Goal: Task Accomplishment & Management: Manage account settings

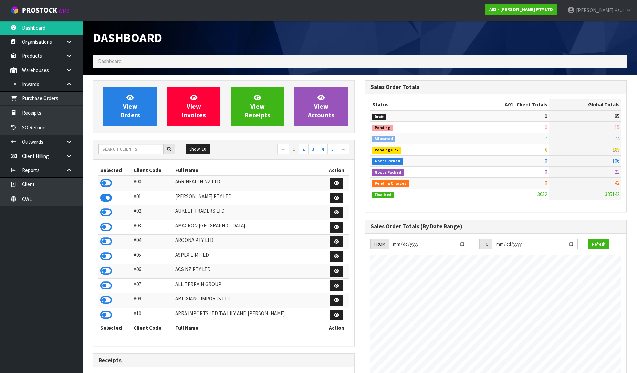
scroll to position [443, 272]
click at [133, 146] on input "text" at bounding box center [130, 149] width 65 height 11
click at [107, 272] on icon at bounding box center [106, 271] width 12 height 10
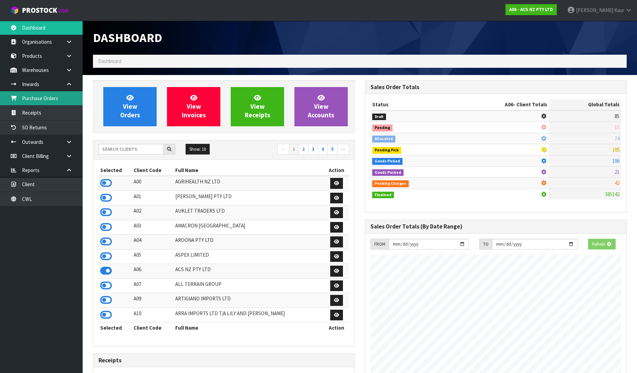
scroll to position [521, 272]
click at [42, 104] on link "Purchase Orders" at bounding box center [41, 98] width 83 height 14
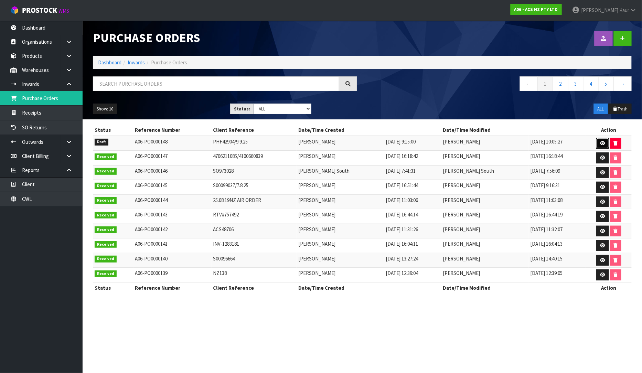
click at [602, 145] on icon at bounding box center [602, 143] width 5 height 4
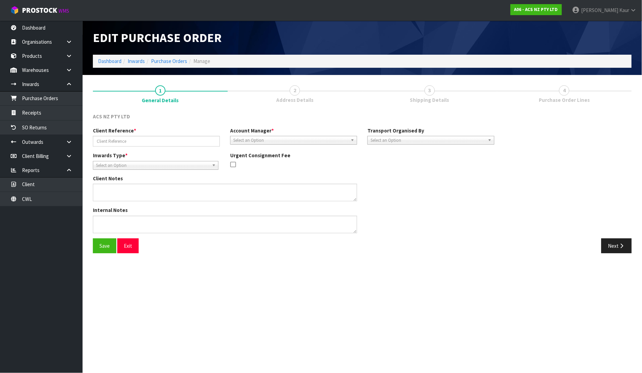
type input "PHF42904/9.9.25"
type textarea "NEW PRODUCTS UPDATE BARCODES MCFD036 ,MCHD008 ,MCSU021 ,SCTY056"
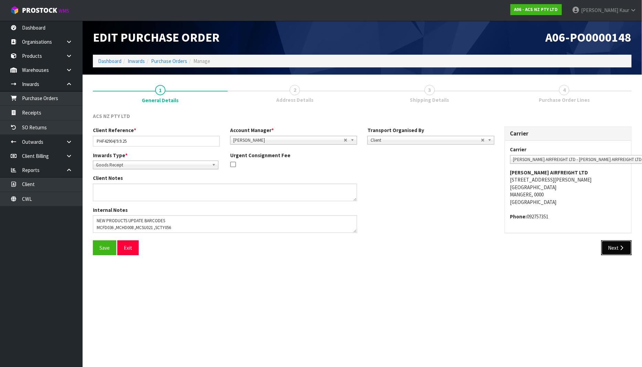
click at [616, 245] on button "Next" at bounding box center [616, 248] width 30 height 15
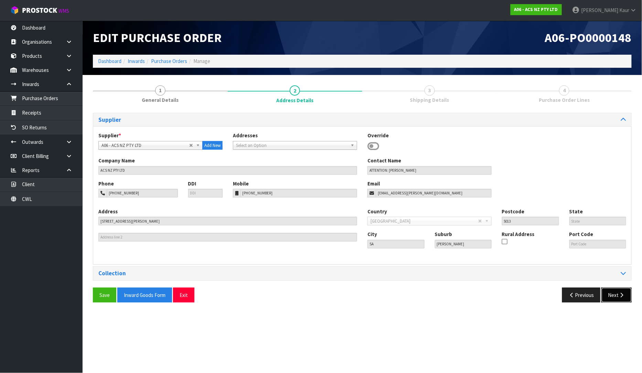
click at [621, 302] on button "Next" at bounding box center [616, 295] width 30 height 15
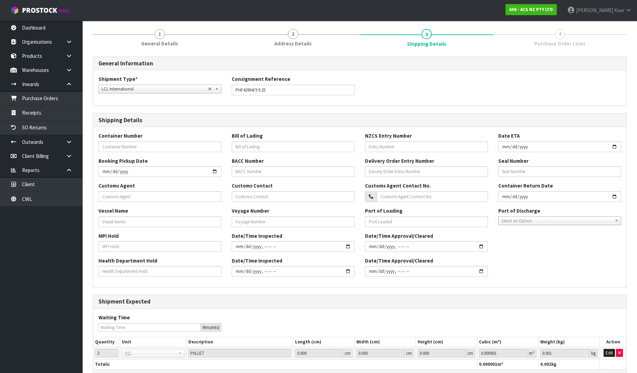
scroll to position [101, 0]
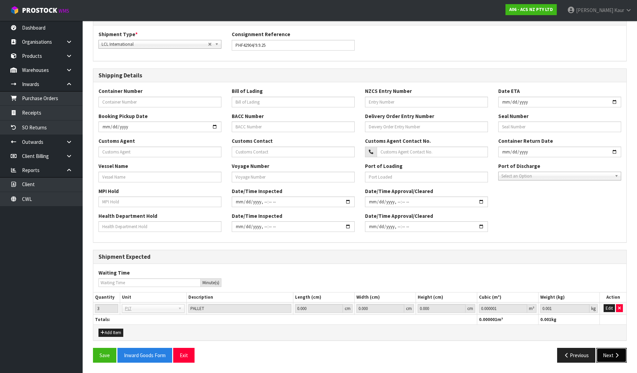
click at [614, 353] on icon "button" at bounding box center [616, 355] width 7 height 5
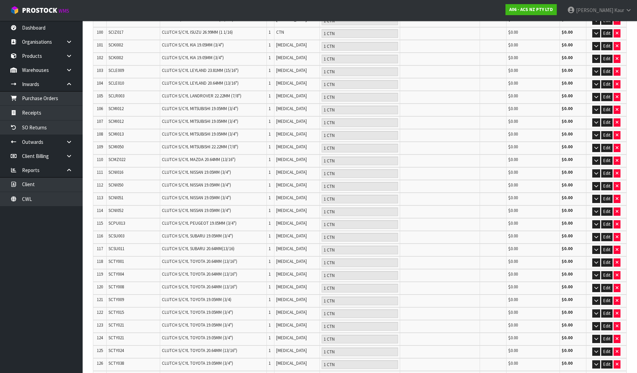
scroll to position [1477, 0]
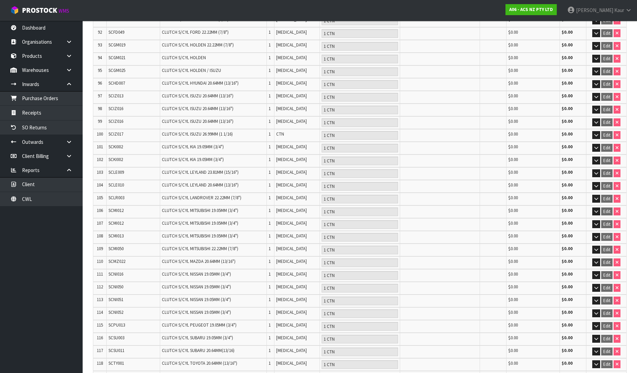
scroll to position [1501, 0]
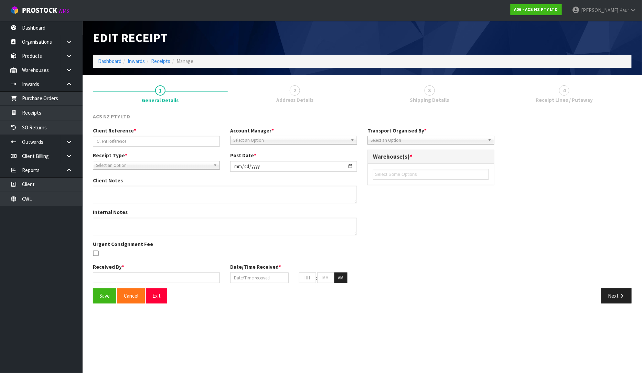
type input "PHF42904/9.9.25"
type input "[DATE]"
type textarea "NEW PRODUCTS UPDATE BARCODES MCFD036 ,MCHD008 ,MCSU021 ,SCTY056"
type input "[PERSON_NAME]"
type input "[DATE]"
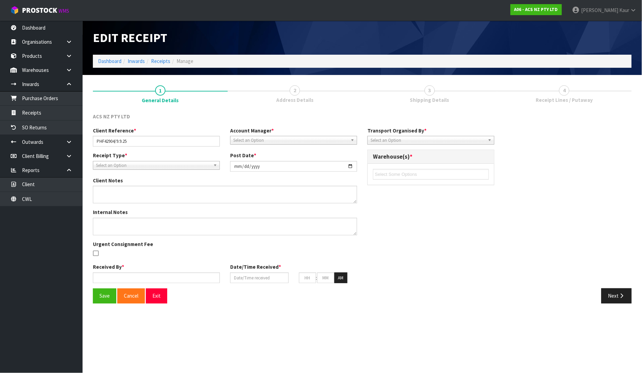
type input "10"
type input "16"
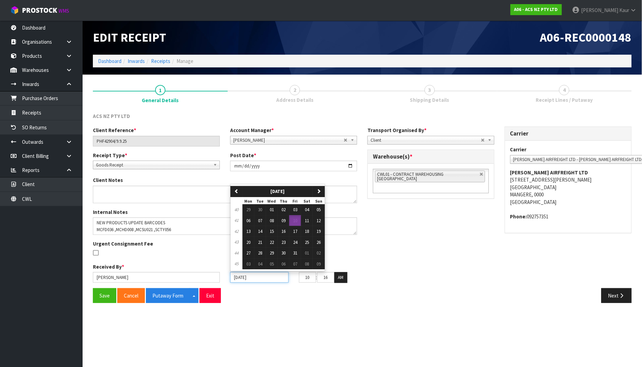
click at [237, 278] on input "[DATE]" at bounding box center [259, 277] width 58 height 11
click at [270, 218] on span "08" at bounding box center [272, 221] width 4 height 6
type input "08/10/2025"
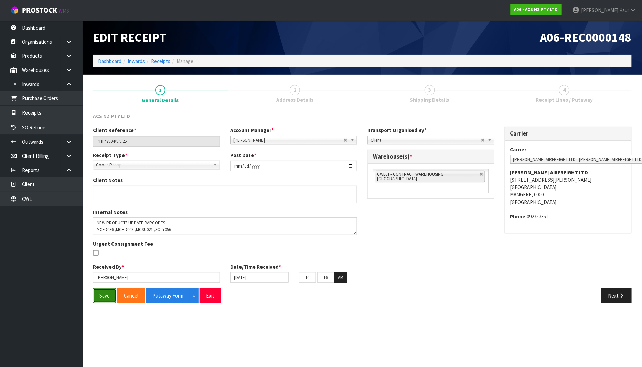
click at [104, 297] on button "Save" at bounding box center [104, 295] width 23 height 15
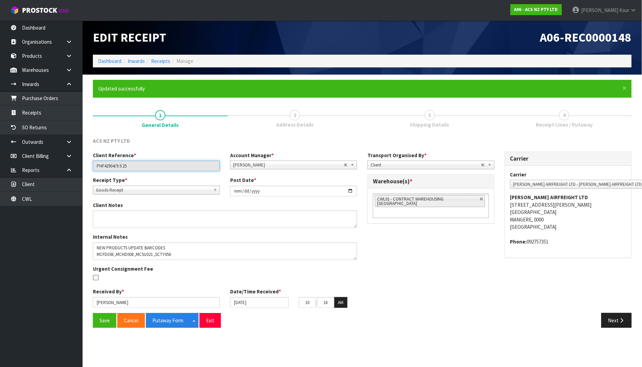
drag, startPoint x: 133, startPoint y: 168, endPoint x: 92, endPoint y: 170, distance: 41.0
click at [92, 170] on div "Client Reference * PHF42904/9.9.25" at bounding box center [156, 162] width 137 height 20
click at [169, 314] on button "Putaway Form" at bounding box center [168, 320] width 44 height 15
click at [172, 319] on button "Putaway Form" at bounding box center [168, 320] width 44 height 15
click at [32, 197] on link "CWL" at bounding box center [41, 199] width 83 height 14
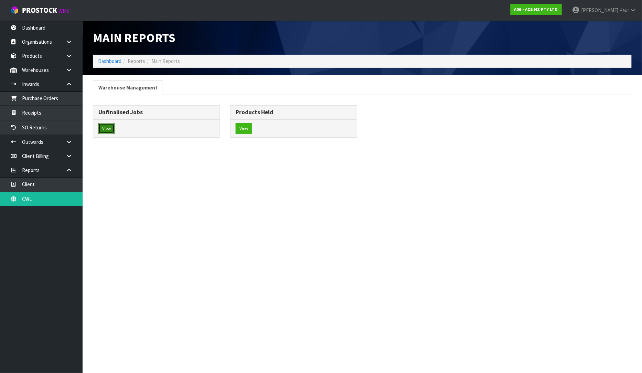
click at [110, 130] on button "View" at bounding box center [106, 128] width 16 height 11
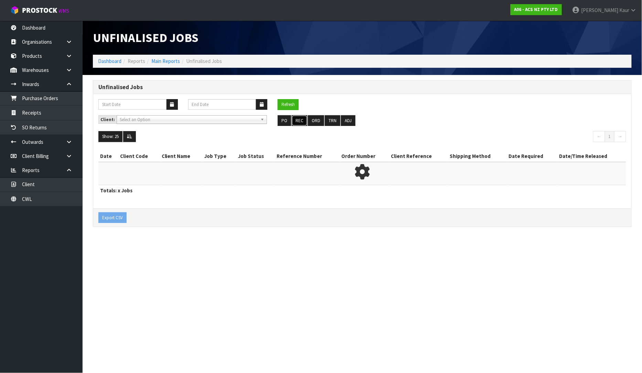
click at [300, 118] on button "REC" at bounding box center [299, 120] width 15 height 11
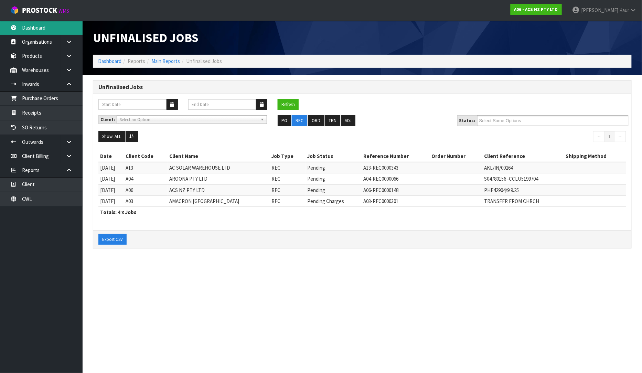
click at [40, 28] on link "Dashboard" at bounding box center [41, 28] width 83 height 14
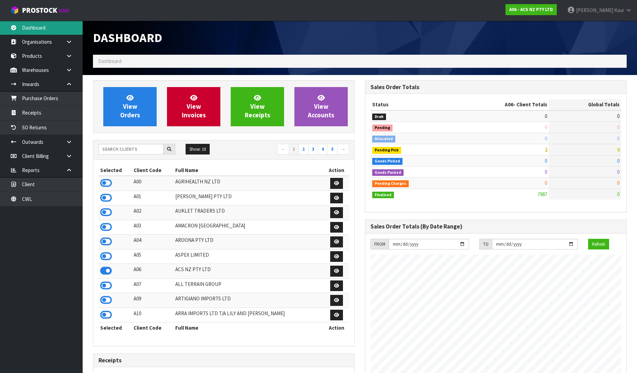
scroll to position [521, 272]
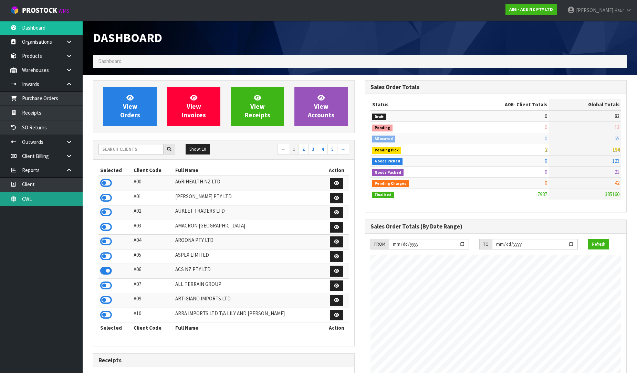
click at [28, 200] on link "CWL" at bounding box center [41, 199] width 83 height 14
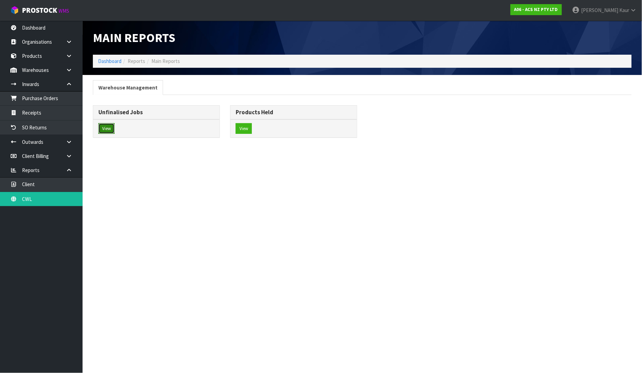
click at [104, 128] on button "View" at bounding box center [106, 128] width 16 height 11
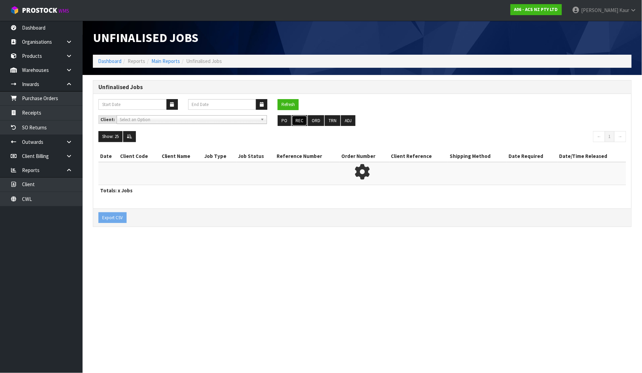
click at [298, 125] on button "REC" at bounding box center [299, 120] width 15 height 11
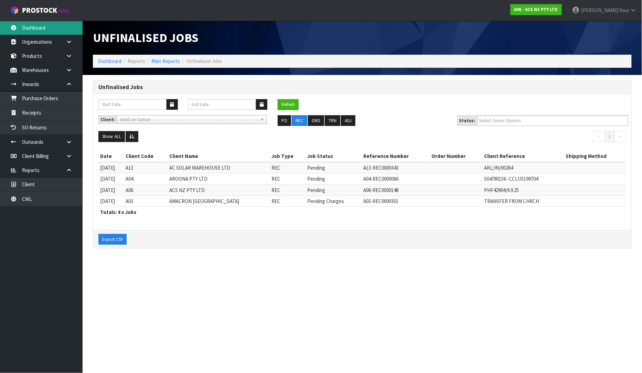
click at [42, 23] on link "Dashboard" at bounding box center [41, 28] width 83 height 14
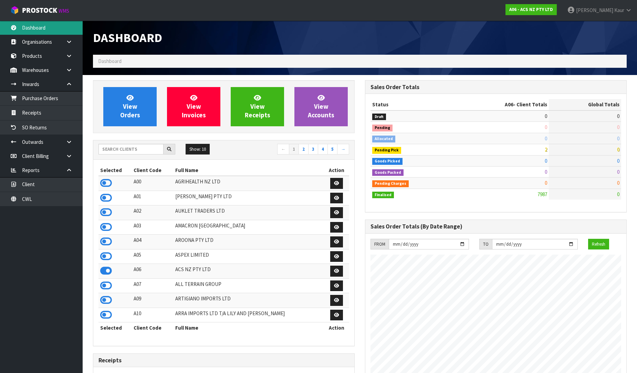
scroll to position [521, 272]
click at [123, 144] on input "text" at bounding box center [130, 149] width 65 height 11
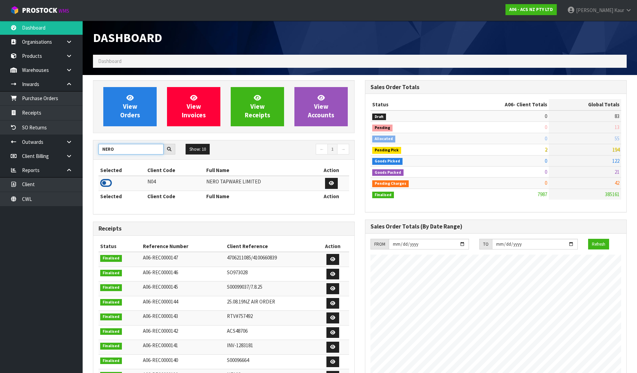
type input "NERO"
click at [105, 188] on icon at bounding box center [106, 183] width 12 height 10
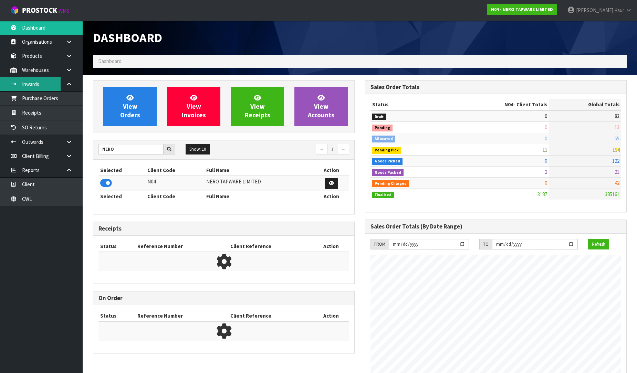
scroll to position [536, 272]
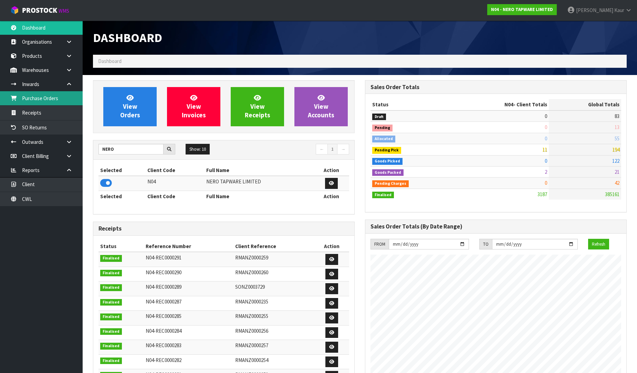
click at [66, 104] on link "Purchase Orders" at bounding box center [41, 98] width 83 height 14
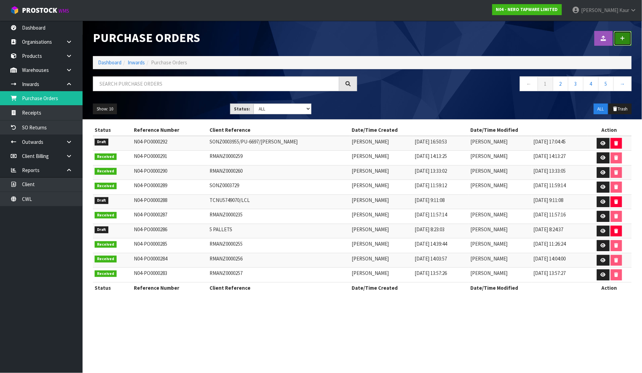
click at [623, 41] on link at bounding box center [623, 38] width 18 height 15
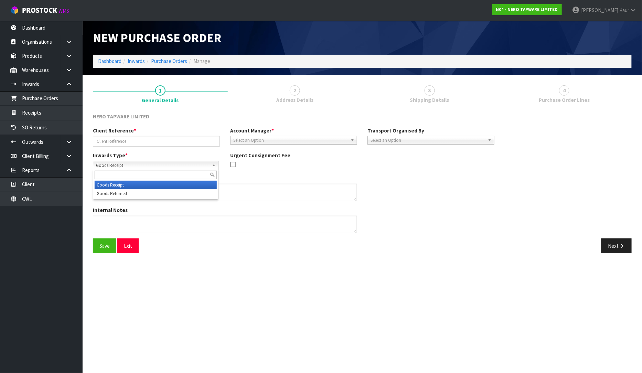
click at [123, 164] on span "Goods Receipt" at bounding box center [152, 165] width 113 height 8
click at [122, 190] on li "Goods Returned" at bounding box center [156, 193] width 122 height 9
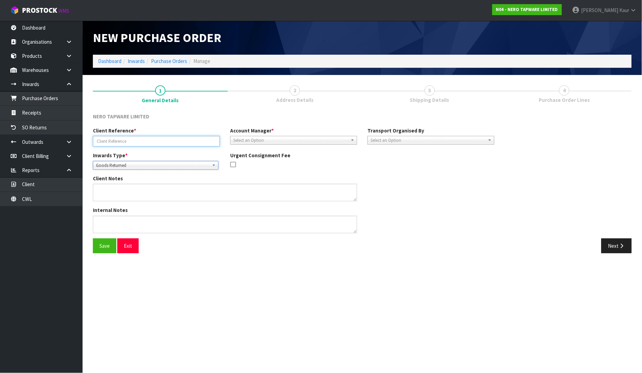
click at [121, 145] on input "text" at bounding box center [156, 141] width 127 height 11
type input "RMANZ0000271"
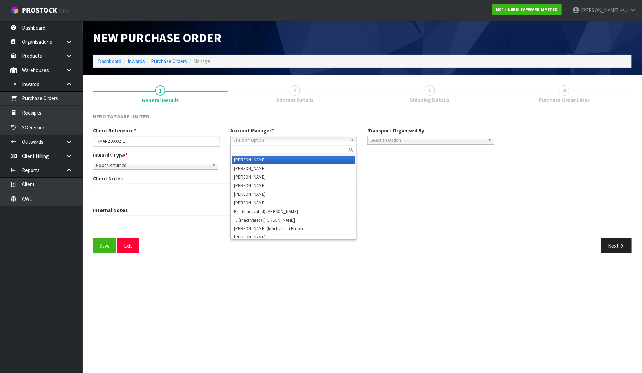
click at [248, 139] on span "Select an Option" at bounding box center [290, 140] width 115 height 8
type input "V"
click at [252, 157] on li "V ineeta Lingam" at bounding box center [294, 160] width 124 height 9
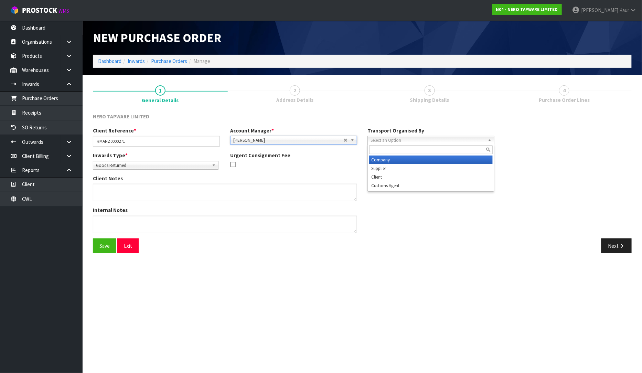
click at [416, 142] on span "Select an Option" at bounding box center [428, 140] width 115 height 8
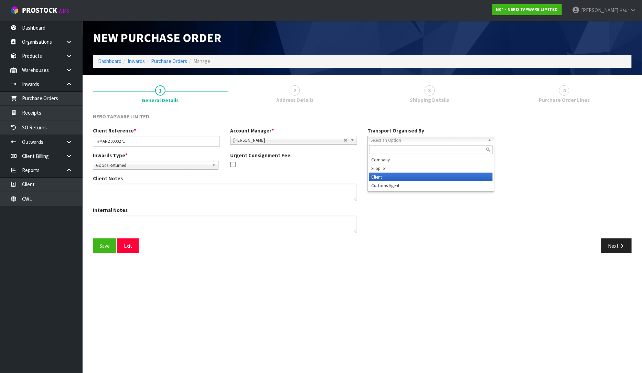
click at [410, 178] on li "Client" at bounding box center [431, 177] width 124 height 9
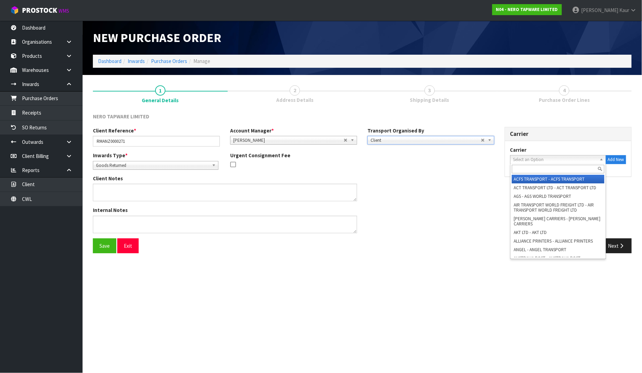
click at [519, 160] on span "Select an Option" at bounding box center [555, 160] width 84 height 8
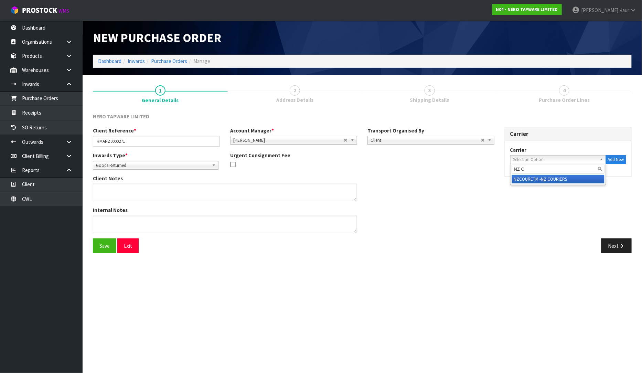
type input "NZ C"
click at [534, 178] on li "NZCOURETM - NZ C OURIERS" at bounding box center [558, 179] width 93 height 9
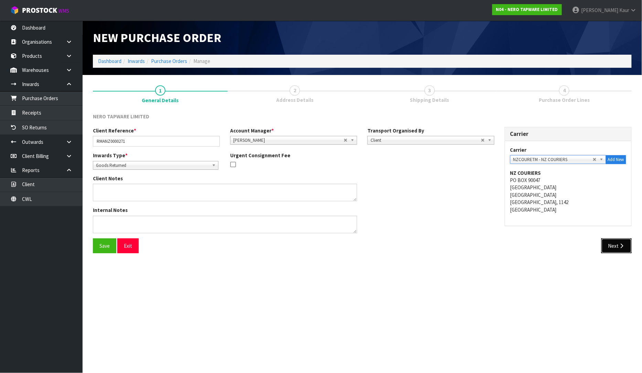
click at [618, 243] on button "Next" at bounding box center [616, 245] width 30 height 15
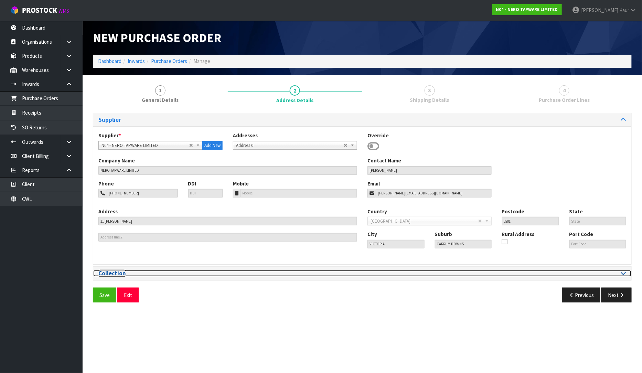
click at [628, 271] on div at bounding box center [496, 273] width 269 height 7
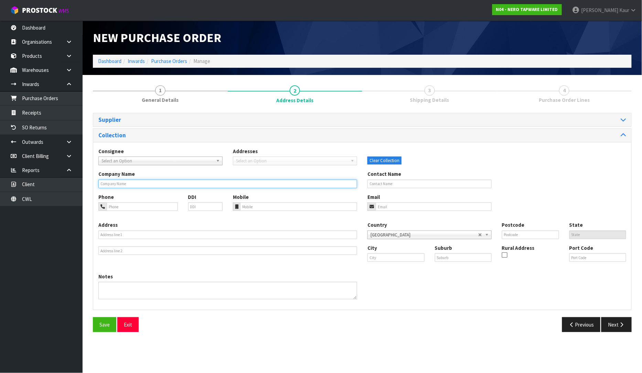
click at [128, 184] on input "text" at bounding box center [227, 184] width 259 height 9
type input "PLUMBING WORLD/TAURANGA"
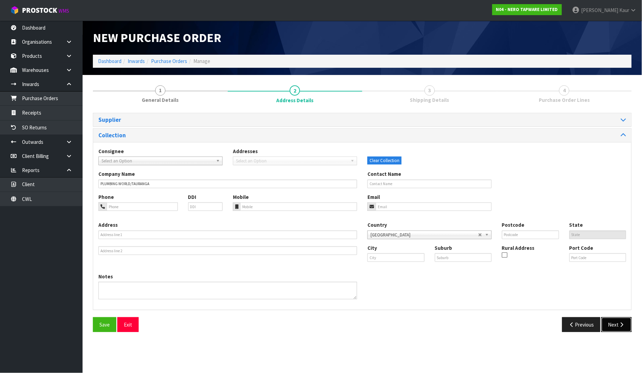
click at [615, 320] on button "Next" at bounding box center [616, 324] width 30 height 15
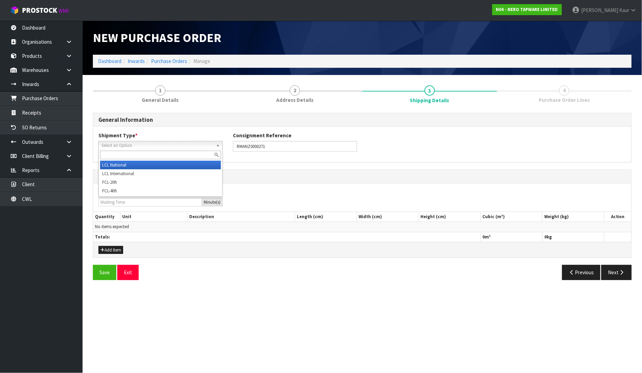
click at [162, 147] on span "Select an Option" at bounding box center [157, 145] width 112 height 8
click at [145, 164] on li "LCL National" at bounding box center [160, 165] width 121 height 9
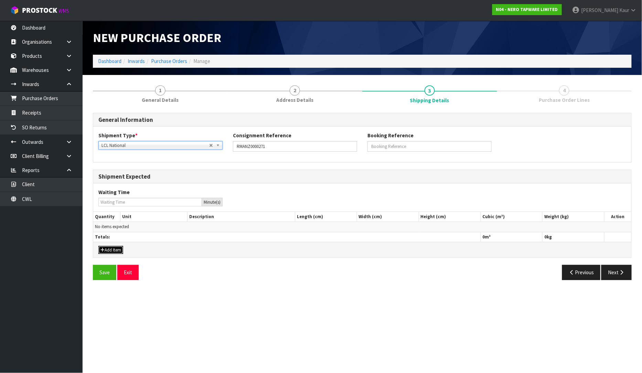
click at [114, 251] on button "Add Item" at bounding box center [110, 250] width 25 height 8
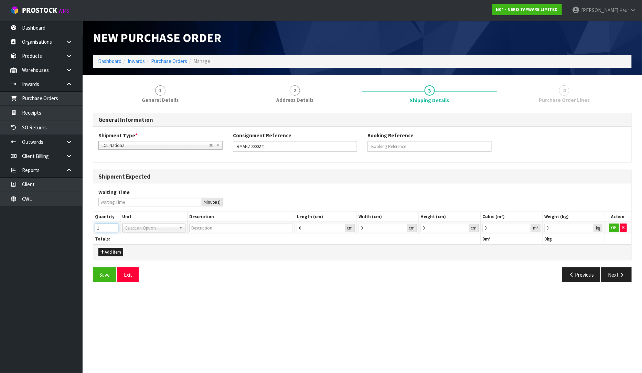
type input "1"
click at [112, 225] on input "1" at bounding box center [106, 228] width 23 height 9
click at [135, 238] on input "text" at bounding box center [154, 237] width 60 height 9
type input "CTN"
type input "CARTON"
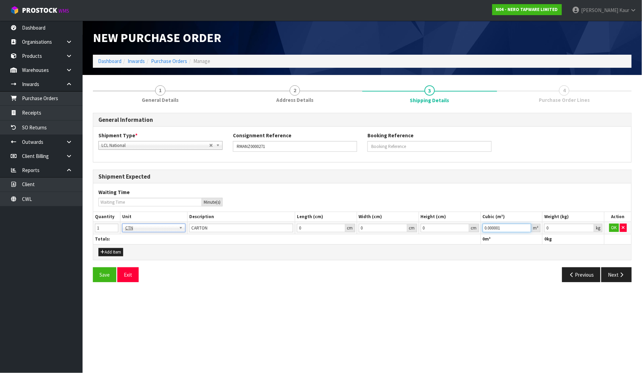
type input "0.000001"
click at [527, 225] on input "0.000001" at bounding box center [507, 228] width 49 height 9
type input "0.001"
click at [589, 227] on input "0.001" at bounding box center [569, 228] width 50 height 9
click at [612, 229] on button "OK" at bounding box center [614, 228] width 10 height 8
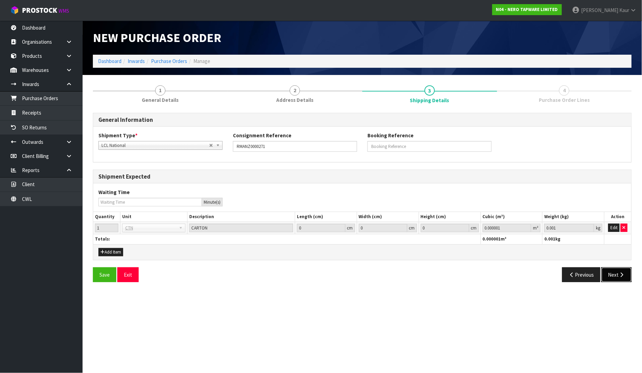
click at [623, 280] on button "Next" at bounding box center [616, 274] width 30 height 15
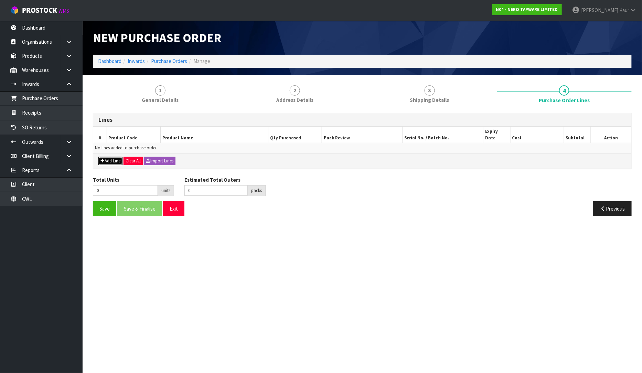
click at [109, 157] on button "Add Line" at bounding box center [110, 161] width 24 height 8
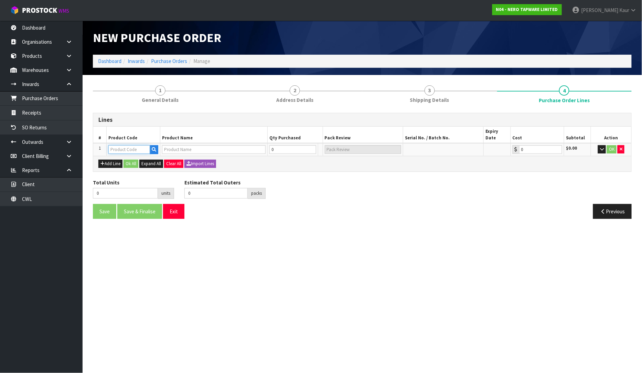
click at [119, 145] on input "text" at bounding box center [129, 149] width 42 height 9
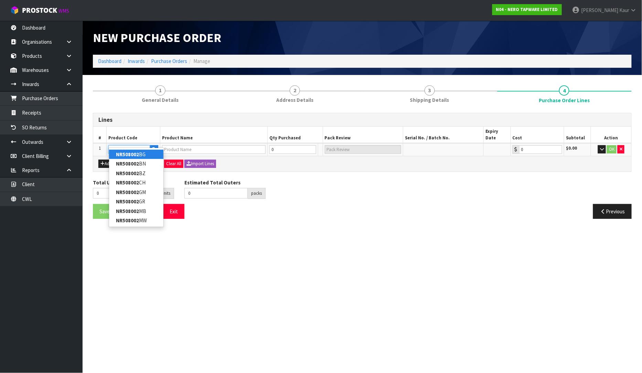
type input "NR508002CH"
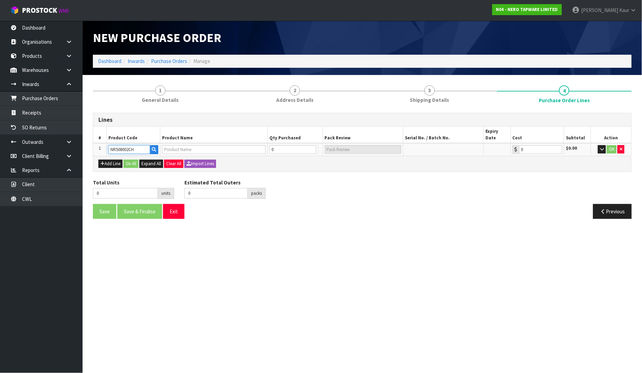
type input "AIR HAND SHOWER II CHROME"
type input "0.00"
type input "NR508002CH"
click at [284, 145] on input "0" at bounding box center [289, 149] width 42 height 9
type input "1"
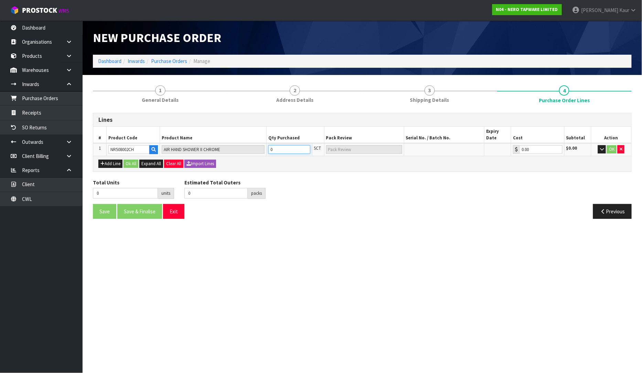
type input "1"
type input "1 SCT"
type input "1"
click at [613, 146] on button "OK" at bounding box center [612, 149] width 10 height 8
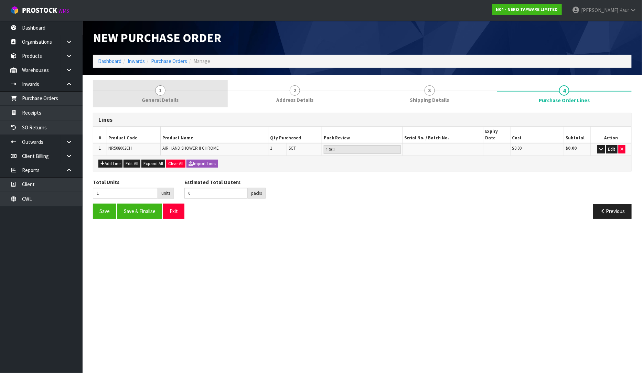
click at [153, 100] on span "General Details" at bounding box center [160, 99] width 37 height 7
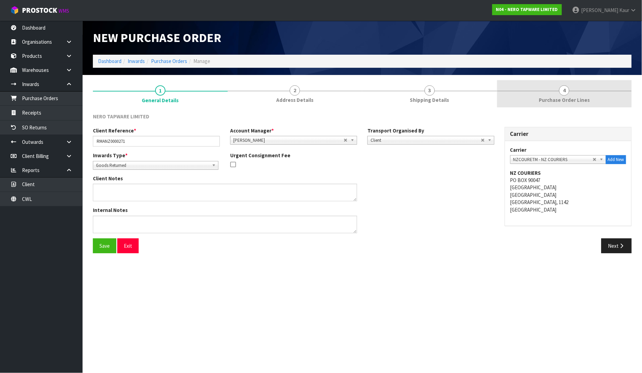
click at [567, 88] on span "4" at bounding box center [564, 90] width 10 height 10
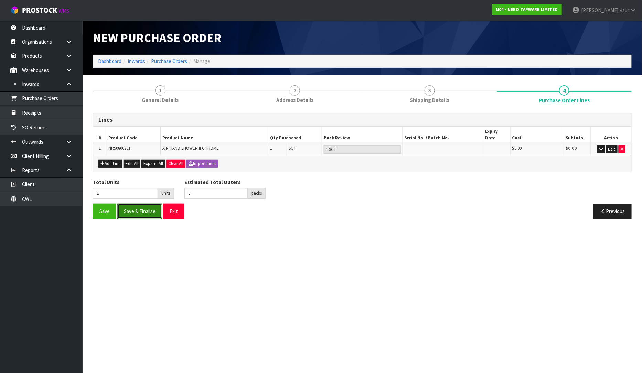
click at [138, 207] on button "Save & Finalise" at bounding box center [139, 211] width 45 height 15
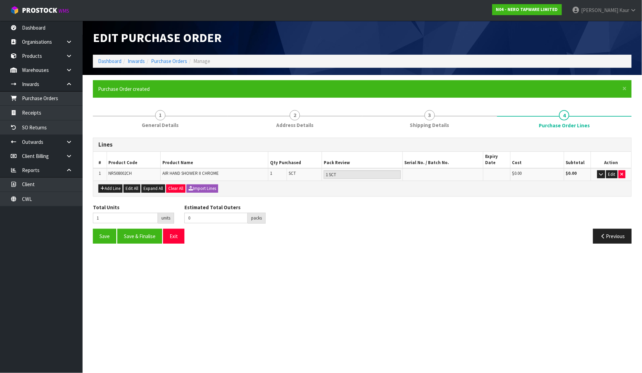
type input "0"
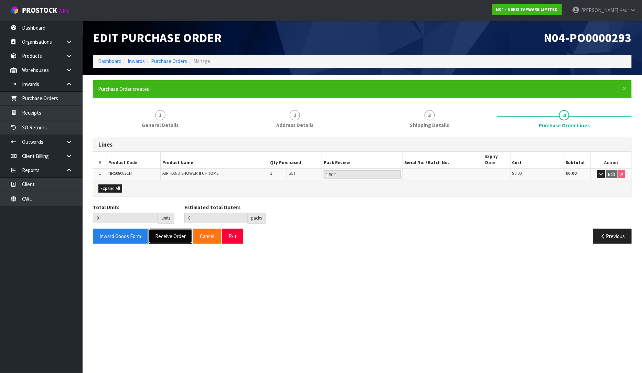
click at [174, 229] on button "Receive Order" at bounding box center [171, 236] width 44 height 15
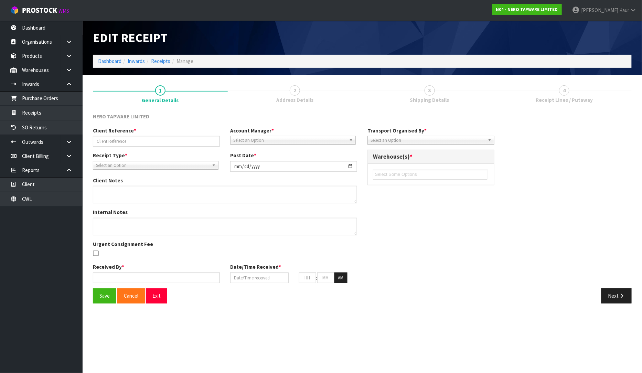
click at [37, 109] on body "Toggle navigation ProStock WMS N04 - NERO TAPWARE LIMITED Prabhneet Kaur Logout…" at bounding box center [321, 186] width 642 height 373
type input "RMANZ0000271"
type input "[DATE]"
type input "[PERSON_NAME]"
type input "[DATE]"
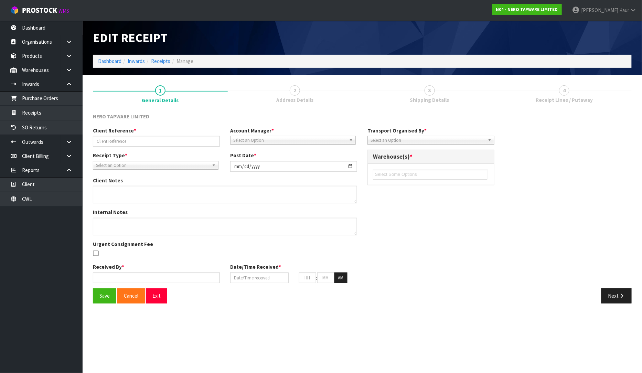
type input "10"
type input "29"
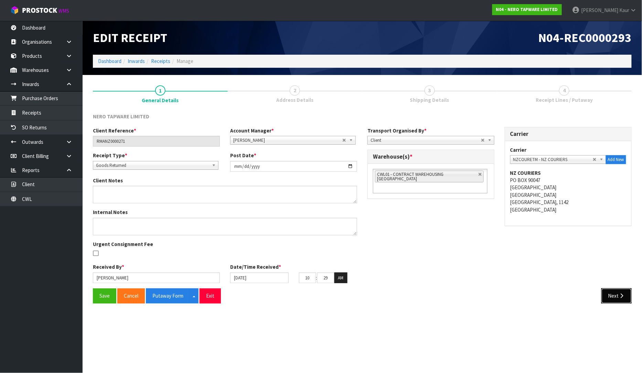
click at [621, 299] on button "Next" at bounding box center [616, 295] width 30 height 15
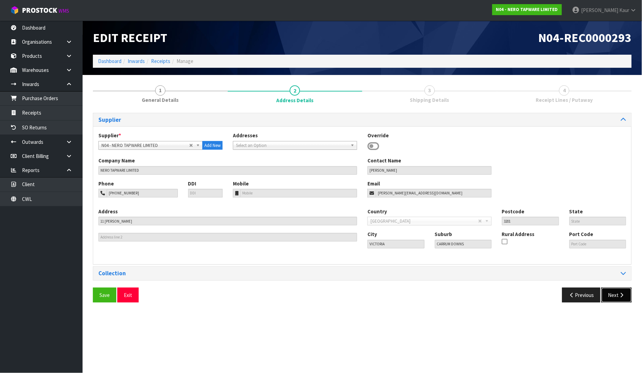
click at [621, 294] on icon "button" at bounding box center [622, 294] width 7 height 5
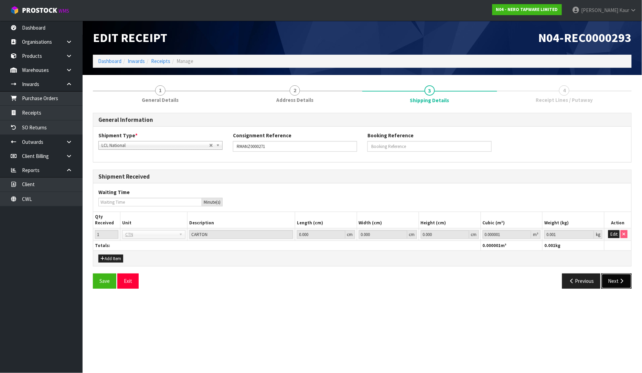
click at [621, 277] on button "Next" at bounding box center [616, 281] width 30 height 15
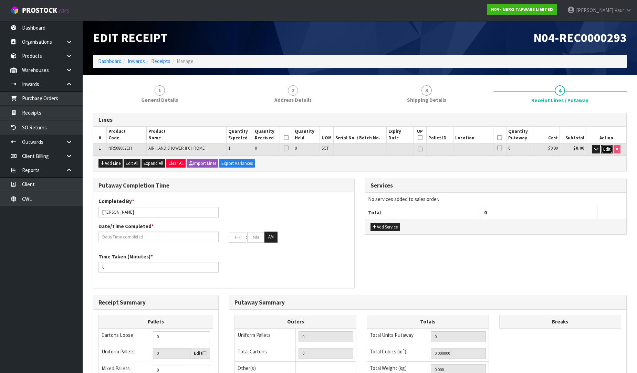
click at [607, 150] on span "Edit" at bounding box center [606, 149] width 7 height 6
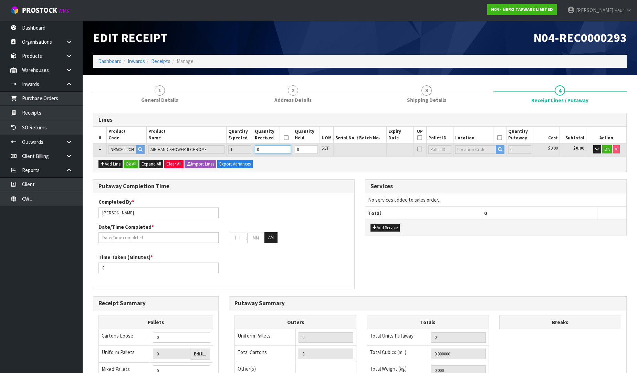
click at [273, 148] on input "0" at bounding box center [273, 149] width 36 height 9
type input "0.002673"
type input "0.4"
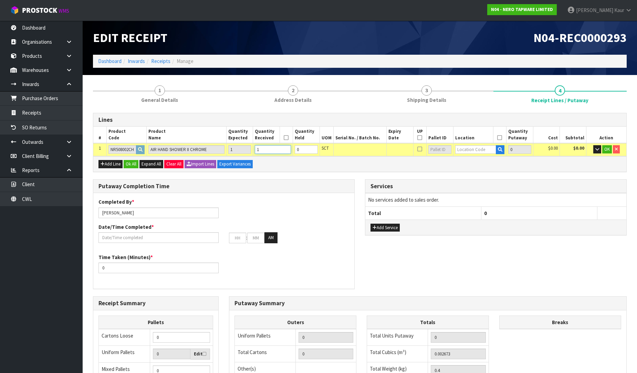
type input "1"
click at [478, 149] on input "text" at bounding box center [475, 149] width 41 height 9
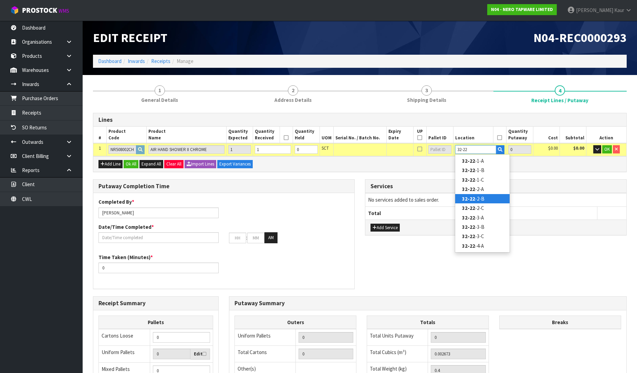
type input "32-22"
click at [475, 201] on link "32-22 -2-B" at bounding box center [482, 198] width 54 height 9
type input "1"
type input "32-22-2-B"
type input "1"
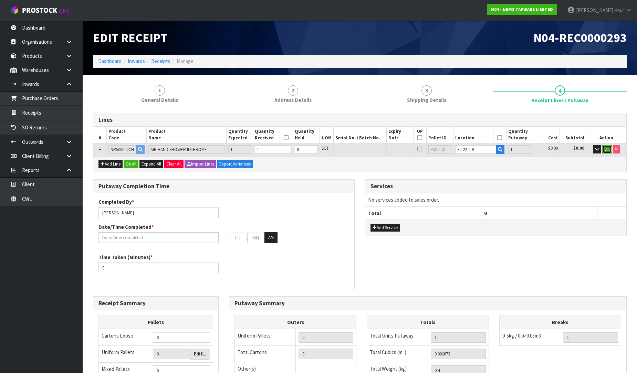
click at [608, 149] on span "OK" at bounding box center [607, 149] width 6 height 6
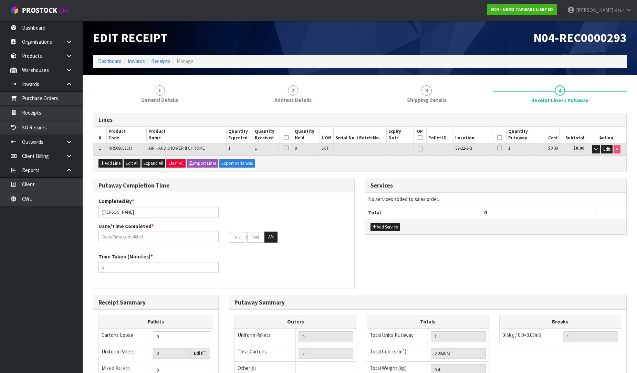
click at [287, 138] on icon at bounding box center [286, 138] width 5 height 0
drag, startPoint x: 500, startPoint y: 137, endPoint x: 478, endPoint y: 148, distance: 25.4
click at [500, 138] on icon at bounding box center [499, 138] width 5 height 0
click at [111, 232] on input "text" at bounding box center [158, 237] width 120 height 11
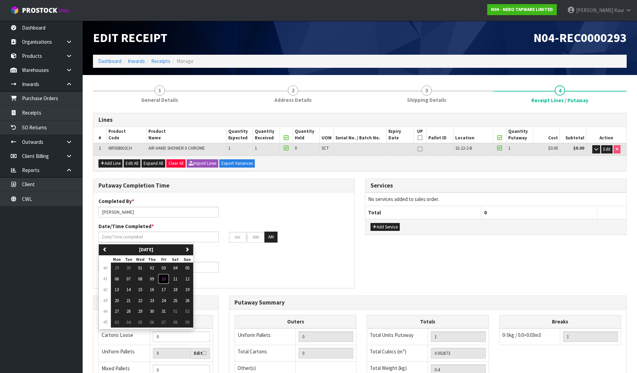
click at [168, 279] on button "10" at bounding box center [164, 279] width 12 height 11
type input "[DATE]"
type input "12"
type input "00"
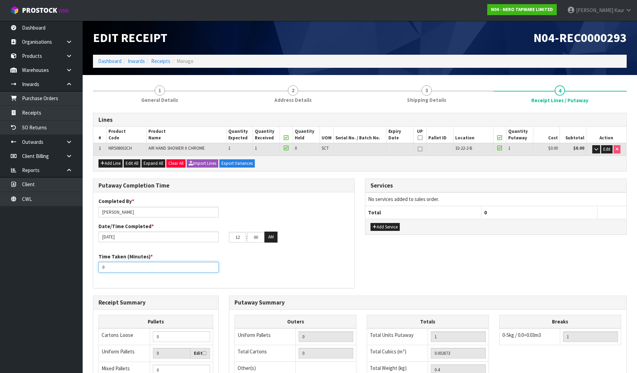
drag, startPoint x: 109, startPoint y: 266, endPoint x: 88, endPoint y: 266, distance: 21.0
click at [88, 266] on div "Putaway Completion Time Completed By * [PERSON_NAME] Date/Time Completed * [DAT…" at bounding box center [224, 237] width 272 height 117
type input "10"
drag, startPoint x: 238, startPoint y: 239, endPoint x: 225, endPoint y: 239, distance: 13.8
click at [225, 239] on div "12 : 00 : 00 AM" at bounding box center [289, 237] width 130 height 11
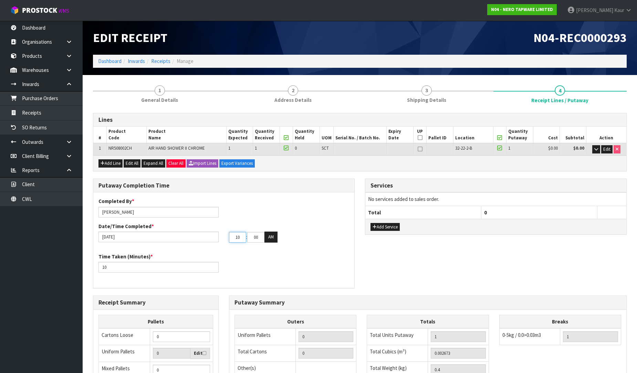
type input "10"
drag, startPoint x: 259, startPoint y: 237, endPoint x: 242, endPoint y: 238, distance: 17.9
click at [242, 238] on tr "10 : 00 : 00 AM" at bounding box center [253, 237] width 49 height 11
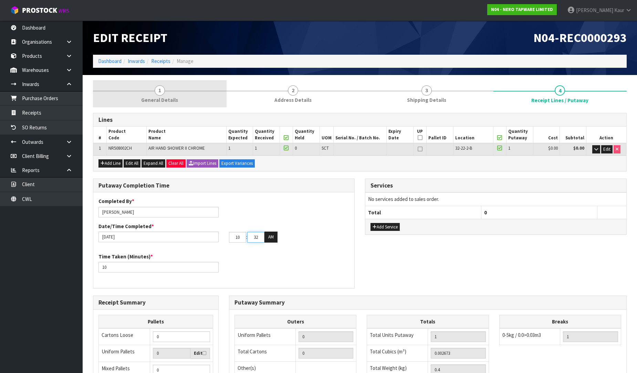
type input "32"
click at [158, 107] on link "1 General Details" at bounding box center [159, 93] width 133 height 27
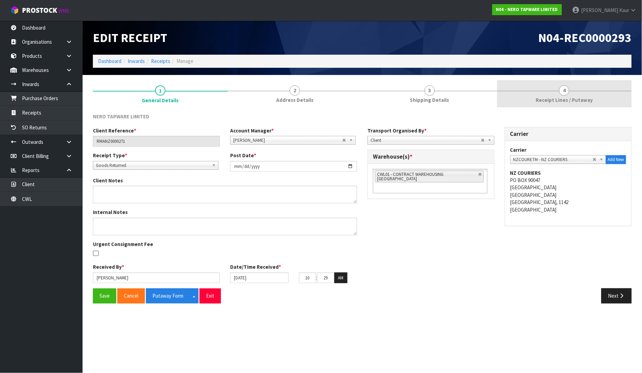
click at [562, 95] on span "4" at bounding box center [564, 90] width 10 height 10
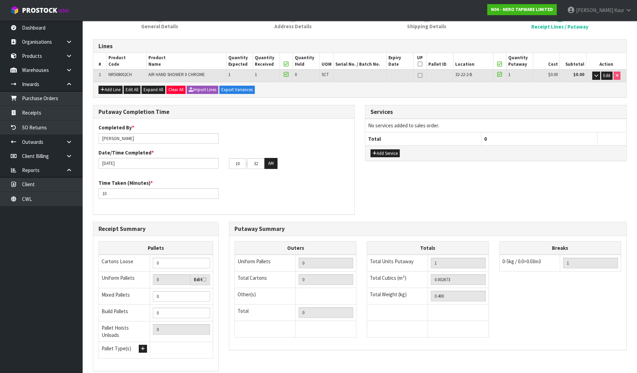
scroll to position [116, 0]
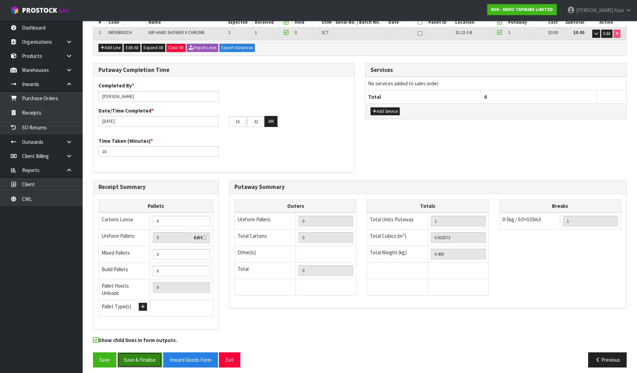
click at [139, 357] on button "Save & Finalise" at bounding box center [139, 359] width 45 height 15
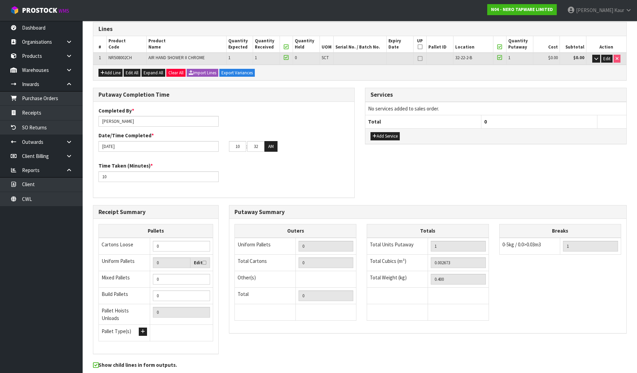
scroll to position [0, 0]
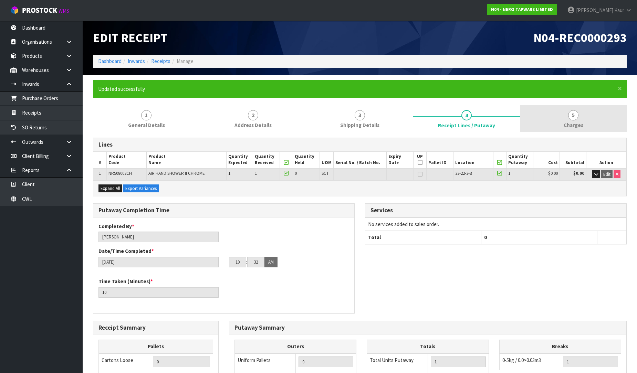
click at [577, 122] on span "Charges" at bounding box center [573, 124] width 20 height 7
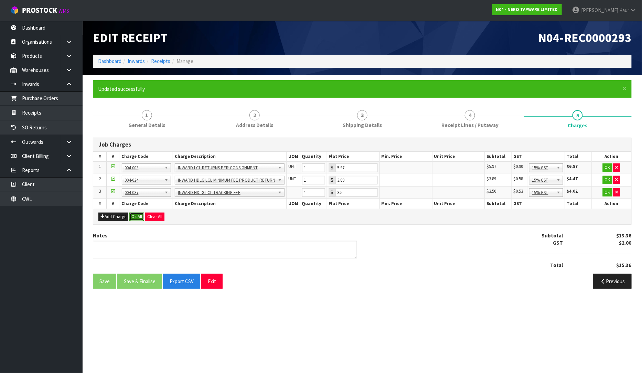
click at [136, 215] on button "Ok All" at bounding box center [136, 217] width 15 height 8
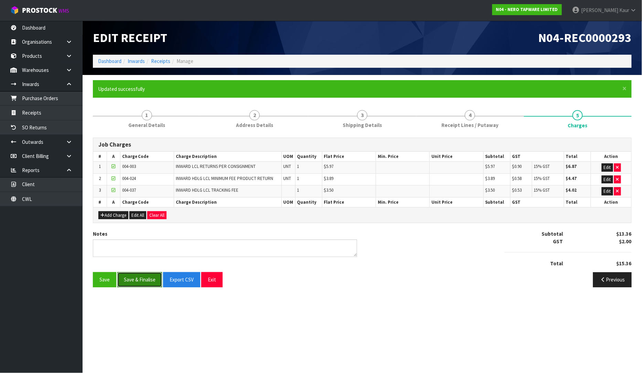
click at [132, 280] on button "Save & Finalise" at bounding box center [139, 279] width 45 height 15
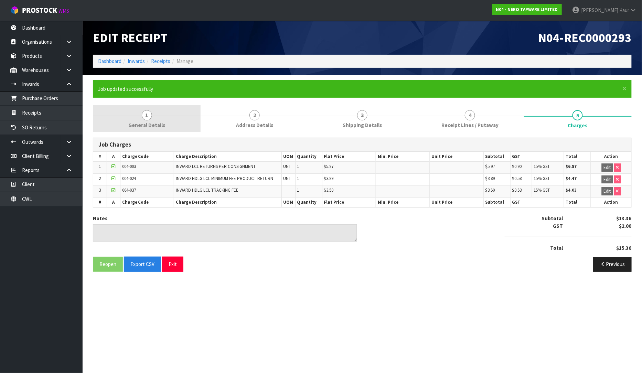
click at [149, 113] on span "1" at bounding box center [147, 115] width 10 height 10
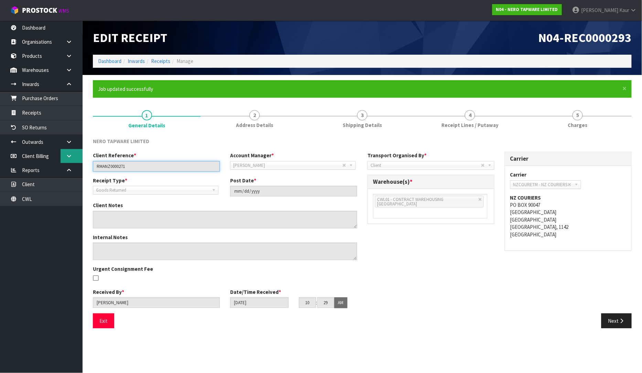
drag, startPoint x: 142, startPoint y: 169, endPoint x: 74, endPoint y: 161, distance: 68.2
click at [74, 161] on body "Toggle navigation ProStock WMS N04 - NERO TAPWARE LIMITED Prabhneet Kaur Logout…" at bounding box center [321, 186] width 642 height 373
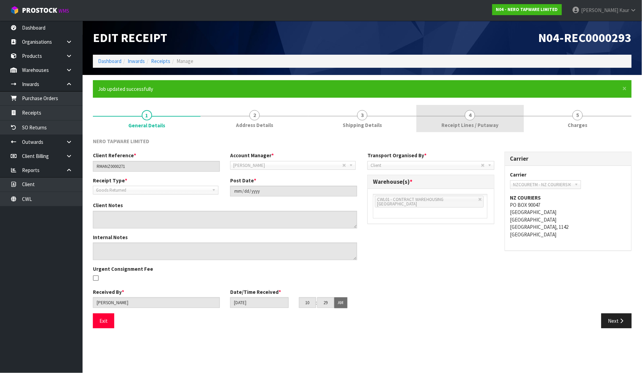
click at [435, 123] on link "4 Receipt Lines / Putaway" at bounding box center [470, 118] width 108 height 27
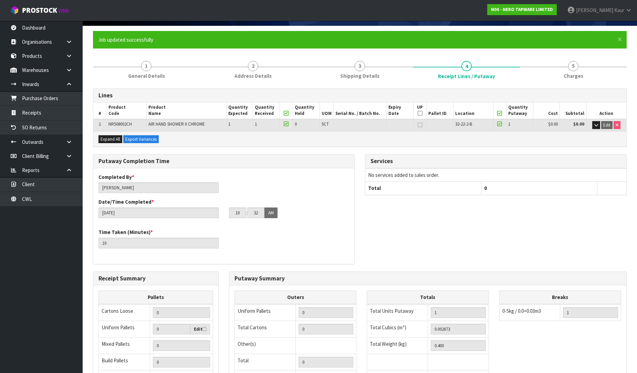
scroll to position [140, 0]
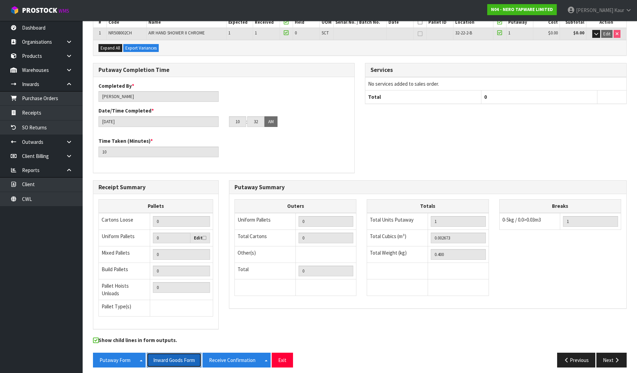
click at [179, 361] on button "Inward Goods Form" at bounding box center [174, 360] width 55 height 15
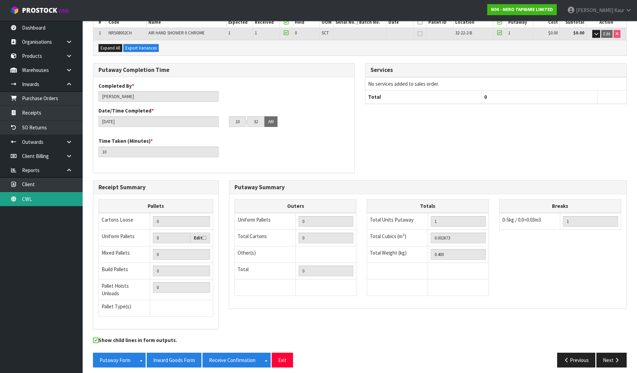
click at [47, 201] on link "CWL" at bounding box center [41, 199] width 83 height 14
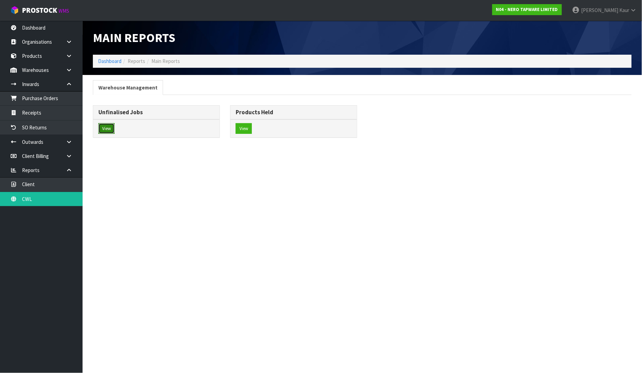
click at [111, 129] on button "View" at bounding box center [106, 128] width 16 height 11
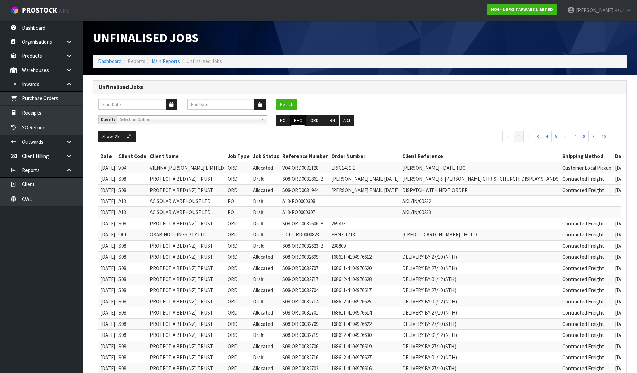
click at [300, 123] on button "REC" at bounding box center [297, 120] width 15 height 11
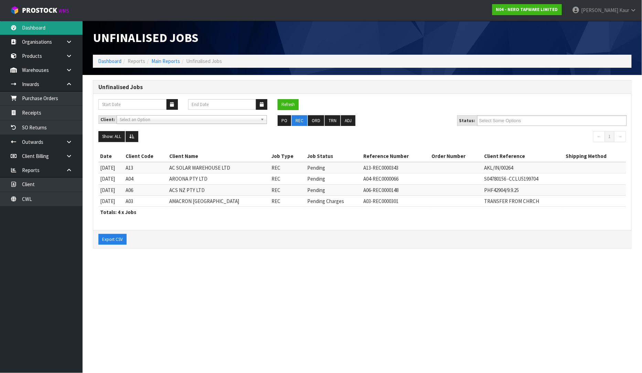
click at [25, 28] on link "Dashboard" at bounding box center [41, 28] width 83 height 14
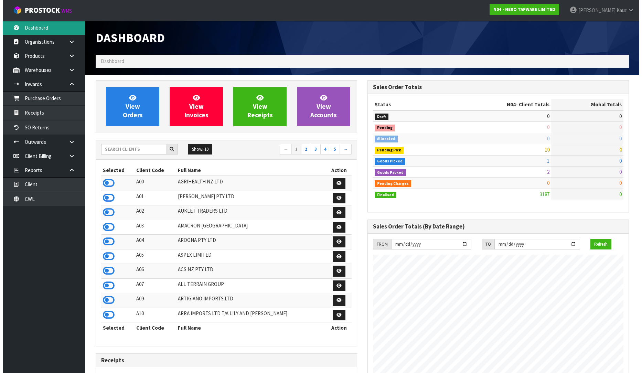
scroll to position [536, 272]
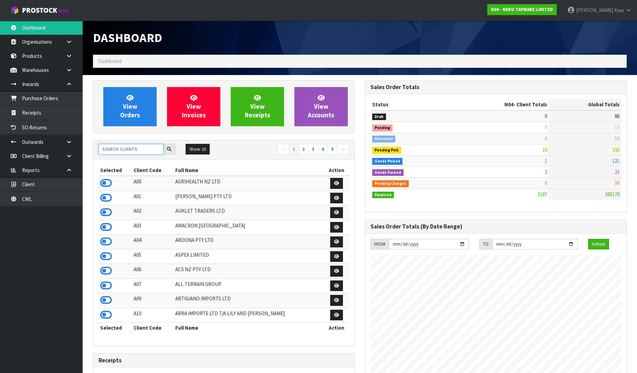
click at [116, 153] on input "text" at bounding box center [130, 149] width 65 height 11
click at [30, 94] on link "Purchase Orders" at bounding box center [41, 98] width 83 height 14
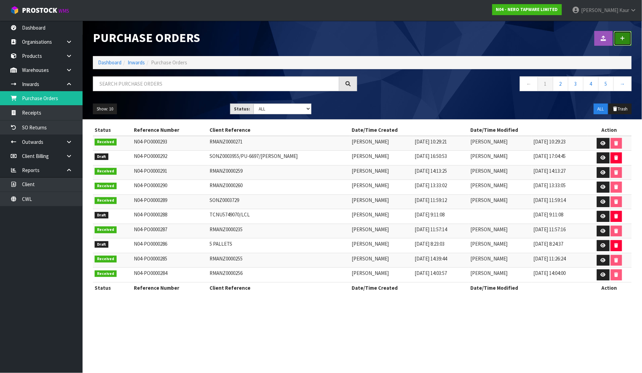
click at [622, 34] on link at bounding box center [623, 38] width 18 height 15
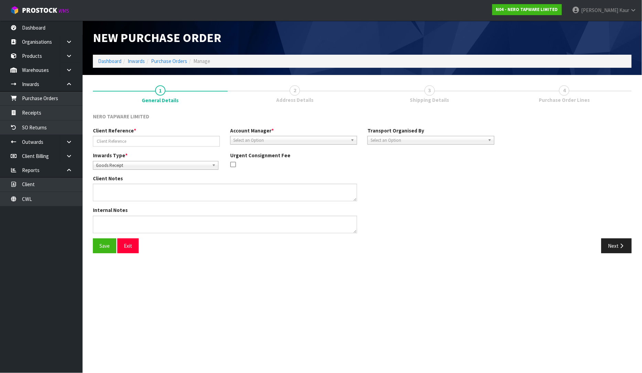
click at [115, 169] on div "Inwards Type * Goods Receipt Goods Returned Goods Receipt Urgent Consignment Fee" at bounding box center [294, 163] width 412 height 23
click at [121, 162] on span "Goods Receipt" at bounding box center [152, 165] width 113 height 8
click at [121, 192] on li "Goods Returned" at bounding box center [156, 193] width 122 height 9
click at [118, 140] on input "text" at bounding box center [156, 141] width 127 height 11
type input "RMANZ0000257"
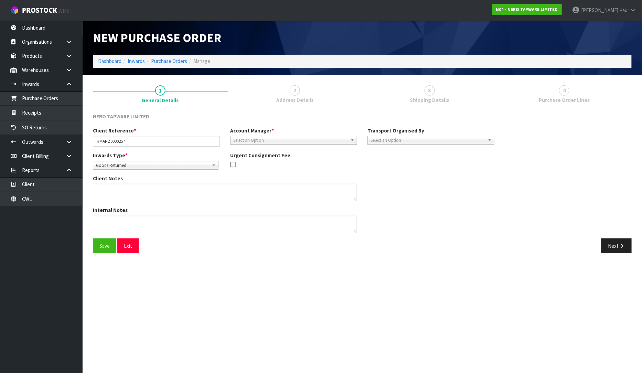
click at [274, 136] on span "Select an Option" at bounding box center [290, 140] width 115 height 8
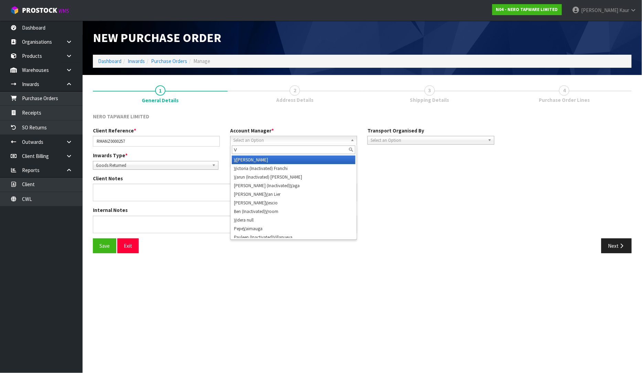
type input "V"
click at [269, 164] on li "V ictoria (Inactivated) Franchi" at bounding box center [294, 168] width 124 height 9
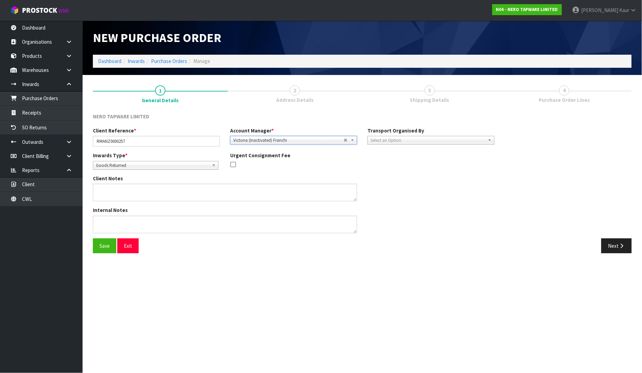
scroll to position [606, 0]
click at [279, 141] on span "Victoria (Inactivated) Franchi" at bounding box center [288, 140] width 110 height 8
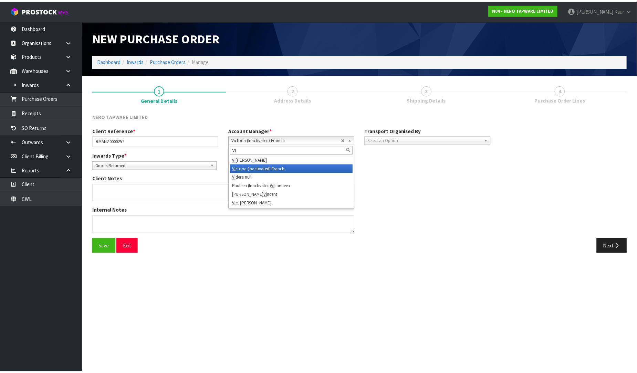
scroll to position [0, 0]
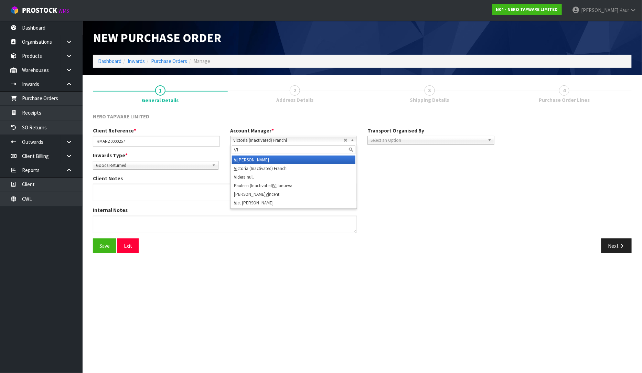
type input "VI"
click at [270, 160] on li "Vi neeta Lingam" at bounding box center [294, 160] width 124 height 9
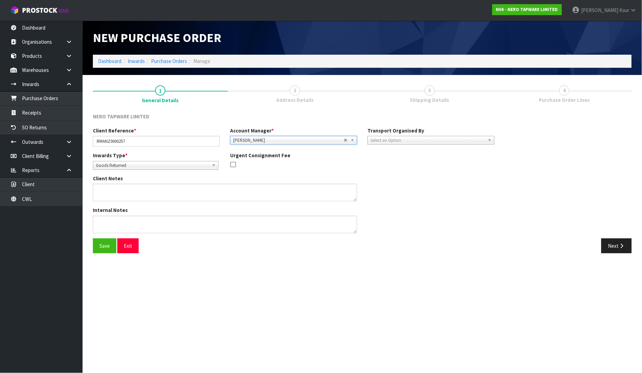
click at [467, 137] on span "Select an Option" at bounding box center [428, 140] width 115 height 8
click at [431, 180] on li "Client" at bounding box center [431, 177] width 124 height 9
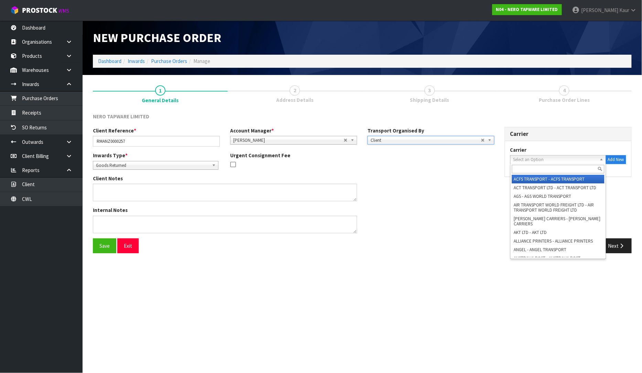
click at [515, 159] on span "Select an Option" at bounding box center [555, 160] width 84 height 8
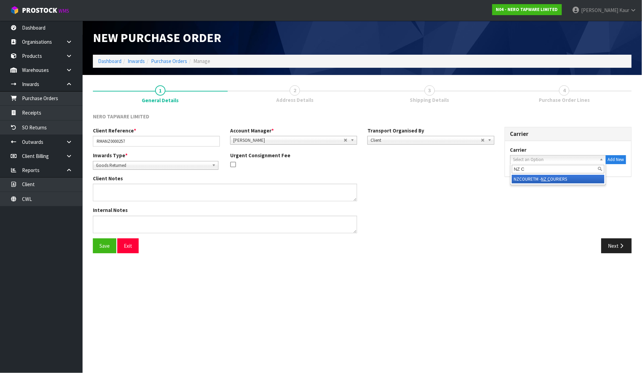
type input "NZ C"
click at [528, 181] on li "NZCOURETM - NZ C OURIERS" at bounding box center [558, 179] width 93 height 9
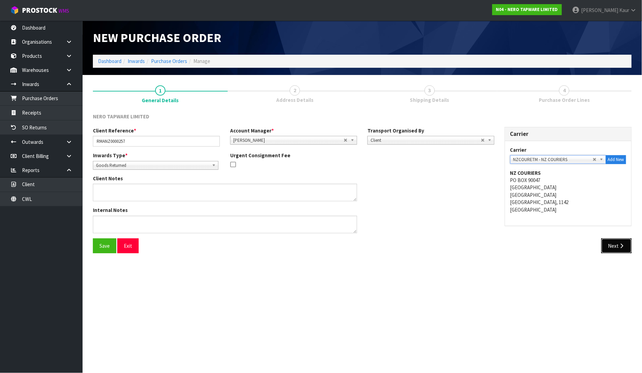
click at [611, 242] on button "Next" at bounding box center [616, 245] width 30 height 15
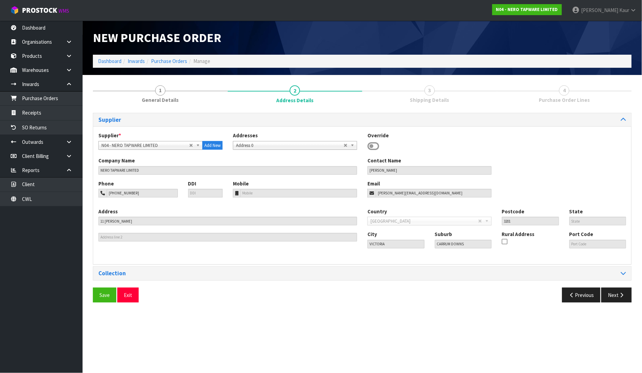
click at [622, 269] on div "Collection" at bounding box center [362, 273] width 538 height 13
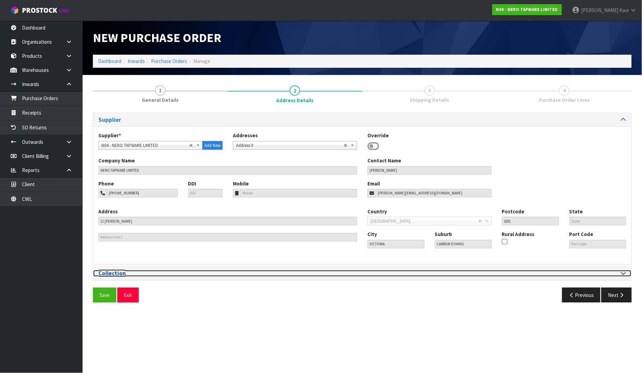
click at [621, 270] on div at bounding box center [496, 273] width 259 height 7
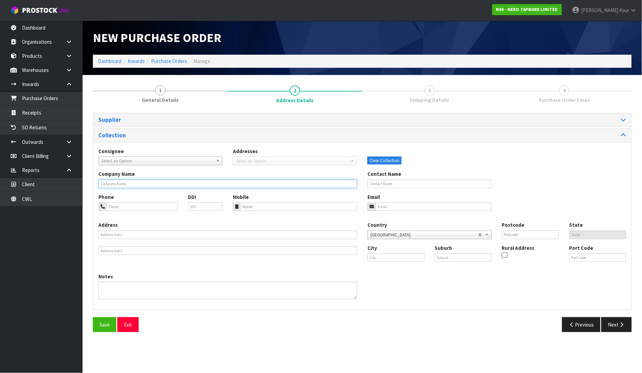
click at [137, 182] on input "text" at bounding box center [227, 184] width 259 height 9
type input "MICO CAMBRIDGE"
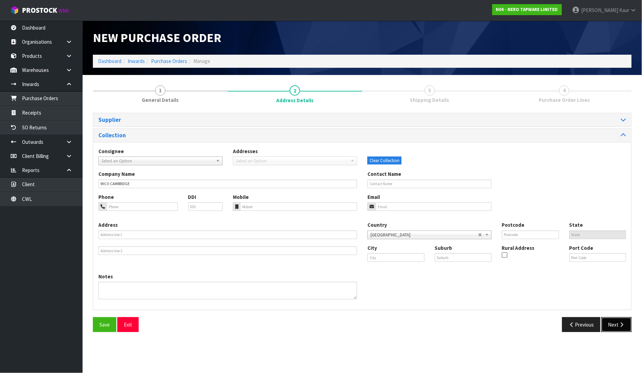
click at [618, 327] on button "Next" at bounding box center [616, 324] width 30 height 15
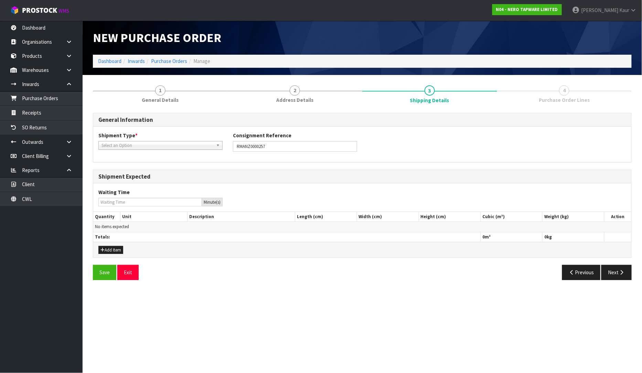
drag, startPoint x: 146, startPoint y: 143, endPoint x: 142, endPoint y: 145, distance: 4.8
click at [146, 142] on span "Select an Option" at bounding box center [157, 145] width 112 height 8
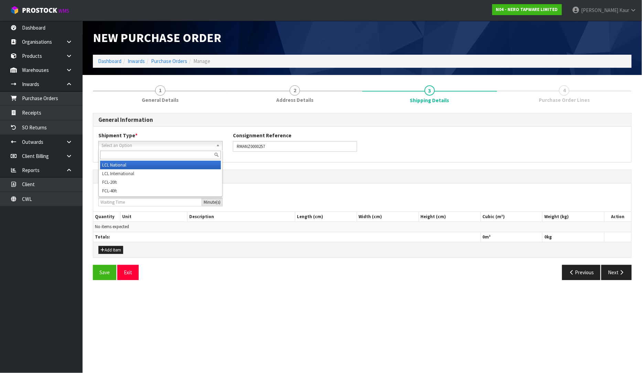
click at [130, 166] on li "LCL National" at bounding box center [160, 165] width 121 height 9
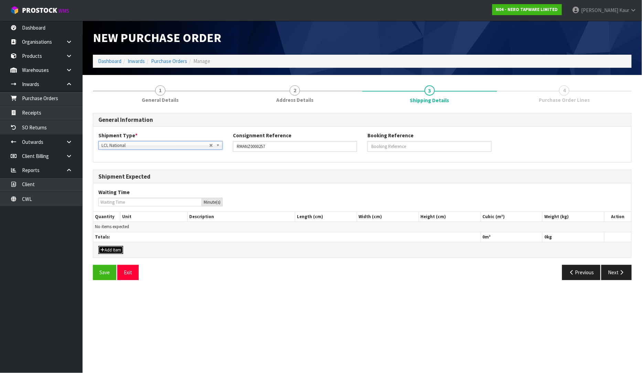
click at [107, 247] on button "Add Item" at bounding box center [110, 250] width 25 height 8
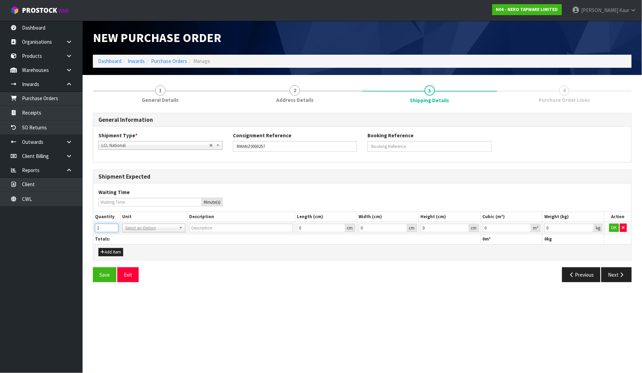
type input "1"
click at [114, 225] on input "1" at bounding box center [106, 228] width 23 height 9
drag, startPoint x: 131, startPoint y: 228, endPoint x: 134, endPoint y: 243, distance: 15.4
click at [139, 238] on input "text" at bounding box center [154, 237] width 60 height 9
type input "CTN"
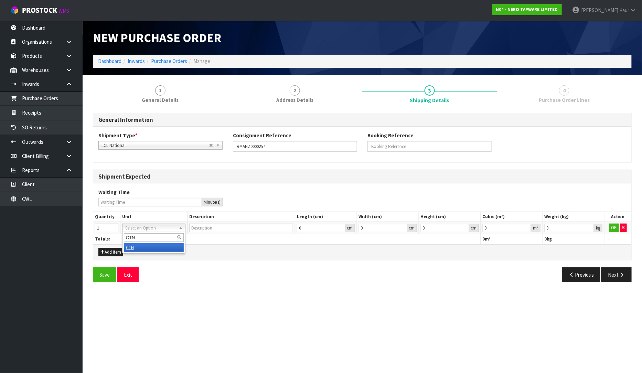
type input "CARTON"
type input "0.000001"
click at [525, 225] on input "0.000001" at bounding box center [507, 228] width 49 height 9
type input "0.001"
click at [590, 226] on input "0.001" at bounding box center [569, 228] width 50 height 9
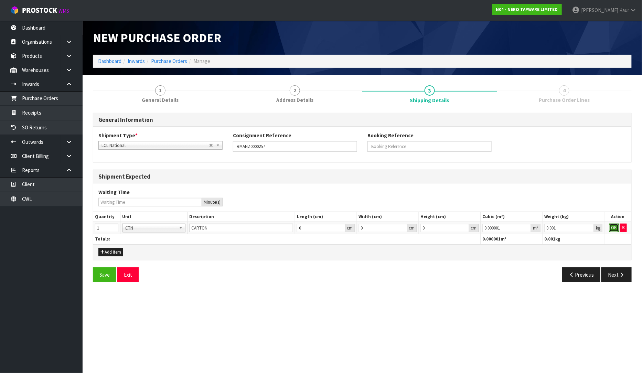
click at [612, 229] on button "OK" at bounding box center [614, 228] width 10 height 8
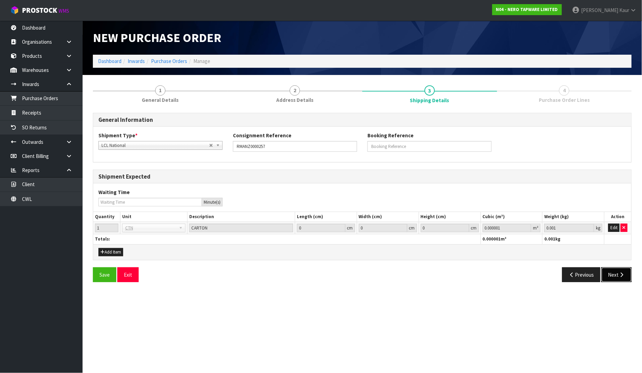
click at [618, 280] on button "Next" at bounding box center [616, 274] width 30 height 15
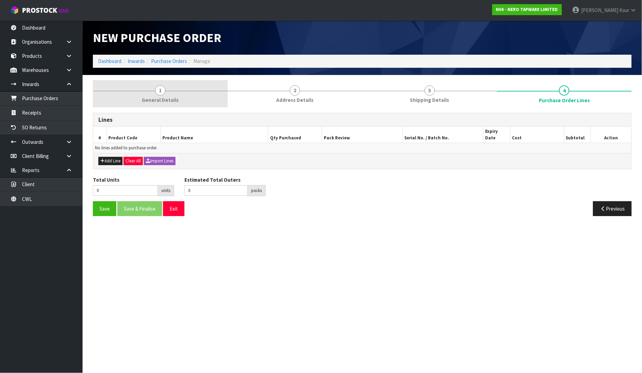
click at [149, 107] on link "1 General Details" at bounding box center [160, 93] width 135 height 27
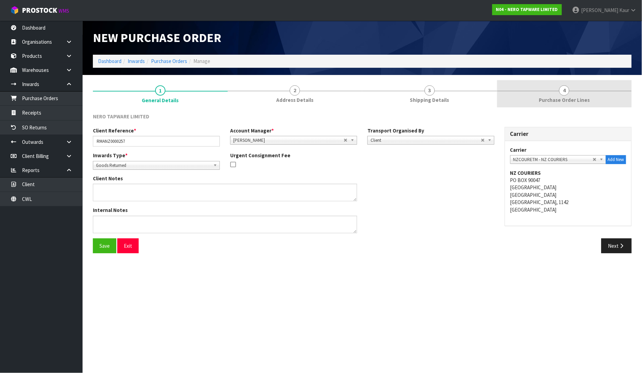
click at [563, 95] on link "4 Purchase Order Lines" at bounding box center [564, 93] width 135 height 27
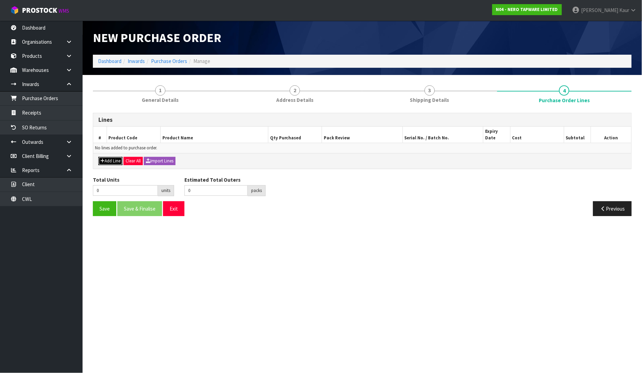
click at [105, 157] on button "Add Line" at bounding box center [110, 161] width 24 height 8
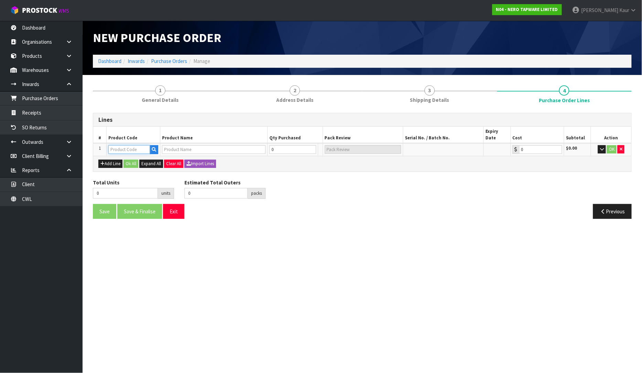
click at [119, 145] on input "text" at bounding box center [129, 149] width 42 height 9
type input "NR291201CH"
type input "CLASSIC PUSH TAP CHROME"
type input "0.00"
type input "NR291201CH"
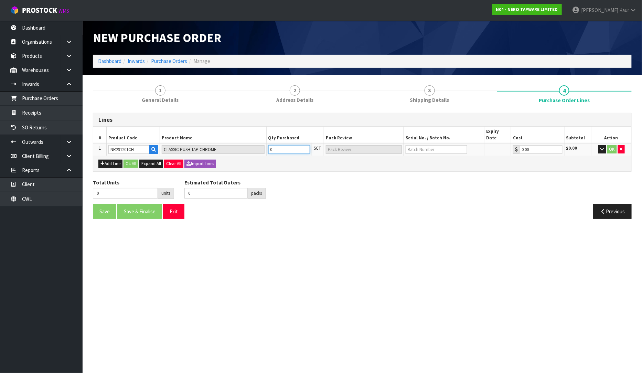
click at [292, 145] on input "0" at bounding box center [289, 149] width 42 height 9
type input "1"
type input "1 SCT"
type input "1"
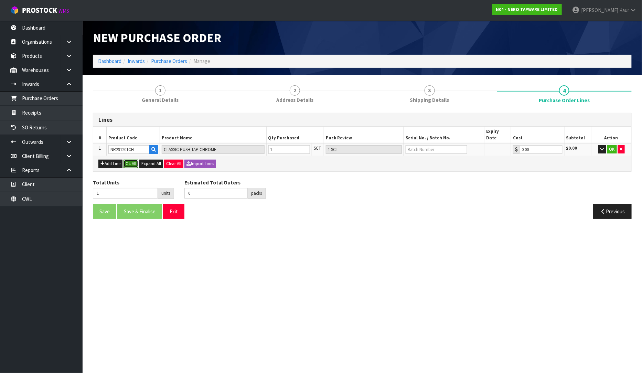
click at [138, 160] on button "Ok All" at bounding box center [131, 164] width 15 height 8
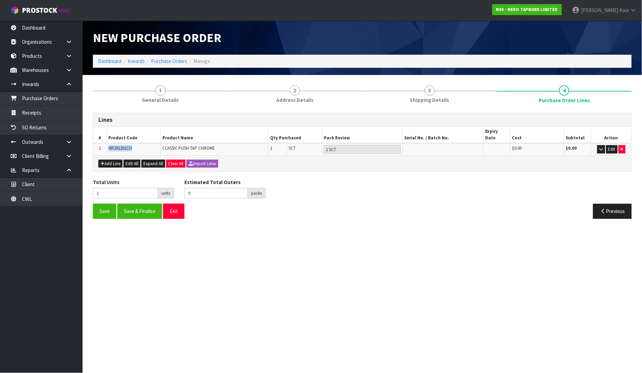
drag, startPoint x: 136, startPoint y: 138, endPoint x: 100, endPoint y: 140, distance: 35.8
click at [100, 143] on tr "1 NR291201CH CLASSIC PUSH TAP CHROME 1 SCT 1 SCT $0.00 $0.00 Edit" at bounding box center [362, 149] width 538 height 12
copy tr "NR291201CH"
click at [111, 207] on button "Save" at bounding box center [104, 211] width 23 height 15
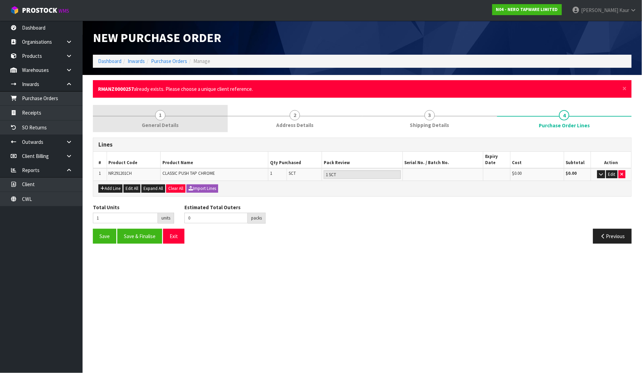
click at [168, 122] on span "General Details" at bounding box center [160, 124] width 37 height 7
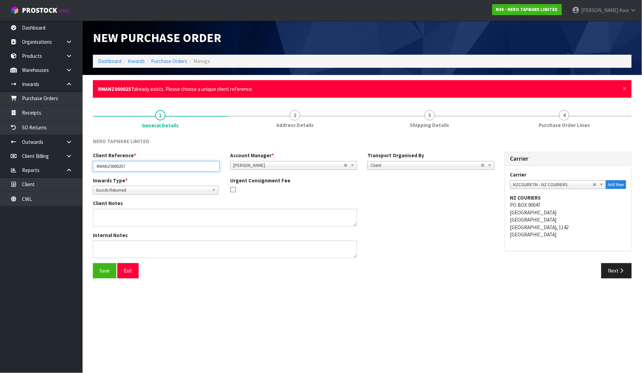
click at [124, 166] on input "RMANZ0000257" at bounding box center [156, 166] width 127 height 11
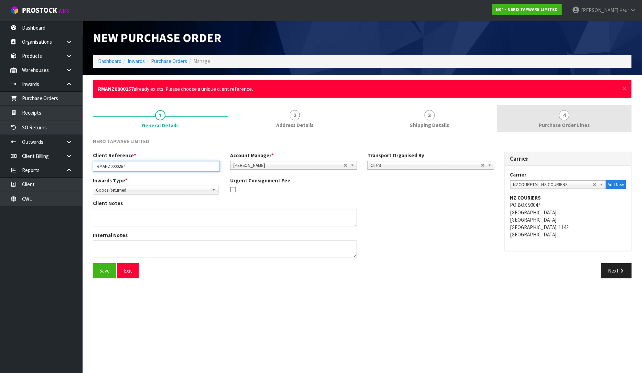
type input "RMANZ0000267"
click at [554, 118] on link "4 Purchase Order Lines" at bounding box center [564, 118] width 135 height 27
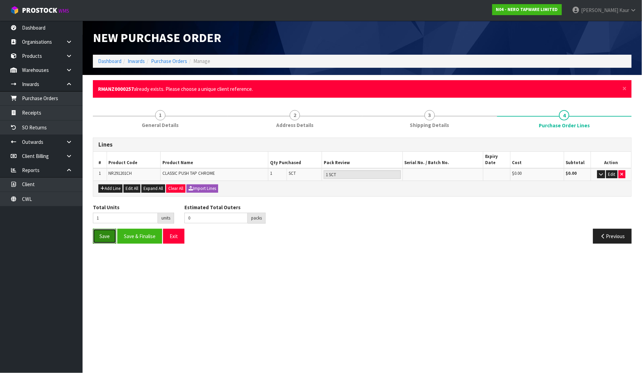
click at [98, 231] on button "Save" at bounding box center [104, 236] width 23 height 15
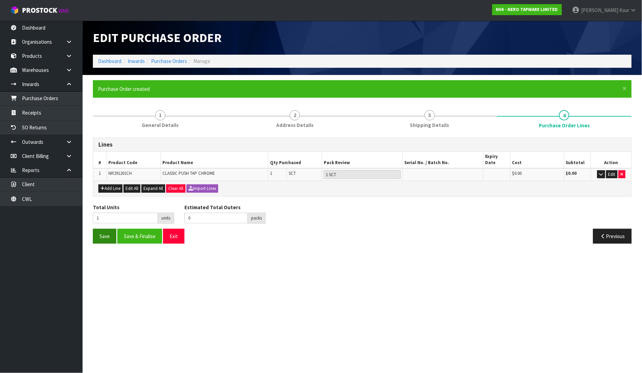
type input "0"
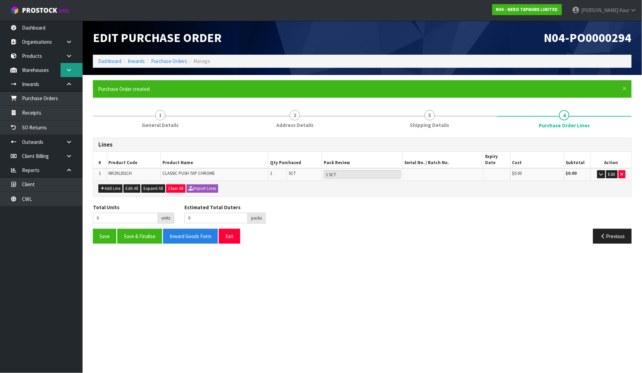
click at [63, 72] on link at bounding box center [72, 70] width 22 height 14
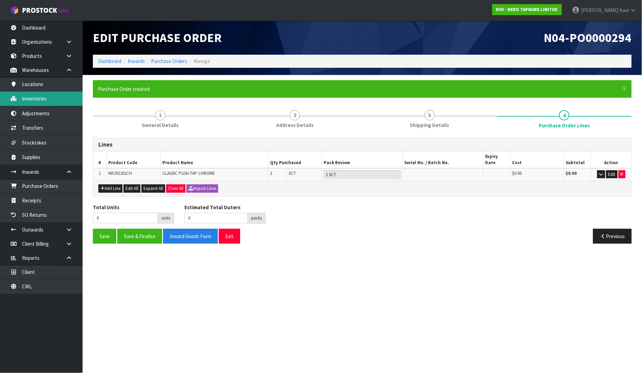
click at [39, 97] on link "Inventories" at bounding box center [41, 99] width 83 height 14
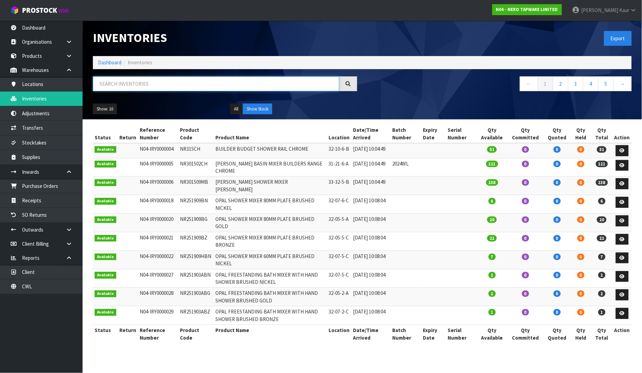
click at [122, 85] on input "text" at bounding box center [216, 83] width 246 height 15
paste input "NR291201CH"
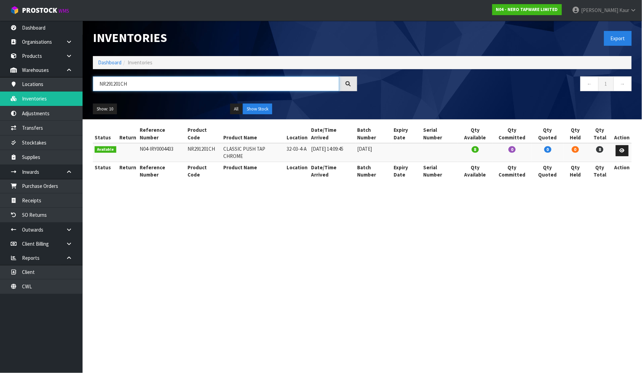
type input "NR291201CH"
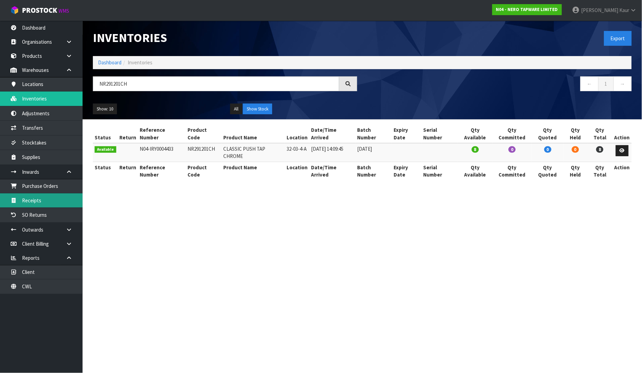
click at [56, 200] on link "Receipts" at bounding box center [41, 200] width 83 height 14
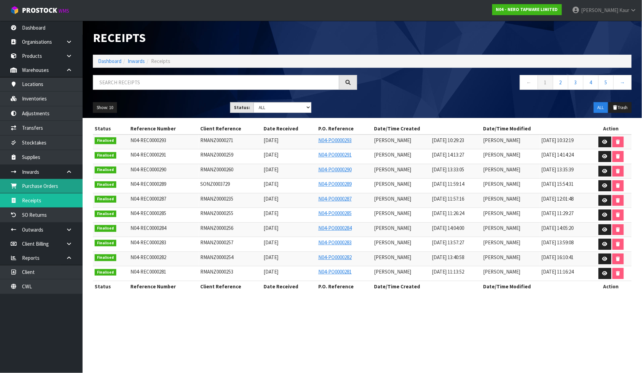
click at [63, 186] on link "Purchase Orders" at bounding box center [41, 186] width 83 height 14
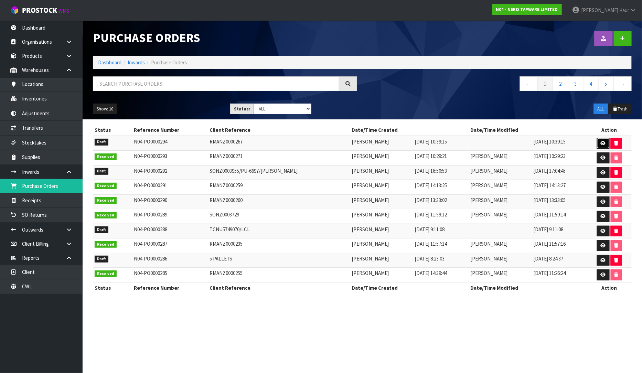
click at [602, 144] on icon at bounding box center [603, 143] width 5 height 4
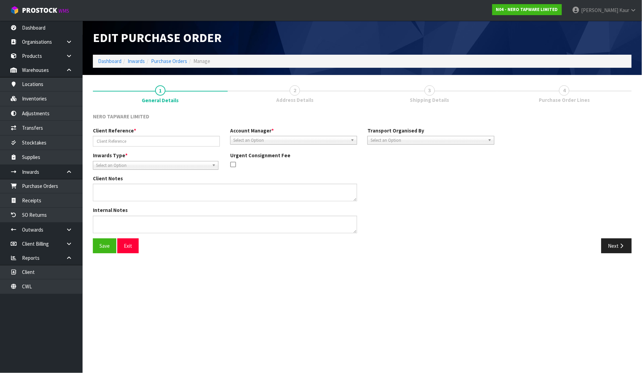
type input "RMANZ0000267"
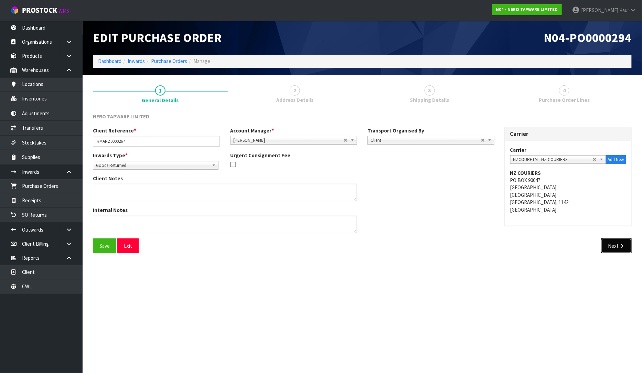
click at [606, 243] on button "Next" at bounding box center [616, 245] width 30 height 15
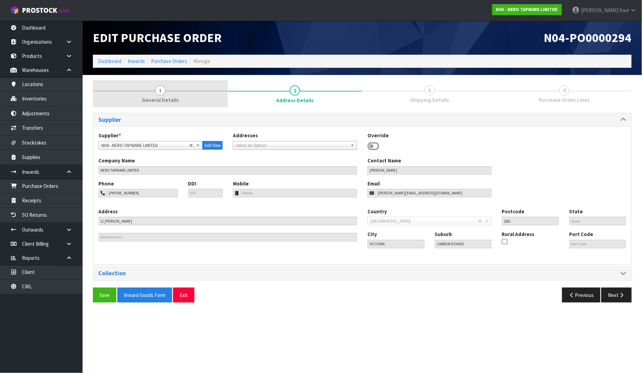
click at [169, 99] on span "General Details" at bounding box center [160, 99] width 37 height 7
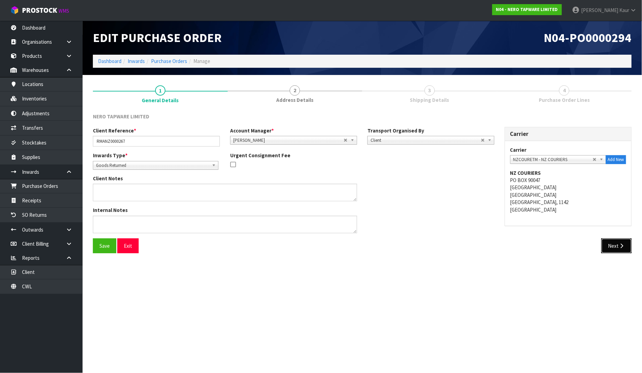
click at [615, 249] on button "Next" at bounding box center [616, 245] width 30 height 15
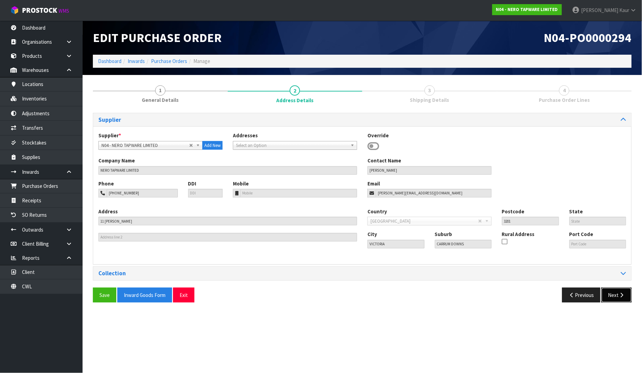
click at [619, 290] on button "Next" at bounding box center [616, 295] width 30 height 15
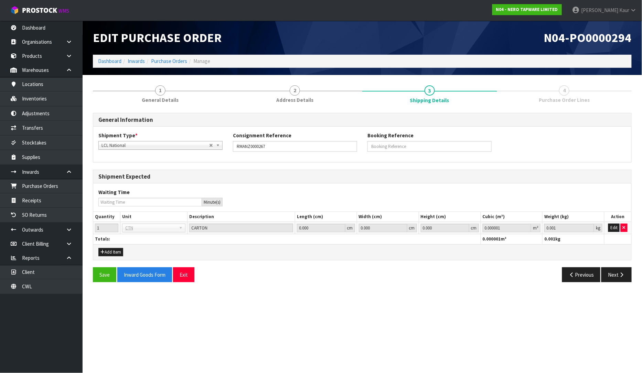
click at [614, 287] on div "Save Inward Goods Form Exit Previous Next" at bounding box center [362, 277] width 549 height 20
click at [615, 277] on button "Next" at bounding box center [616, 274] width 30 height 15
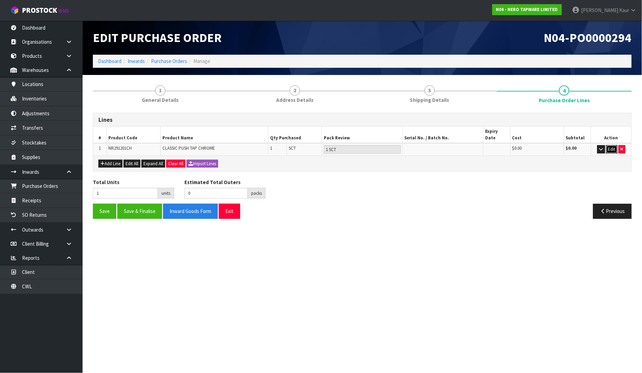
click at [613, 145] on button "Edit" at bounding box center [611, 149] width 11 height 8
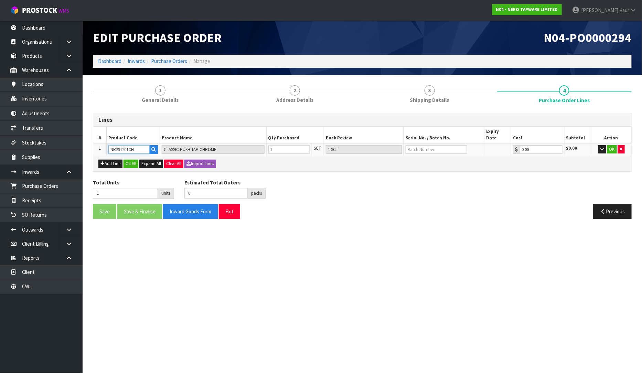
drag, startPoint x: 136, startPoint y: 145, endPoint x: 97, endPoint y: 142, distance: 38.9
click at [97, 143] on tr "1 NR291201CH CLASSIC PUSH TAP CHROME 1 SCT 1 SCT 0.00 $0.00 OK" at bounding box center [362, 149] width 538 height 13
click at [136, 160] on button "Ok All" at bounding box center [131, 164] width 15 height 8
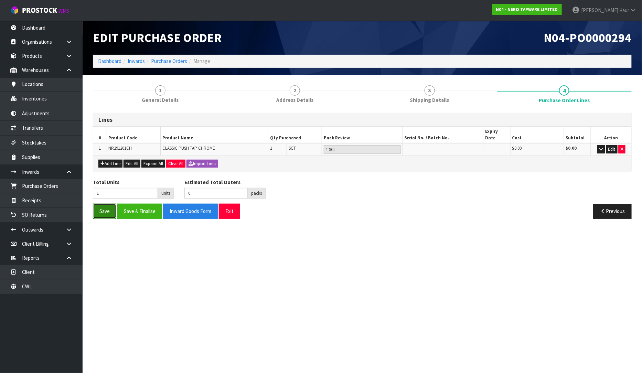
click at [103, 207] on button "Save" at bounding box center [104, 211] width 23 height 15
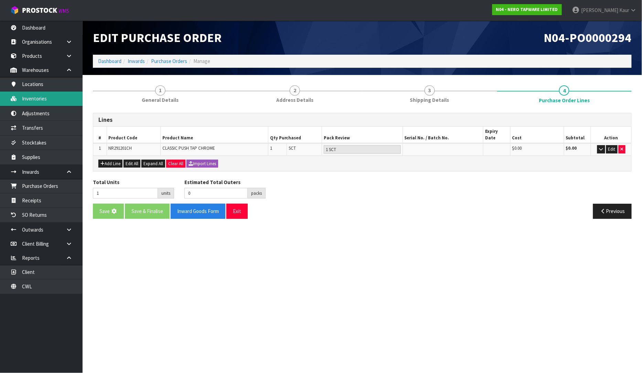
click at [37, 95] on link "Inventories" at bounding box center [41, 99] width 83 height 14
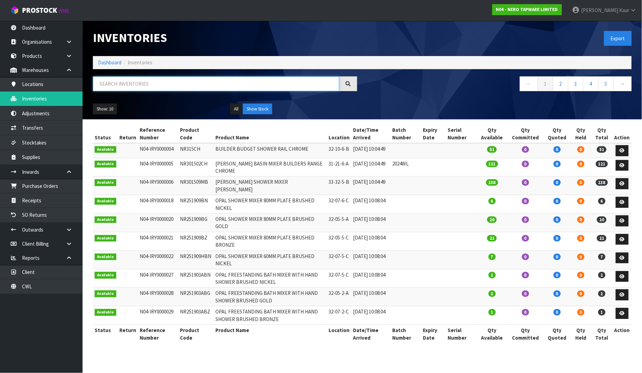
click at [156, 84] on input "text" at bounding box center [216, 83] width 246 height 15
paste input "NR291201CH"
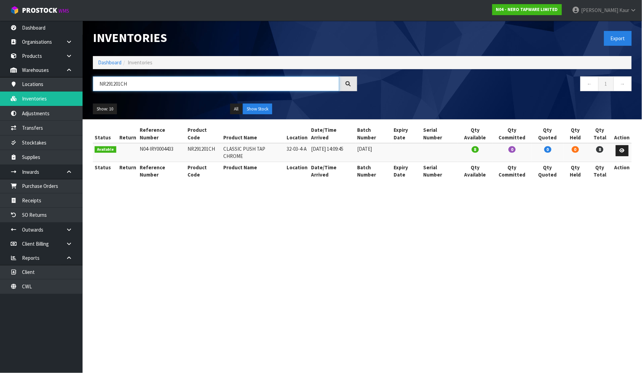
type input "NR291201CH"
drag, startPoint x: 387, startPoint y: 140, endPoint x: 359, endPoint y: 138, distance: 28.3
click at [359, 143] on td "19-05-2025" at bounding box center [374, 152] width 36 height 19
copy td "19-05-2025"
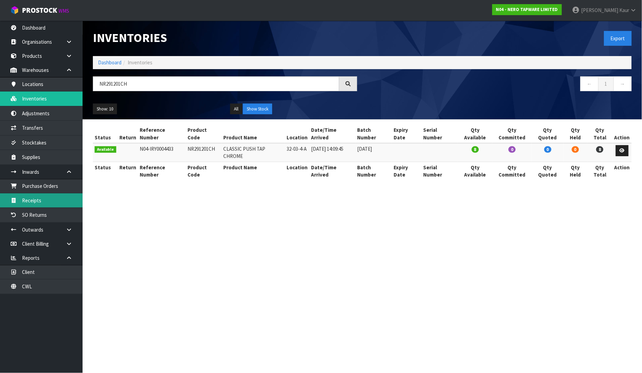
click at [53, 201] on link "Receipts" at bounding box center [41, 200] width 83 height 14
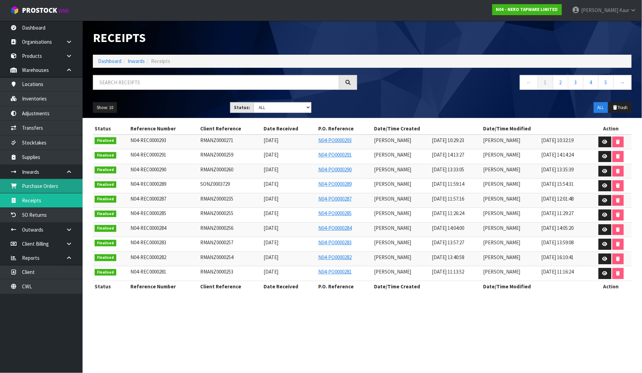
click at [53, 191] on link "Purchase Orders" at bounding box center [41, 186] width 83 height 14
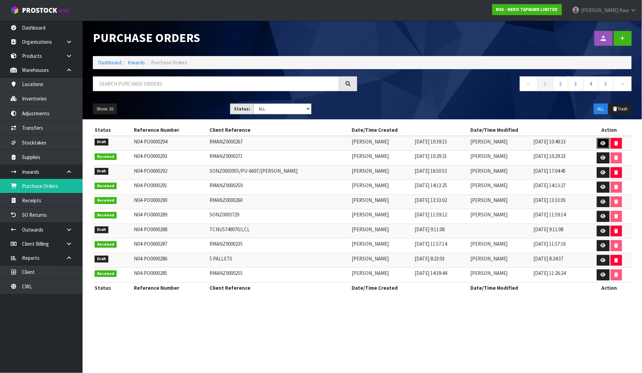
click at [603, 142] on icon at bounding box center [603, 143] width 5 height 4
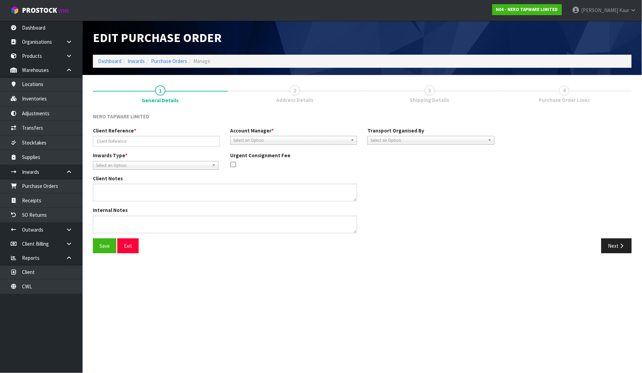
type input "RMANZ0000267"
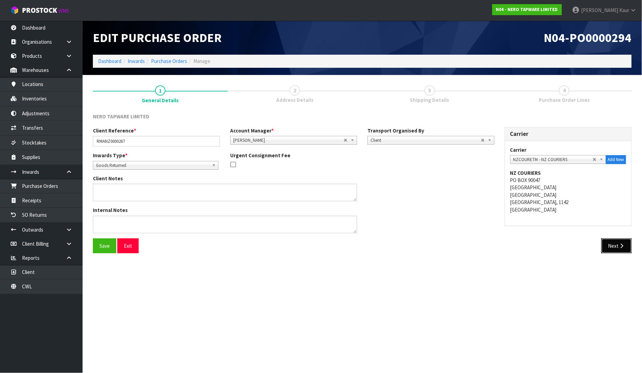
click at [612, 245] on button "Next" at bounding box center [616, 245] width 30 height 15
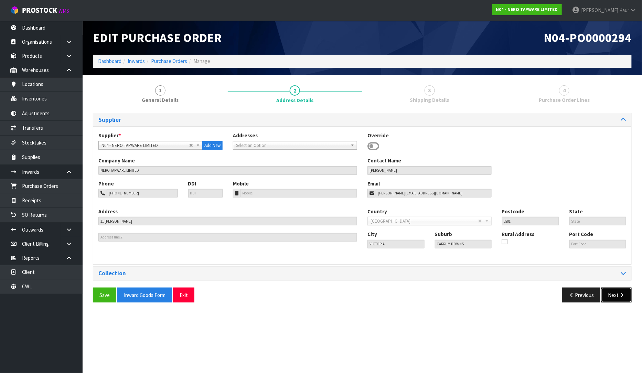
click at [621, 297] on icon "button" at bounding box center [622, 294] width 7 height 5
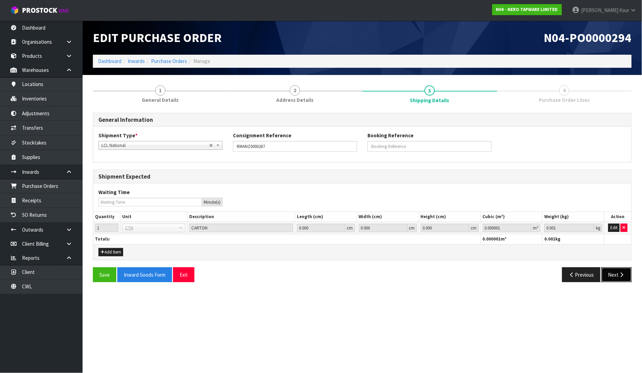
click at [614, 273] on button "Next" at bounding box center [616, 274] width 30 height 15
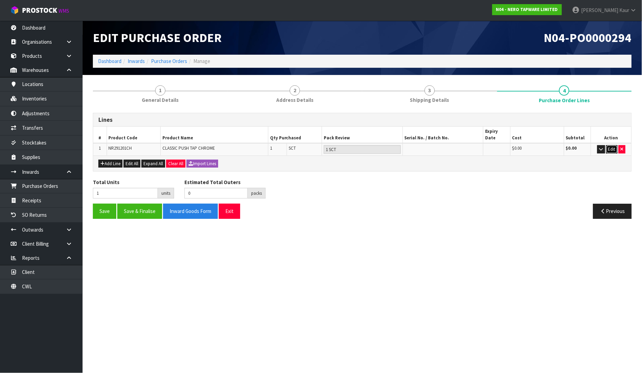
click at [616, 145] on button "Edit" at bounding box center [611, 149] width 11 height 8
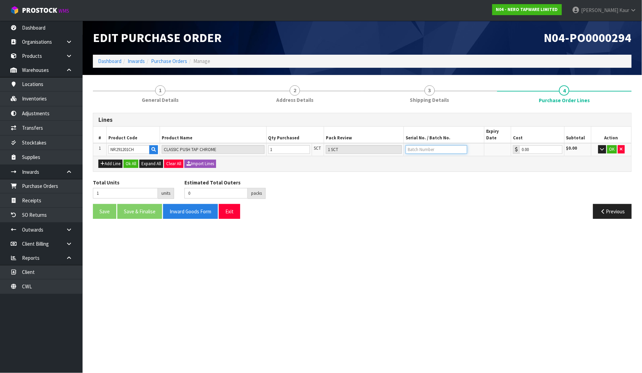
click at [416, 145] on input "text" at bounding box center [437, 149] width 62 height 9
paste input "19-05-2025"
type input "19-05-2025"
click at [138, 160] on button "Ok All" at bounding box center [131, 164] width 15 height 8
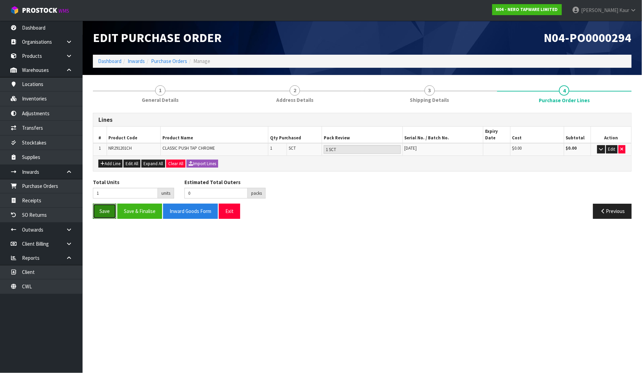
click at [101, 205] on button "Save" at bounding box center [104, 211] width 23 height 15
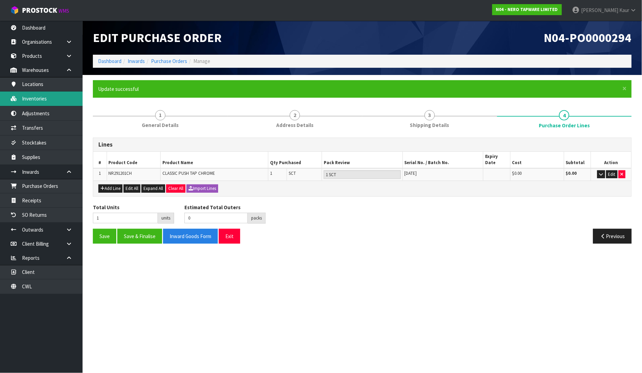
click at [47, 102] on link "Inventories" at bounding box center [41, 99] width 83 height 14
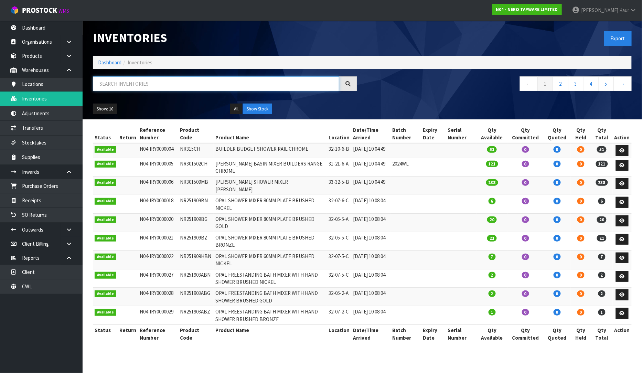
click at [151, 81] on input "text" at bounding box center [216, 83] width 246 height 15
paste input "19-05-2025"
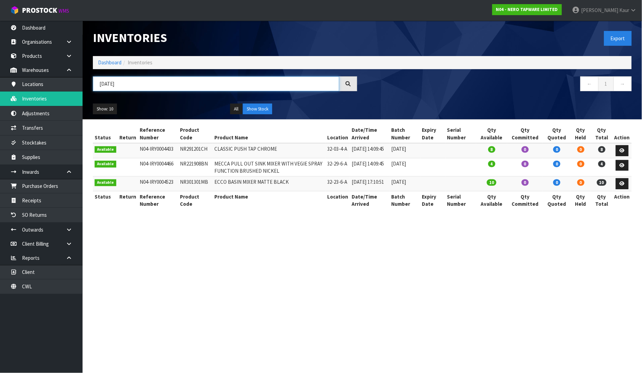
type input "19-05-2025"
drag, startPoint x: 207, startPoint y: 147, endPoint x: 171, endPoint y: 149, distance: 36.2
click at [171, 149] on tr "Available N04-IRY0004433 NR291201CH CLASSIC PUSH TAP CHROME 32-03-4-A 27/08/202…" at bounding box center [362, 150] width 539 height 15
copy tr "3 NR291201CH"
drag, startPoint x: 139, startPoint y: 85, endPoint x: 94, endPoint y: 79, distance: 46.1
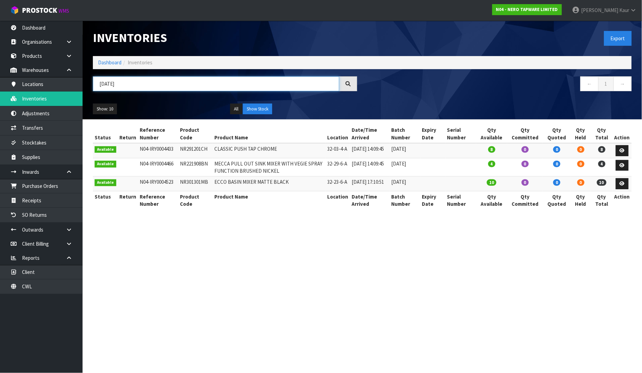
click at [94, 79] on input "19-05-2025" at bounding box center [216, 83] width 246 height 15
paste input "3 NR291201CH"
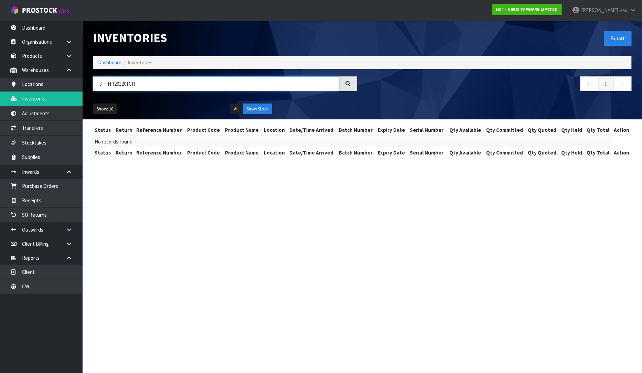
drag, startPoint x: 105, startPoint y: 81, endPoint x: 85, endPoint y: 84, distance: 20.1
click at [85, 84] on header "Inventories Export Dashboard Inventories 3 NR291201CH ← 1 → Show: 10 5 10 25 50…" at bounding box center [362, 70] width 559 height 99
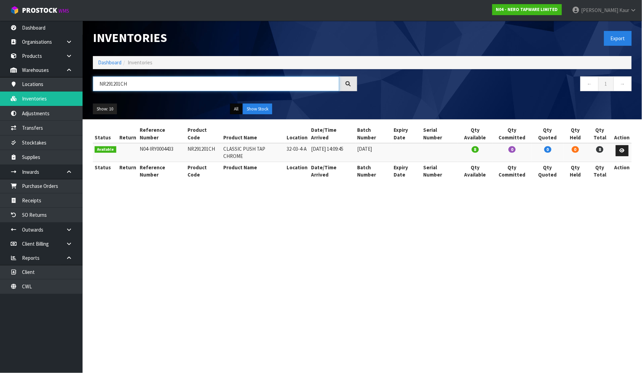
type input "NR291201CH"
click at [238, 110] on button "All" at bounding box center [236, 109] width 12 height 11
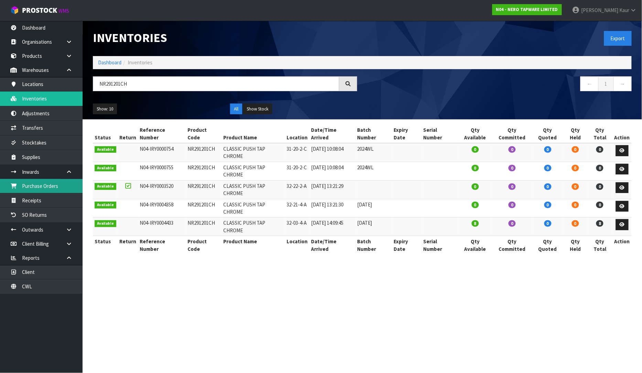
click at [49, 190] on link "Purchase Orders" at bounding box center [41, 186] width 83 height 14
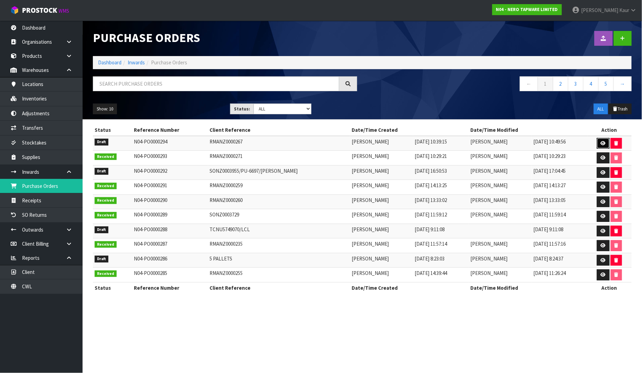
click at [603, 145] on icon at bounding box center [603, 143] width 5 height 4
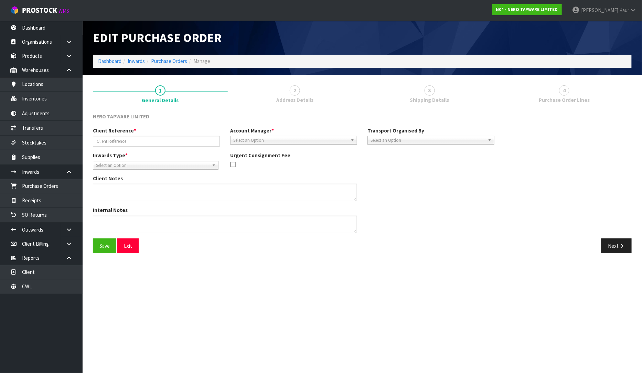
type input "RMANZ0000267"
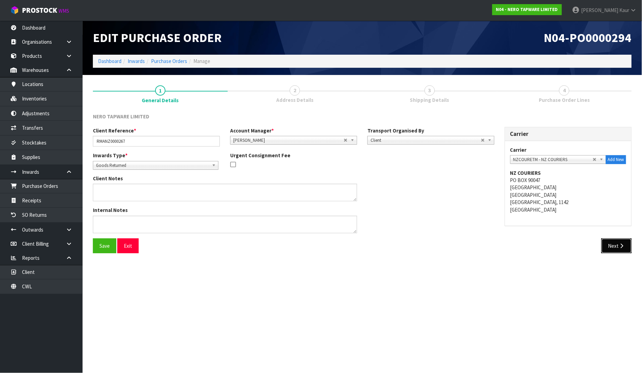
click at [622, 243] on icon "button" at bounding box center [622, 245] width 7 height 5
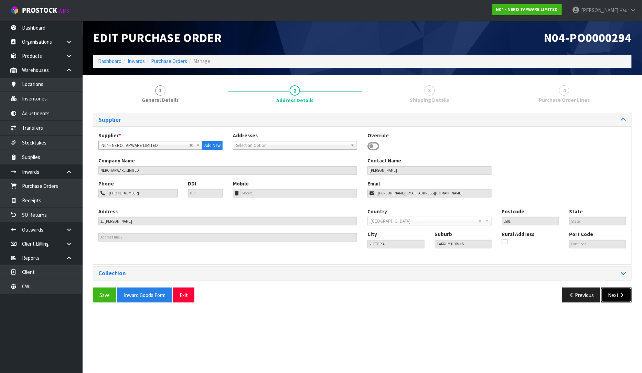
click at [619, 293] on icon "button" at bounding box center [622, 294] width 7 height 5
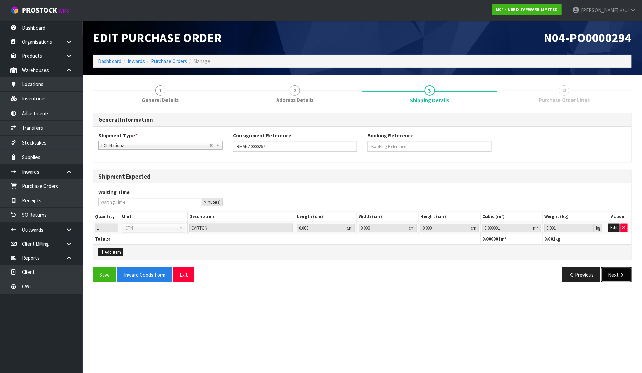
click at [622, 272] on icon "button" at bounding box center [622, 274] width 7 height 5
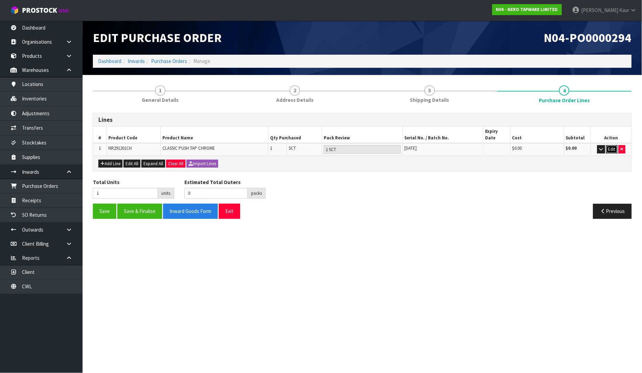
click at [614, 145] on button "Edit" at bounding box center [611, 149] width 11 height 8
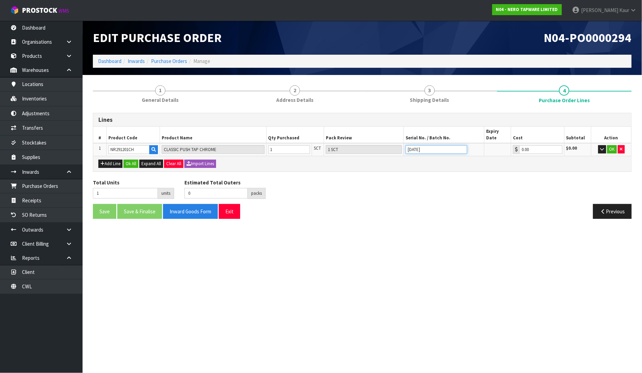
click at [416, 145] on input "19-05-2025" at bounding box center [437, 149] width 62 height 9
drag, startPoint x: 411, startPoint y: 145, endPoint x: 400, endPoint y: 145, distance: 10.7
click at [400, 145] on tr "1 NR291201CH CLASSIC PUSH TAP CHROME 1 SCT 1 SCT 19-01-2025 0.00 $0.00 OK" at bounding box center [362, 149] width 538 height 13
type input "06-01-2025"
click at [612, 145] on button "OK" at bounding box center [612, 149] width 10 height 8
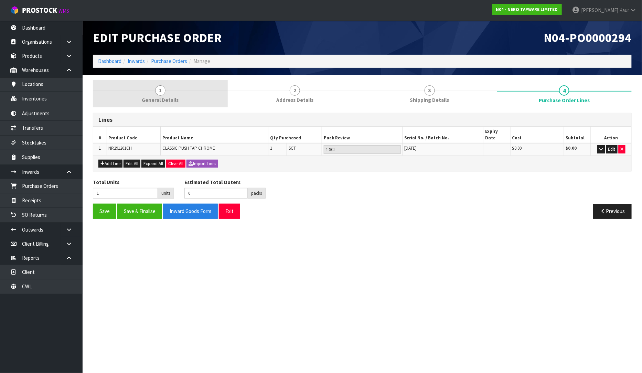
click at [161, 92] on span "1" at bounding box center [160, 90] width 10 height 10
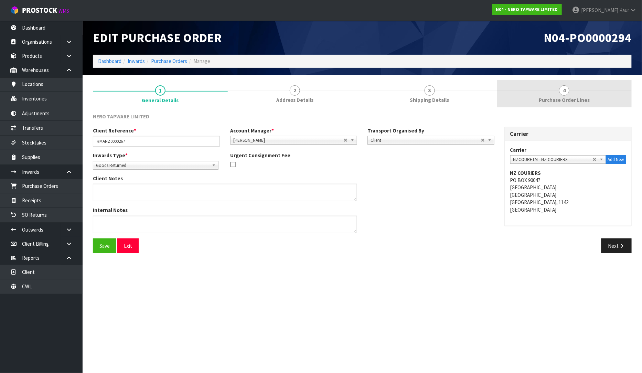
click at [566, 89] on span "4" at bounding box center [564, 90] width 10 height 10
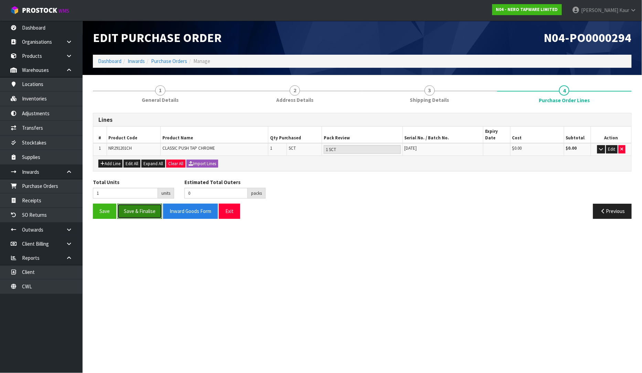
click at [153, 204] on button "Save & Finalise" at bounding box center [139, 211] width 45 height 15
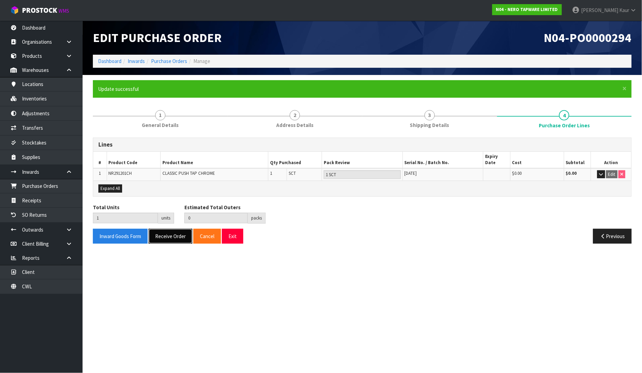
click at [163, 233] on button "Receive Order" at bounding box center [171, 236] width 44 height 15
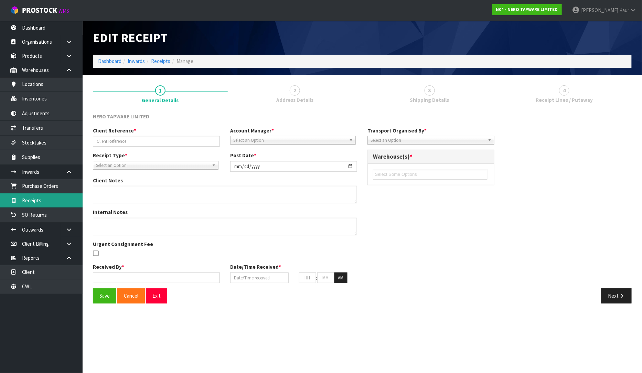
type input "RMANZ0000267"
type input "[DATE]"
type input "[PERSON_NAME]"
type input "[DATE]"
type input "10"
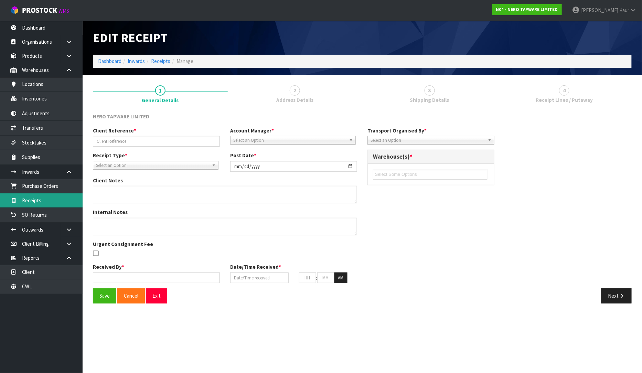
type input "53"
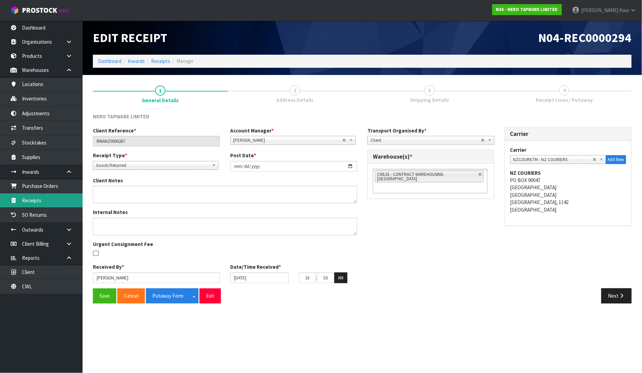
click at [38, 202] on link "Receipts" at bounding box center [41, 200] width 83 height 14
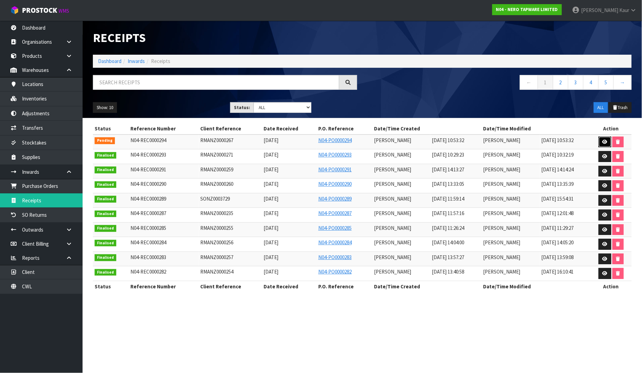
click at [604, 142] on icon at bounding box center [604, 142] width 5 height 4
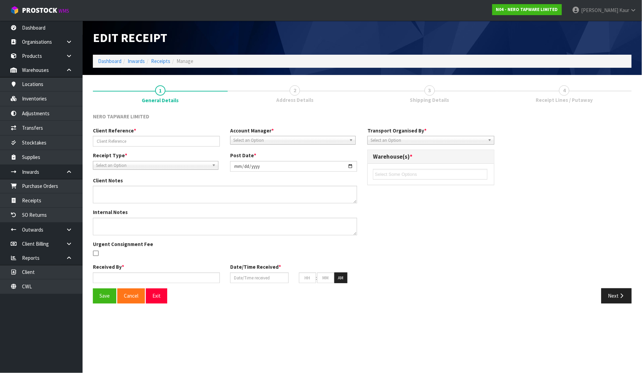
type input "RMANZ0000267"
type input "[DATE]"
type input "[PERSON_NAME]"
type input "[DATE]"
type input "10"
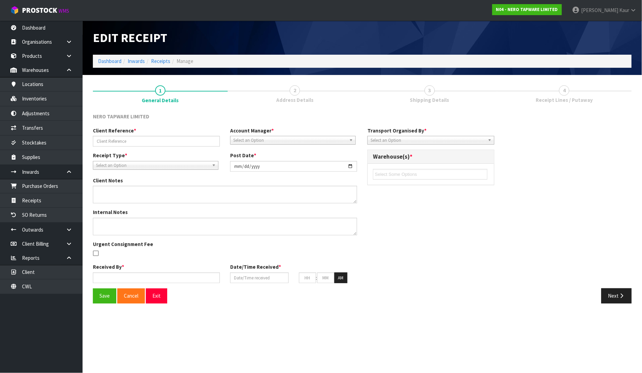
type input "53"
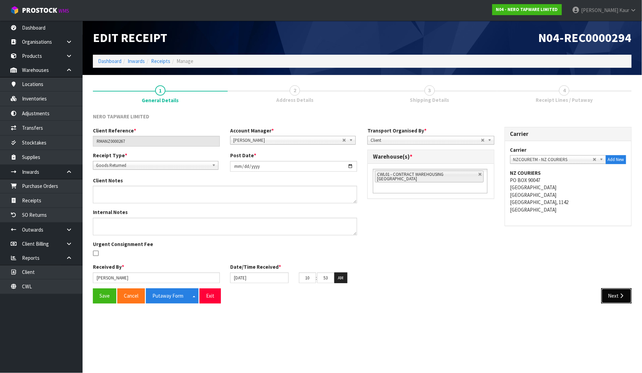
click at [616, 294] on button "Next" at bounding box center [616, 295] width 30 height 15
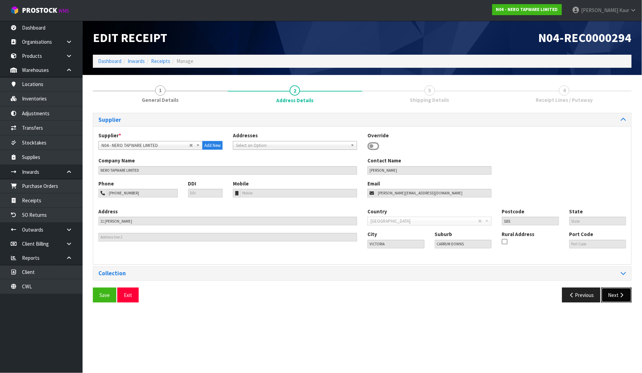
click at [616, 294] on button "Next" at bounding box center [616, 295] width 30 height 15
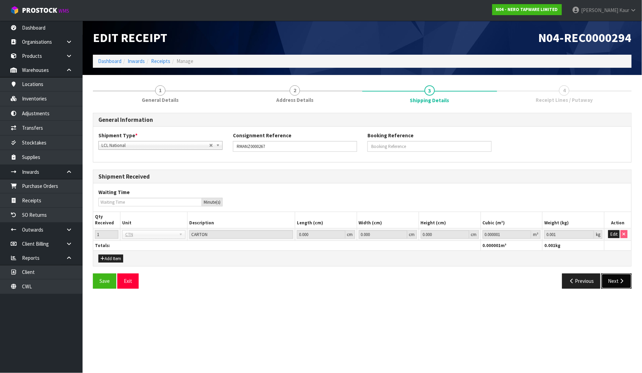
click at [618, 278] on button "Next" at bounding box center [616, 281] width 30 height 15
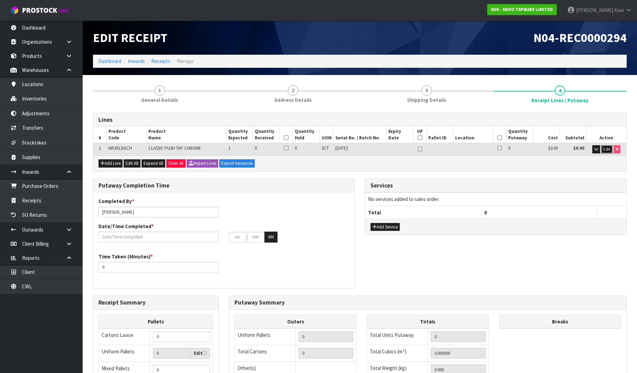
click at [606, 149] on span "Edit" at bounding box center [606, 149] width 7 height 6
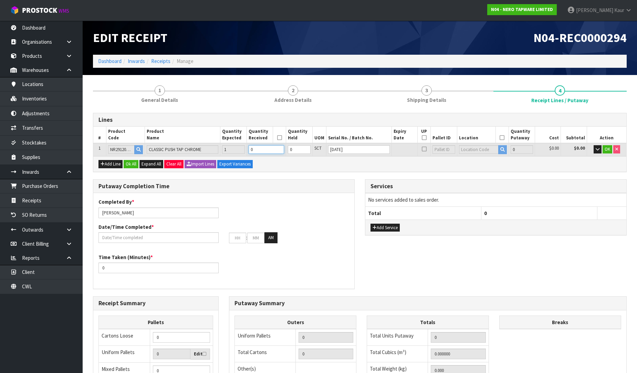
click at [262, 152] on input "0" at bounding box center [265, 149] width 35 height 9
type input "0.00306"
type input "0.8"
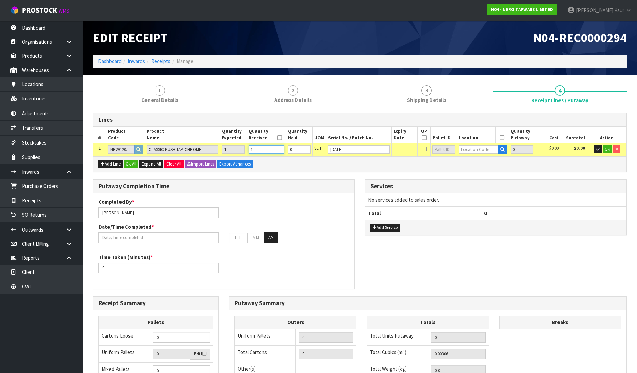
type input "1"
click at [488, 147] on input "text" at bounding box center [479, 149] width 40 height 9
type input "32-22-2"
click at [488, 170] on link "32-22-2 -B" at bounding box center [484, 169] width 54 height 9
type input "1"
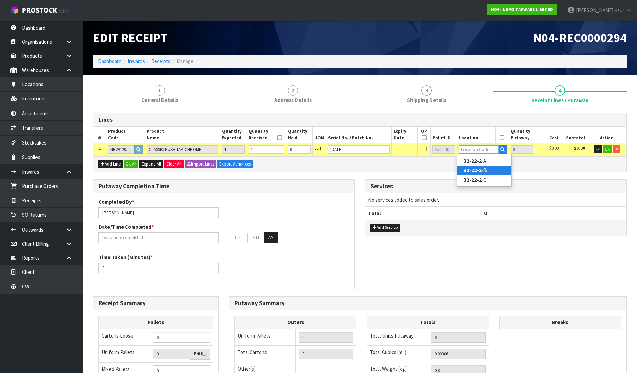
type input "32-22-2-B"
type input "1"
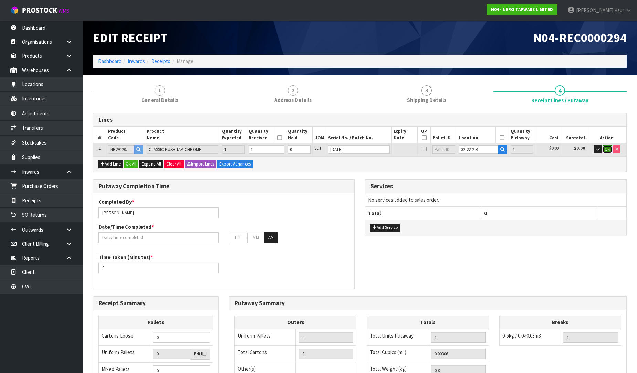
click at [605, 147] on span "OK" at bounding box center [607, 149] width 6 height 6
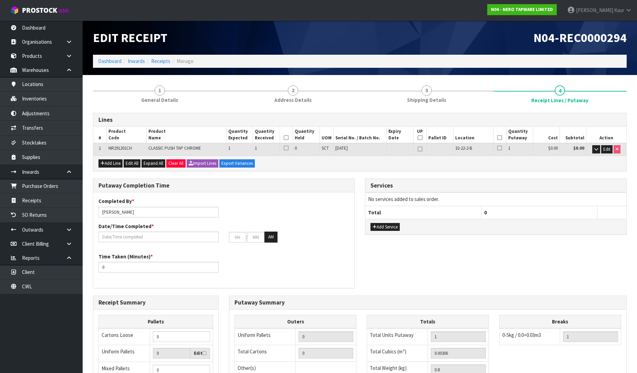
click at [287, 138] on icon at bounding box center [286, 138] width 5 height 0
click at [499, 138] on icon at bounding box center [499, 138] width 5 height 0
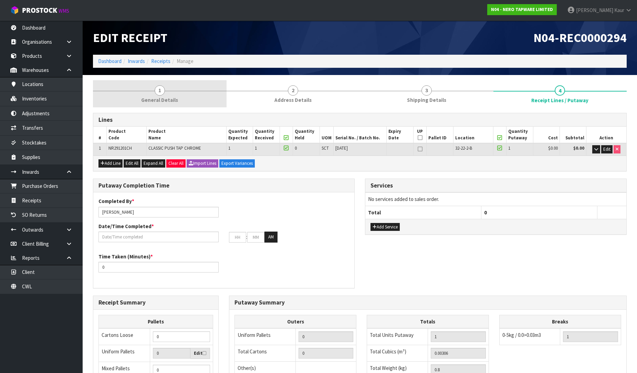
click at [153, 102] on span "General Details" at bounding box center [159, 99] width 37 height 7
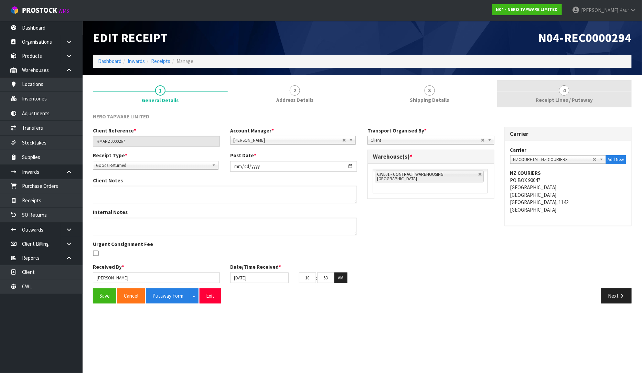
click at [546, 101] on span "Receipt Lines / Putaway" at bounding box center [564, 99] width 57 height 7
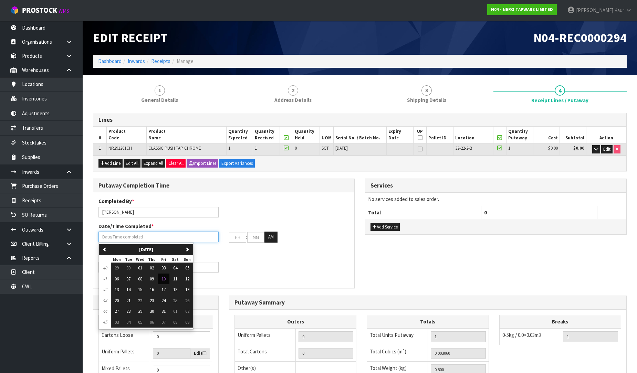
drag, startPoint x: 120, startPoint y: 236, endPoint x: 109, endPoint y: 281, distance: 45.7
click at [120, 237] on input "text" at bounding box center [158, 237] width 120 height 11
click at [165, 280] on span "10" at bounding box center [163, 279] width 4 height 6
type input "[DATE]"
type input "12"
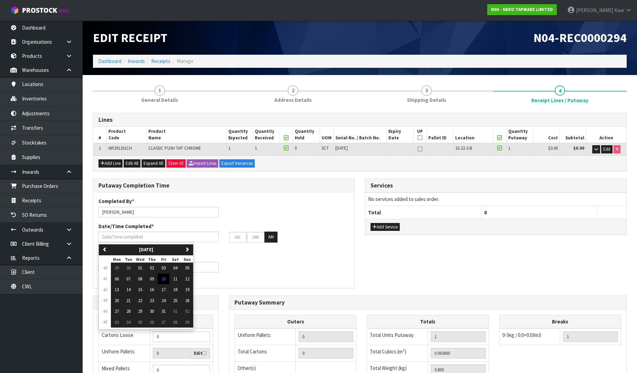
type input "00"
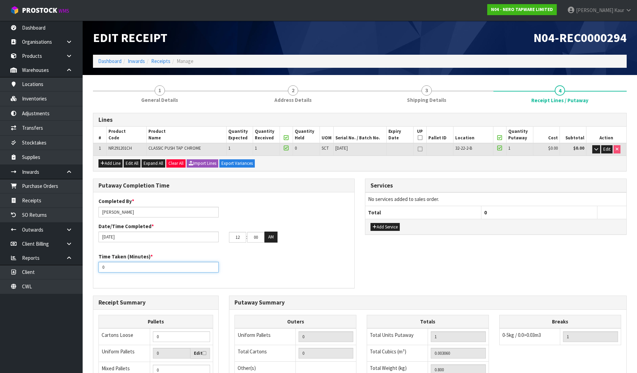
drag, startPoint x: 111, startPoint y: 269, endPoint x: 94, endPoint y: 271, distance: 18.0
click at [94, 271] on div "Time Taken (Minutes) * 0" at bounding box center [158, 263] width 130 height 20
type input "10"
drag, startPoint x: 244, startPoint y: 237, endPoint x: 229, endPoint y: 234, distance: 14.5
click at [229, 234] on input "12" at bounding box center [237, 237] width 17 height 11
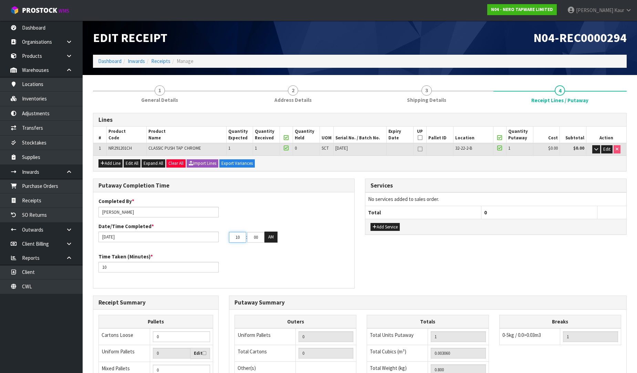
type input "10"
drag, startPoint x: 262, startPoint y: 236, endPoint x: 248, endPoint y: 232, distance: 14.7
click at [248, 232] on input "00" at bounding box center [255, 237] width 17 height 11
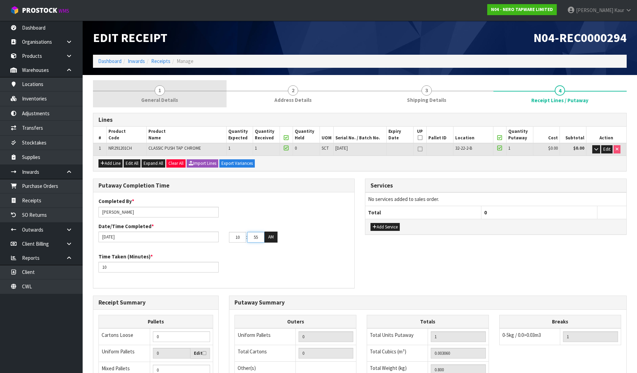
type input "55"
click at [154, 99] on span "General Details" at bounding box center [159, 99] width 37 height 7
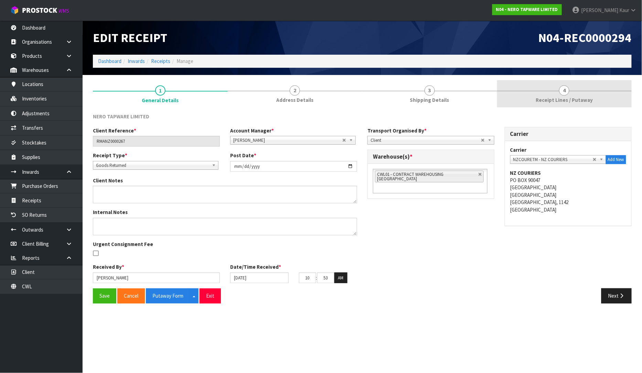
click at [587, 99] on span "Receipt Lines / Putaway" at bounding box center [564, 99] width 57 height 7
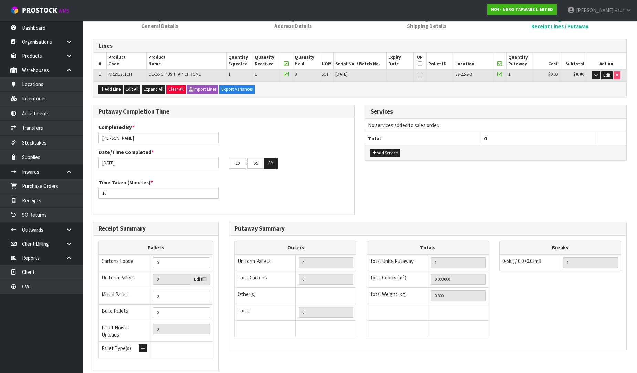
scroll to position [116, 0]
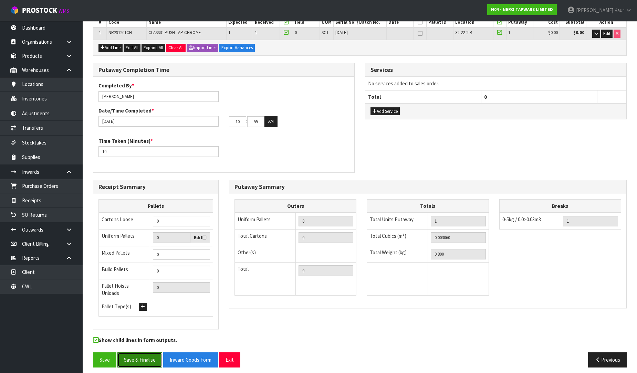
click at [141, 356] on button "Save & Finalise" at bounding box center [139, 359] width 45 height 15
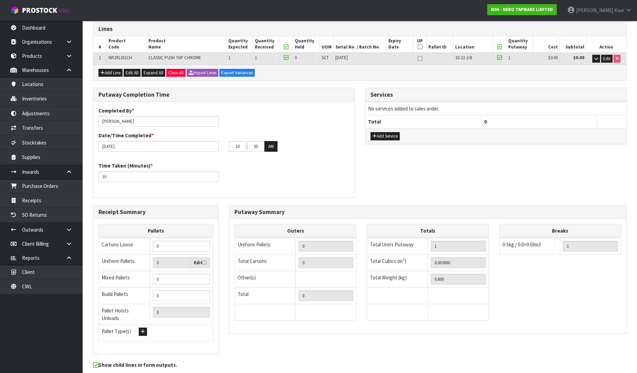
scroll to position [0, 0]
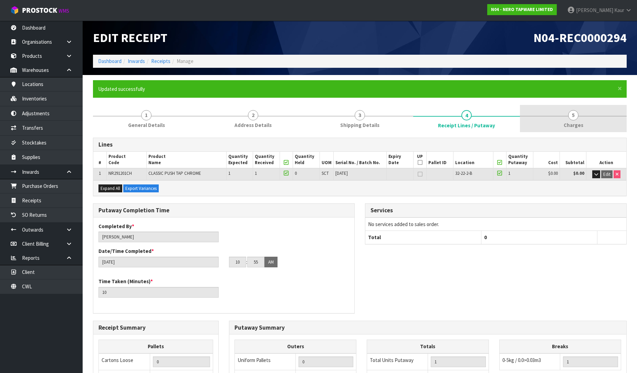
click at [589, 120] on link "5 [GEOGRAPHIC_DATA]" at bounding box center [573, 118] width 107 height 27
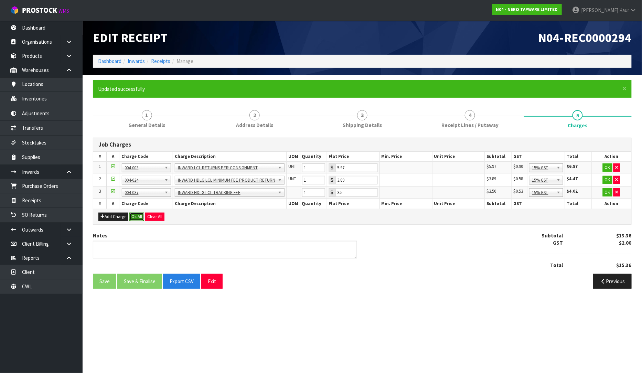
click at [138, 214] on button "Ok All" at bounding box center [136, 217] width 15 height 8
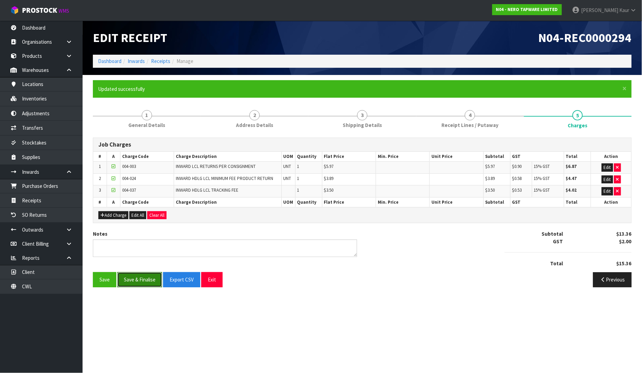
click at [135, 283] on button "Save & Finalise" at bounding box center [139, 279] width 45 height 15
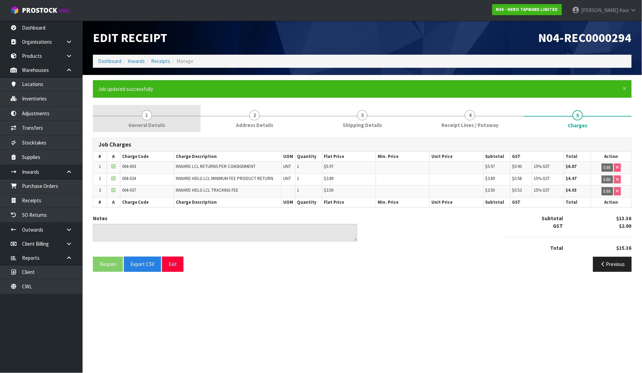
click at [151, 118] on span "1" at bounding box center [147, 115] width 10 height 10
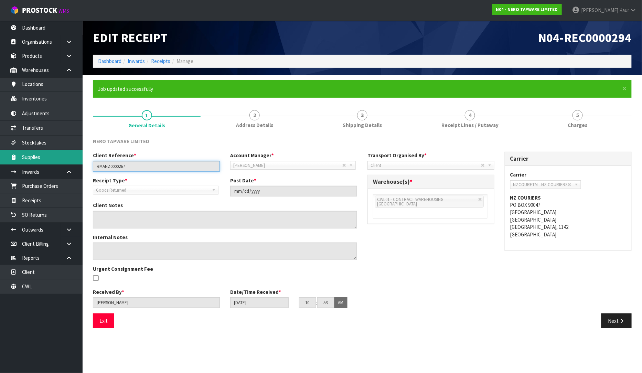
drag, startPoint x: 145, startPoint y: 168, endPoint x: 82, endPoint y: 163, distance: 63.1
click at [82, 163] on body "Toggle navigation ProStock WMS N04 - NERO TAPWARE LIMITED Prabhneet Kaur Logout…" at bounding box center [321, 186] width 642 height 373
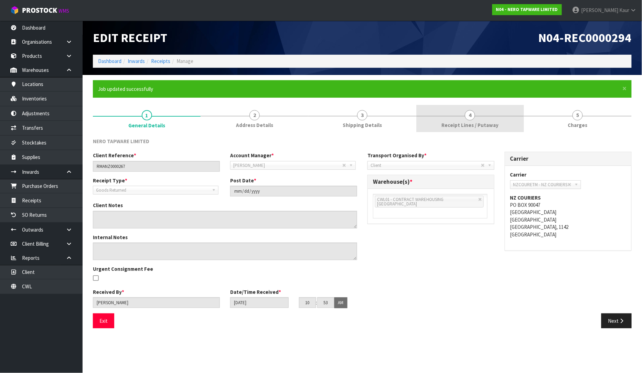
click at [431, 122] on link "4 Receipt Lines / Putaway" at bounding box center [470, 118] width 108 height 27
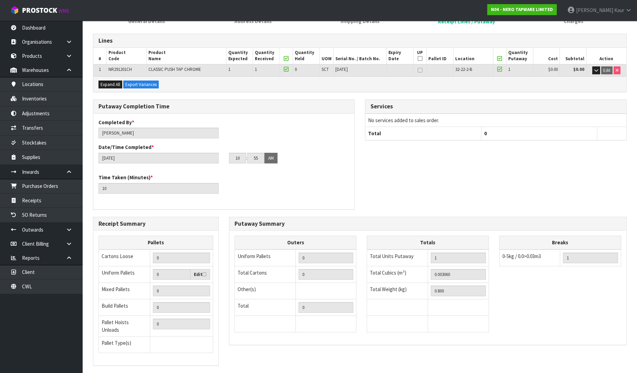
scroll to position [140, 0]
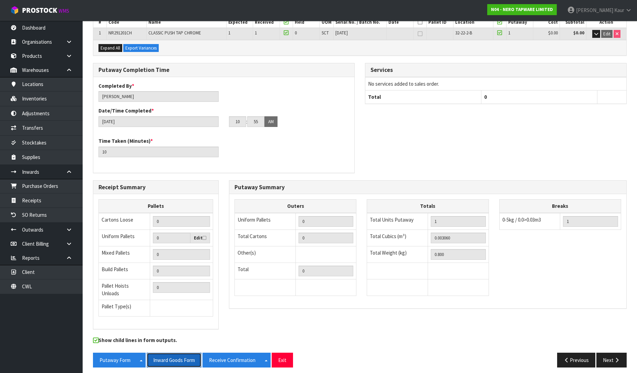
click at [184, 356] on button "Inward Goods Form" at bounding box center [174, 360] width 55 height 15
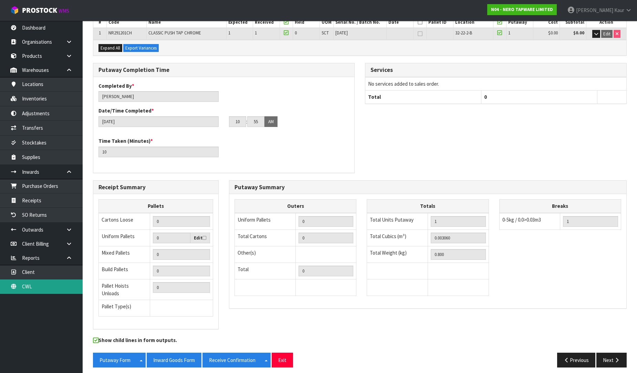
click at [31, 283] on link "CWL" at bounding box center [41, 286] width 83 height 14
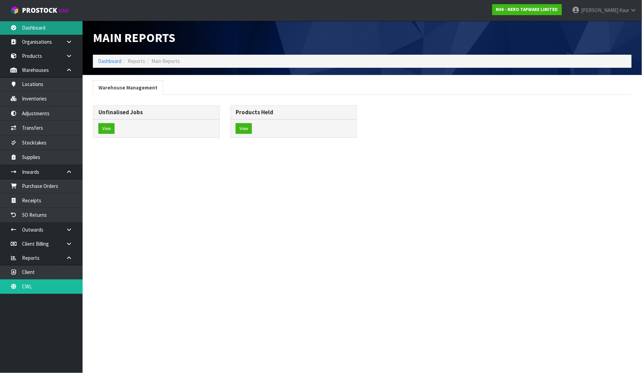
click at [21, 28] on link "Dashboard" at bounding box center [41, 28] width 83 height 14
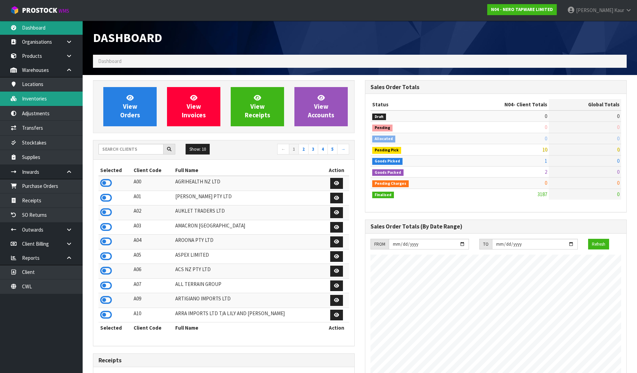
scroll to position [536, 272]
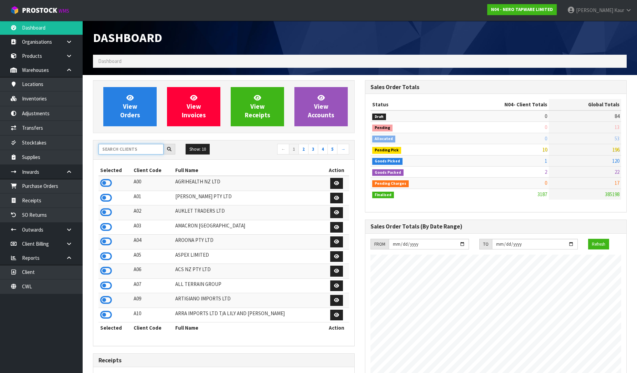
click at [121, 147] on input "text" at bounding box center [130, 149] width 65 height 11
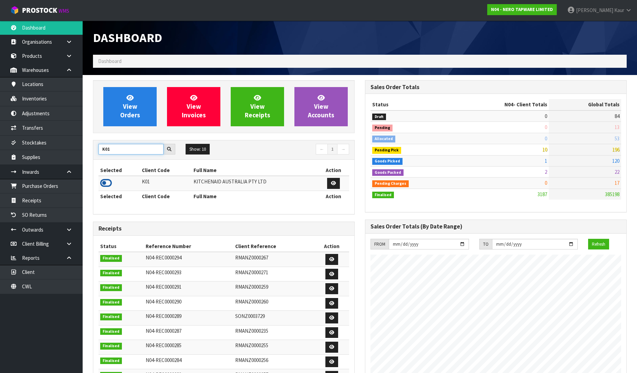
type input "K01"
click at [106, 181] on icon at bounding box center [106, 183] width 12 height 10
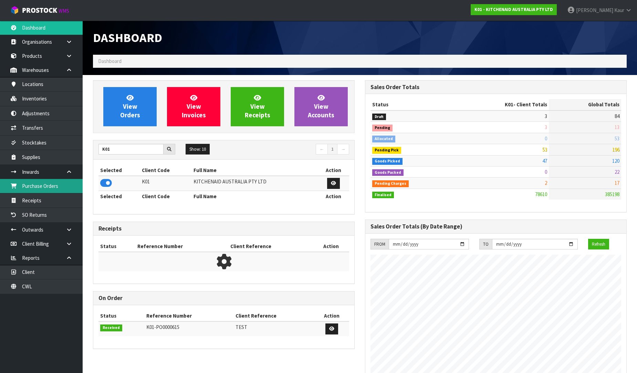
scroll to position [521, 272]
click at [63, 184] on link "Purchase Orders" at bounding box center [41, 186] width 83 height 14
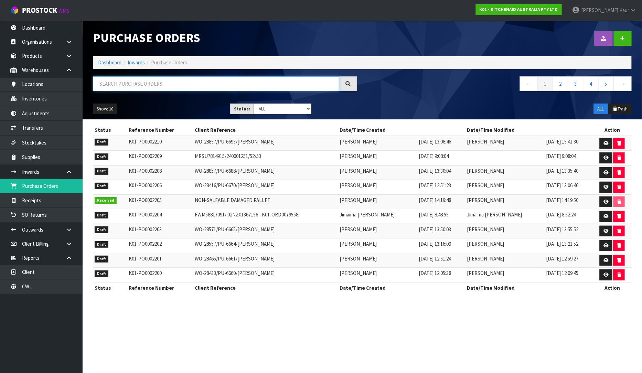
click at [135, 85] on input "text" at bounding box center [216, 83] width 246 height 15
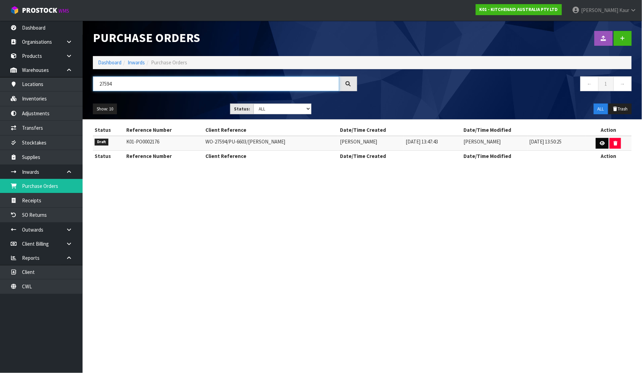
type input "27594"
click at [600, 146] on link at bounding box center [602, 143] width 13 height 11
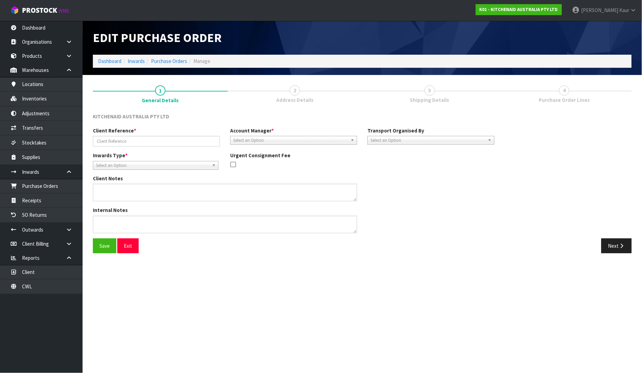
type input "WO-27594/PU-6603/[PERSON_NAME]"
type textarea "SERIAL : NS00005152"
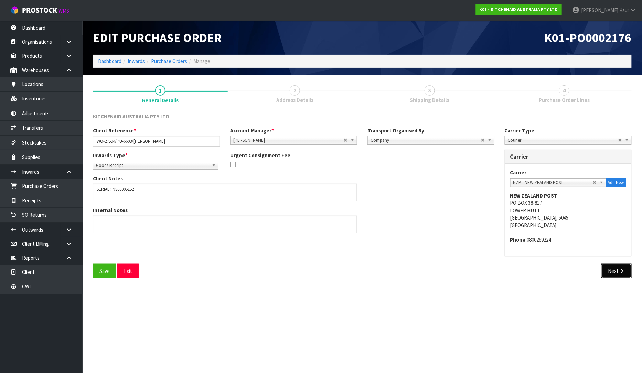
click at [606, 269] on button "Next" at bounding box center [616, 271] width 30 height 15
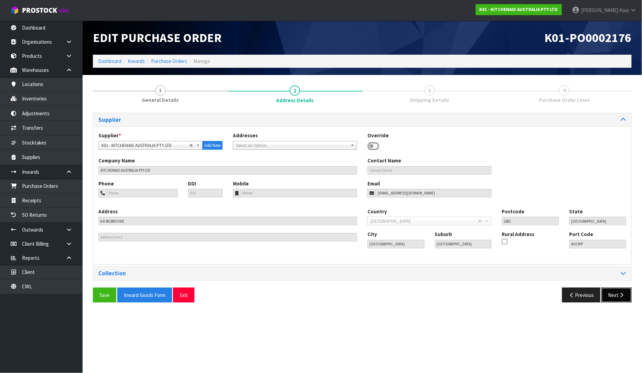
click at [613, 297] on button "Next" at bounding box center [616, 295] width 30 height 15
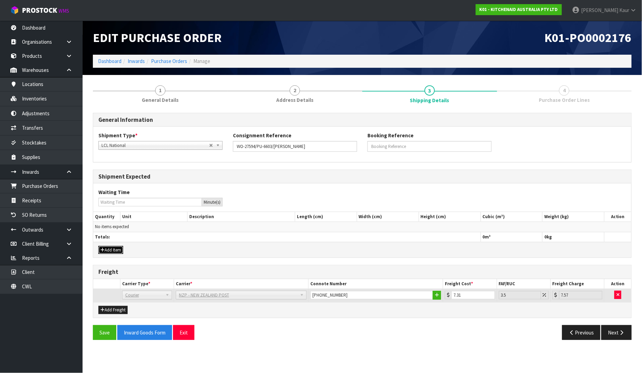
click at [116, 249] on button "Add Item" at bounding box center [110, 250] width 25 height 8
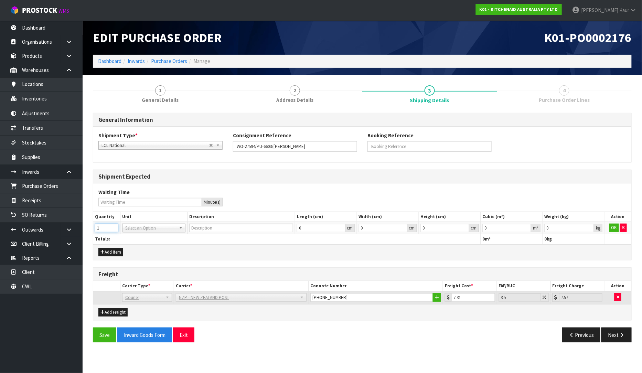
type input "1"
click at [113, 227] on input "1" at bounding box center [106, 228] width 23 height 9
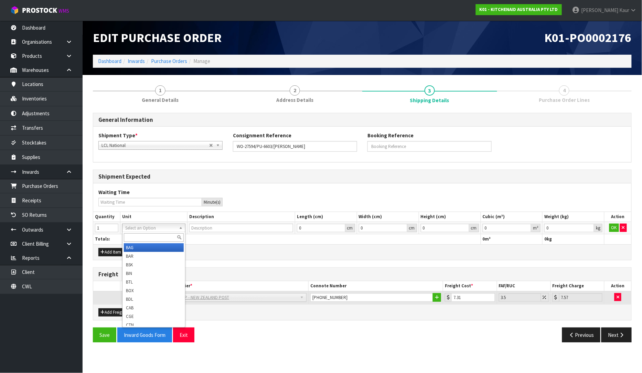
click at [130, 237] on input "text" at bounding box center [154, 237] width 60 height 9
type input "ctn"
type input "CARTON"
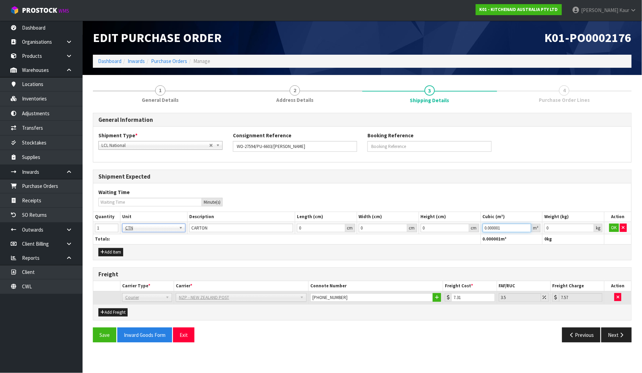
type input "0.000001"
click at [527, 227] on input "0.000001" at bounding box center [507, 228] width 49 height 9
type input "0.001"
click at [590, 226] on input "0.001" at bounding box center [569, 228] width 50 height 9
click at [610, 226] on button "OK" at bounding box center [614, 228] width 10 height 8
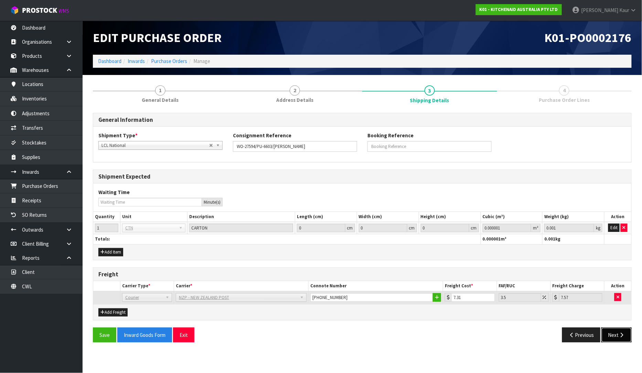
click at [614, 334] on button "Next" at bounding box center [616, 335] width 30 height 15
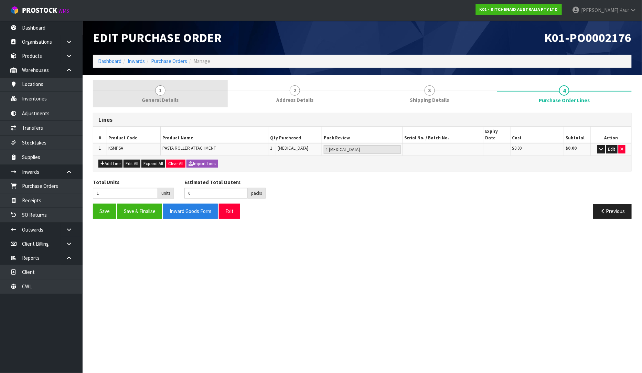
click at [150, 95] on link "1 General Details" at bounding box center [160, 93] width 135 height 27
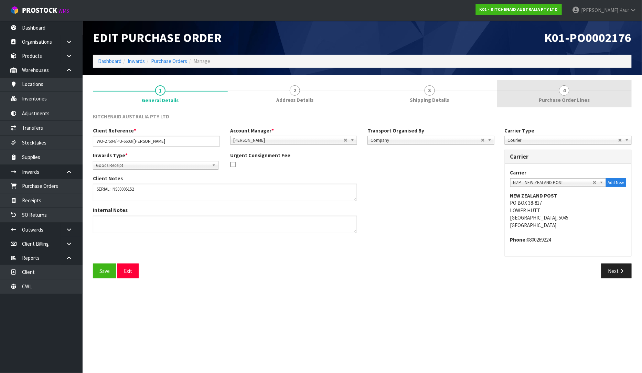
click at [559, 98] on span "Purchase Order Lines" at bounding box center [564, 99] width 51 height 7
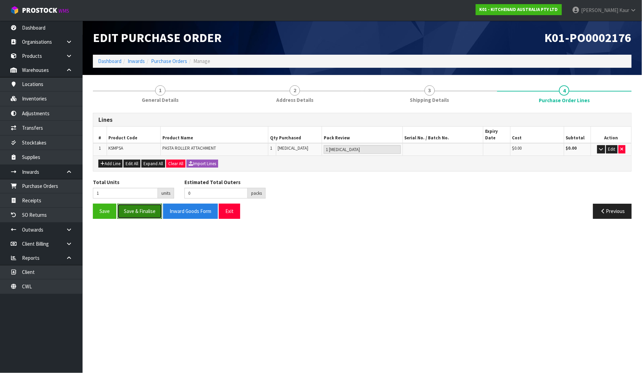
click at [142, 204] on button "Save & Finalise" at bounding box center [139, 211] width 45 height 15
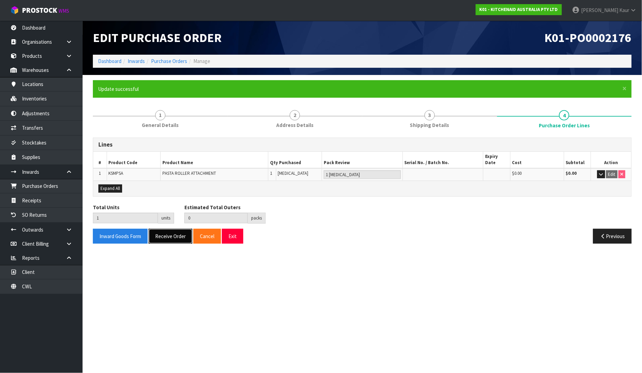
click at [159, 232] on button "Receive Order" at bounding box center [171, 236] width 44 height 15
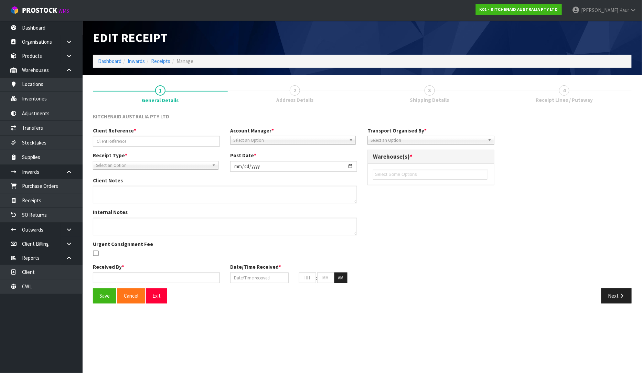
type input "WO-27594/PU-6603/[PERSON_NAME]"
type input "[DATE]"
type textarea "SERIAL : NS00005152"
type input "[PERSON_NAME]"
type input "[DATE]"
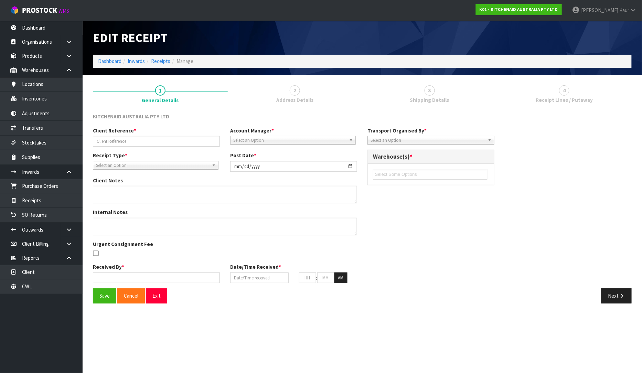
type input "11"
type input "07"
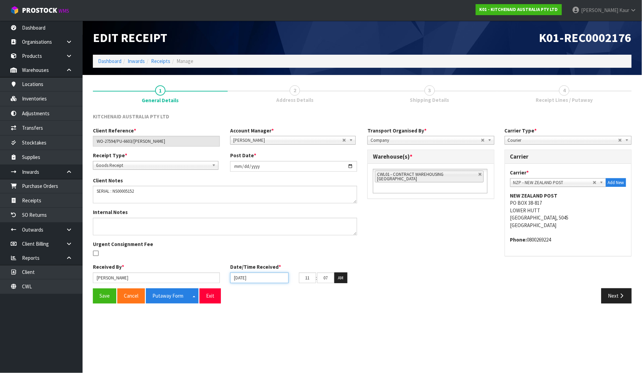
click at [238, 278] on input "[DATE]" at bounding box center [259, 277] width 58 height 11
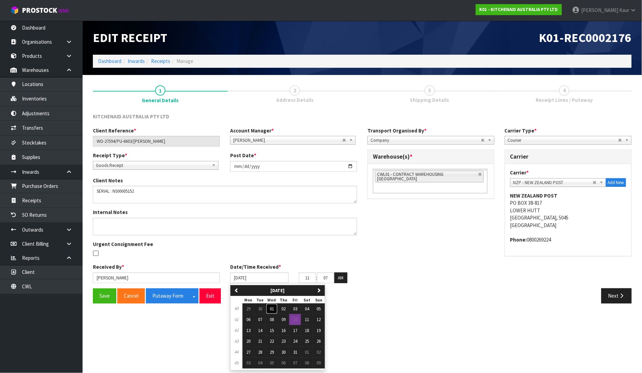
click at [274, 309] on span "01" at bounding box center [272, 309] width 4 height 6
type input "[DATE]"
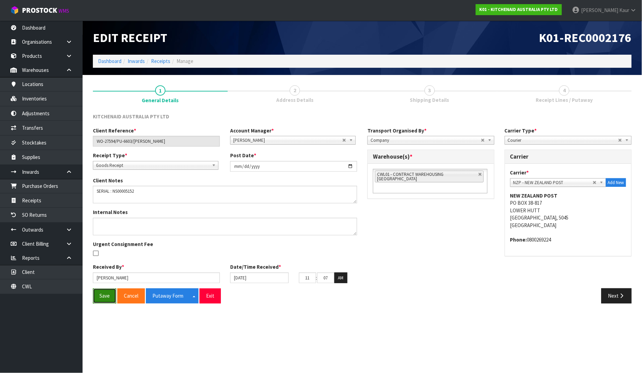
click at [103, 297] on button "Save" at bounding box center [104, 295] width 23 height 15
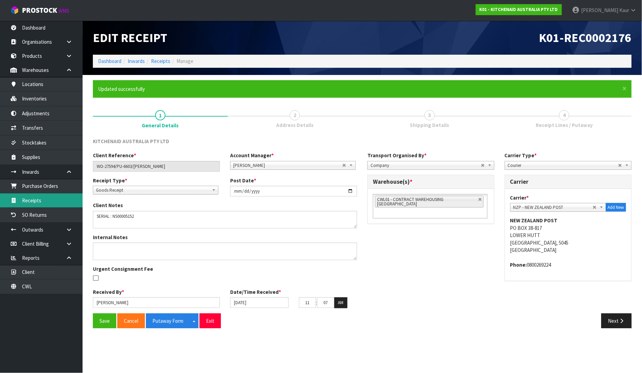
click at [51, 198] on link "Receipts" at bounding box center [41, 200] width 83 height 14
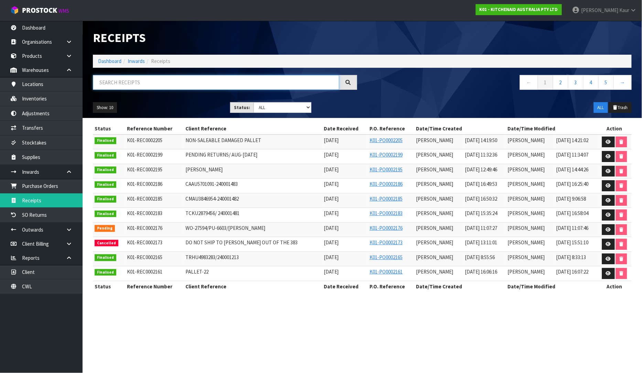
click at [132, 85] on input "text" at bounding box center [216, 82] width 246 height 15
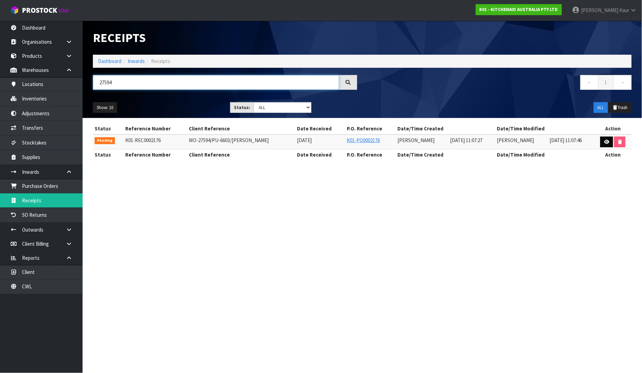
type input "27594"
click at [607, 146] on link at bounding box center [606, 142] width 13 height 11
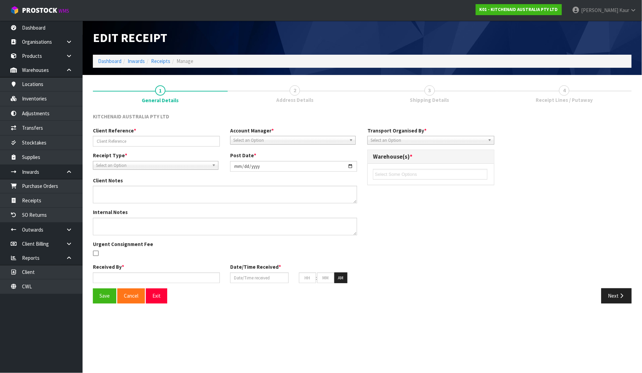
type input "WO-27594/PU-6603/[PERSON_NAME]"
type input "[DATE]"
type textarea "SERIAL : NS00005152"
type input "[PERSON_NAME]"
type input "[DATE]"
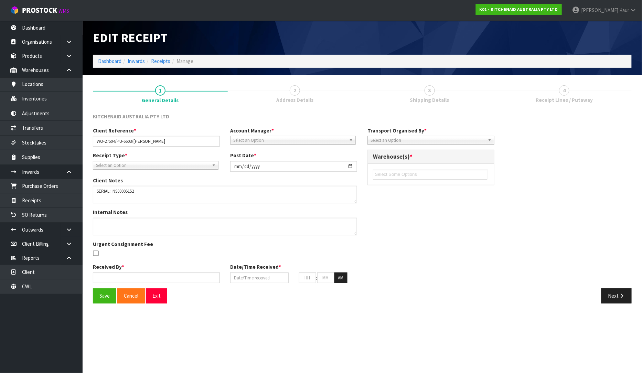
type input "11"
type input "07"
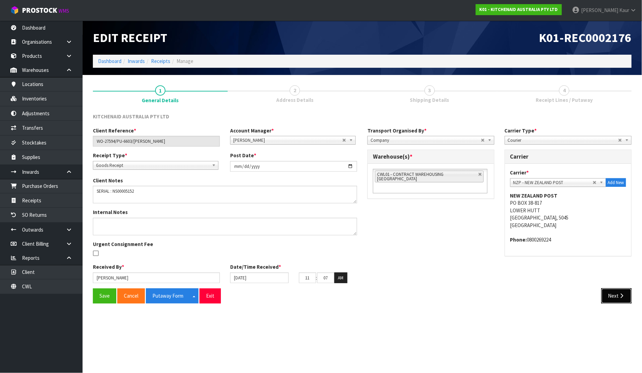
click at [607, 293] on button "Next" at bounding box center [616, 295] width 30 height 15
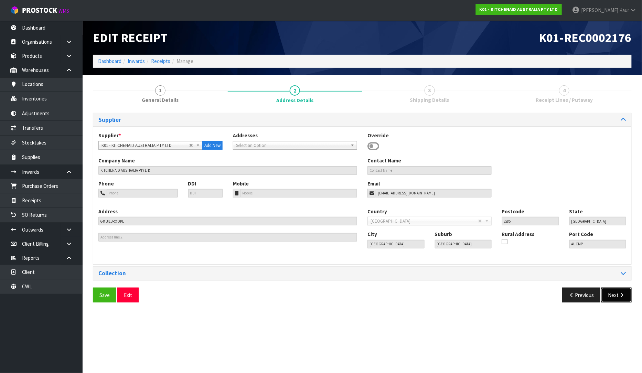
click at [614, 294] on button "Next" at bounding box center [616, 295] width 30 height 15
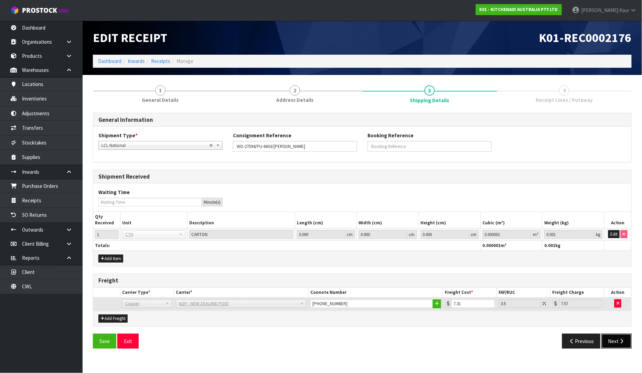
click at [615, 345] on button "Next" at bounding box center [616, 341] width 30 height 15
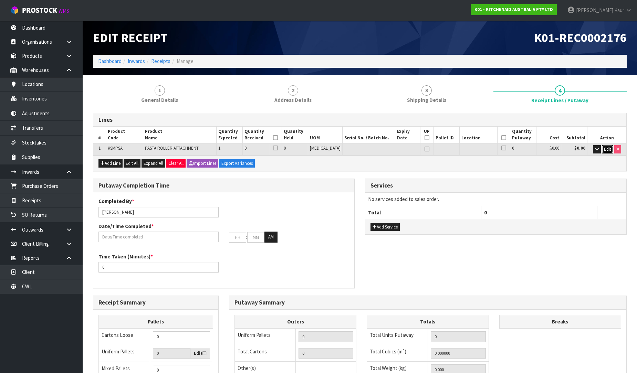
click at [605, 149] on span "Edit" at bounding box center [606, 149] width 7 height 6
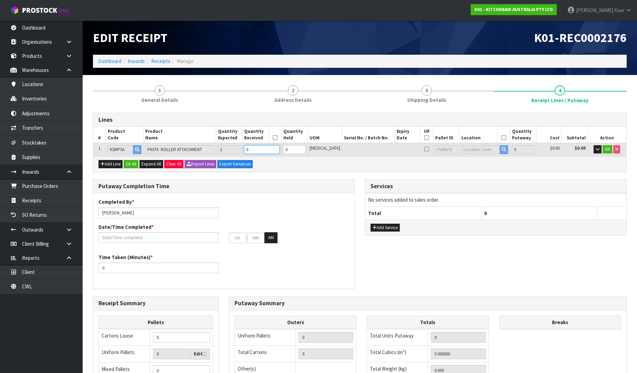
click at [261, 147] on input "0" at bounding box center [261, 149] width 35 height 9
type input "0.002184"
type input "1.34"
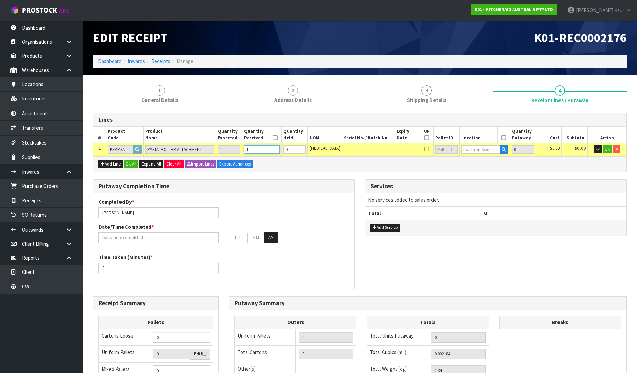
type input "1"
click at [480, 150] on input "text" at bounding box center [480, 149] width 39 height 9
type input "38-21-1"
click at [483, 162] on link "38-21-1 -A" at bounding box center [482, 160] width 54 height 9
type input "1"
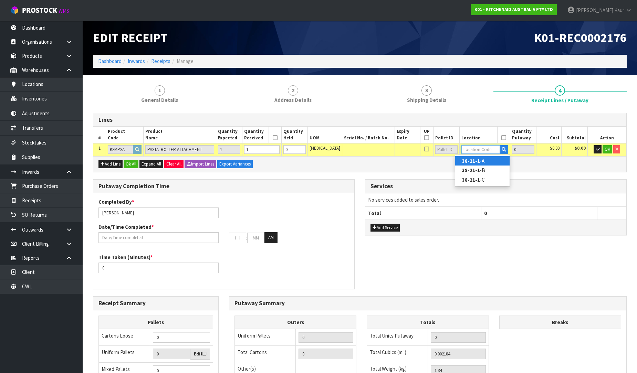
type input "38-21-1-A"
type input "1"
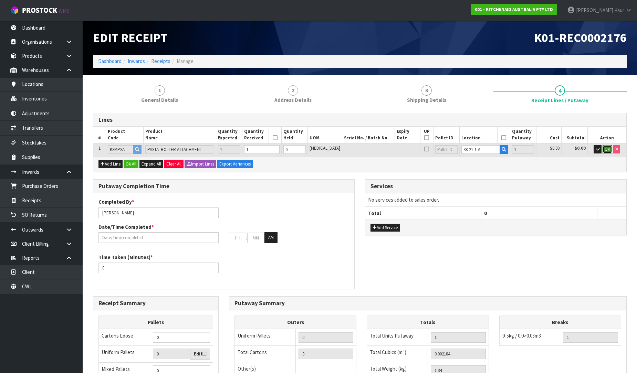
click at [607, 149] on span "OK" at bounding box center [607, 149] width 6 height 6
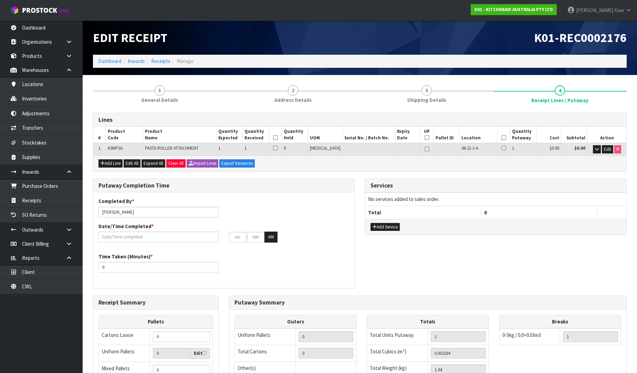
click at [278, 138] on icon at bounding box center [275, 138] width 5 height 0
click at [501, 138] on icon at bounding box center [503, 138] width 5 height 0
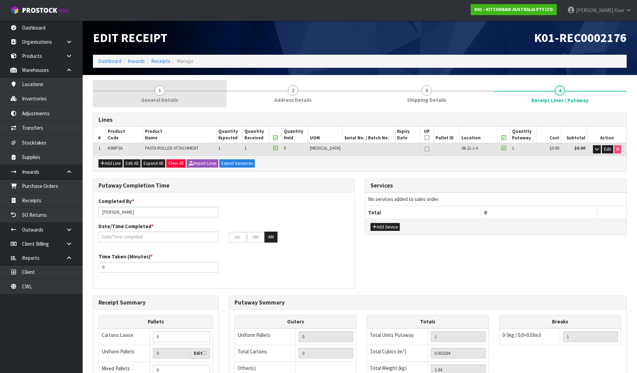
click at [167, 95] on link "1 General Details" at bounding box center [159, 93] width 133 height 27
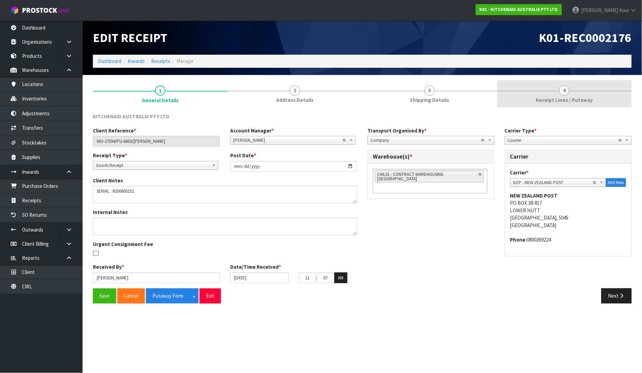
click at [595, 95] on link "4 Receipt Lines / Putaway" at bounding box center [564, 93] width 135 height 27
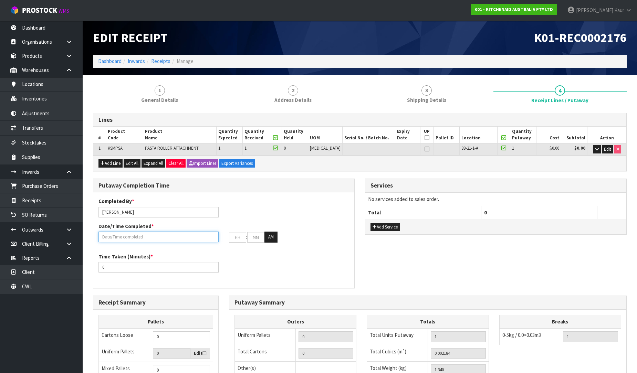
click at [121, 237] on input "text" at bounding box center [158, 237] width 120 height 11
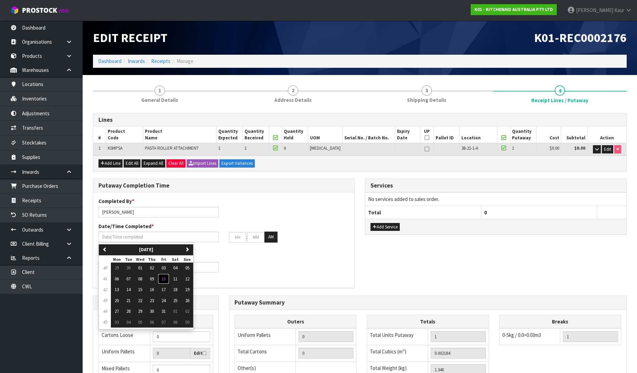
drag, startPoint x: 167, startPoint y: 276, endPoint x: 161, endPoint y: 275, distance: 5.9
click at [165, 276] on span "10" at bounding box center [163, 279] width 4 height 6
type input "[DATE]"
type input "12"
type input "00"
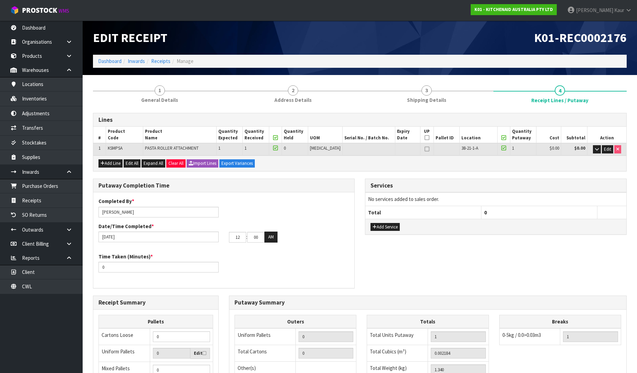
click at [103, 273] on div "Time Taken (Minutes) * 0" at bounding box center [223, 265] width 261 height 25
drag, startPoint x: 109, startPoint y: 265, endPoint x: 89, endPoint y: 267, distance: 19.3
click at [89, 267] on div "Putaway Completion Time Completed By * [PERSON_NAME] Date/Time Completed * [DAT…" at bounding box center [224, 237] width 272 height 117
type input "10"
drag, startPoint x: 242, startPoint y: 238, endPoint x: 229, endPoint y: 238, distance: 12.7
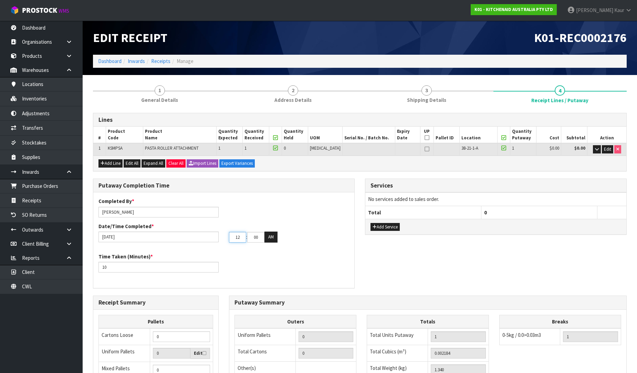
click at [229, 238] on input "12" at bounding box center [237, 237] width 17 height 11
type input "11"
drag, startPoint x: 257, startPoint y: 239, endPoint x: 252, endPoint y: 239, distance: 4.5
click at [252, 239] on input "00" at bounding box center [255, 237] width 17 height 11
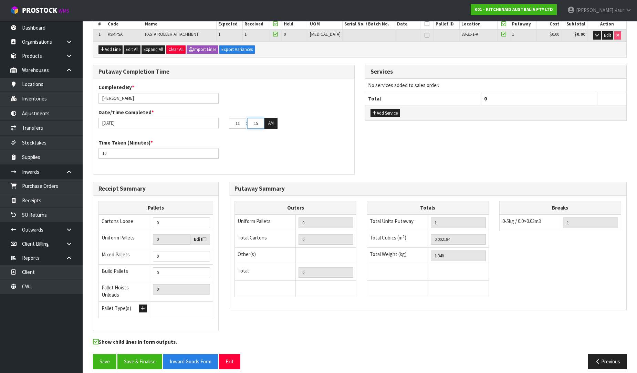
scroll to position [116, 0]
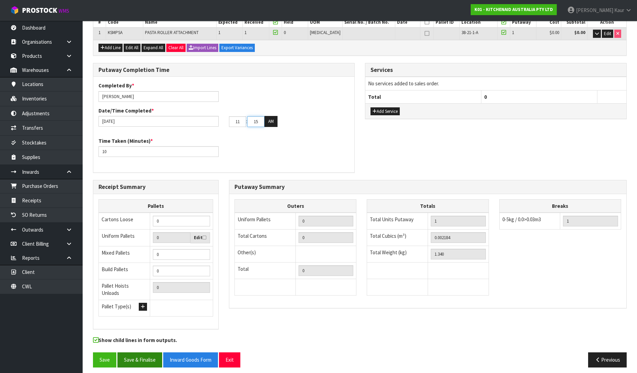
type input "15"
click at [140, 356] on button "Save & Finalise" at bounding box center [139, 359] width 45 height 15
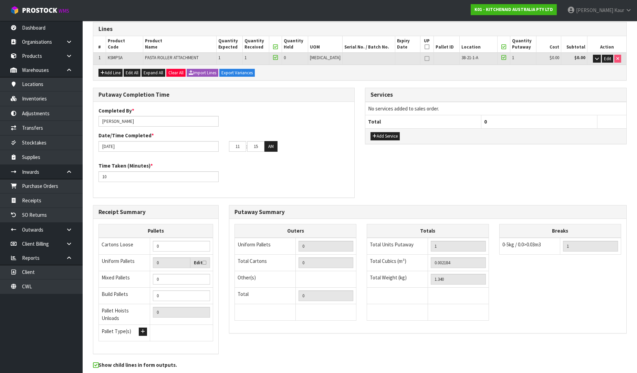
scroll to position [0, 0]
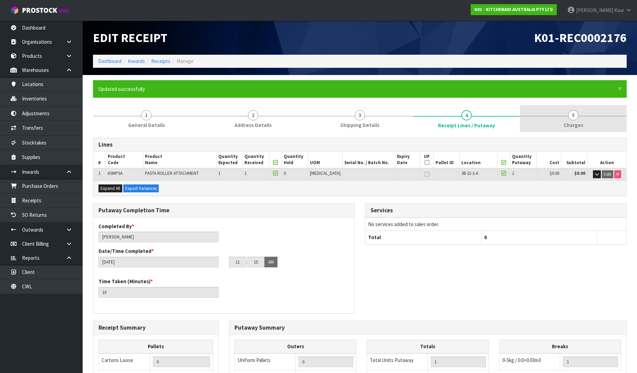
click at [566, 122] on span "Charges" at bounding box center [573, 124] width 20 height 7
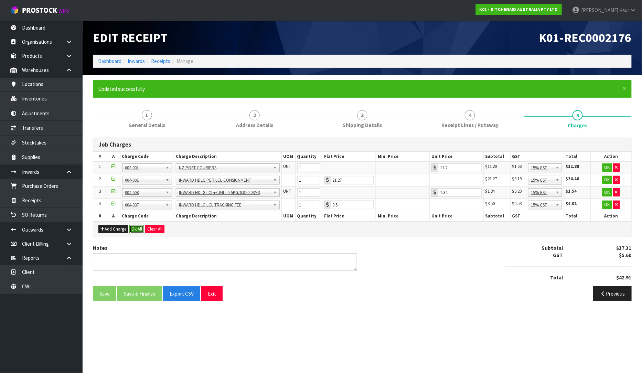
click at [138, 228] on button "Ok All" at bounding box center [136, 229] width 15 height 8
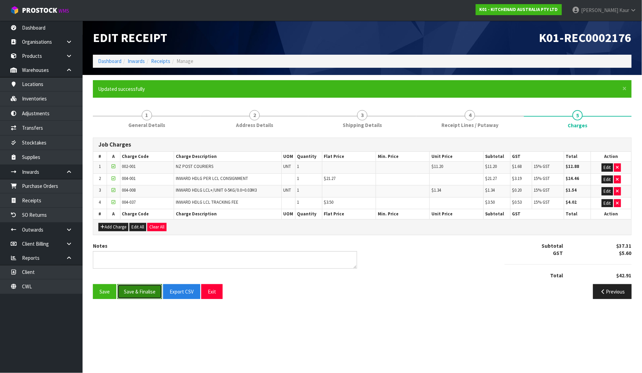
click at [128, 293] on button "Save & Finalise" at bounding box center [139, 291] width 45 height 15
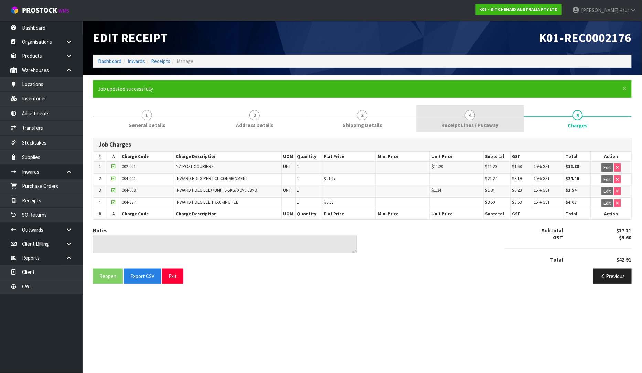
click at [441, 122] on link "4 Receipt Lines / Putaway" at bounding box center [470, 118] width 108 height 27
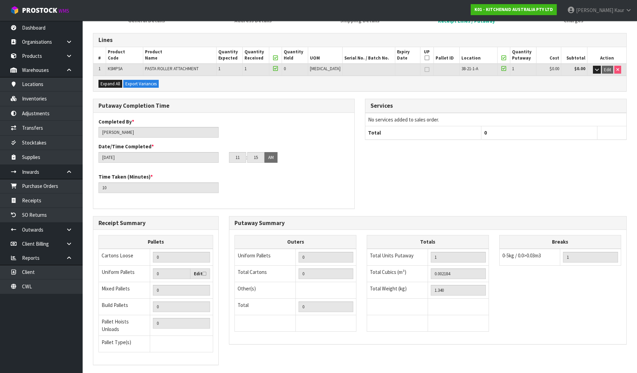
scroll to position [140, 0]
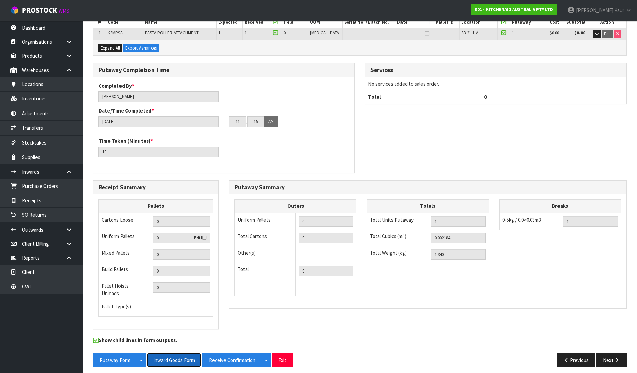
click at [175, 357] on button "Inward Goods Form" at bounding box center [174, 360] width 55 height 15
click at [35, 36] on link "Organisations" at bounding box center [41, 42] width 83 height 14
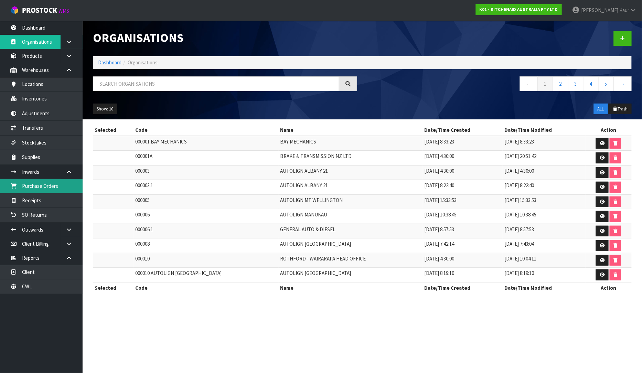
click at [37, 184] on link "Purchase Orders" at bounding box center [41, 186] width 83 height 14
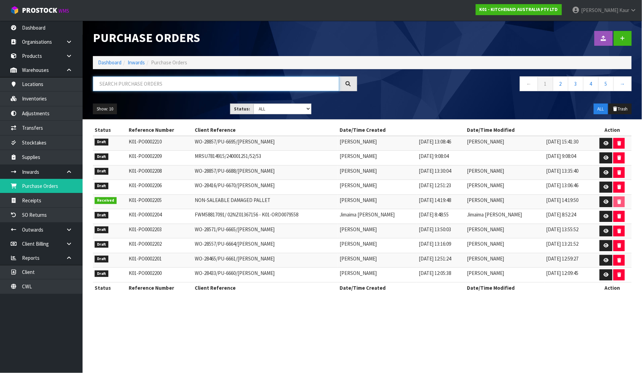
click at [138, 87] on input "text" at bounding box center [216, 83] width 246 height 15
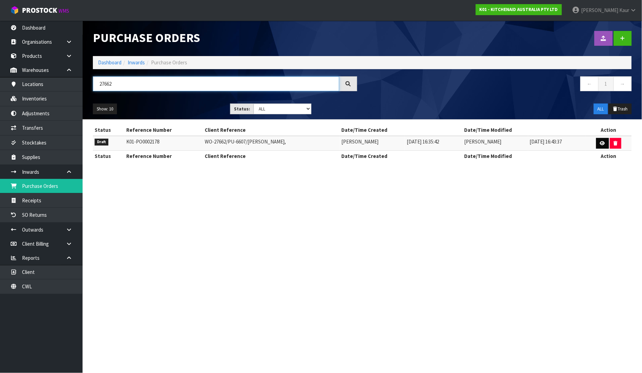
type input "27662"
click at [600, 143] on icon at bounding box center [602, 143] width 5 height 4
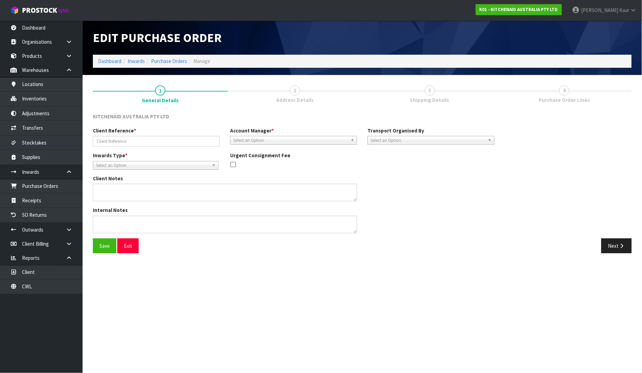
type input "WO-27662/PU-6607/[PERSON_NAME],"
type textarea "SERIAL : NS00005179"
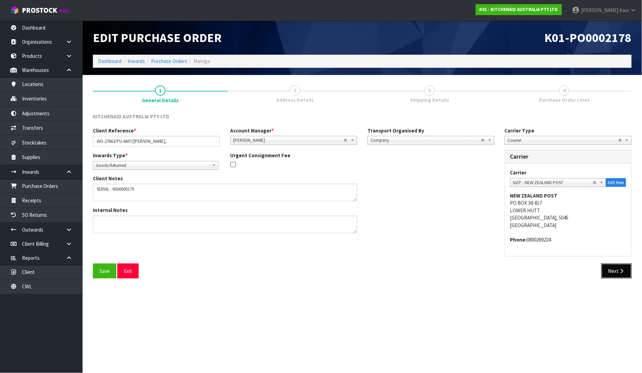
click at [613, 270] on button "Next" at bounding box center [616, 271] width 30 height 15
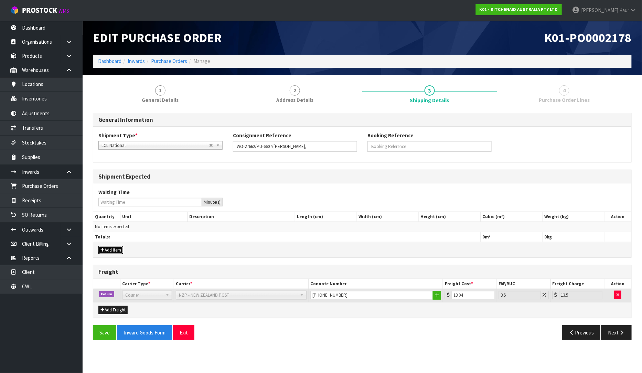
click at [105, 247] on button "Add Item" at bounding box center [110, 250] width 25 height 8
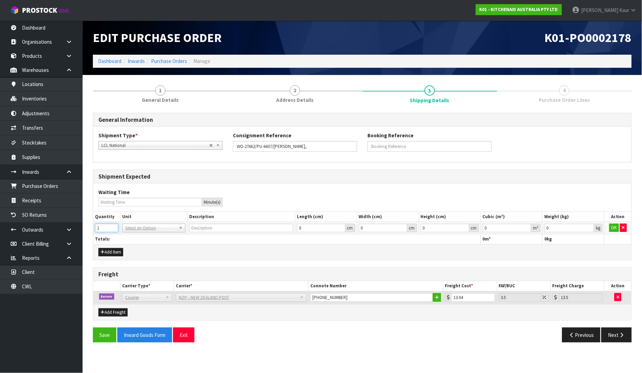
type input "1"
click at [114, 226] on input "1" at bounding box center [106, 228] width 23 height 9
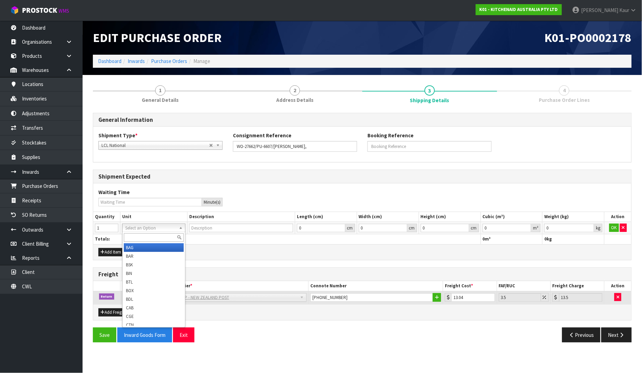
click at [130, 239] on input "text" at bounding box center [154, 237] width 60 height 9
type input "ctn"
type input "CARTON"
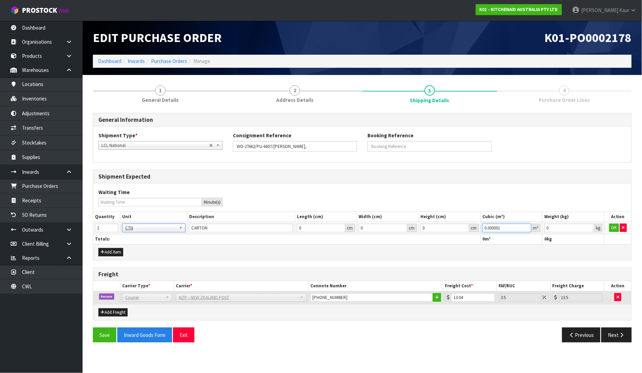
type input "0.000001"
click at [525, 225] on input "0.000001" at bounding box center [507, 228] width 49 height 9
type input "0.001"
click at [589, 226] on input "0.001" at bounding box center [569, 228] width 50 height 9
click at [612, 227] on button "OK" at bounding box center [614, 228] width 10 height 8
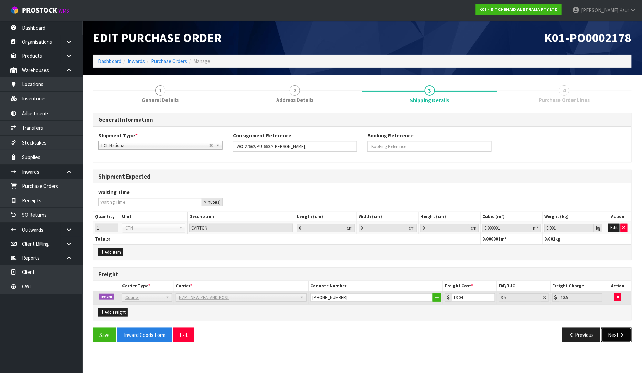
click at [618, 341] on button "Next" at bounding box center [616, 335] width 30 height 15
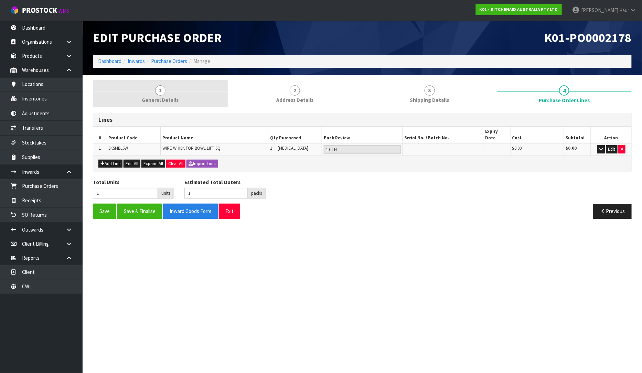
click at [157, 89] on span "1" at bounding box center [160, 90] width 10 height 10
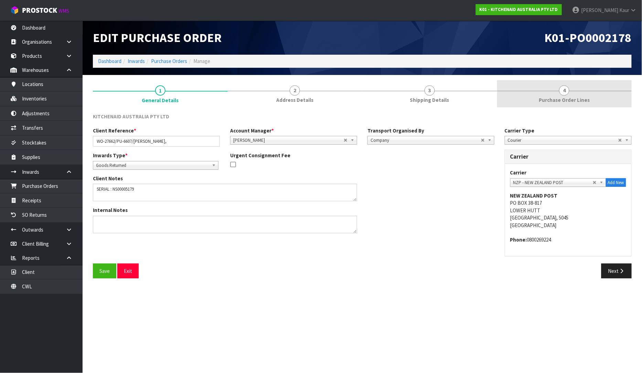
click at [573, 99] on span "Purchase Order Lines" at bounding box center [564, 99] width 51 height 7
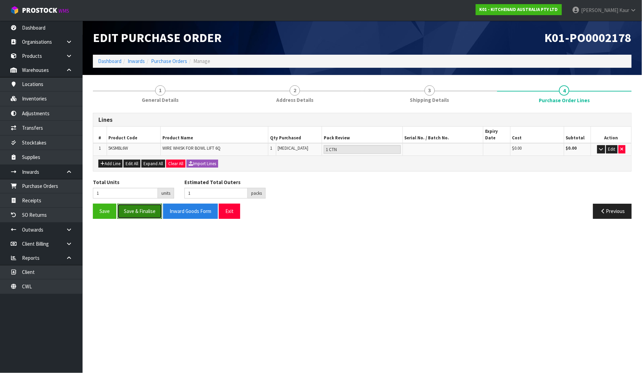
click at [146, 211] on button "Save & Finalise" at bounding box center [139, 211] width 45 height 15
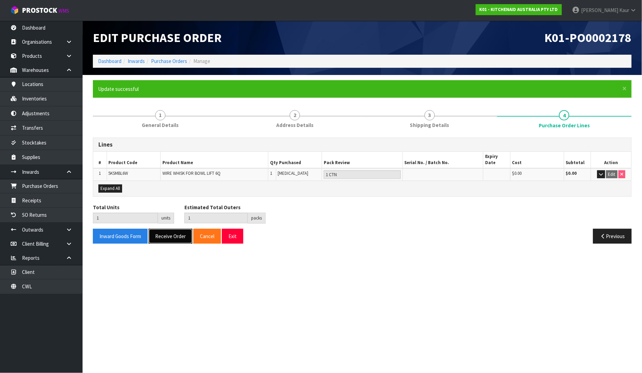
click at [157, 229] on button "Receive Order" at bounding box center [171, 236] width 44 height 15
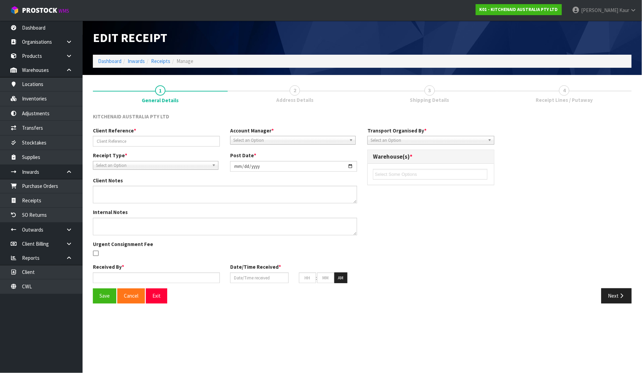
type input "WO-27662/PU-6607/[PERSON_NAME],"
type input "[DATE]"
type textarea "SERIAL : NS00005179"
type input "[PERSON_NAME]"
type input "[DATE]"
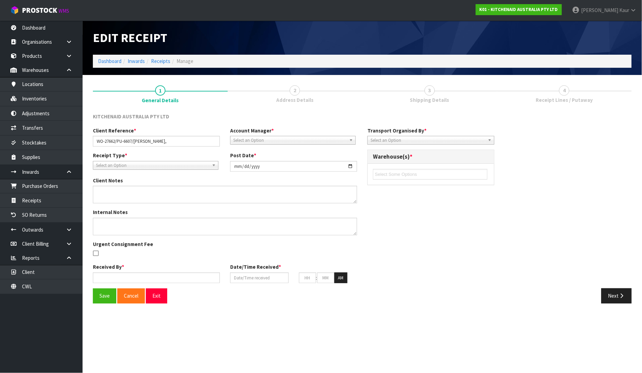
type input "11"
type input "26"
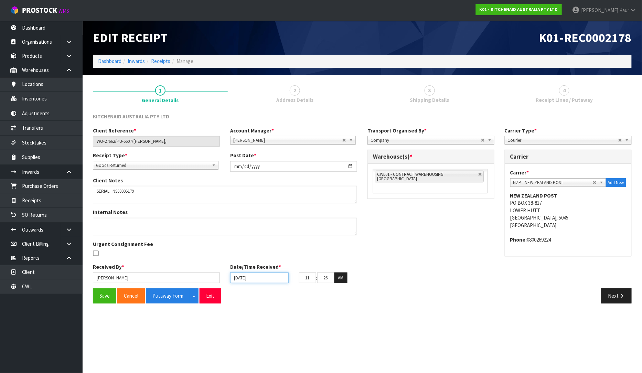
click at [238, 278] on input "[DATE]" at bounding box center [259, 277] width 58 height 11
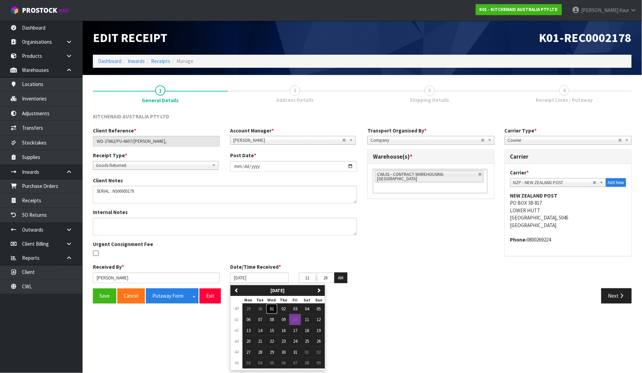
click at [271, 310] on span "01" at bounding box center [272, 309] width 4 height 6
type input "[DATE]"
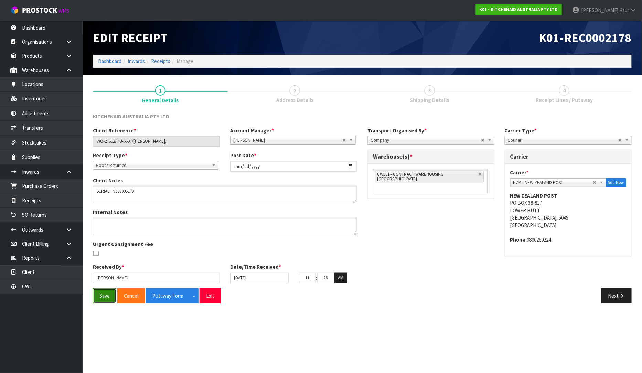
click at [104, 294] on button "Save" at bounding box center [104, 295] width 23 height 15
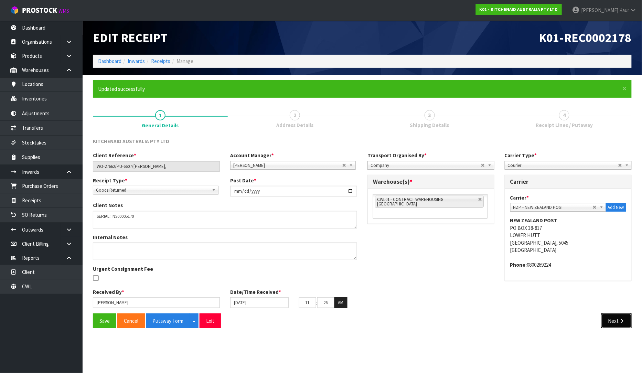
click at [617, 322] on button "Next" at bounding box center [616, 320] width 30 height 15
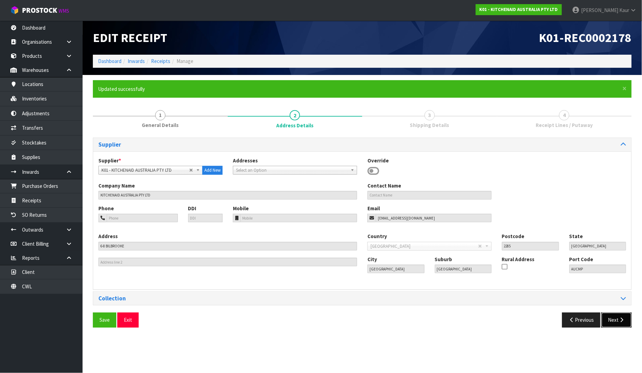
click at [617, 322] on button "Next" at bounding box center [616, 319] width 30 height 15
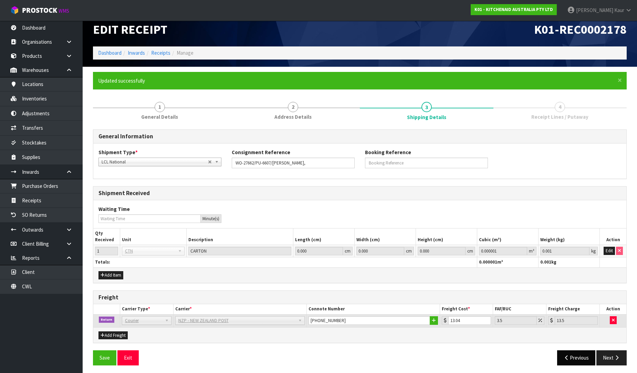
scroll to position [11, 0]
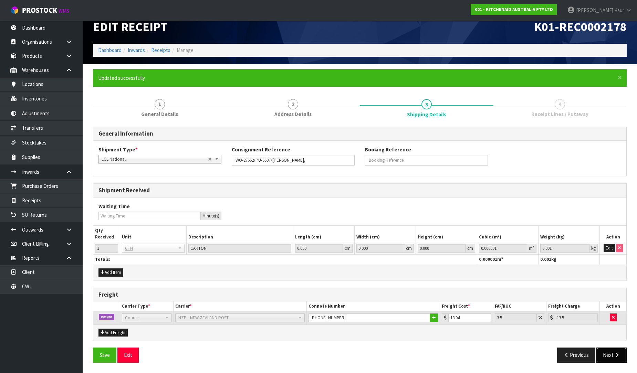
click at [614, 356] on icon "button" at bounding box center [616, 354] width 7 height 5
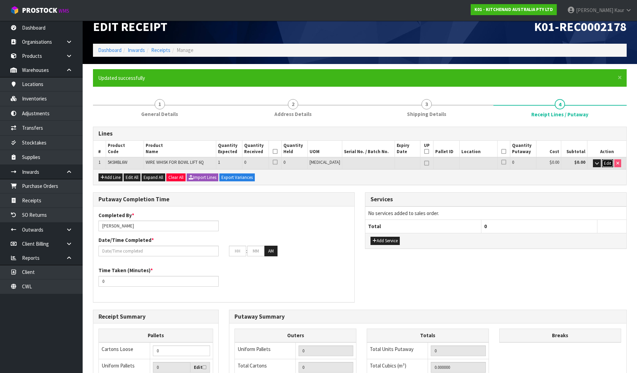
click at [610, 163] on button "Edit" at bounding box center [606, 163] width 11 height 8
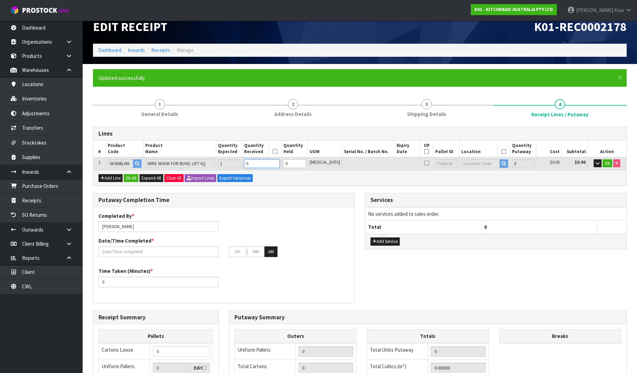
click at [267, 161] on input "0" at bounding box center [261, 163] width 35 height 9
type input "1"
type input "0.00448"
type input "0.2"
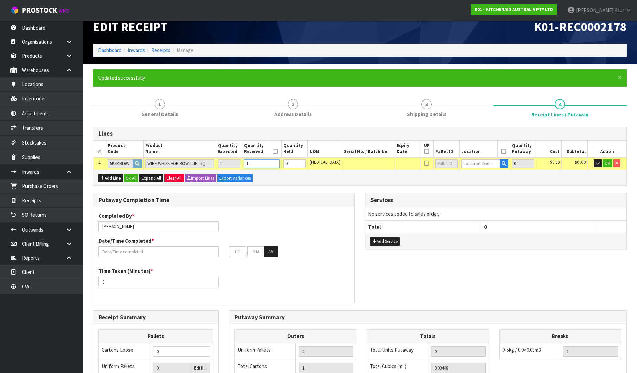
type input "1"
click at [461, 163] on input "text" at bounding box center [480, 163] width 39 height 9
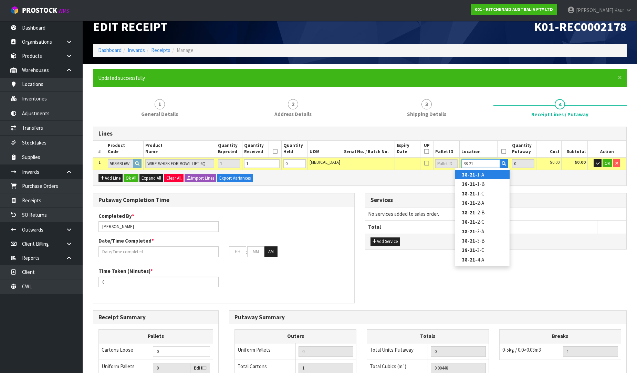
type input "38-21-"
click at [472, 176] on strong "38-21-" at bounding box center [469, 174] width 15 height 7
type input "1"
type input "38-21-1-A"
type input "1"
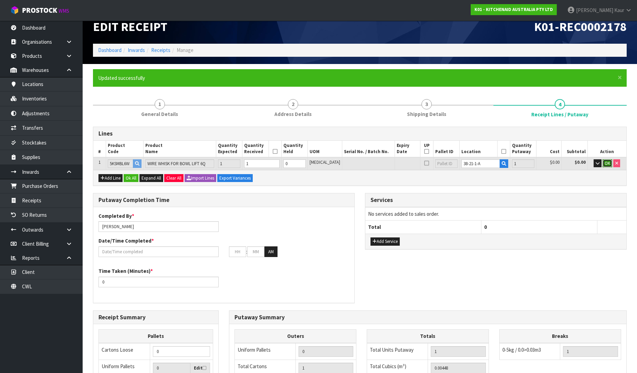
click at [608, 163] on span "OK" at bounding box center [607, 163] width 6 height 6
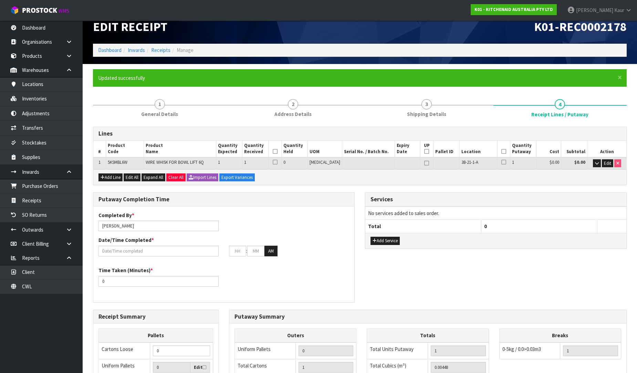
click at [277, 152] on icon at bounding box center [274, 151] width 5 height 0
click at [501, 152] on icon at bounding box center [503, 151] width 5 height 0
click at [129, 252] on input "text" at bounding box center [158, 251] width 120 height 11
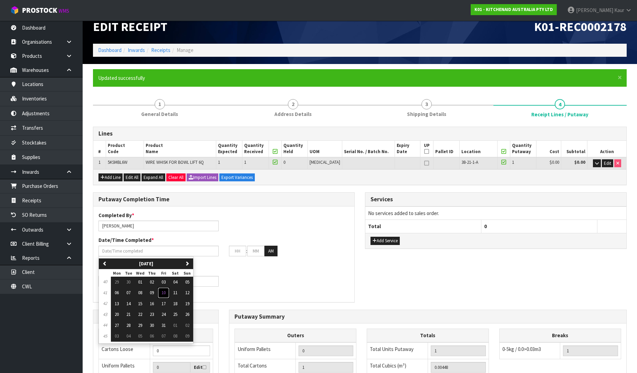
click at [166, 297] on button "10" at bounding box center [164, 292] width 12 height 11
type input "[DATE]"
type input "12"
type input "00"
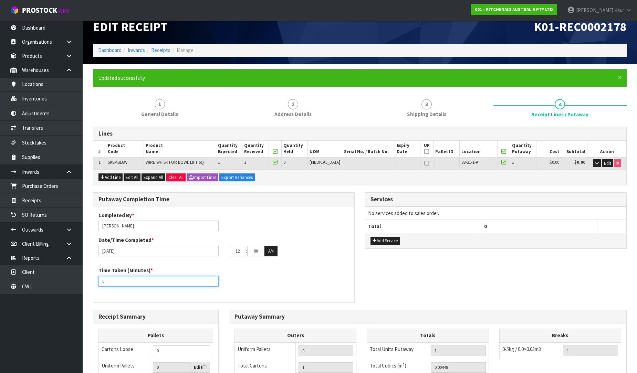
drag, startPoint x: 115, startPoint y: 283, endPoint x: 94, endPoint y: 286, distance: 21.2
click at [94, 286] on div "Time Taken (Minutes) * 0" at bounding box center [223, 279] width 261 height 25
type input "10"
drag, startPoint x: 243, startPoint y: 251, endPoint x: 229, endPoint y: 253, distance: 13.2
click at [229, 253] on input "12" at bounding box center [237, 251] width 17 height 11
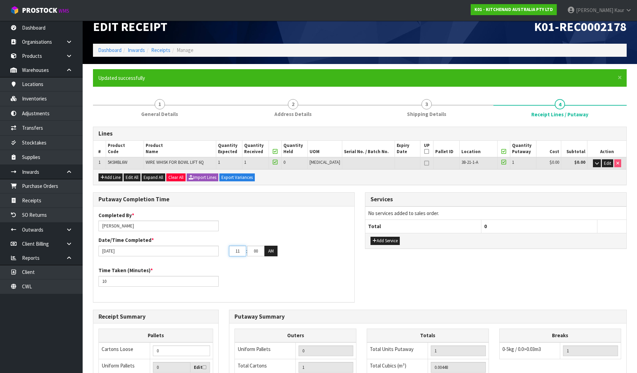
type input "11"
drag, startPoint x: 252, startPoint y: 253, endPoint x: 248, endPoint y: 253, distance: 3.8
click at [248, 253] on input "00" at bounding box center [255, 251] width 17 height 11
drag, startPoint x: 260, startPoint y: 252, endPoint x: 248, endPoint y: 254, distance: 12.6
click at [248, 254] on input "00" at bounding box center [255, 251] width 17 height 11
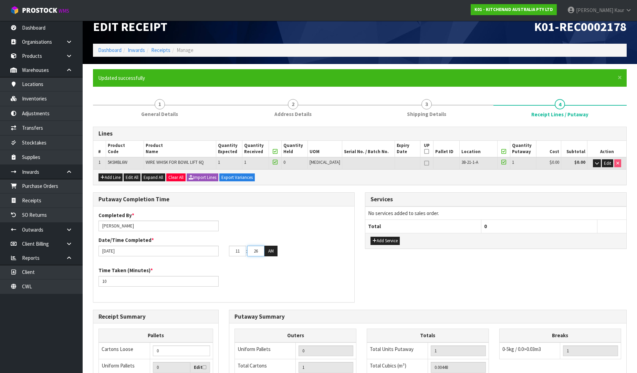
type input "26"
click at [295, 282] on div "Time Taken (Minutes) * 10" at bounding box center [223, 279] width 261 height 25
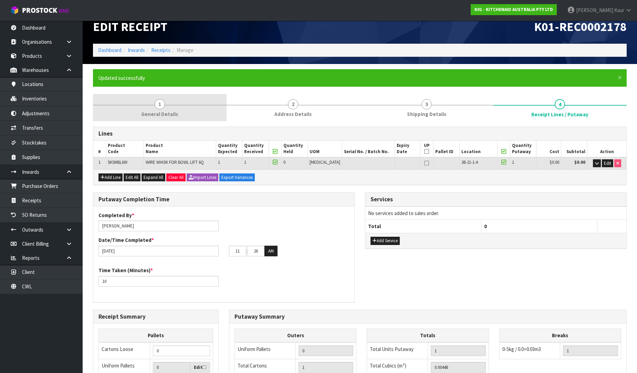
click at [161, 116] on span "General Details" at bounding box center [159, 113] width 37 height 7
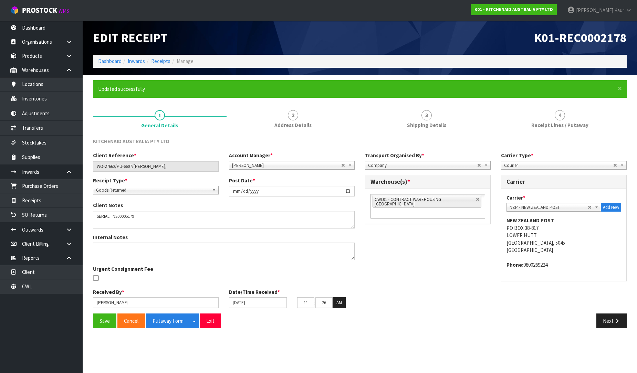
scroll to position [0, 0]
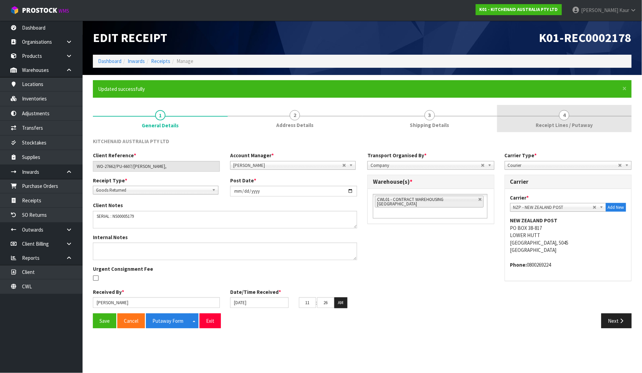
click at [582, 118] on link "4 Receipt Lines / Putaway" at bounding box center [564, 118] width 135 height 27
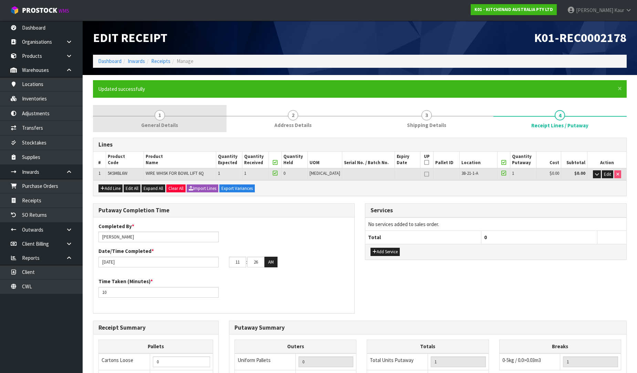
click at [156, 120] on link "1 General Details" at bounding box center [159, 118] width 133 height 27
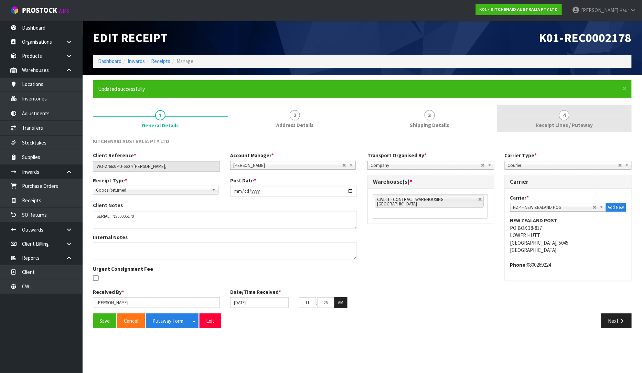
click at [558, 122] on span "Receipt Lines / Putaway" at bounding box center [564, 124] width 57 height 7
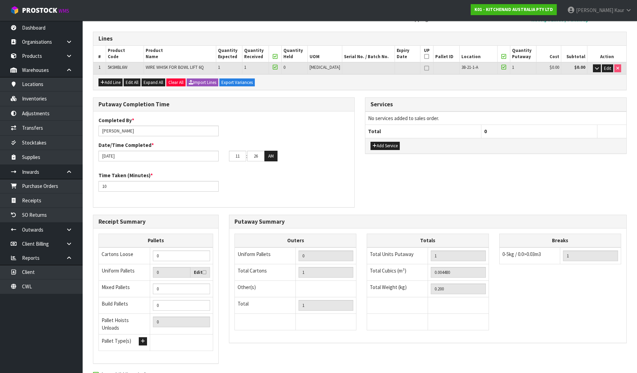
scroll to position [140, 0]
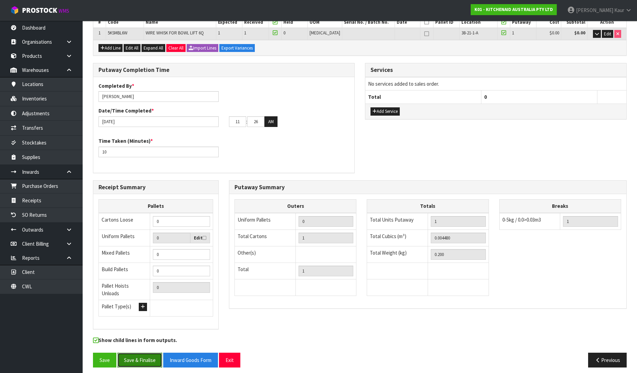
click at [141, 357] on button "Save & Finalise" at bounding box center [139, 360] width 45 height 15
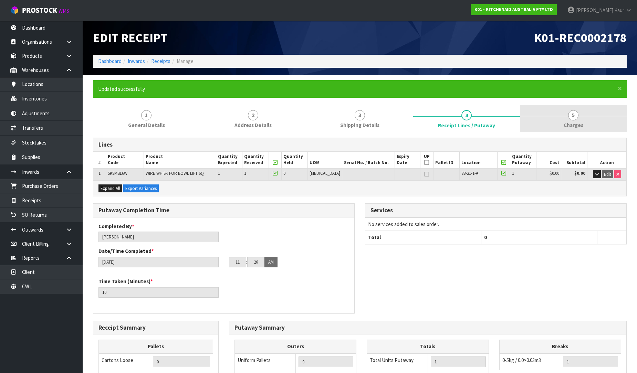
click at [572, 129] on link "5 [GEOGRAPHIC_DATA]" at bounding box center [573, 118] width 107 height 27
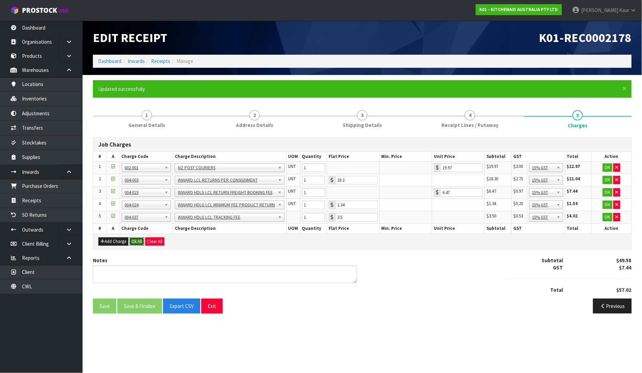
click at [139, 237] on button "Ok All" at bounding box center [136, 241] width 15 height 8
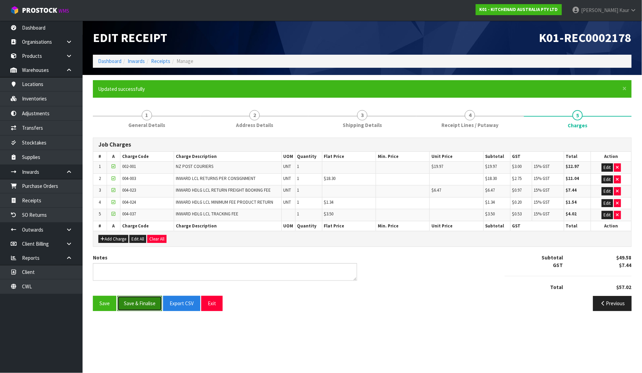
click at [132, 305] on button "Save & Finalise" at bounding box center [139, 303] width 45 height 15
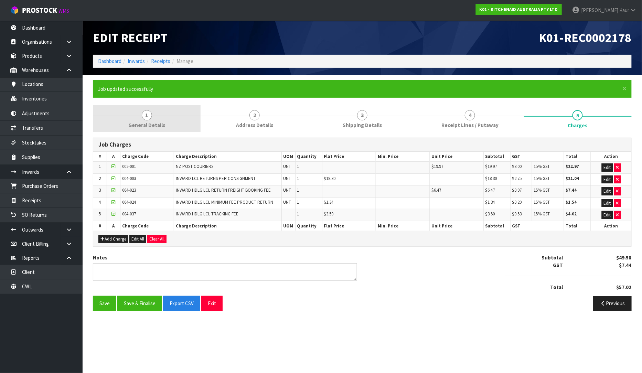
click at [141, 130] on link "1 General Details" at bounding box center [147, 118] width 108 height 27
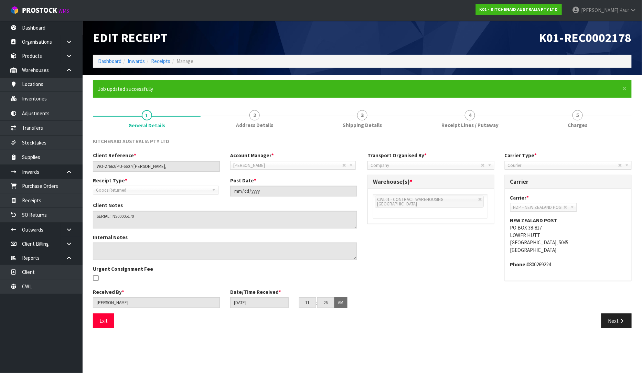
drag, startPoint x: 442, startPoint y: 124, endPoint x: 408, endPoint y: 202, distance: 85.2
click at [442, 124] on link "4 Receipt Lines / Putaway" at bounding box center [470, 118] width 108 height 27
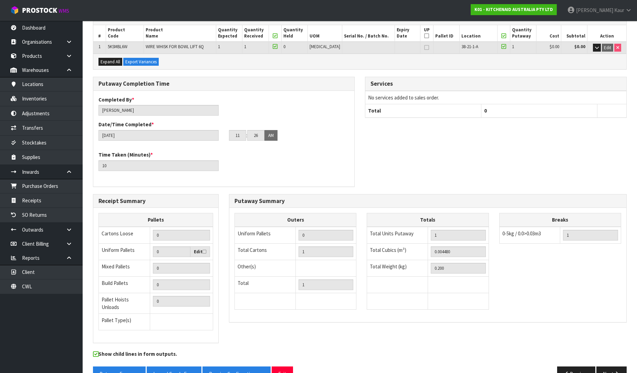
scroll to position [140, 0]
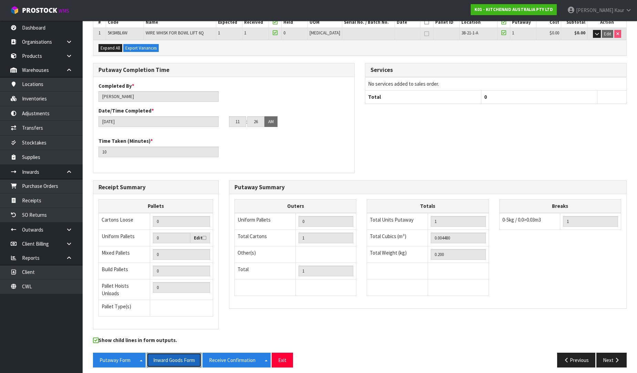
click at [182, 359] on button "Inward Goods Form" at bounding box center [174, 360] width 55 height 15
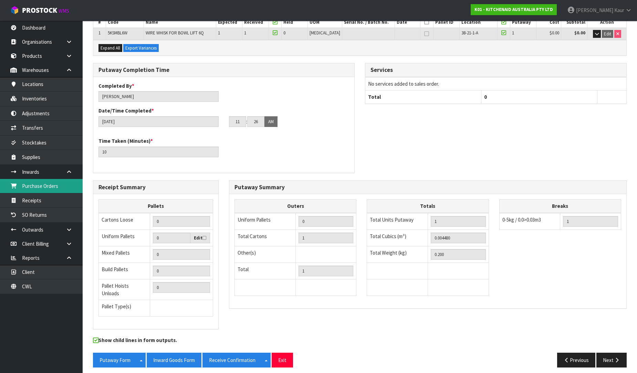
click at [45, 189] on link "Purchase Orders" at bounding box center [41, 186] width 83 height 14
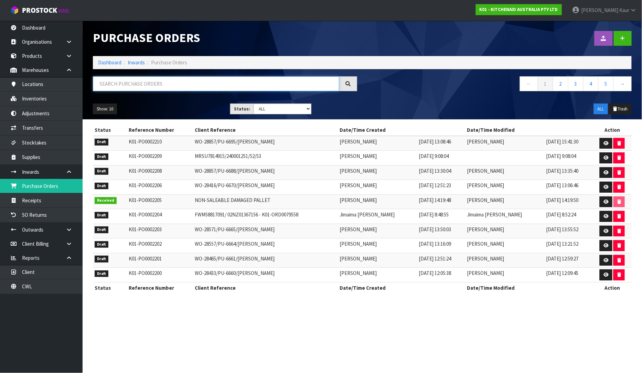
click at [158, 87] on input "text" at bounding box center [216, 83] width 246 height 15
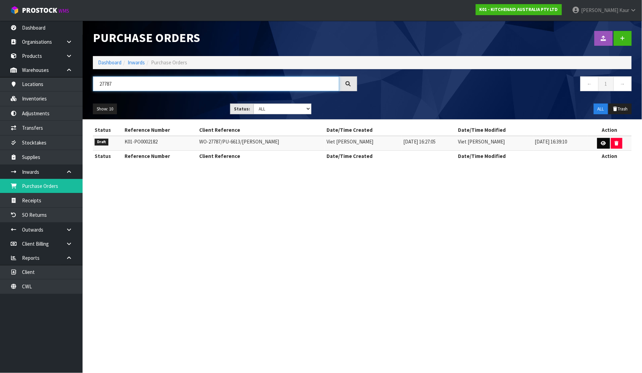
type input "27787"
click at [599, 145] on link at bounding box center [603, 143] width 13 height 11
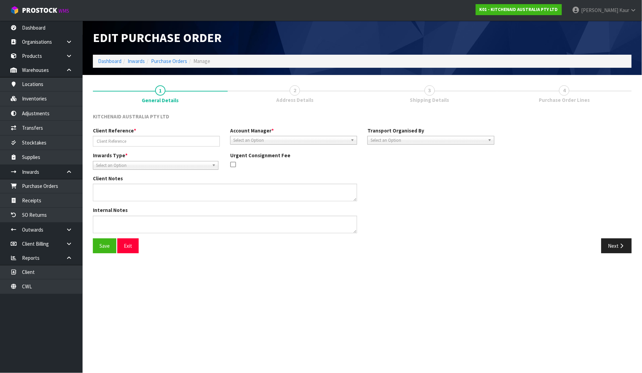
type input "WO-27787/PU-6613/[PERSON_NAME]"
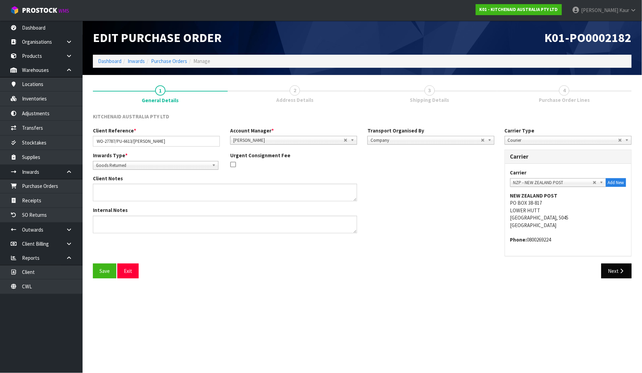
drag, startPoint x: 610, startPoint y: 261, endPoint x: 615, endPoint y: 267, distance: 7.4
click at [615, 264] on div "KITCHENAID AUSTRALIA PTY LTD Client Reference * WO-27787/PU-6613/[PERSON_NAME] …" at bounding box center [362, 198] width 539 height 171
click at [615, 267] on button "Next" at bounding box center [616, 271] width 30 height 15
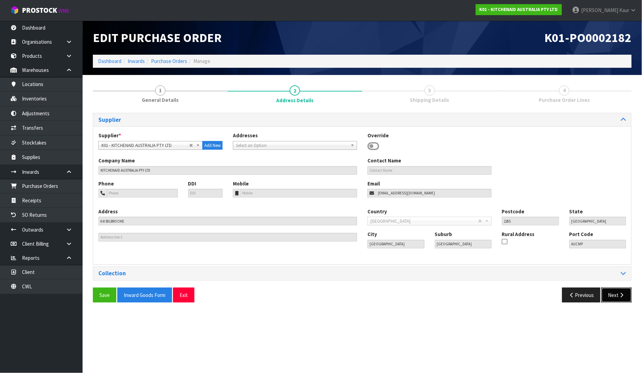
click at [614, 294] on button "Next" at bounding box center [616, 295] width 30 height 15
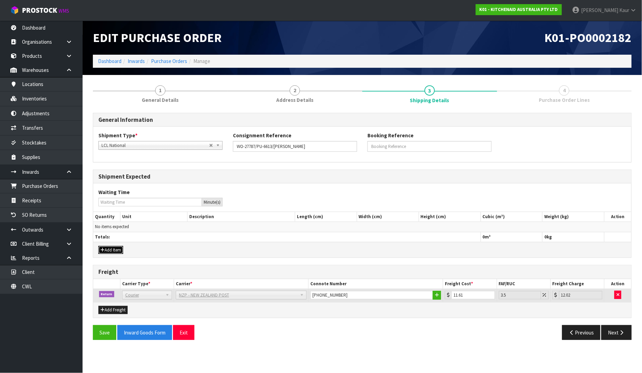
click at [103, 250] on icon "button" at bounding box center [102, 250] width 4 height 4
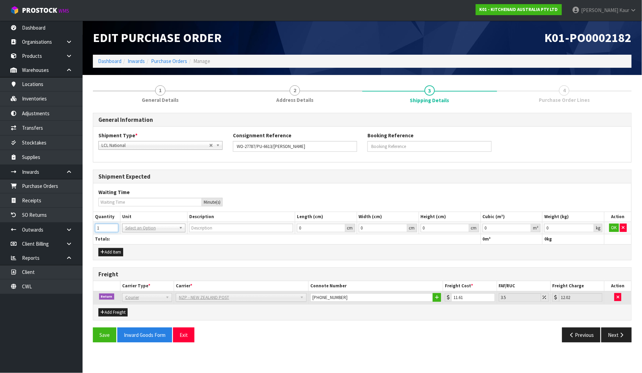
type input "1"
click at [112, 225] on input "1" at bounding box center [106, 228] width 23 height 9
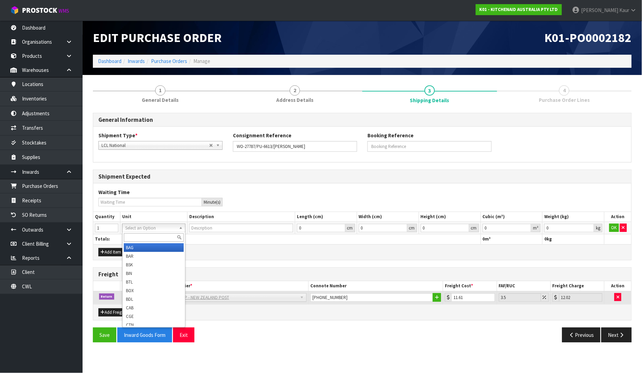
click at [153, 237] on input "text" at bounding box center [154, 237] width 60 height 9
type input "ctn"
type input "CARTON"
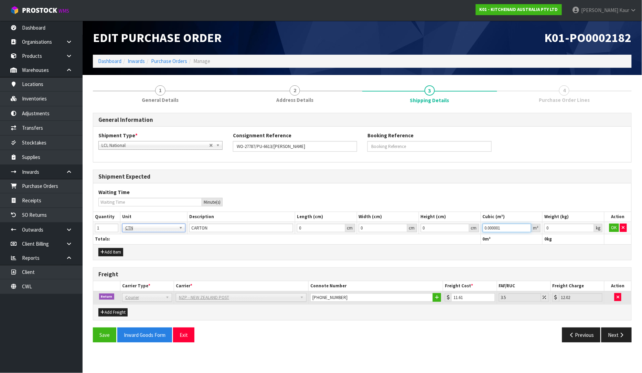
type input "0.000001"
click at [526, 227] on input "0.000001" at bounding box center [507, 228] width 49 height 9
type input "0.001"
click at [588, 225] on input "0.001" at bounding box center [569, 228] width 50 height 9
click at [616, 231] on button "OK" at bounding box center [614, 228] width 10 height 8
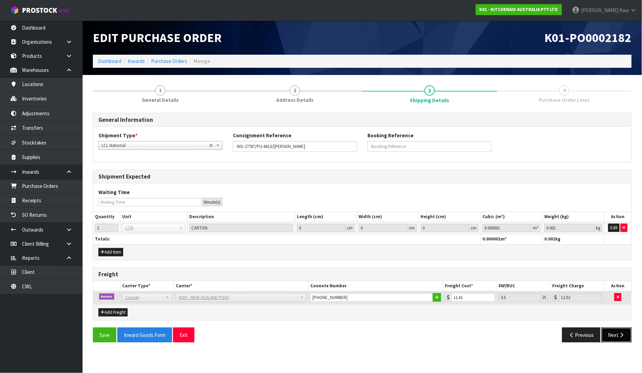
click at [613, 336] on button "Next" at bounding box center [616, 335] width 30 height 15
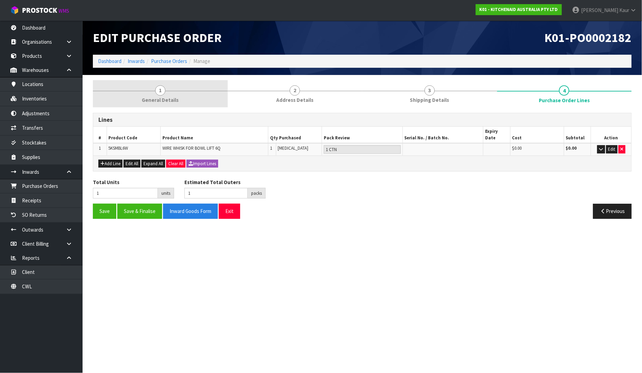
click at [169, 104] on link "1 General Details" at bounding box center [160, 93] width 135 height 27
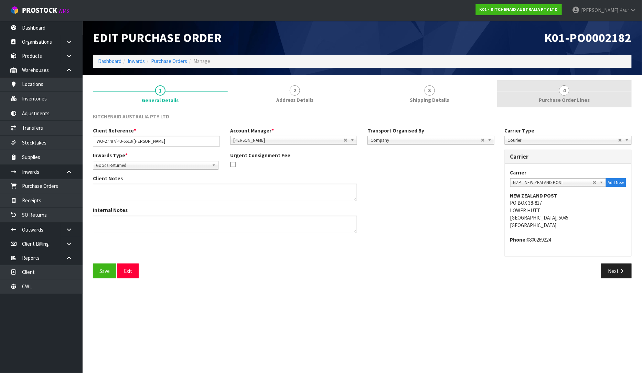
click at [556, 96] on link "4 Purchase Order Lines" at bounding box center [564, 93] width 135 height 27
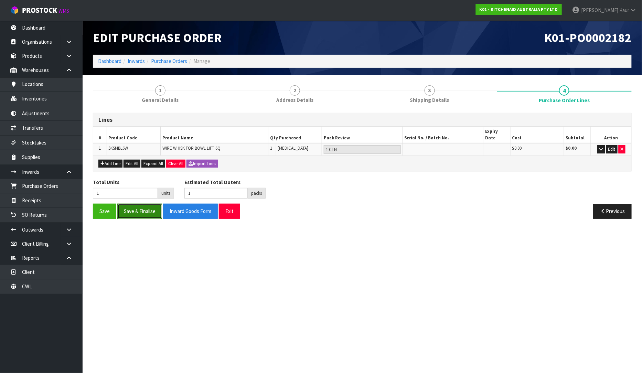
click at [154, 205] on button "Save & Finalise" at bounding box center [139, 211] width 45 height 15
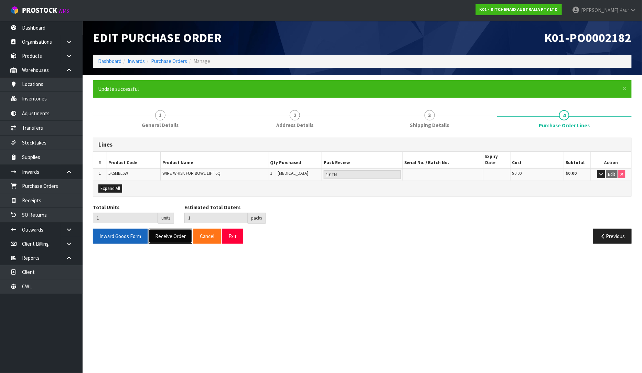
click at [164, 232] on button "Receive Order" at bounding box center [171, 236] width 44 height 15
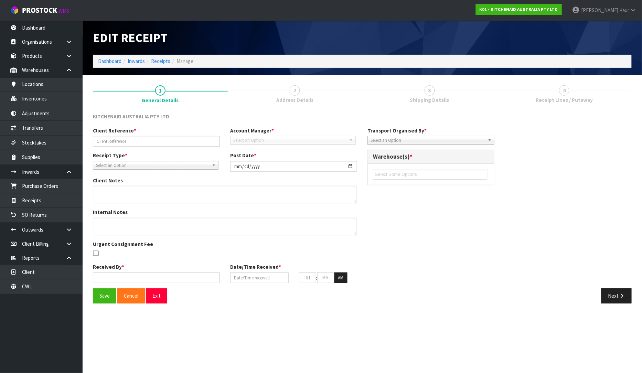
type input "WO-27787/PU-6613/[PERSON_NAME]"
type input "[DATE]"
type input "[PERSON_NAME]"
type input "[DATE]"
type input "11"
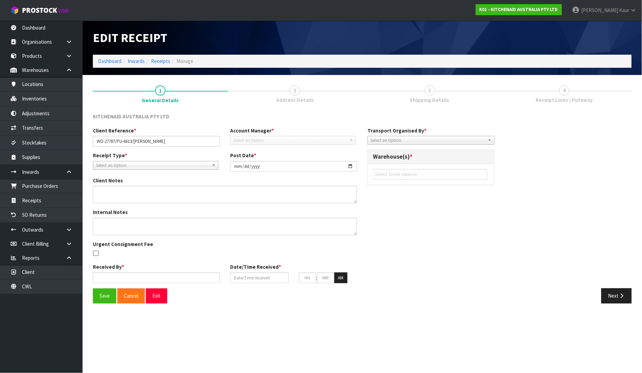
type input "30"
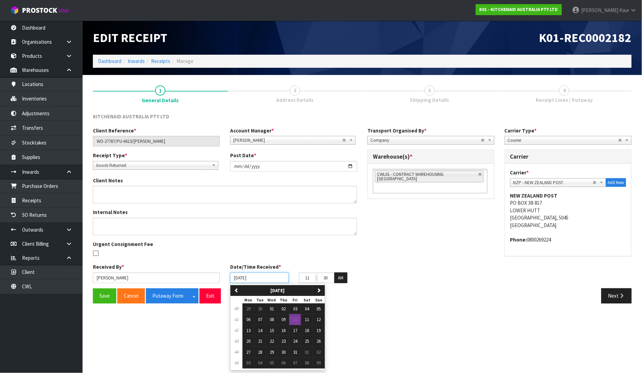
click at [238, 275] on input "[DATE]" at bounding box center [259, 277] width 58 height 11
click at [269, 312] on button "01" at bounding box center [272, 308] width 12 height 11
type input "[DATE]"
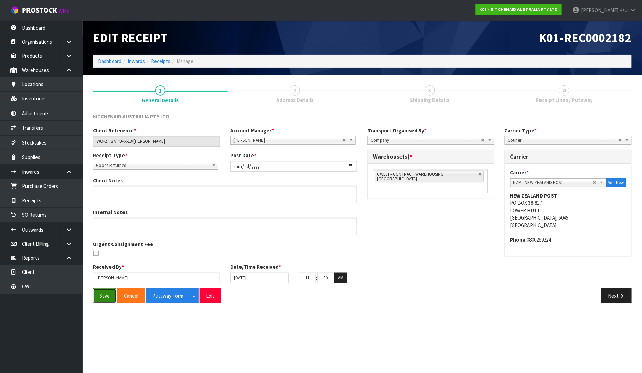
click at [108, 302] on button "Save" at bounding box center [104, 295] width 23 height 15
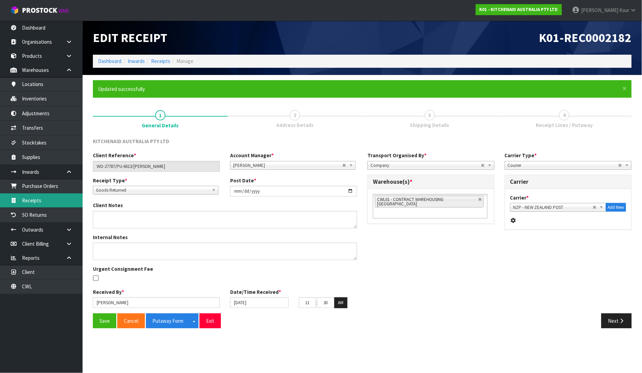
click at [34, 207] on link "Receipts" at bounding box center [41, 200] width 83 height 14
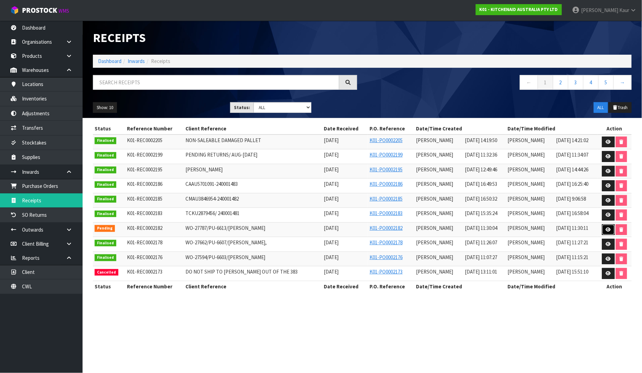
click at [605, 231] on link at bounding box center [608, 229] width 13 height 11
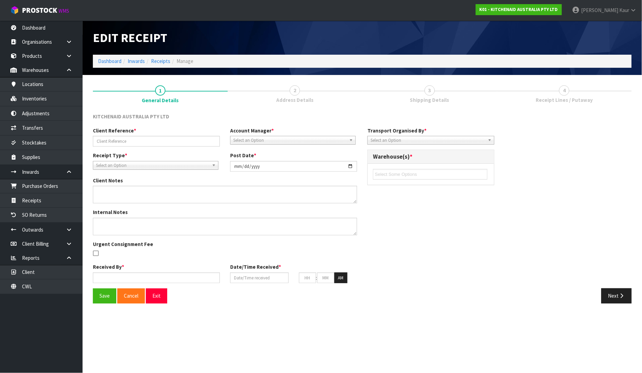
type input "WO-27787/PU-6613/[PERSON_NAME]"
type input "[DATE]"
type input "[PERSON_NAME]"
type input "[DATE]"
type input "11"
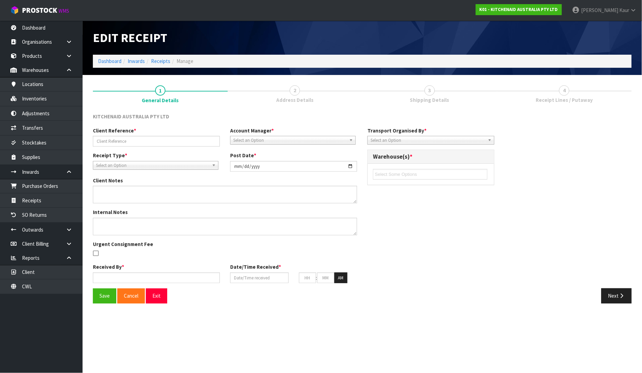
type input "30"
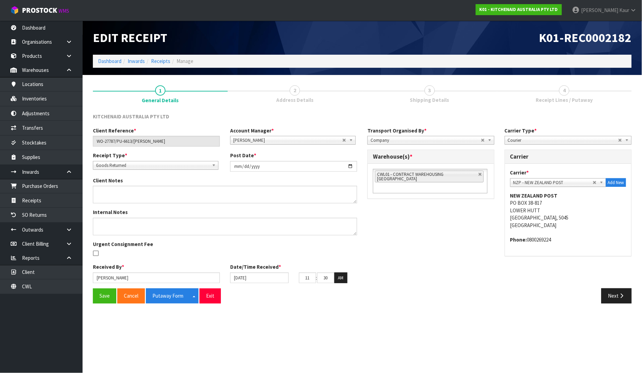
click at [579, 102] on span "Receipt Lines / Putaway" at bounding box center [564, 99] width 57 height 7
click at [613, 302] on button "Next" at bounding box center [616, 295] width 30 height 15
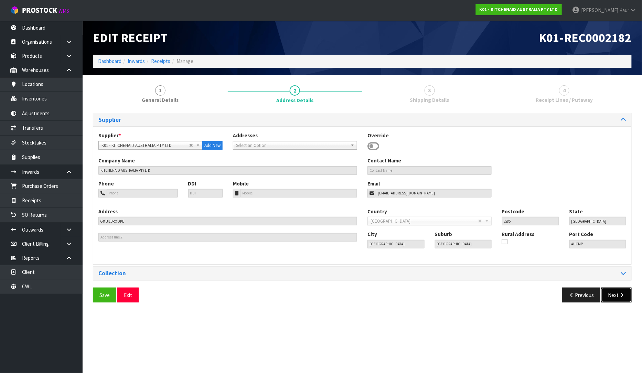
click at [615, 297] on button "Next" at bounding box center [616, 295] width 30 height 15
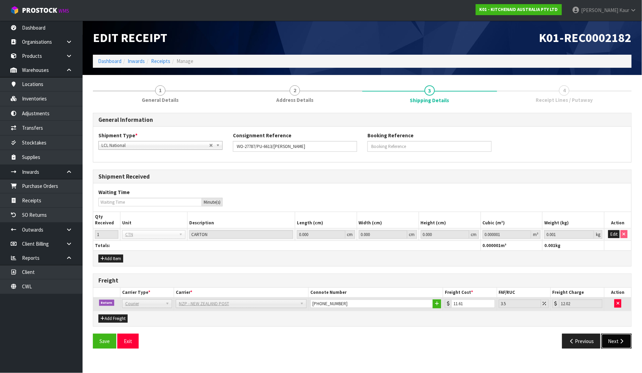
drag, startPoint x: 617, startPoint y: 340, endPoint x: 611, endPoint y: 322, distance: 18.8
click at [617, 340] on button "Next" at bounding box center [616, 341] width 30 height 15
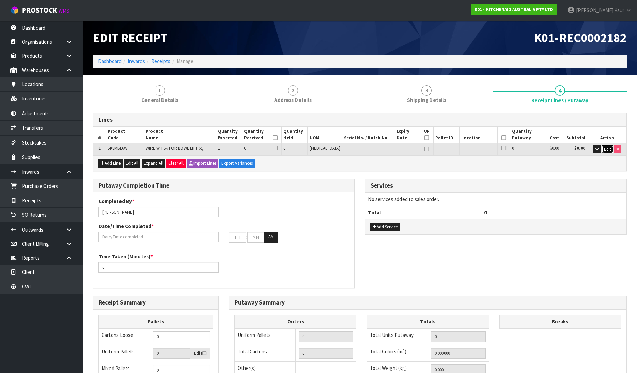
click at [605, 150] on span "Edit" at bounding box center [606, 149] width 7 height 6
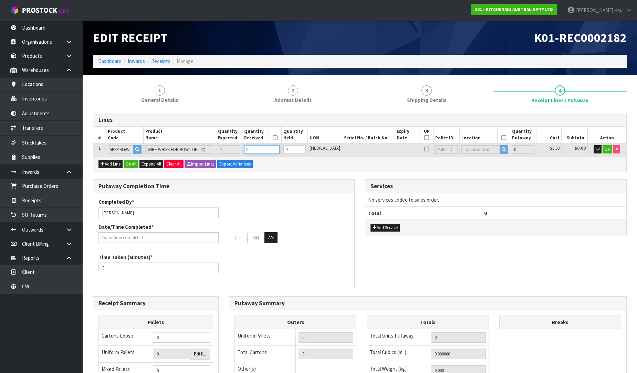
click at [277, 152] on input "0" at bounding box center [261, 149] width 35 height 9
type input "1"
type input "0.00448"
type input "0.2"
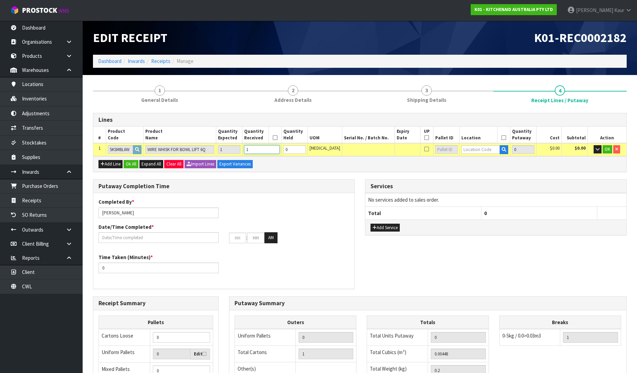
type input "1"
click at [482, 148] on input "text" at bounding box center [480, 149] width 39 height 9
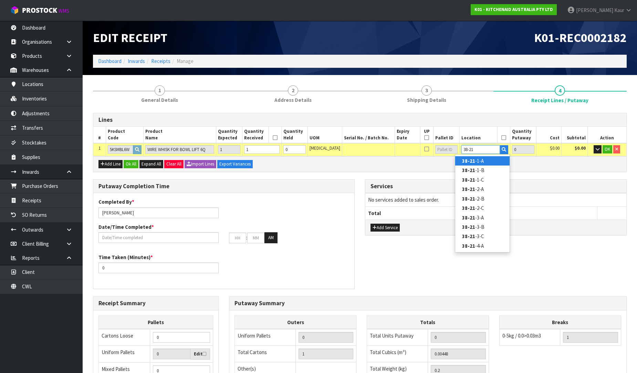
type input "38-21"
click at [494, 161] on link "38-21 -1-A" at bounding box center [482, 160] width 54 height 9
type input "1"
type input "38-21-1-A"
type input "1"
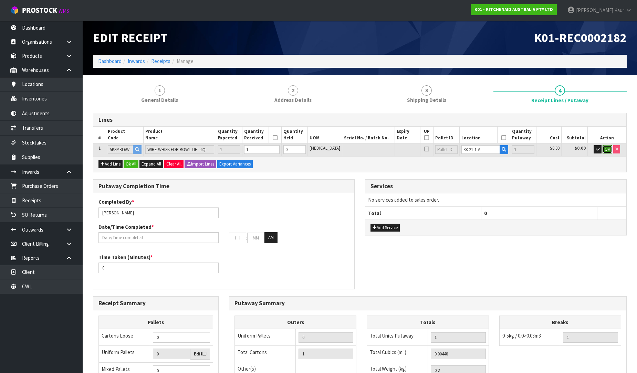
click at [606, 149] on span "OK" at bounding box center [607, 149] width 6 height 6
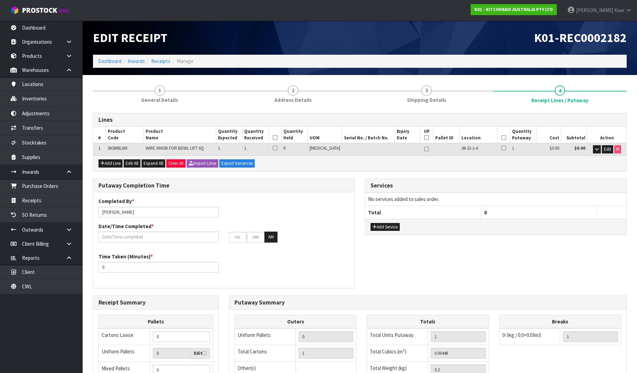
click at [277, 138] on icon at bounding box center [274, 138] width 5 height 0
click at [501, 138] on icon at bounding box center [503, 138] width 5 height 0
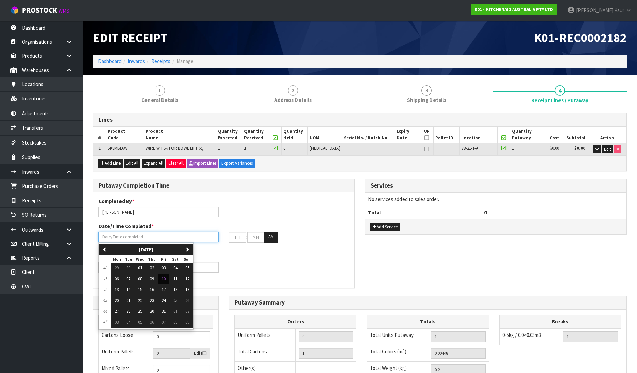
click at [142, 240] on input "text" at bounding box center [158, 237] width 120 height 11
drag, startPoint x: 162, startPoint y: 280, endPoint x: 136, endPoint y: 267, distance: 29.7
click at [162, 280] on button "10" at bounding box center [164, 279] width 12 height 11
type input "[DATE]"
type input "12"
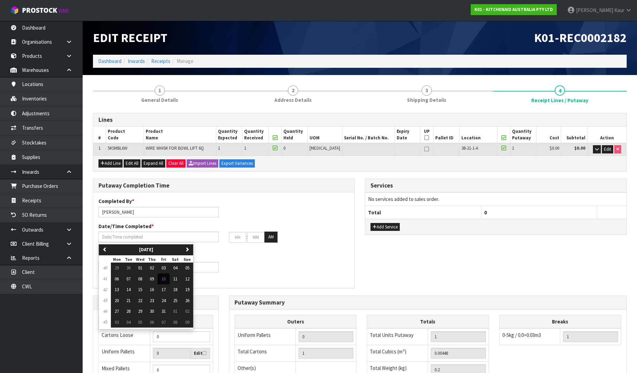
type input "00"
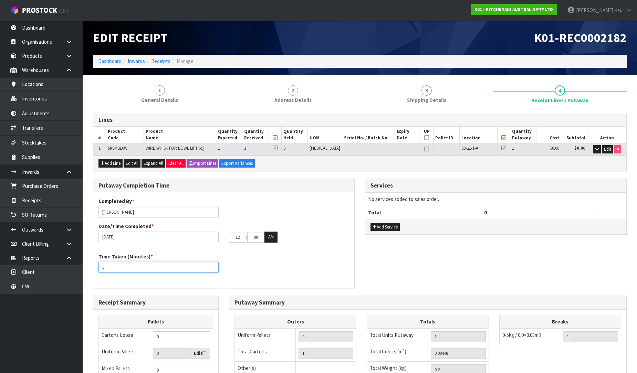
drag, startPoint x: 107, startPoint y: 269, endPoint x: 94, endPoint y: 271, distance: 12.5
click at [94, 271] on div "Time Taken (Minutes) * 0" at bounding box center [158, 263] width 130 height 20
type input "10"
drag, startPoint x: 238, startPoint y: 238, endPoint x: 223, endPoint y: 238, distance: 15.8
click at [223, 238] on div "[DATE] 12 : 00 : 00 AM" at bounding box center [223, 237] width 261 height 11
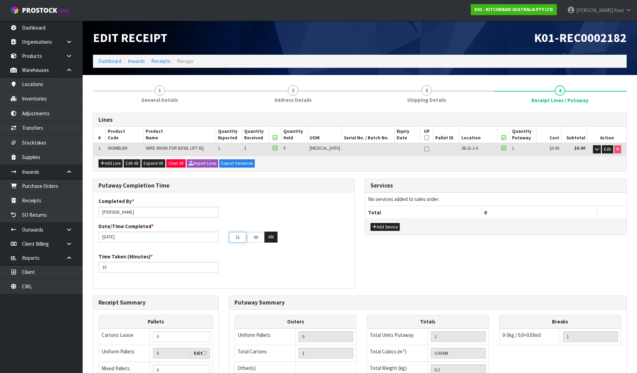
type input "11"
drag, startPoint x: 257, startPoint y: 237, endPoint x: 245, endPoint y: 237, distance: 12.0
click at [245, 237] on tr "11 : 00 : 00 AM" at bounding box center [253, 237] width 49 height 11
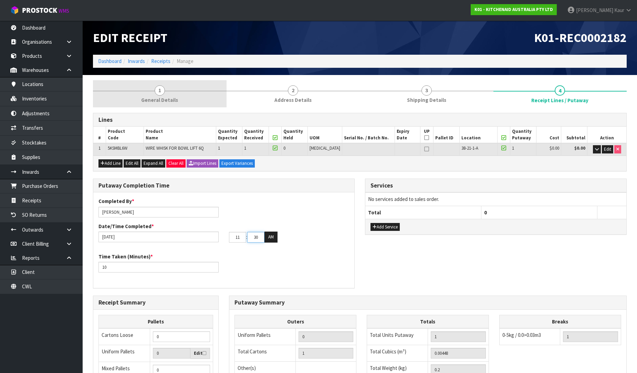
type input "30"
click at [153, 98] on span "General Details" at bounding box center [159, 99] width 37 height 7
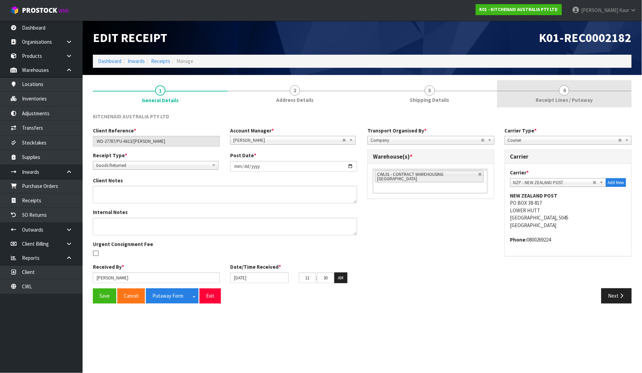
click at [570, 100] on span "Receipt Lines / Putaway" at bounding box center [564, 99] width 57 height 7
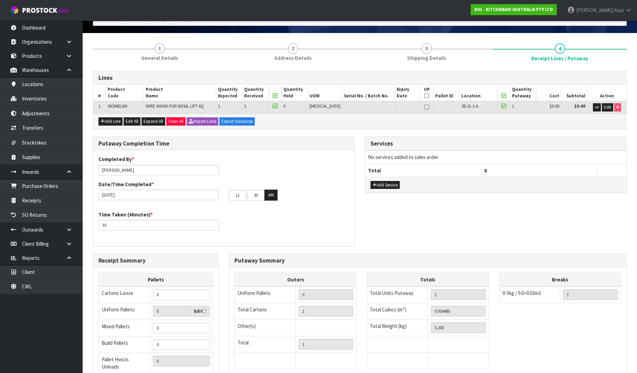
scroll to position [116, 0]
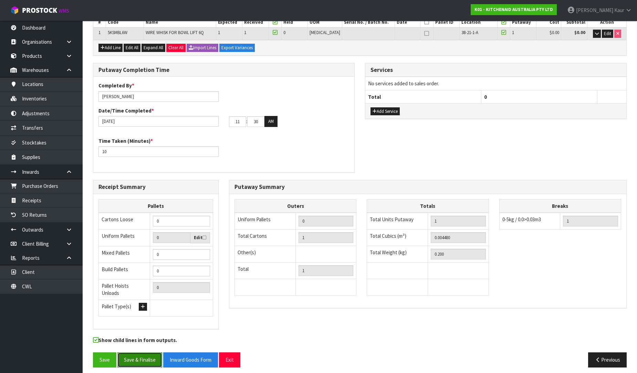
click at [146, 355] on button "Save & Finalise" at bounding box center [139, 359] width 45 height 15
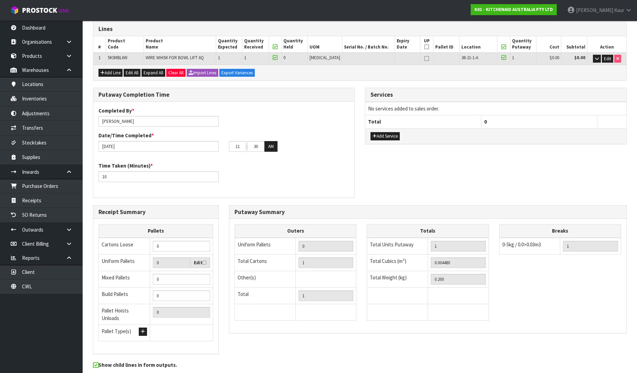
scroll to position [0, 0]
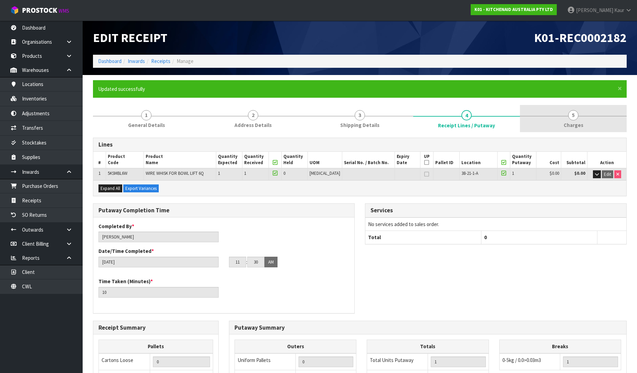
click at [573, 120] on link "5 [GEOGRAPHIC_DATA]" at bounding box center [573, 118] width 107 height 27
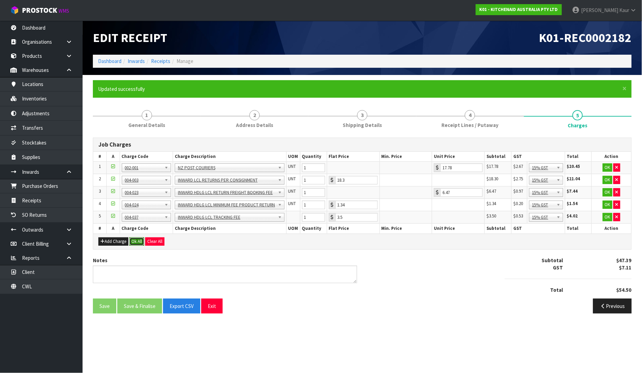
click at [139, 241] on button "Ok All" at bounding box center [136, 241] width 15 height 8
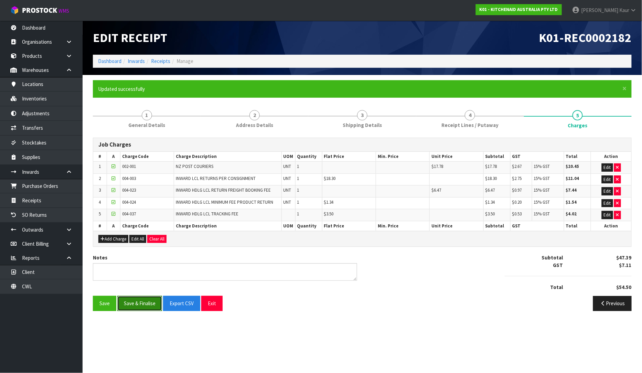
click at [142, 306] on button "Save & Finalise" at bounding box center [139, 303] width 45 height 15
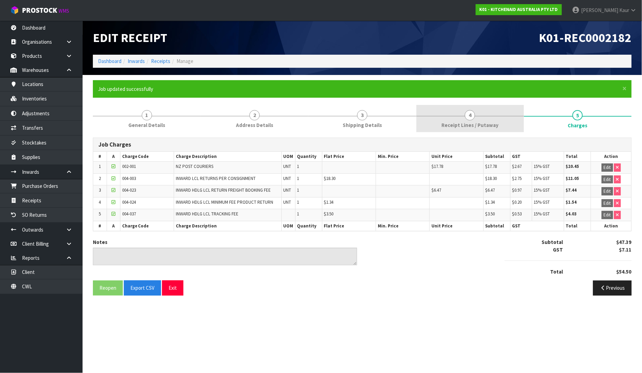
click at [439, 125] on link "4 Receipt Lines / Putaway" at bounding box center [470, 118] width 108 height 27
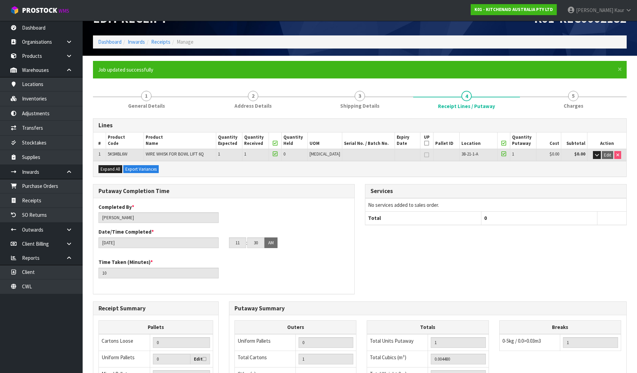
scroll to position [140, 0]
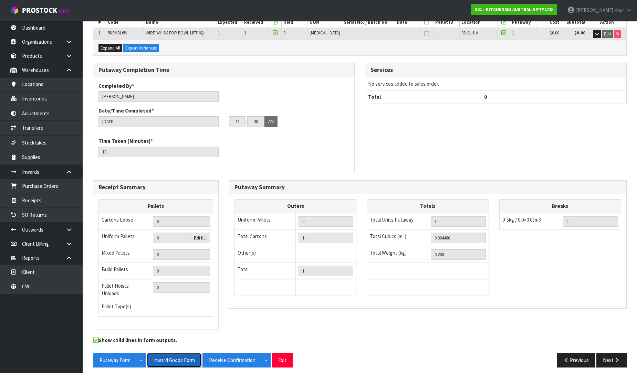
click at [185, 356] on button "Inward Goods Form" at bounding box center [174, 360] width 55 height 15
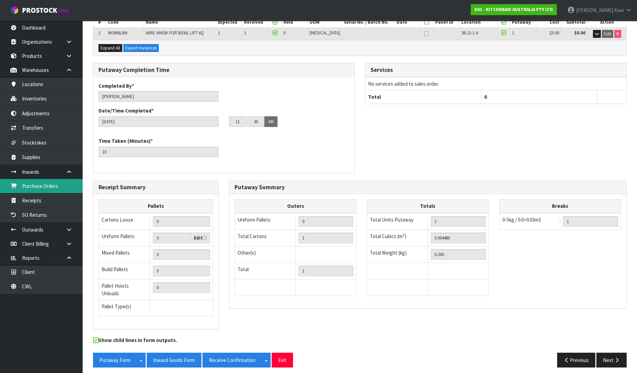
click at [45, 190] on link "Purchase Orders" at bounding box center [41, 186] width 83 height 14
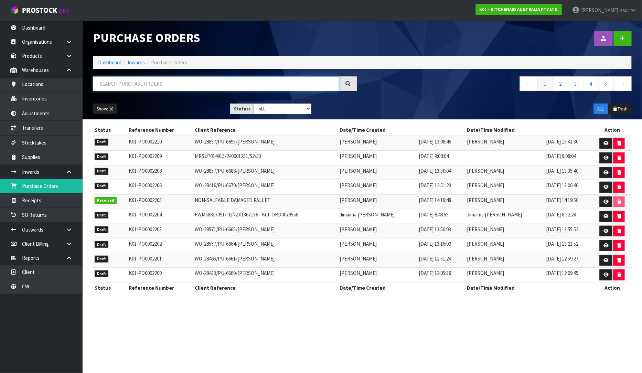
click at [124, 83] on input "text" at bounding box center [216, 83] width 246 height 15
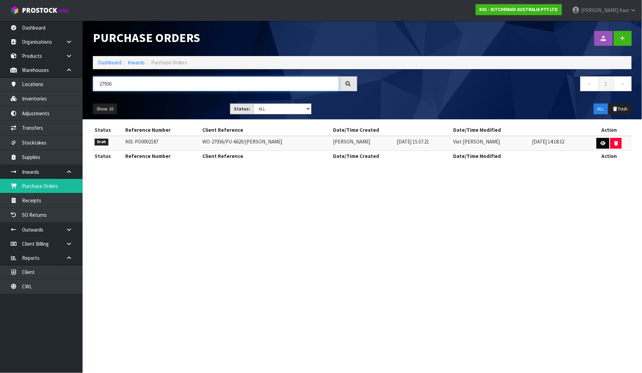
type input "27936"
click at [602, 142] on icon at bounding box center [602, 143] width 5 height 4
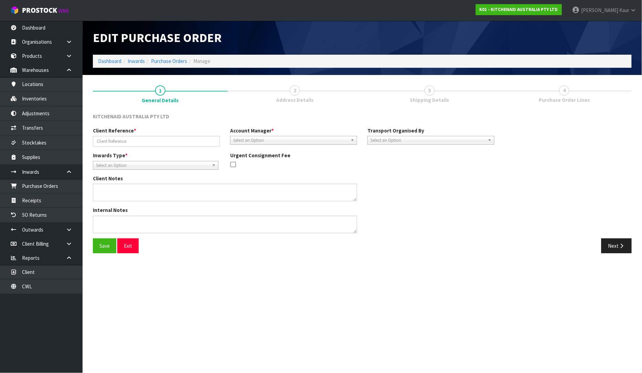
type input "WO-27936/PU-6620/[PERSON_NAME]"
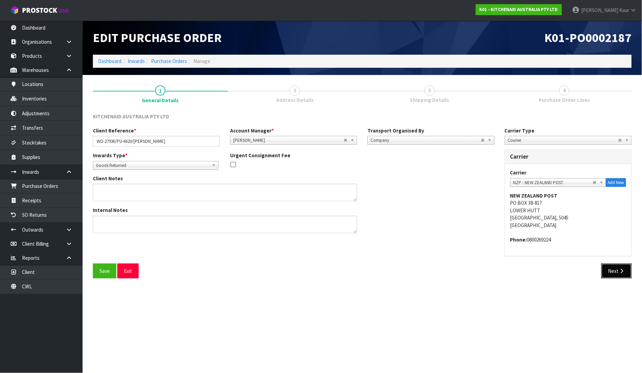
click at [610, 270] on button "Next" at bounding box center [616, 271] width 30 height 15
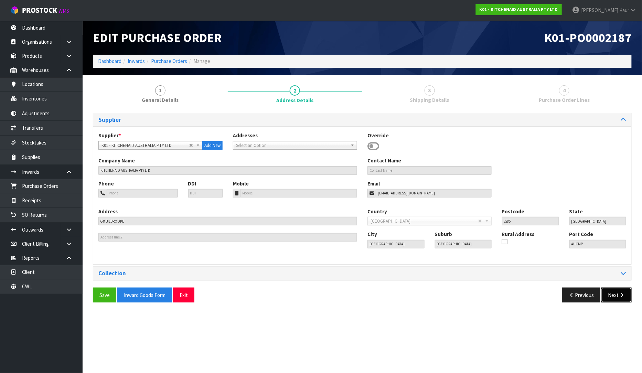
click at [611, 293] on button "Next" at bounding box center [616, 295] width 30 height 15
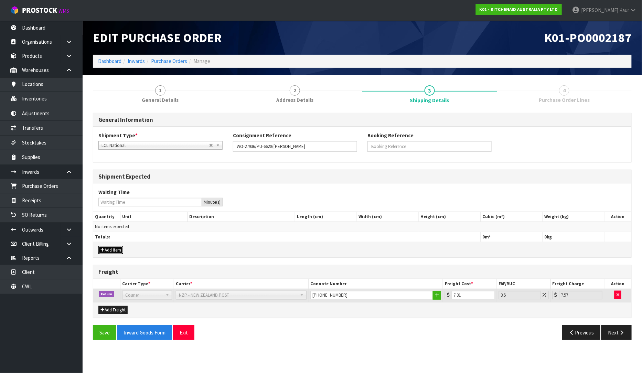
click at [112, 250] on button "Add Item" at bounding box center [110, 250] width 25 height 8
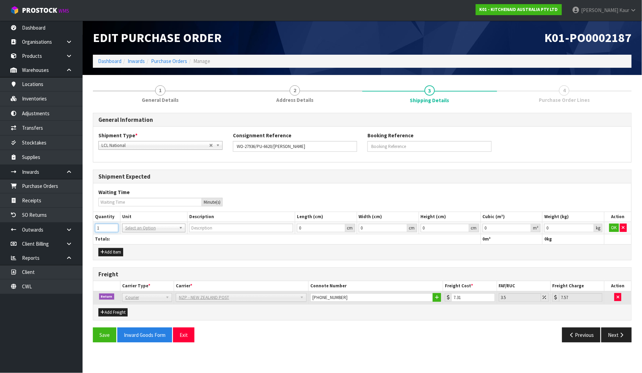
type input "1"
click at [114, 225] on input "1" at bounding box center [106, 228] width 23 height 9
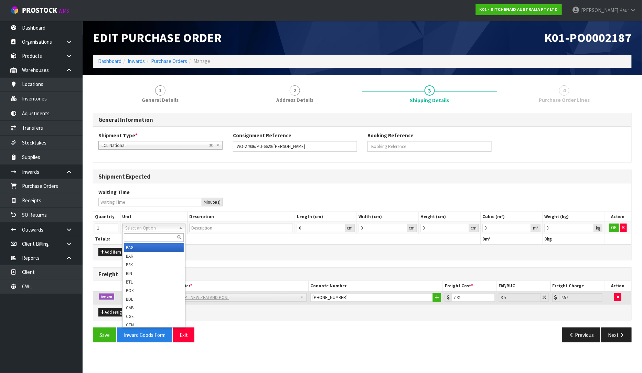
click at [133, 235] on input "text" at bounding box center [154, 237] width 60 height 9
type input "ctn"
type input "CARTON"
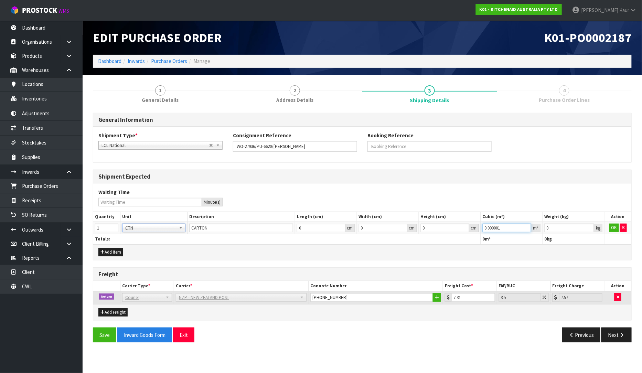
type input "0.000001"
click at [528, 226] on input "0.000001" at bounding box center [507, 228] width 49 height 9
type input "0.001"
click at [589, 225] on input "0.001" at bounding box center [569, 228] width 50 height 9
click at [614, 228] on button "OK" at bounding box center [614, 228] width 10 height 8
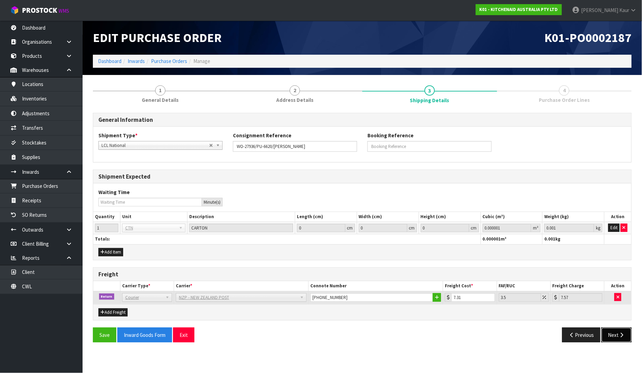
click at [614, 335] on button "Next" at bounding box center [616, 335] width 30 height 15
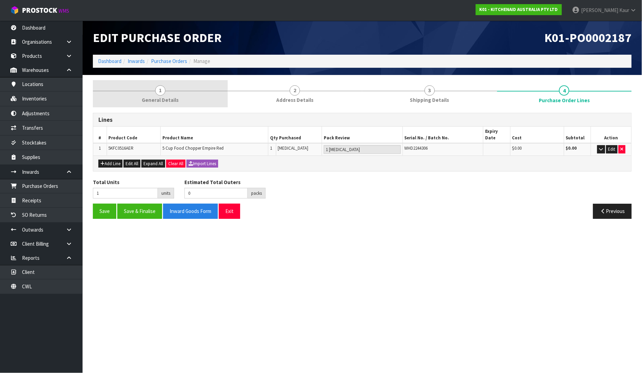
click at [153, 88] on link "1 General Details" at bounding box center [160, 93] width 135 height 27
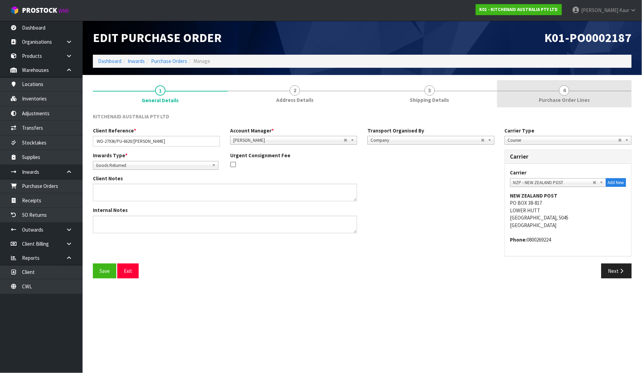
click at [591, 98] on link "4 Purchase Order Lines" at bounding box center [564, 93] width 135 height 27
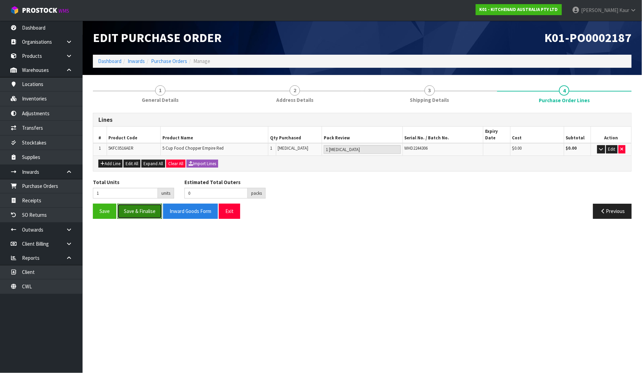
click at [153, 207] on button "Save & Finalise" at bounding box center [139, 211] width 45 height 15
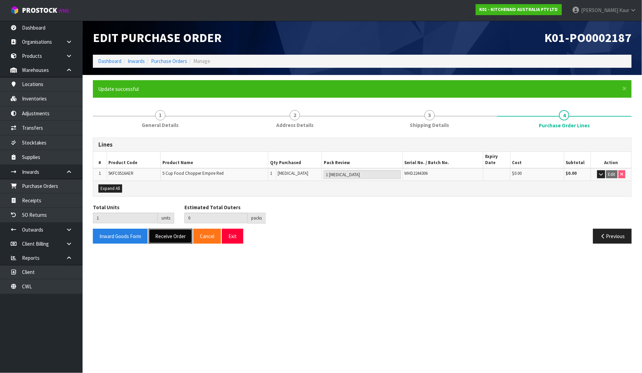
click at [165, 230] on button "Receive Order" at bounding box center [171, 236] width 44 height 15
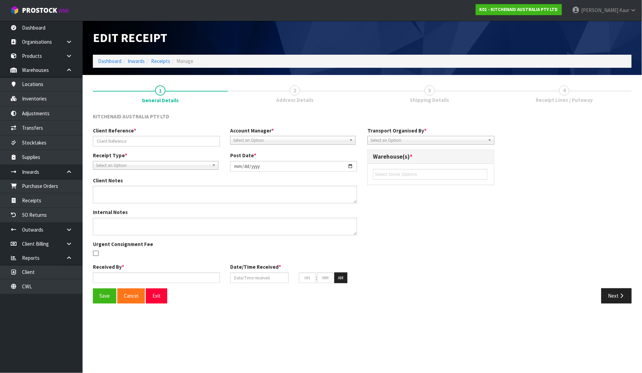
type input "WO-27936/PU-6620/[PERSON_NAME]"
type input "[DATE]"
type input "[PERSON_NAME]"
type input "[DATE]"
type input "11"
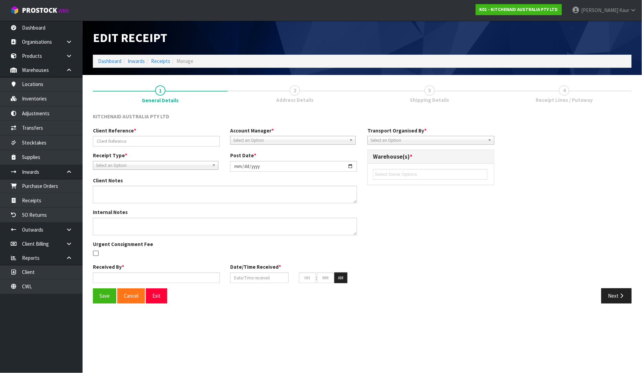
type input "38"
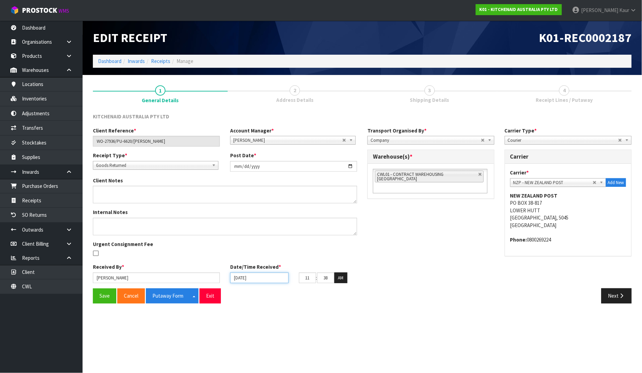
click at [237, 279] on input "[DATE]" at bounding box center [259, 277] width 58 height 11
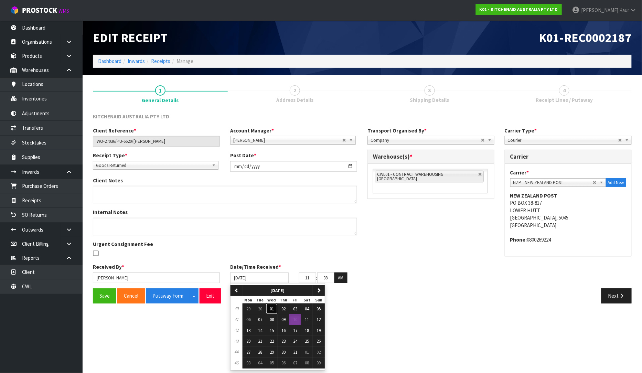
click at [276, 307] on button "01" at bounding box center [272, 308] width 12 height 11
type input "[DATE]"
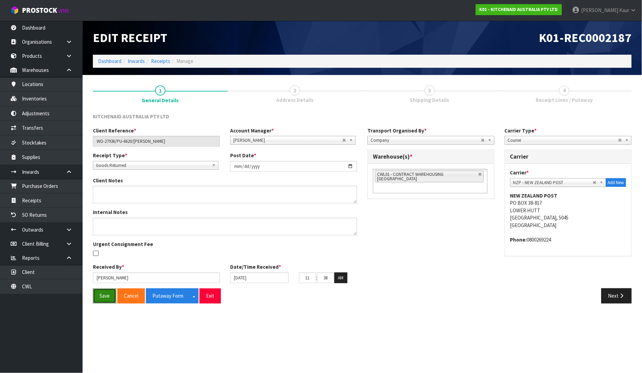
click at [101, 293] on button "Save" at bounding box center [104, 295] width 23 height 15
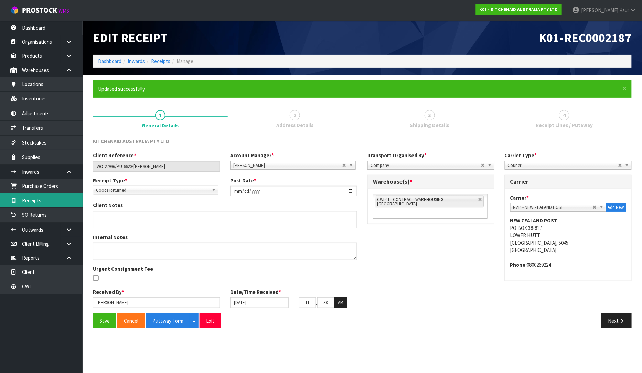
click at [56, 204] on link "Receipts" at bounding box center [41, 200] width 83 height 14
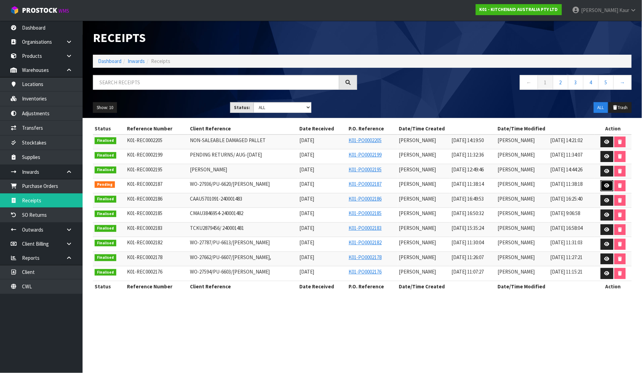
click at [607, 187] on icon at bounding box center [607, 185] width 5 height 4
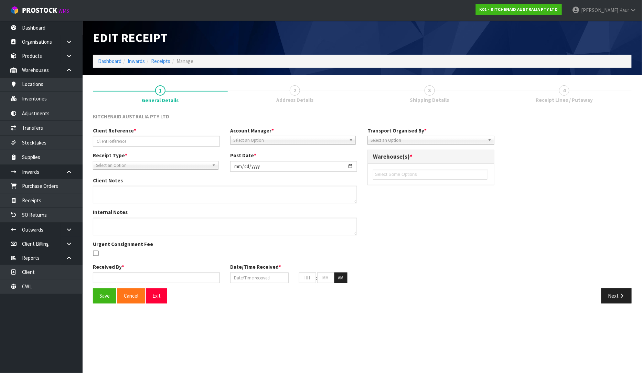
type input "WO-27936/PU-6620/[PERSON_NAME]"
type input "[DATE]"
type input "[PERSON_NAME]"
type input "[DATE]"
type input "11"
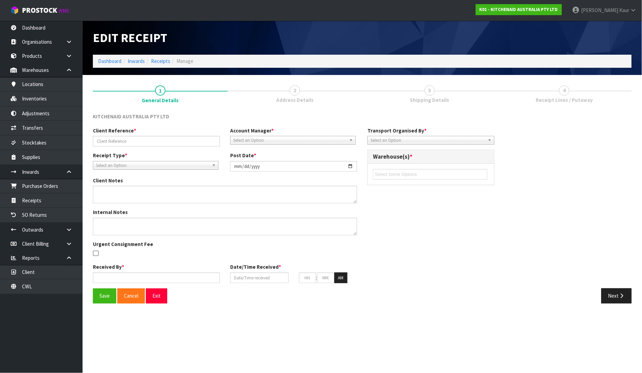
type input "38"
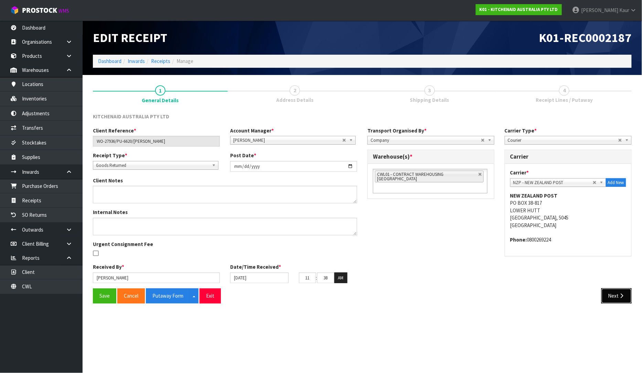
click at [624, 292] on button "Next" at bounding box center [616, 295] width 30 height 15
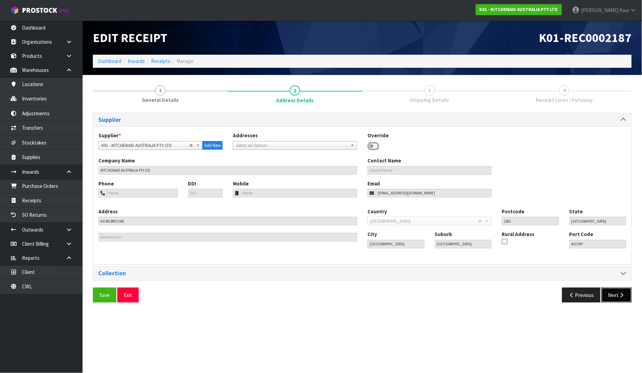
click at [624, 292] on button "Next" at bounding box center [616, 295] width 30 height 15
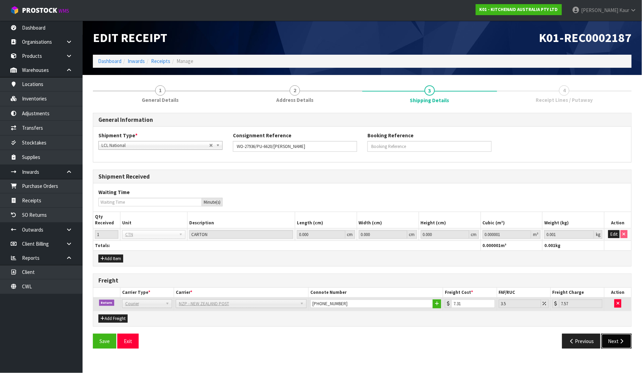
click at [614, 342] on button "Next" at bounding box center [616, 341] width 30 height 15
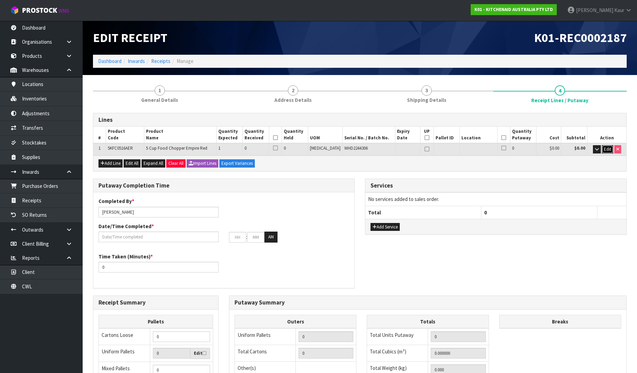
click at [606, 148] on span "Edit" at bounding box center [606, 149] width 7 height 6
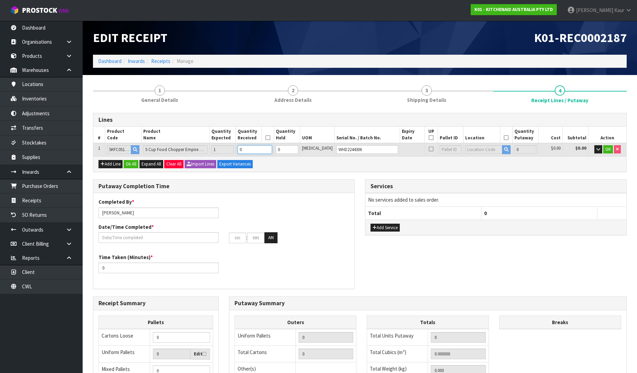
click at [263, 152] on input "0" at bounding box center [254, 149] width 34 height 9
type input "0.012257"
type input "1.94"
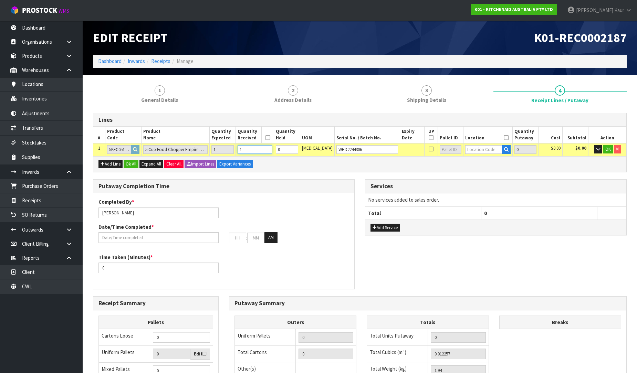
type input "1"
click at [472, 149] on input "text" at bounding box center [483, 149] width 37 height 9
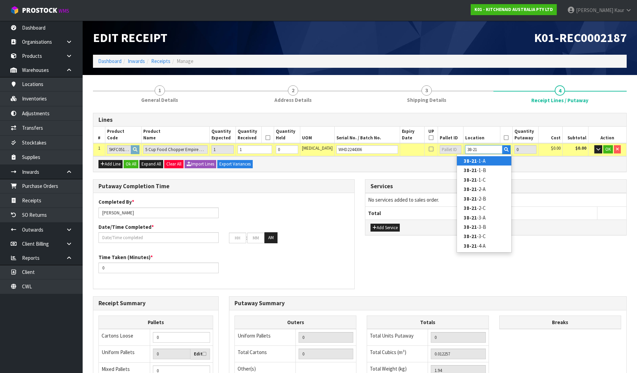
type input "38-21"
click at [484, 164] on link "38-21 -1-A" at bounding box center [484, 160] width 54 height 9
type input "1"
type input "38-21-1-A"
type input "1"
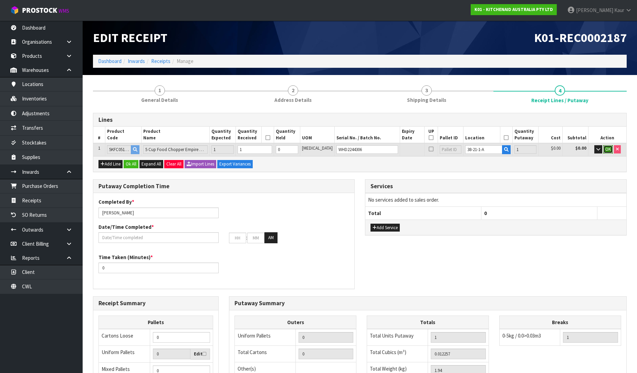
click at [609, 151] on span "OK" at bounding box center [608, 149] width 6 height 6
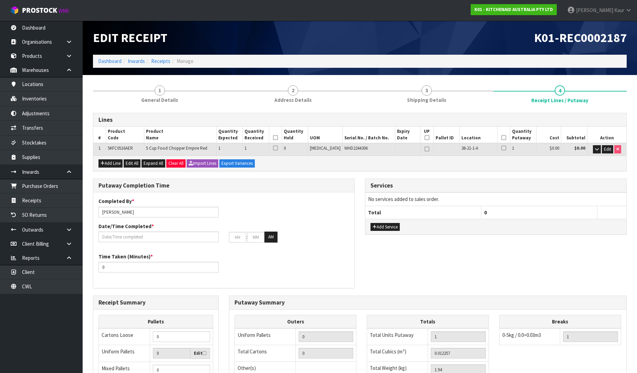
click at [278, 138] on icon at bounding box center [275, 138] width 5 height 0
click at [501, 138] on icon at bounding box center [503, 138] width 5 height 0
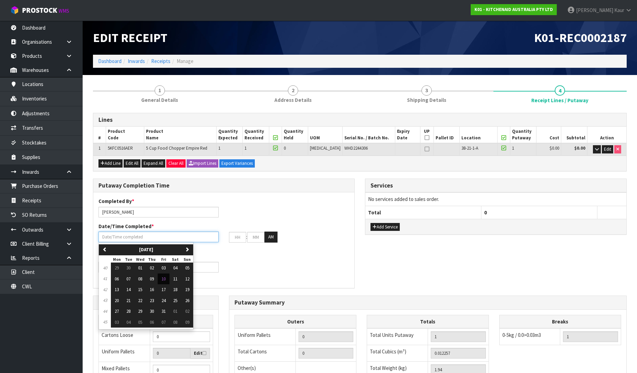
click at [118, 235] on input "text" at bounding box center [158, 237] width 120 height 11
drag, startPoint x: 164, startPoint y: 280, endPoint x: 153, endPoint y: 278, distance: 10.6
click at [163, 280] on span "10" at bounding box center [163, 279] width 4 height 6
type input "[DATE]"
type input "12"
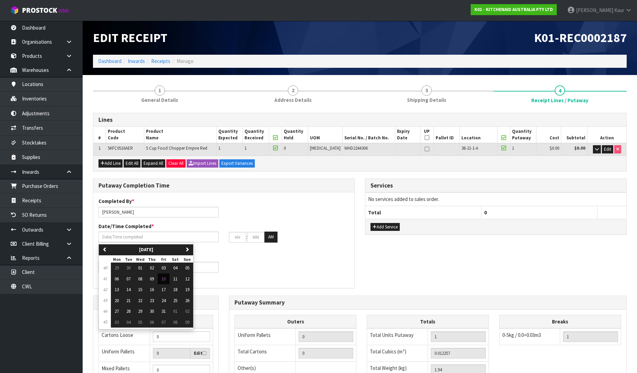
type input "00"
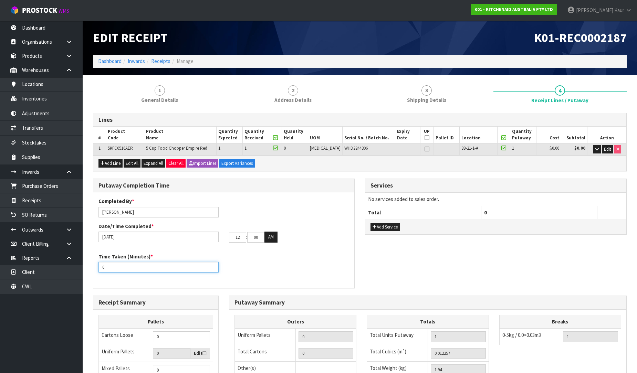
drag, startPoint x: 103, startPoint y: 266, endPoint x: 91, endPoint y: 267, distance: 11.4
click at [91, 267] on div "Putaway Completion Time Completed By * [PERSON_NAME] Date/Time Completed * [DAT…" at bounding box center [224, 237] width 272 height 117
type input "10"
drag, startPoint x: 239, startPoint y: 238, endPoint x: 226, endPoint y: 234, distance: 13.9
click at [226, 234] on div "12 : 00 : 00 AM" at bounding box center [289, 237] width 130 height 11
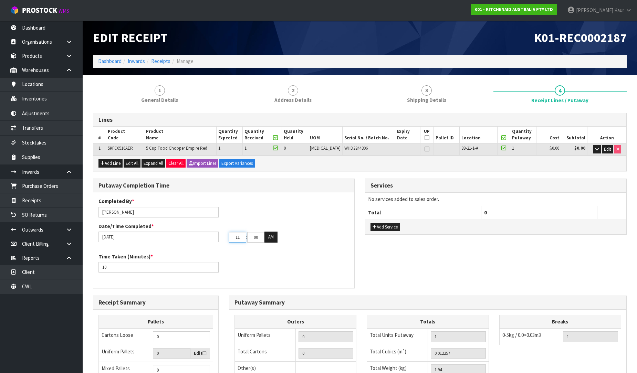
type input "11"
drag, startPoint x: 257, startPoint y: 237, endPoint x: 238, endPoint y: 236, distance: 19.0
click at [238, 236] on tr "11 : 00 : 00 AM" at bounding box center [253, 237] width 49 height 11
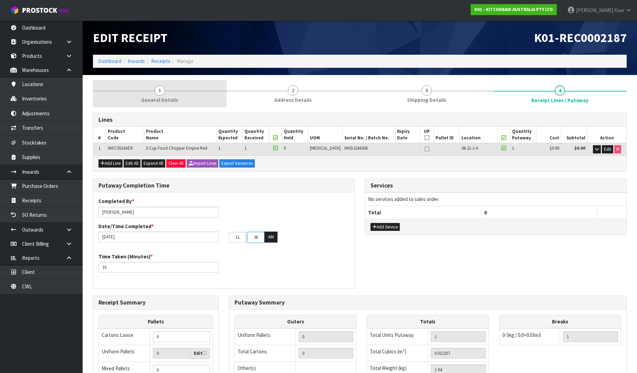
type input "38"
click at [156, 92] on span "1" at bounding box center [159, 90] width 10 height 10
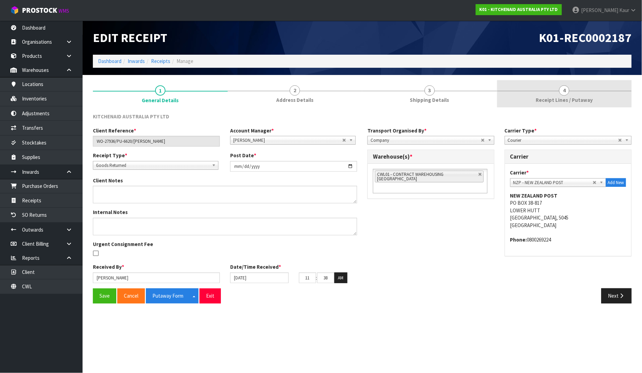
click at [577, 98] on span "Receipt Lines / Putaway" at bounding box center [564, 99] width 57 height 7
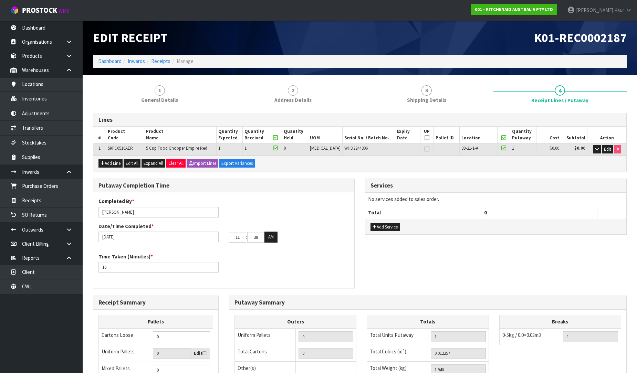
scroll to position [116, 0]
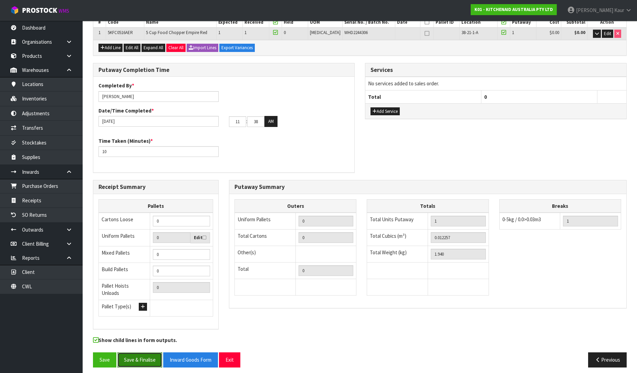
click at [133, 354] on button "Save & Finalise" at bounding box center [139, 359] width 45 height 15
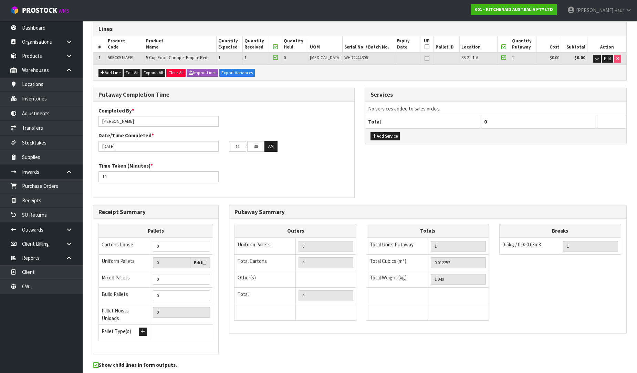
scroll to position [0, 0]
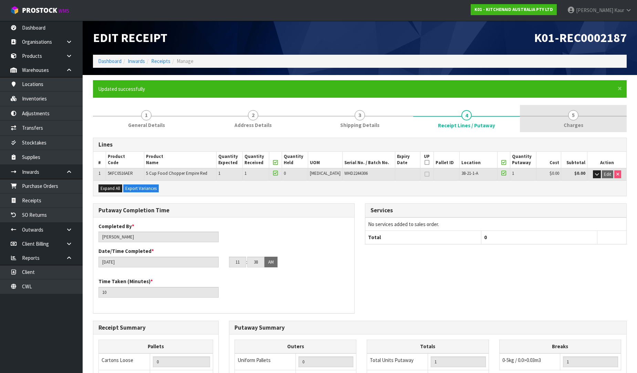
click at [576, 120] on link "5 [GEOGRAPHIC_DATA]" at bounding box center [573, 118] width 107 height 27
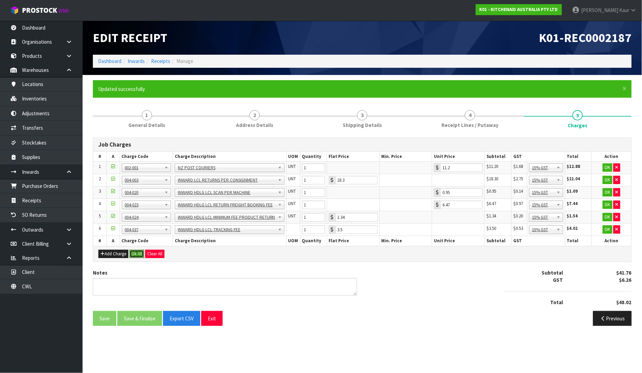
drag, startPoint x: 135, startPoint y: 252, endPoint x: 162, endPoint y: 346, distance: 98.8
click at [135, 252] on button "Ok All" at bounding box center [136, 254] width 15 height 8
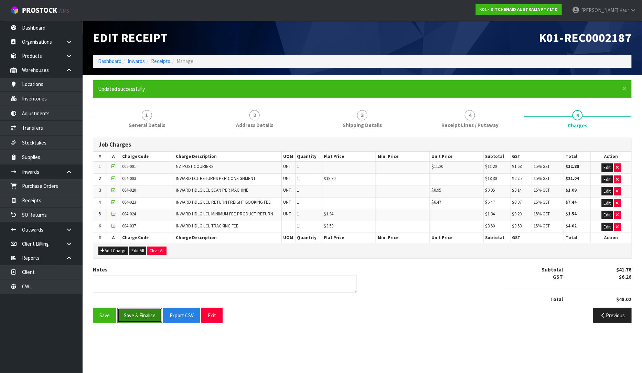
click at [143, 320] on button "Save & Finalise" at bounding box center [139, 315] width 45 height 15
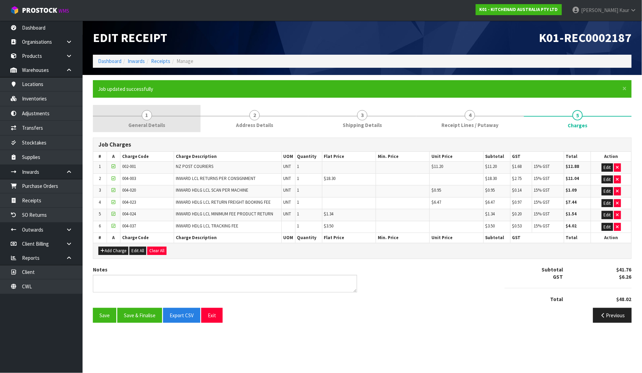
click at [139, 112] on link "1 General Details" at bounding box center [147, 118] width 108 height 27
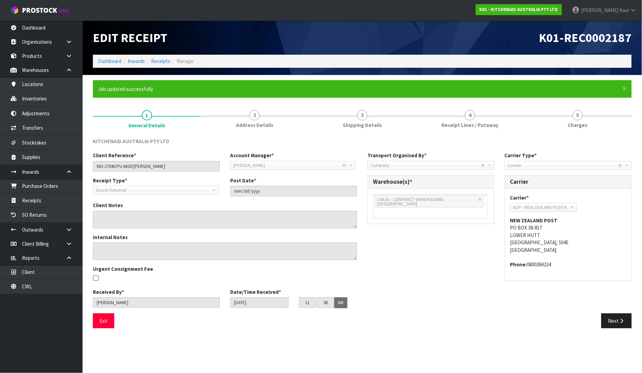
drag, startPoint x: 438, startPoint y: 119, endPoint x: 397, endPoint y: 190, distance: 82.0
click at [438, 119] on link "4 Receipt Lines / Putaway" at bounding box center [470, 118] width 108 height 27
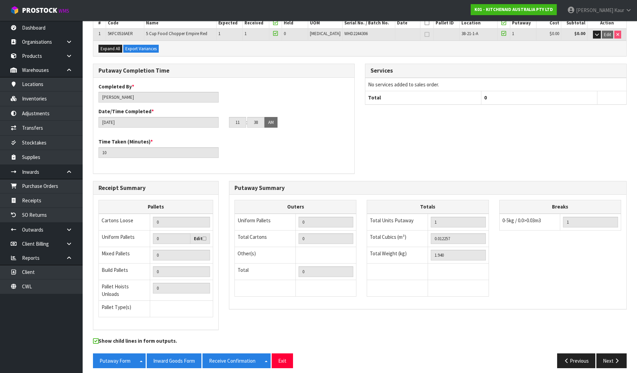
scroll to position [140, 0]
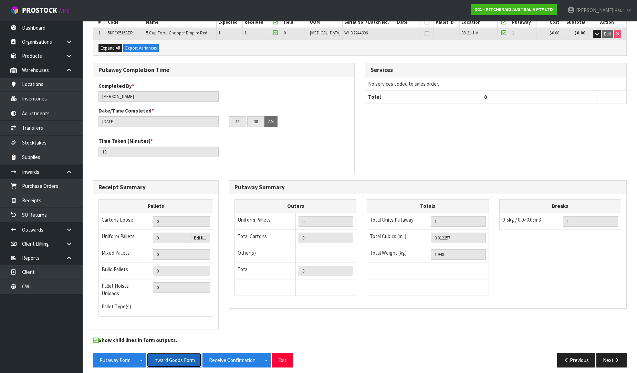
click at [178, 356] on button "Inward Goods Form" at bounding box center [174, 360] width 55 height 15
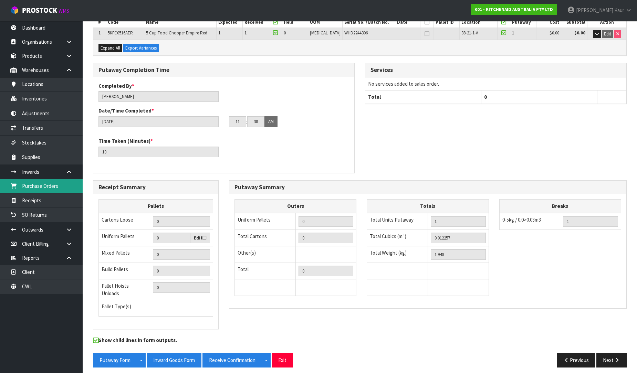
click at [57, 189] on link "Purchase Orders" at bounding box center [41, 186] width 83 height 14
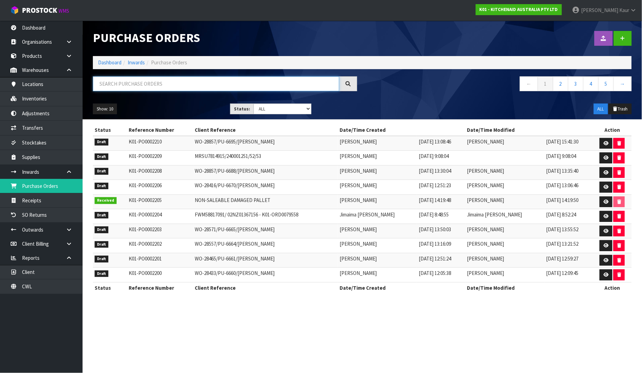
click at [127, 85] on input "text" at bounding box center [216, 83] width 246 height 15
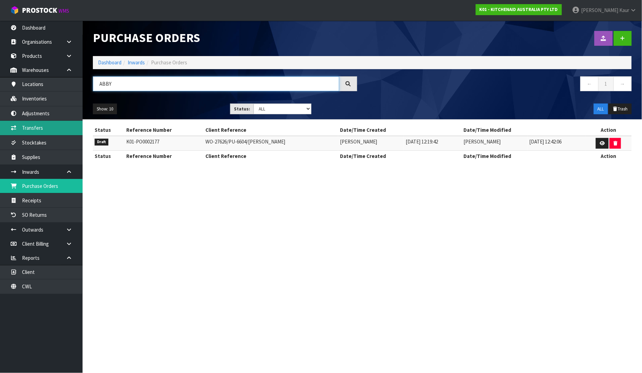
type input "ABBY"
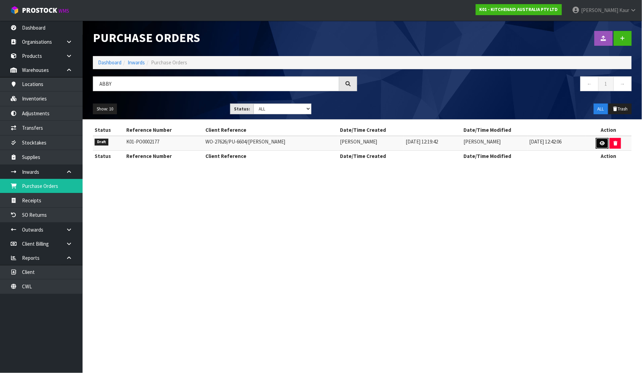
click at [602, 143] on icon at bounding box center [602, 143] width 5 height 4
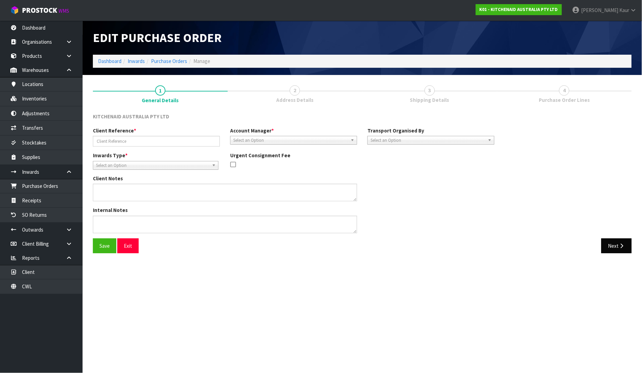
type input "WO-27626/PU-6604/[PERSON_NAME]"
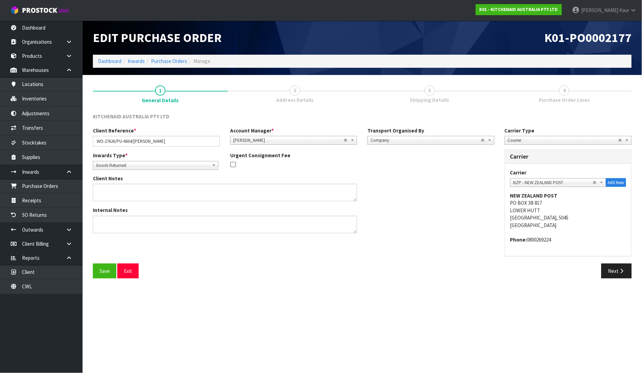
drag, startPoint x: 609, startPoint y: 247, endPoint x: 610, endPoint y: 256, distance: 9.0
click at [610, 247] on div "Carrier DEAEXPAKL - DEADLINE EXPRESS COURIERS DHL COURIER - DHL COURIER FAS - A…" at bounding box center [568, 210] width 126 height 92
click at [611, 268] on button "Next" at bounding box center [616, 271] width 30 height 15
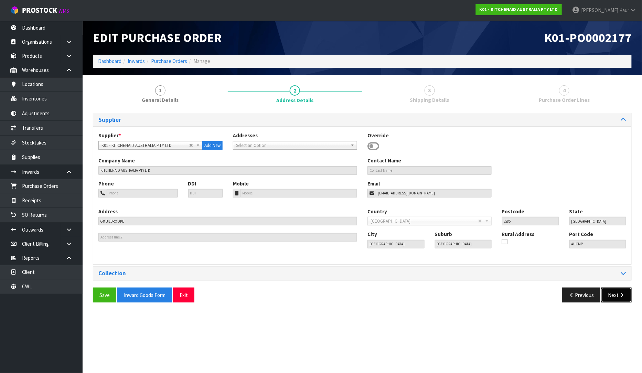
click at [617, 292] on button "Next" at bounding box center [616, 295] width 30 height 15
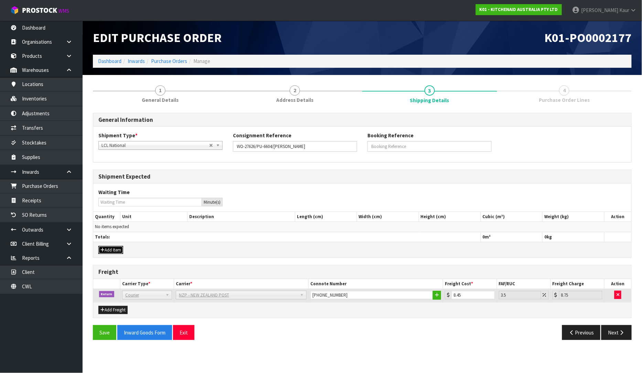
click at [104, 251] on icon "button" at bounding box center [102, 250] width 4 height 4
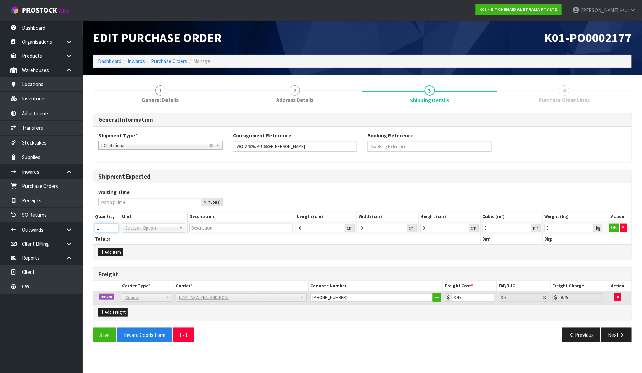
type input "1"
click at [114, 226] on input "1" at bounding box center [106, 228] width 23 height 9
drag, startPoint x: 126, startPoint y: 226, endPoint x: 129, endPoint y: 231, distance: 4.8
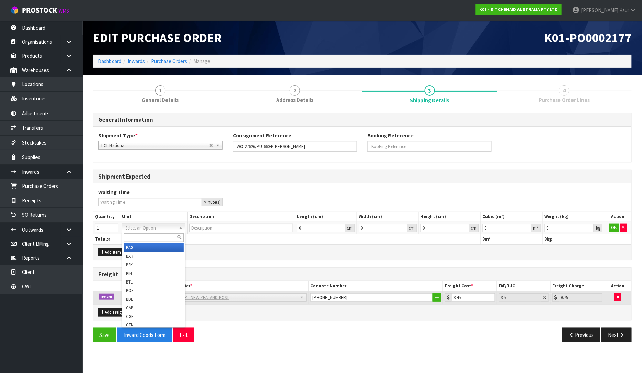
click at [133, 237] on input "text" at bounding box center [154, 237] width 60 height 9
type input "ctn"
type input "CARTON"
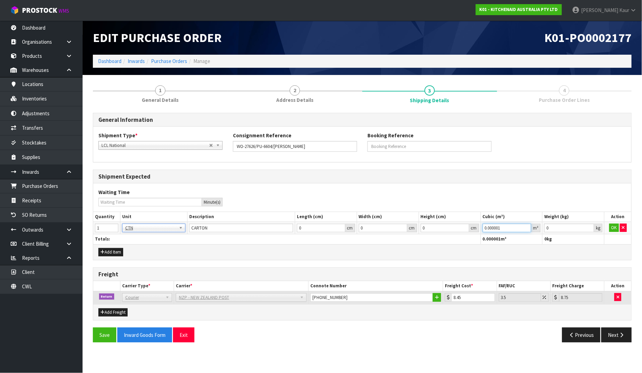
type input "0.000001"
click at [528, 227] on input "0.000001" at bounding box center [507, 228] width 49 height 9
click at [584, 228] on input "0" at bounding box center [569, 228] width 50 height 9
type input "0.001"
click at [588, 225] on input "0.001" at bounding box center [569, 228] width 50 height 9
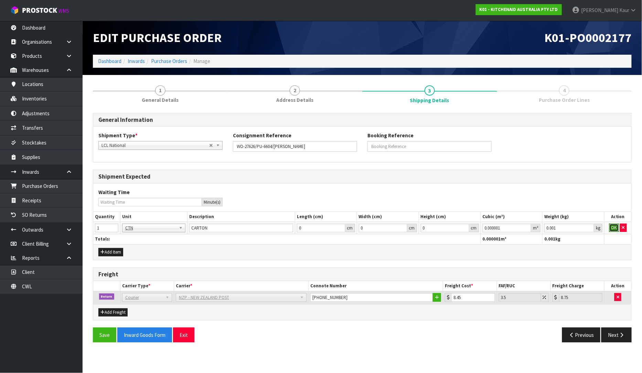
click at [617, 226] on button "OK" at bounding box center [614, 228] width 10 height 8
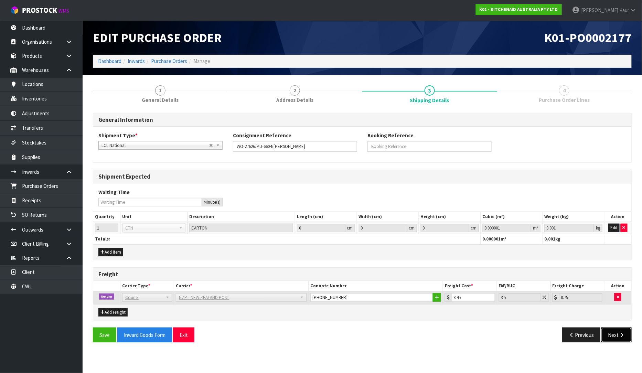
drag, startPoint x: 617, startPoint y: 336, endPoint x: 616, endPoint y: 331, distance: 5.5
click at [617, 336] on button "Next" at bounding box center [616, 335] width 30 height 15
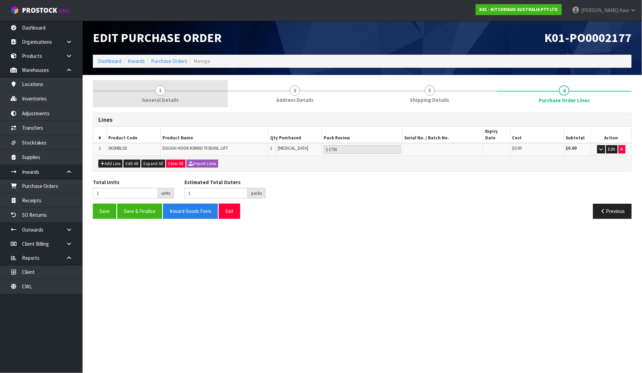
click at [151, 91] on link "1 General Details" at bounding box center [160, 93] width 135 height 27
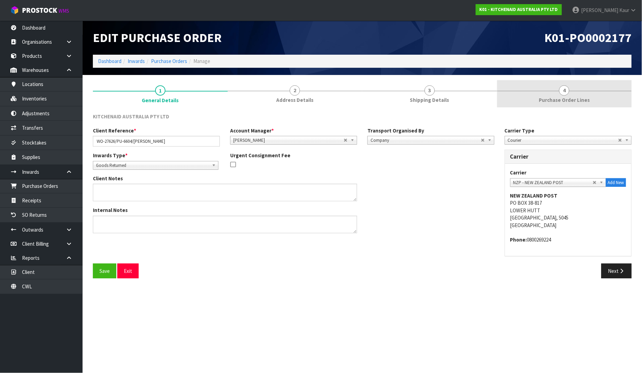
drag, startPoint x: 570, startPoint y: 94, endPoint x: 558, endPoint y: 104, distance: 16.0
click at [570, 94] on link "4 Purchase Order Lines" at bounding box center [564, 93] width 135 height 27
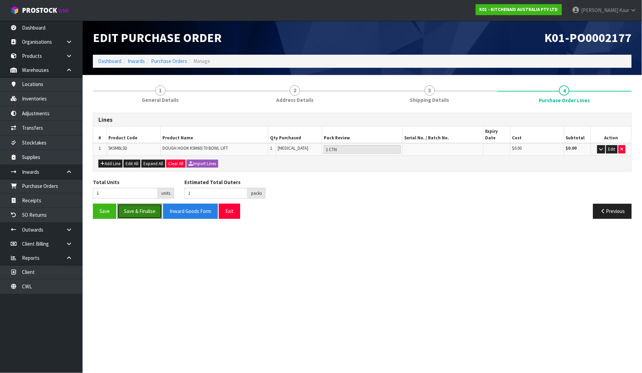
click at [139, 208] on button "Save & Finalise" at bounding box center [139, 211] width 45 height 15
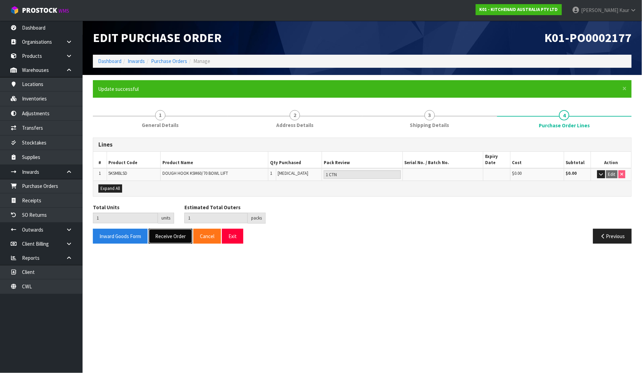
click at [166, 230] on button "Receive Order" at bounding box center [171, 236] width 44 height 15
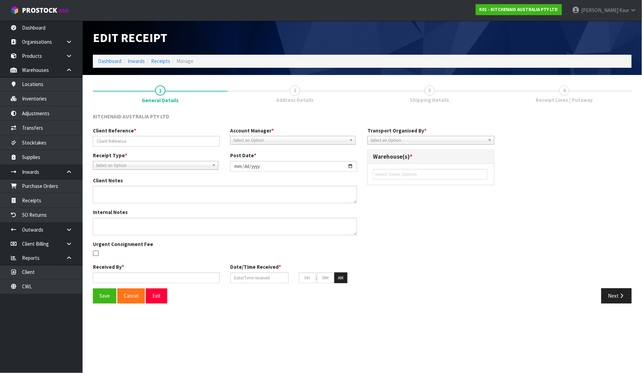
type input "WO-27626/PU-6604/[PERSON_NAME]"
type input "[DATE]"
type input "[PERSON_NAME]"
type input "[DATE]"
type input "11"
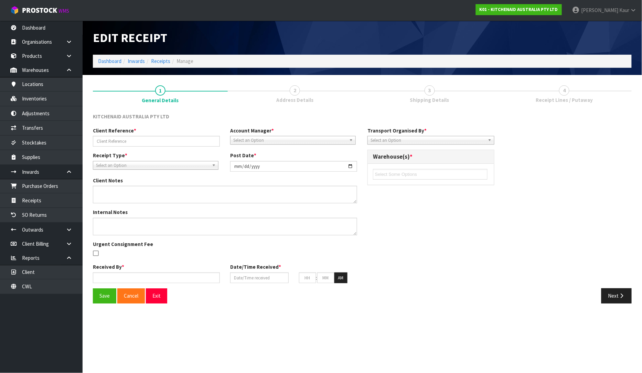
type input "41"
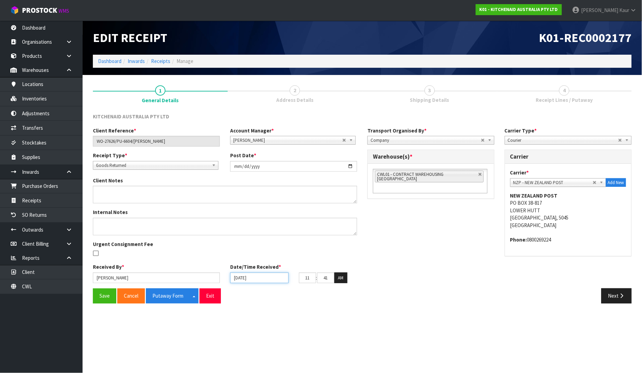
click at [235, 277] on input "[DATE]" at bounding box center [259, 277] width 58 height 11
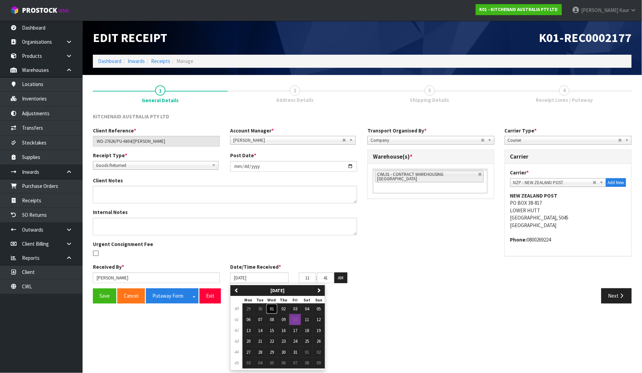
click at [271, 306] on span "01" at bounding box center [272, 309] width 4 height 6
type input "[DATE]"
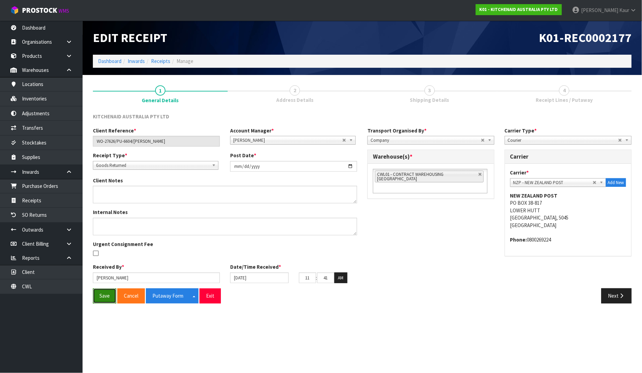
click at [107, 293] on button "Save" at bounding box center [104, 295] width 23 height 15
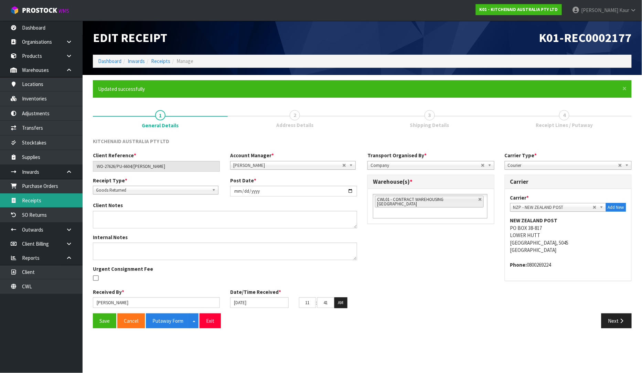
click at [46, 200] on link "Receipts" at bounding box center [41, 200] width 83 height 14
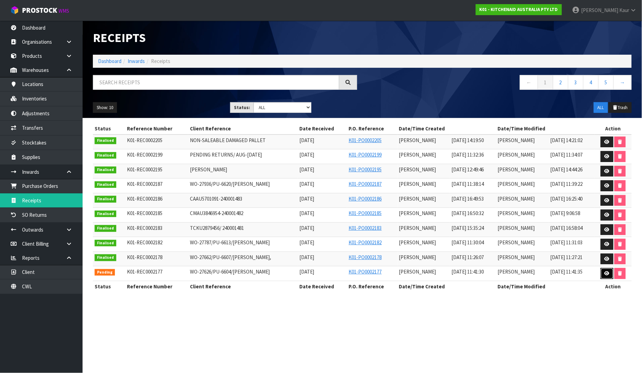
click at [607, 275] on icon at bounding box center [607, 273] width 5 height 4
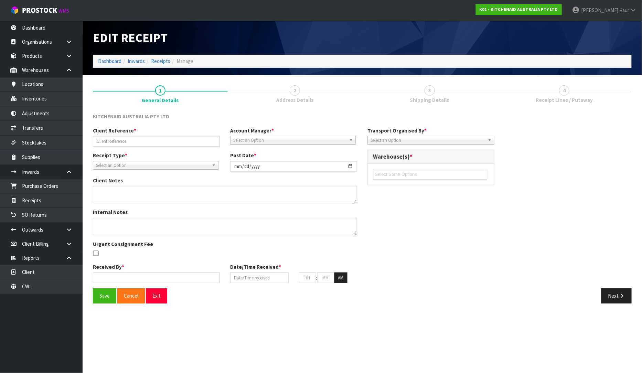
type input "WO-27626/PU-6604/[PERSON_NAME]"
type input "[DATE]"
type input "[PERSON_NAME]"
type input "[DATE]"
type input "11"
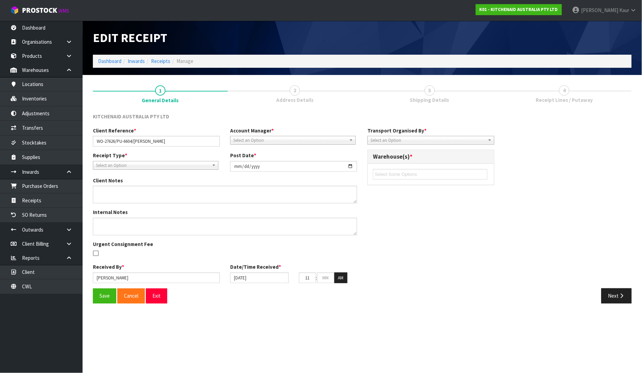
type input "41"
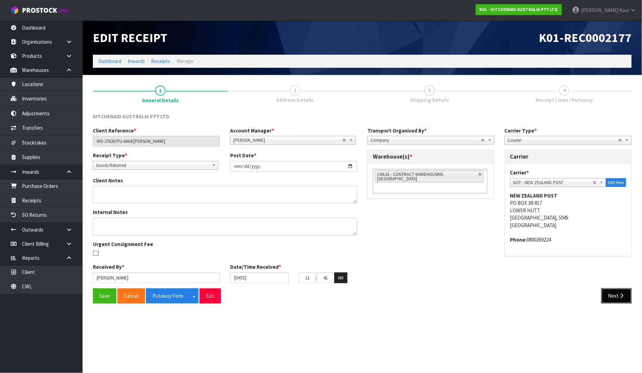
click at [610, 291] on button "Next" at bounding box center [616, 295] width 30 height 15
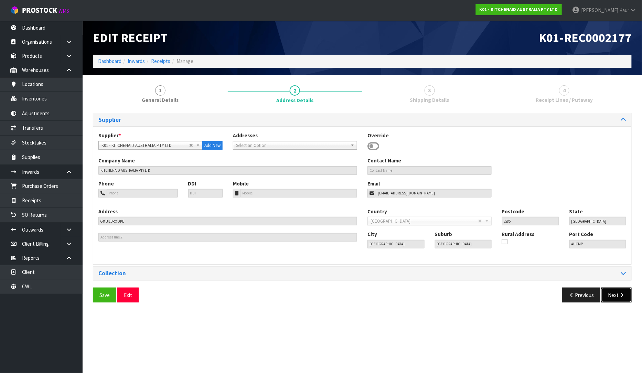
click at [610, 291] on button "Next" at bounding box center [616, 295] width 30 height 15
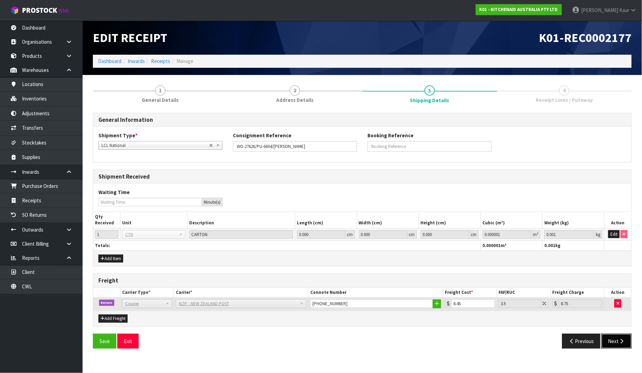
click at [606, 338] on button "Next" at bounding box center [616, 341] width 30 height 15
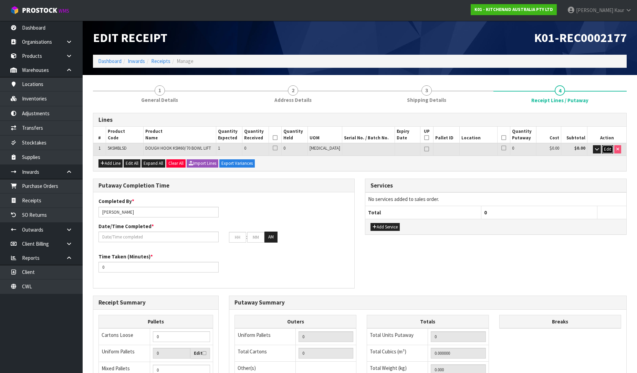
click at [609, 149] on span "Edit" at bounding box center [606, 149] width 7 height 6
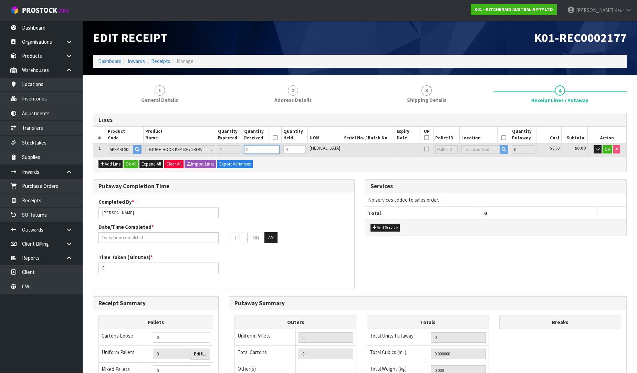
click at [266, 147] on input "0" at bounding box center [261, 149] width 35 height 9
type input "1"
type input "0.002736"
type input "0.25"
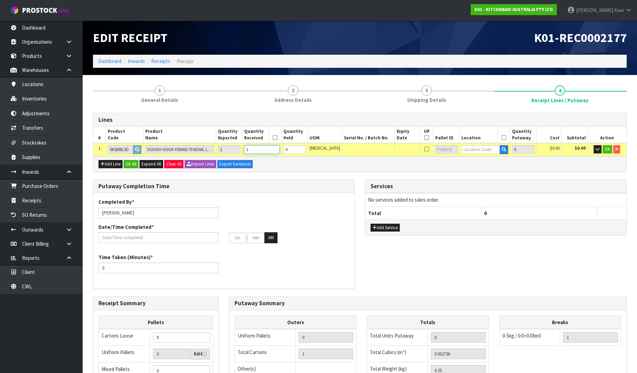
type input "1"
click at [471, 150] on input "text" at bounding box center [480, 149] width 39 height 9
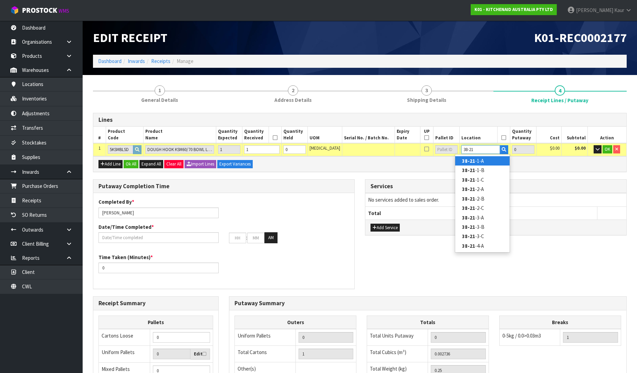
type input "38-21"
click at [472, 159] on strong "38-21" at bounding box center [468, 161] width 13 height 7
type input "1"
type input "38-21-1-A"
type input "1"
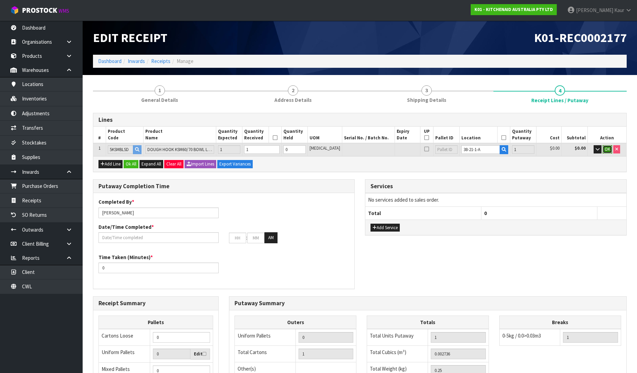
click at [603, 147] on button "OK" at bounding box center [607, 149] width 10 height 8
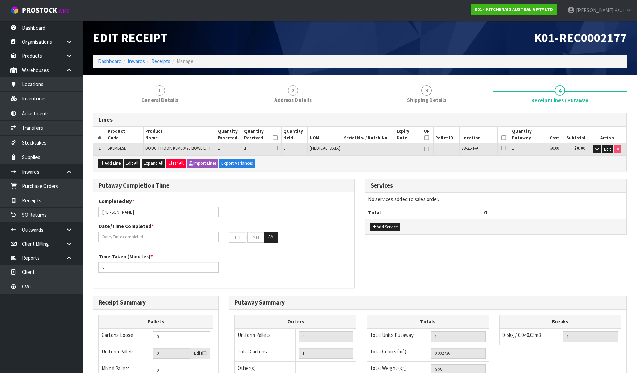
click at [277, 138] on icon at bounding box center [274, 138] width 5 height 0
click at [501, 138] on icon at bounding box center [503, 138] width 5 height 0
click at [114, 239] on input "text" at bounding box center [158, 237] width 120 height 11
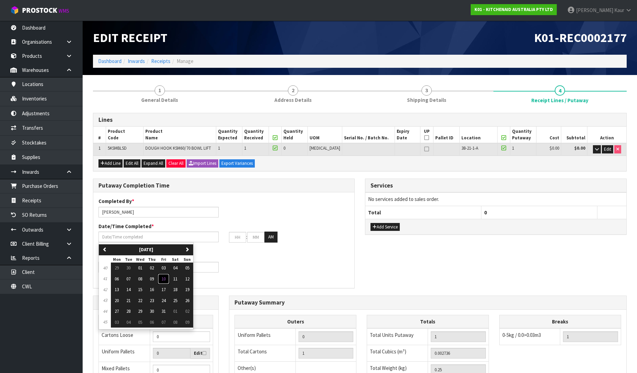
click at [165, 281] on span "10" at bounding box center [163, 279] width 4 height 6
type input "[DATE]"
type input "12"
type input "00"
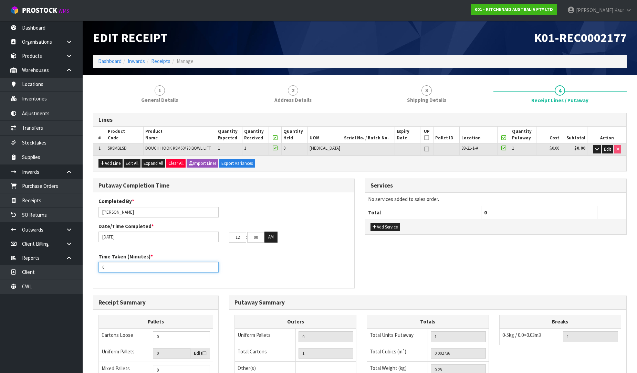
drag, startPoint x: 110, startPoint y: 266, endPoint x: 85, endPoint y: 266, distance: 25.1
click at [85, 266] on section "1 General Details 2 Address Details 3 Shipping Details 4 Receipt Lines / Putawa…" at bounding box center [360, 284] width 554 height 418
type input "10"
drag, startPoint x: 240, startPoint y: 238, endPoint x: 226, endPoint y: 237, distance: 13.8
click at [226, 237] on div "12 : 00 : 00 AM" at bounding box center [289, 237] width 130 height 11
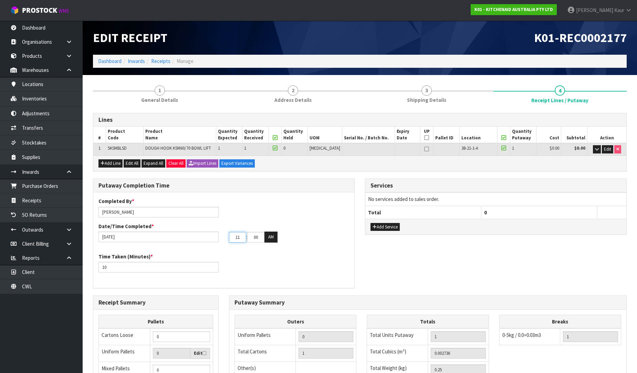
type input "11"
drag, startPoint x: 259, startPoint y: 238, endPoint x: 238, endPoint y: 235, distance: 21.3
click at [238, 235] on tr "11 : 00 : 00 AM" at bounding box center [253, 237] width 49 height 11
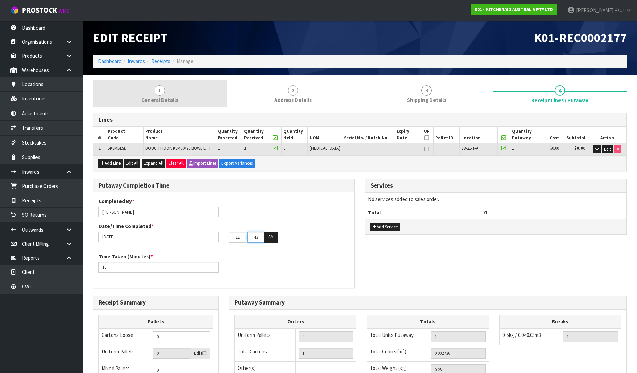
type input "43"
click at [160, 100] on span "General Details" at bounding box center [159, 99] width 37 height 7
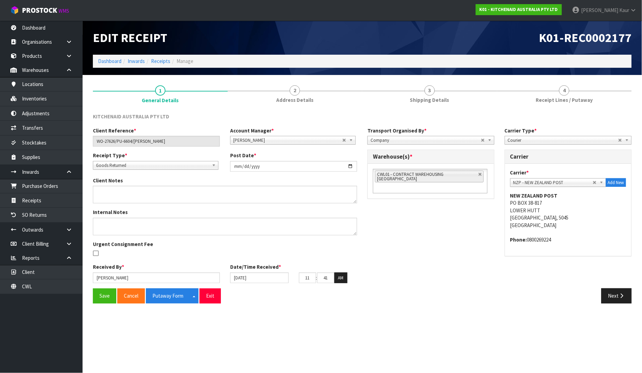
click at [589, 109] on div "KITCHENAID AUSTRALIA PTY LTD Client Reference * WO-27626/PU-6604/[PERSON_NAME] …" at bounding box center [362, 208] width 539 height 201
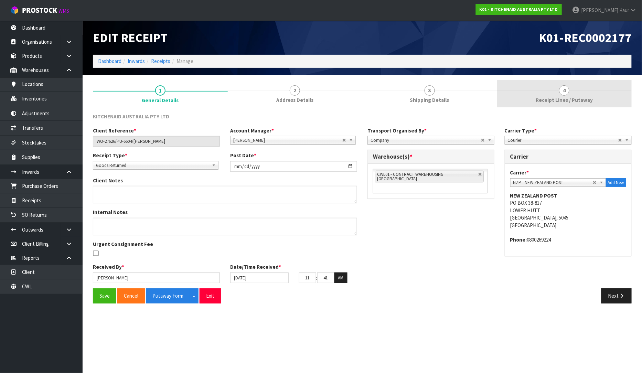
click at [584, 107] on link "4 Receipt Lines / Putaway" at bounding box center [564, 93] width 135 height 27
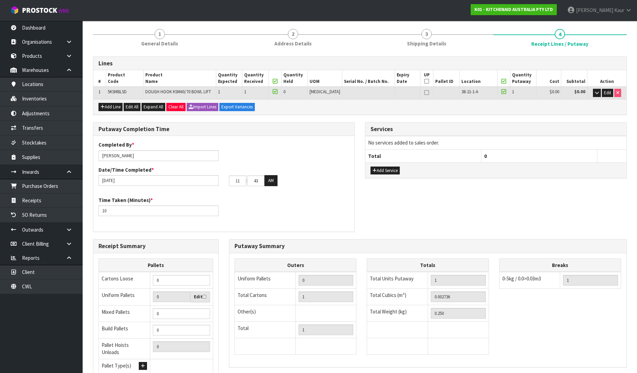
scroll to position [116, 0]
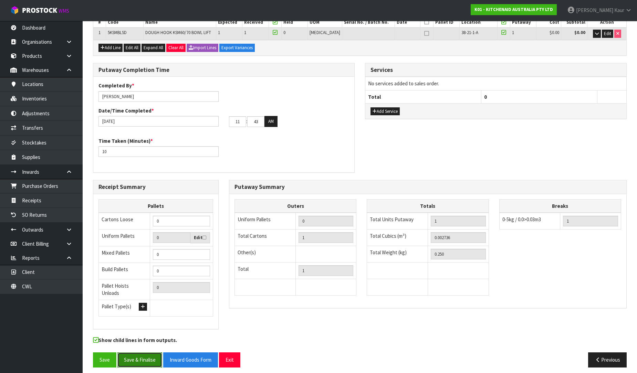
click at [138, 353] on button "Save & Finalise" at bounding box center [139, 359] width 45 height 15
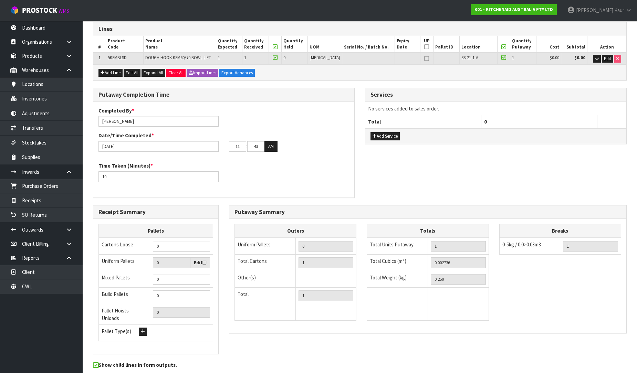
scroll to position [0, 0]
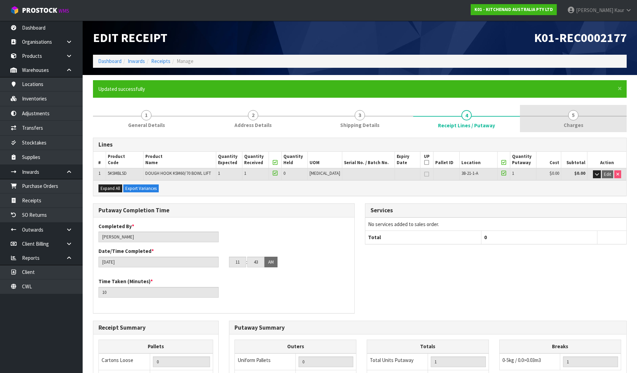
click at [571, 121] on span "Charges" at bounding box center [573, 124] width 20 height 7
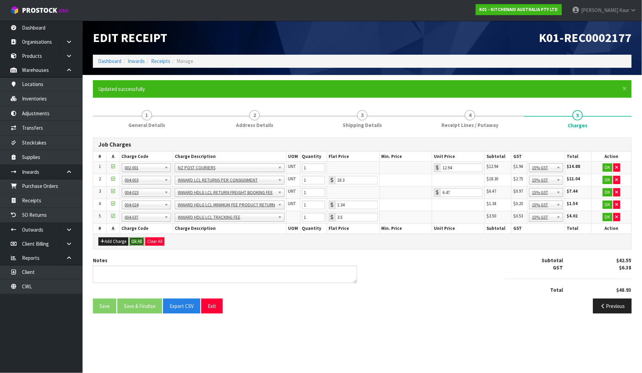
click at [133, 239] on button "Ok All" at bounding box center [136, 241] width 15 height 8
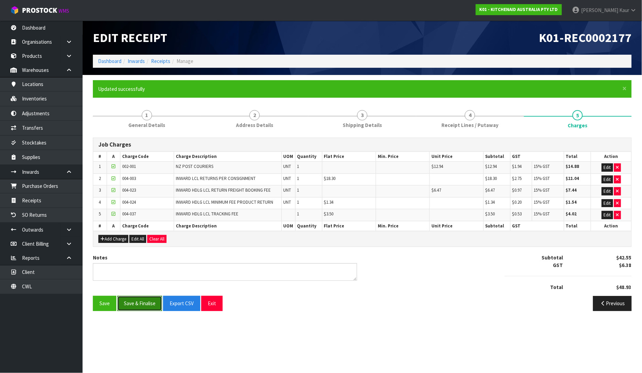
click at [149, 307] on button "Save & Finalise" at bounding box center [139, 303] width 45 height 15
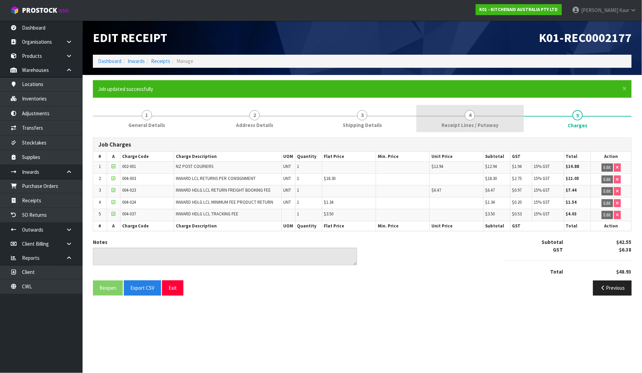
drag, startPoint x: 436, startPoint y: 126, endPoint x: 428, endPoint y: 131, distance: 9.6
click at [436, 126] on link "4 Receipt Lines / Putaway" at bounding box center [470, 118] width 108 height 27
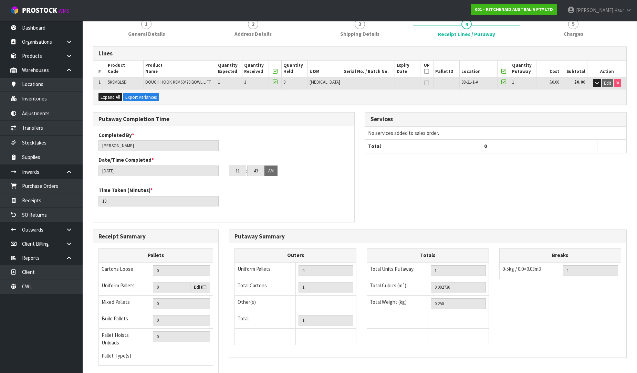
scroll to position [140, 0]
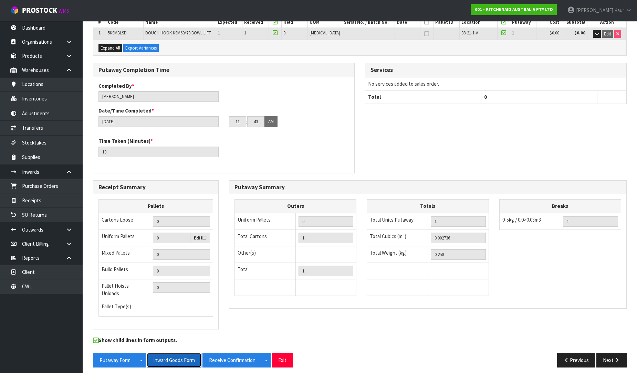
click at [185, 356] on button "Inward Goods Form" at bounding box center [174, 360] width 55 height 15
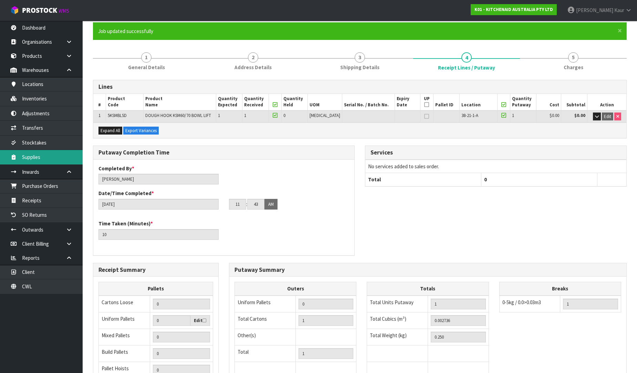
scroll to position [0, 0]
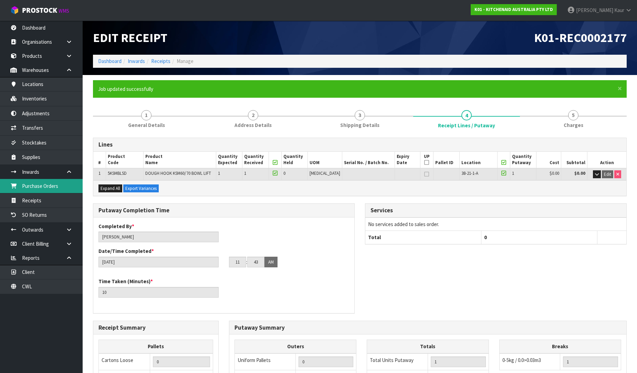
click at [47, 187] on link "Purchase Orders" at bounding box center [41, 186] width 83 height 14
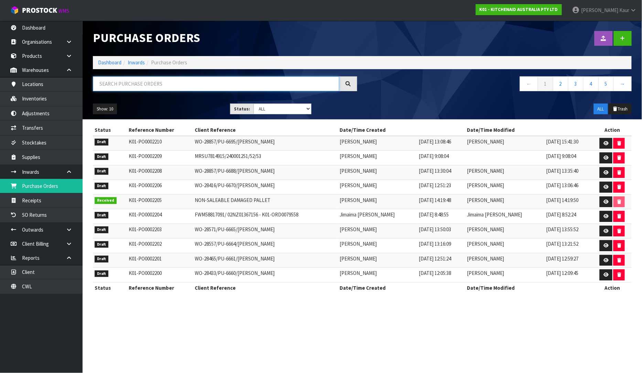
click at [152, 87] on input "text" at bounding box center [216, 83] width 246 height 15
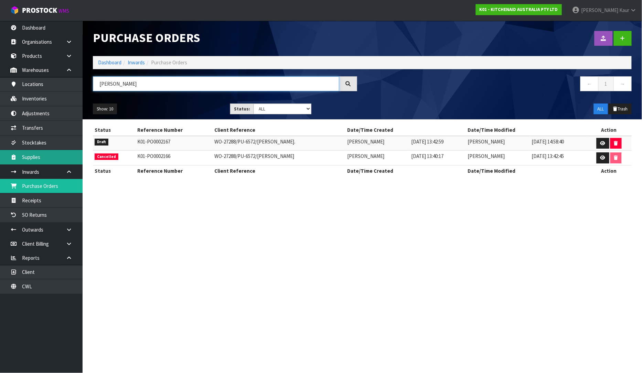
type input "[PERSON_NAME]"
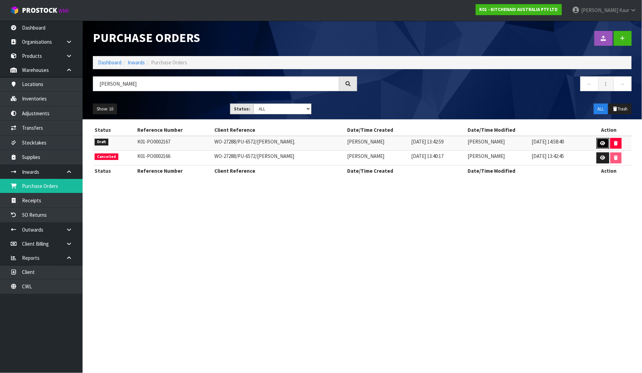
click at [600, 142] on icon at bounding box center [602, 143] width 5 height 4
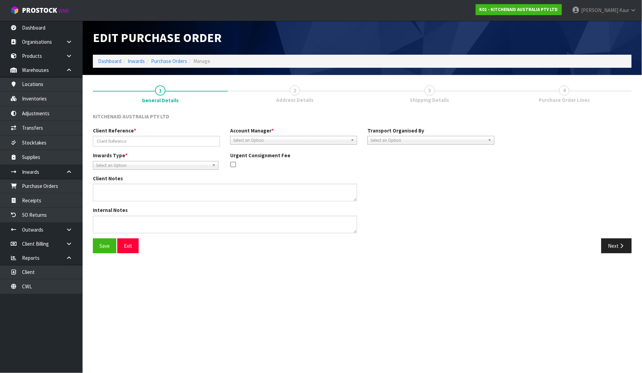
type input "WO-27288/PU-6572/[PERSON_NAME]."
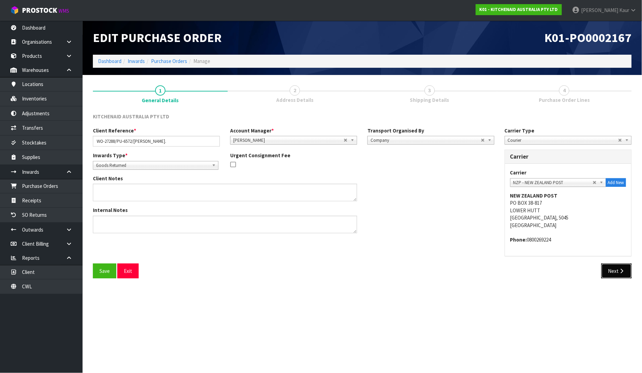
click at [615, 265] on button "Next" at bounding box center [616, 271] width 30 height 15
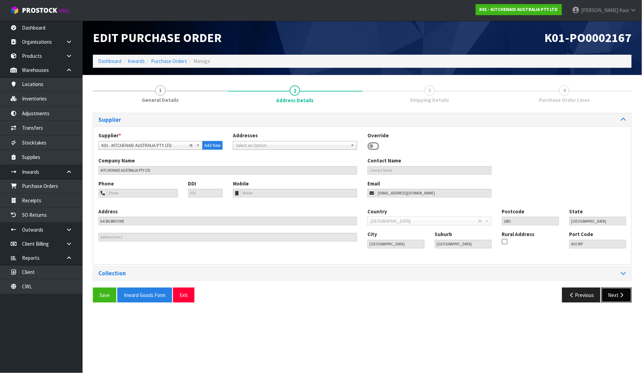
click at [614, 291] on button "Next" at bounding box center [616, 295] width 30 height 15
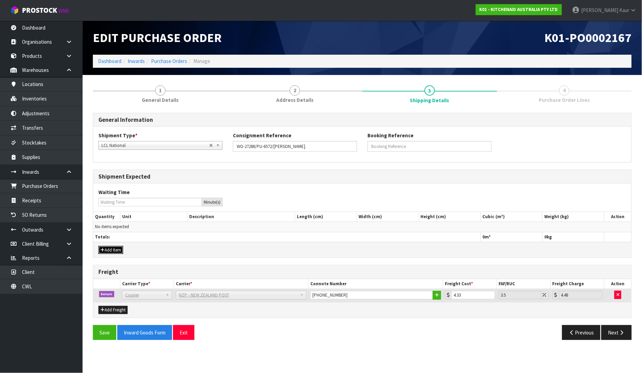
click at [117, 249] on button "Add Item" at bounding box center [110, 250] width 25 height 8
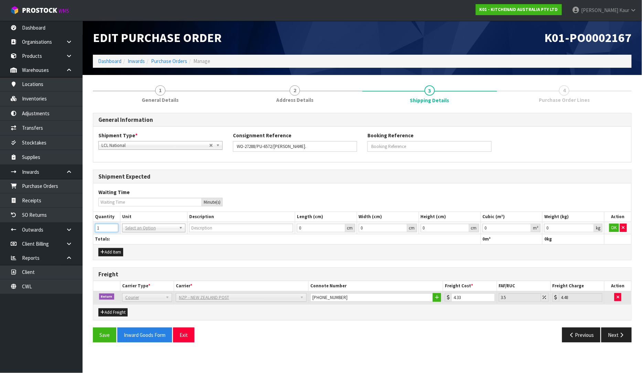
type input "1"
click at [113, 227] on input "1" at bounding box center [106, 228] width 23 height 9
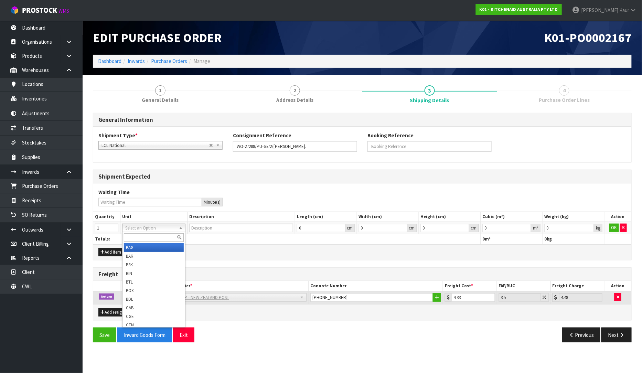
click at [132, 239] on input "text" at bounding box center [154, 237] width 60 height 9
type input "ctn"
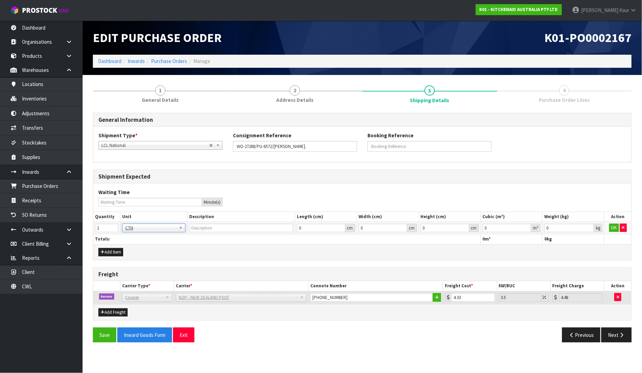
type input "CARTON"
type input "0.000001"
click at [528, 225] on input "0.000001" at bounding box center [507, 228] width 49 height 9
type input "0.001"
click at [590, 226] on input "0.001" at bounding box center [569, 228] width 50 height 9
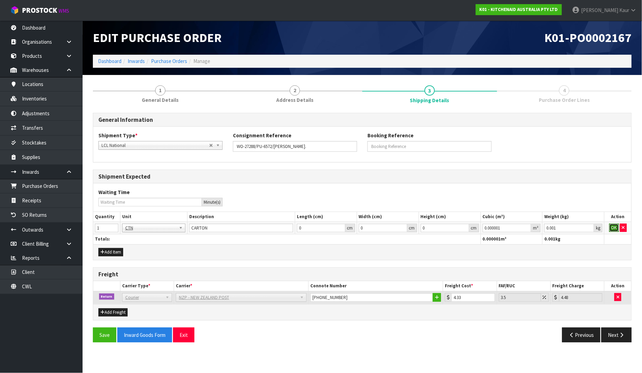
click at [609, 226] on button "OK" at bounding box center [614, 228] width 10 height 8
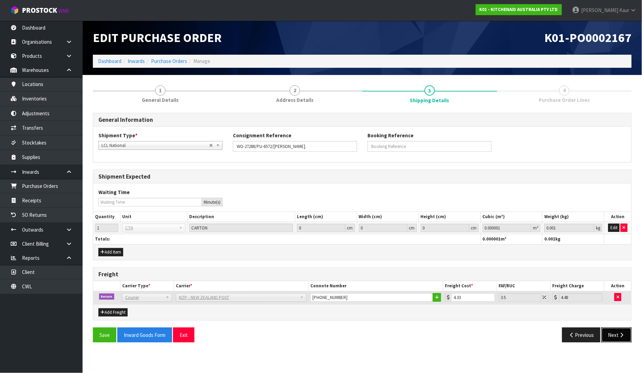
click at [617, 339] on button "Next" at bounding box center [616, 335] width 30 height 15
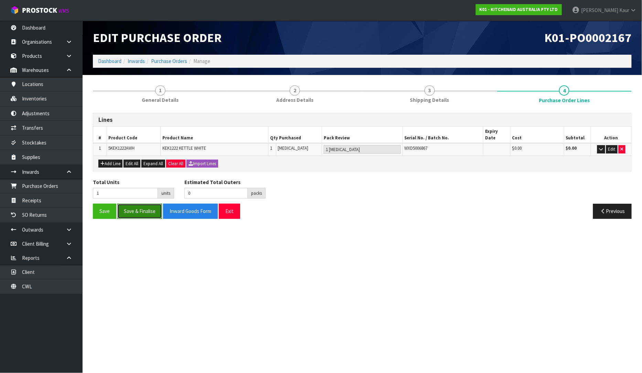
click at [135, 204] on button "Save & Finalise" at bounding box center [139, 211] width 45 height 15
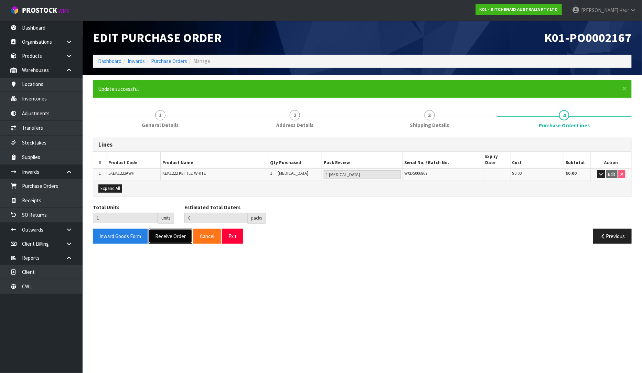
click at [167, 229] on button "Receive Order" at bounding box center [171, 236] width 44 height 15
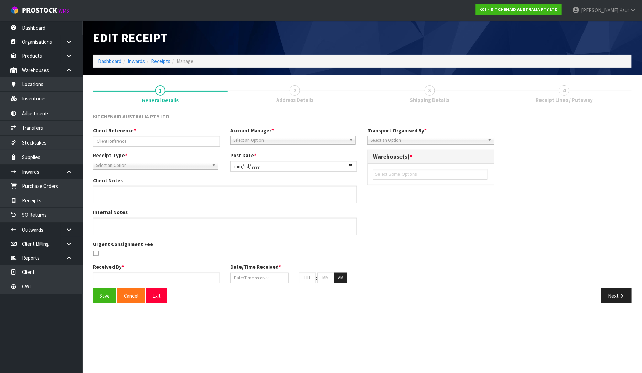
type input "WO-27288/PU-6572/[PERSON_NAME]."
type input "[DATE]"
type input "[PERSON_NAME]"
type input "[DATE]"
type input "11"
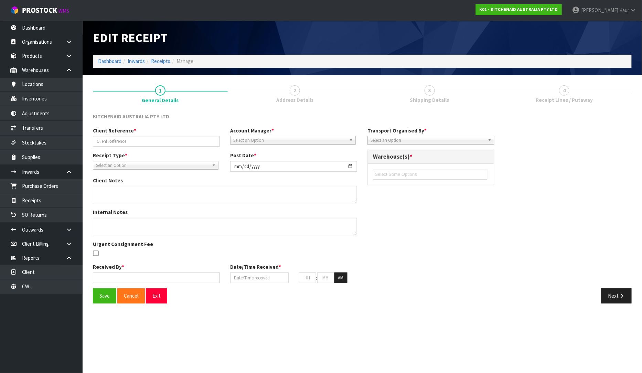
type input "56"
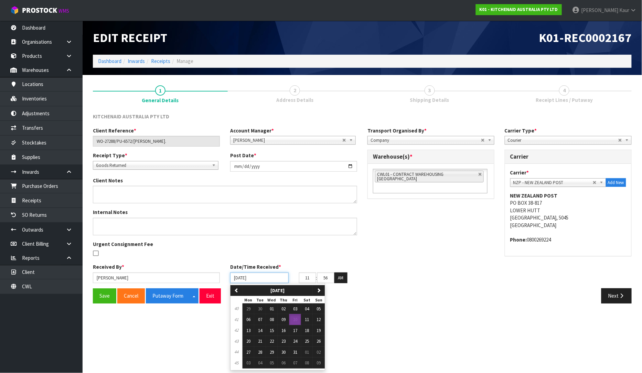
click at [235, 277] on input "[DATE]" at bounding box center [259, 277] width 58 height 11
click at [273, 308] on span "01" at bounding box center [272, 309] width 4 height 6
type input "[DATE]"
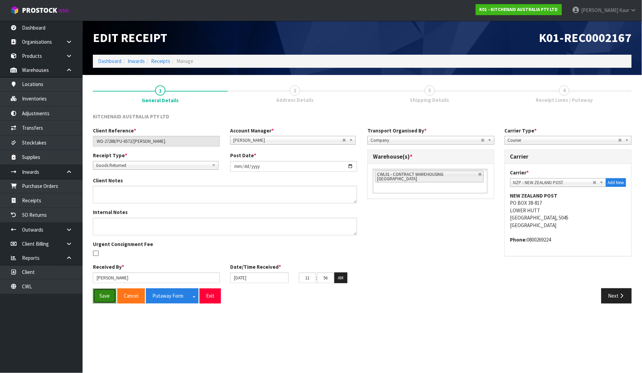
click at [104, 295] on button "Save" at bounding box center [104, 295] width 23 height 15
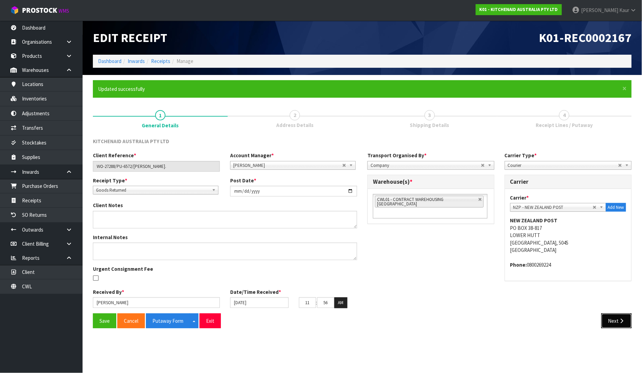
click at [620, 324] on button "Next" at bounding box center [616, 320] width 30 height 15
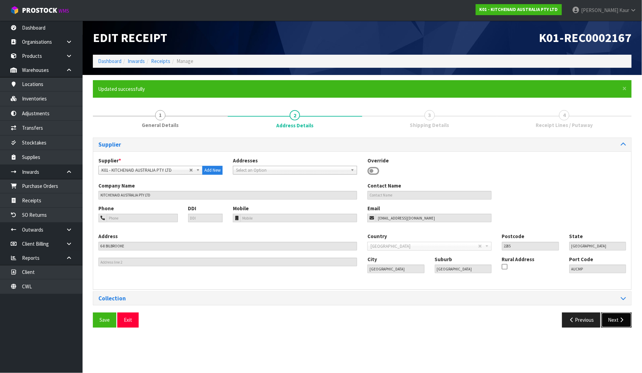
click at [620, 324] on button "Next" at bounding box center [616, 319] width 30 height 15
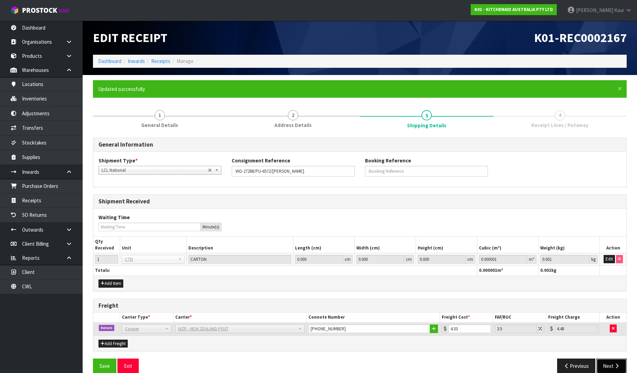
click at [618, 366] on icon "button" at bounding box center [616, 365] width 7 height 5
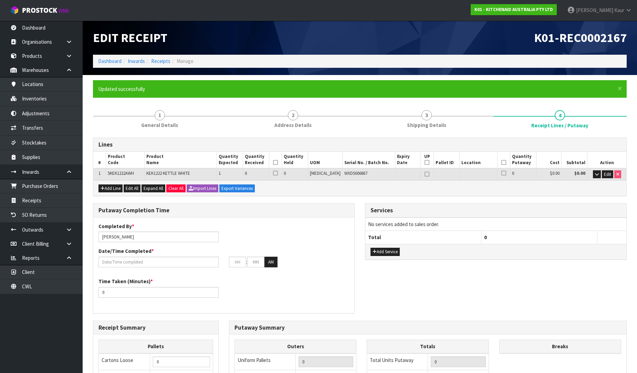
click at [607, 169] on td "Edit" at bounding box center [606, 174] width 39 height 12
click at [606, 170] on button "Edit" at bounding box center [606, 174] width 11 height 8
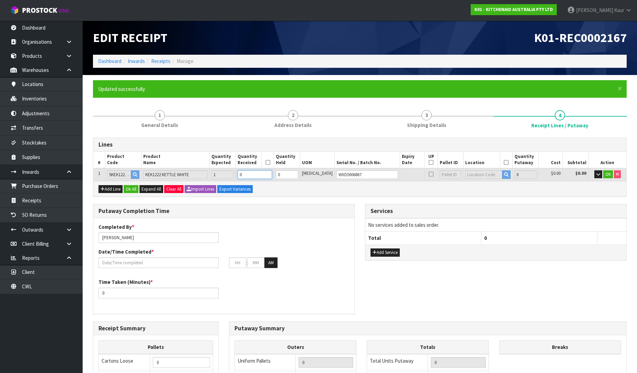
click at [265, 176] on input "0" at bounding box center [254, 174] width 34 height 9
type input "0.014784"
type input "1.85"
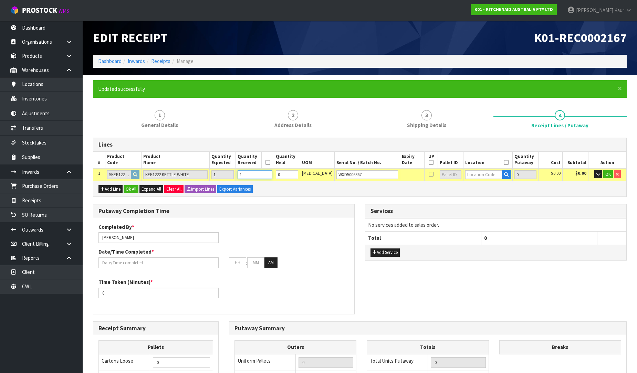
type input "1"
click at [470, 176] on input "text" at bounding box center [483, 174] width 37 height 9
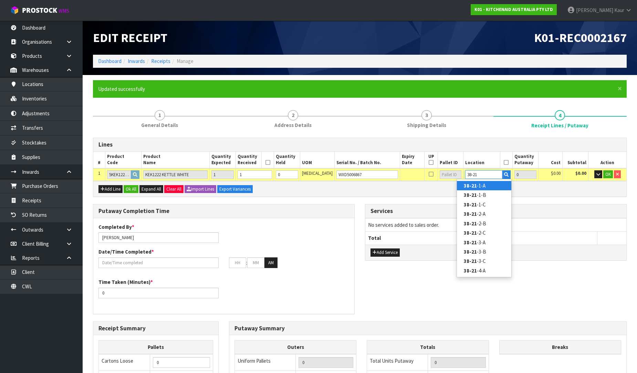
type input "38-21"
click at [472, 186] on strong "38-21" at bounding box center [469, 185] width 13 height 7
type input "1"
type input "38-21-1-A"
type input "1"
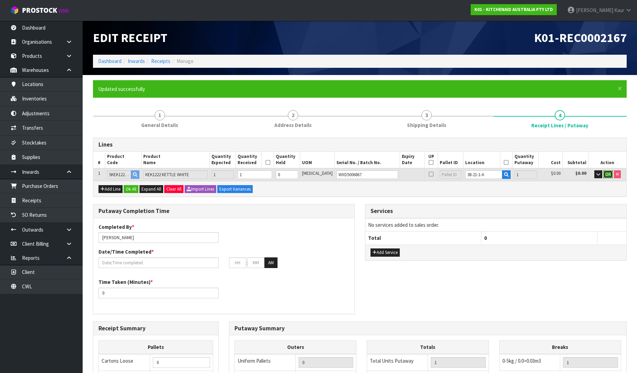
click at [605, 173] on span "OK" at bounding box center [608, 174] width 6 height 6
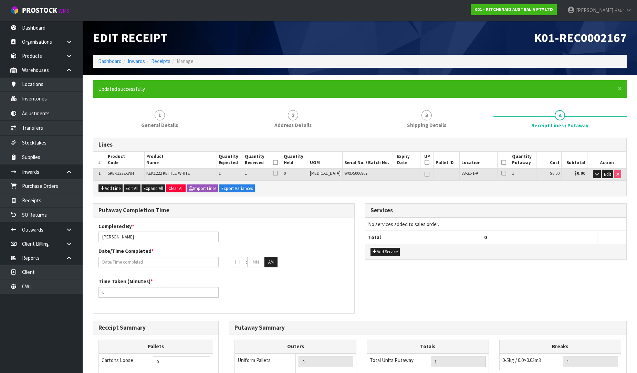
click at [278, 162] on icon at bounding box center [275, 162] width 5 height 0
click at [501, 163] on icon at bounding box center [503, 162] width 5 height 0
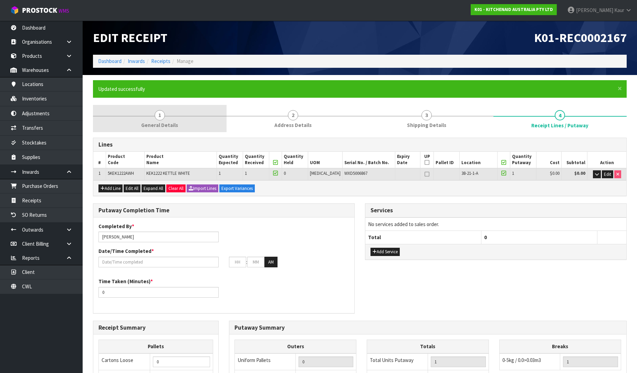
click at [156, 110] on link "1 General Details" at bounding box center [159, 118] width 133 height 27
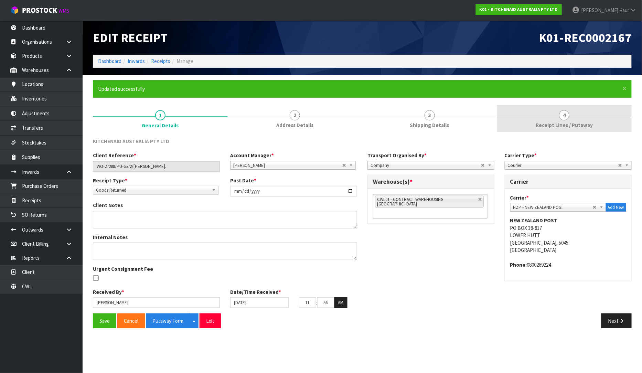
drag, startPoint x: 575, startPoint y: 118, endPoint x: 556, endPoint y: 127, distance: 20.6
click at [574, 118] on link "4 Receipt Lines / Putaway" at bounding box center [564, 118] width 135 height 27
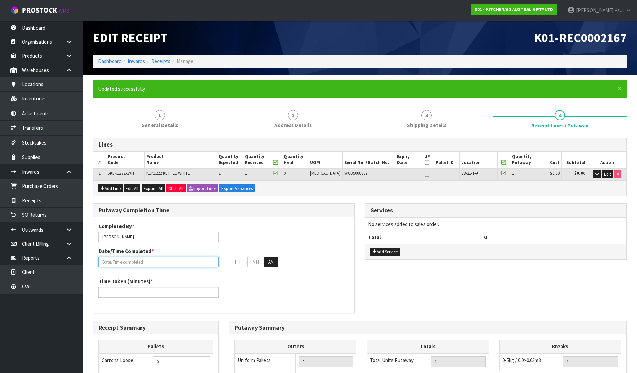
click at [134, 260] on input "text" at bounding box center [158, 262] width 120 height 11
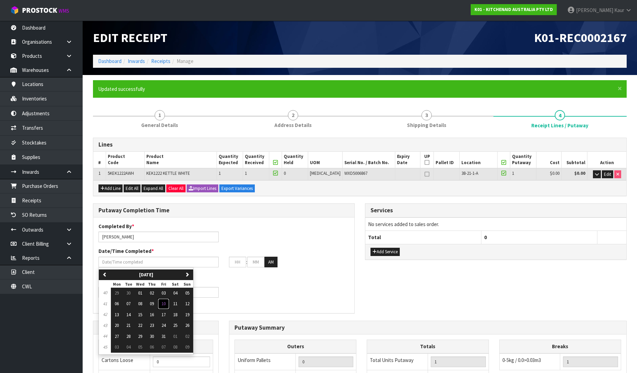
click at [167, 304] on button "10" at bounding box center [164, 303] width 12 height 11
type input "[DATE]"
type input "12"
type input "00"
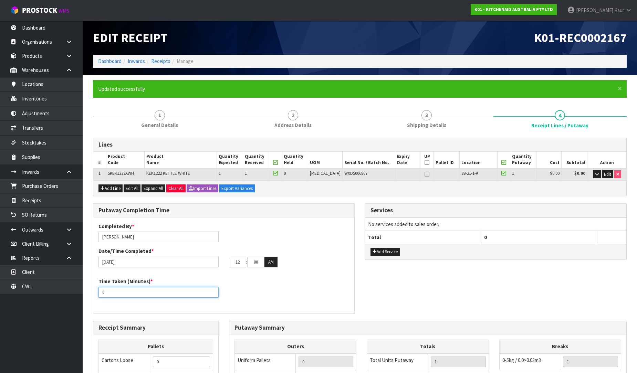
click at [97, 291] on div "Time Taken (Minutes) * 0" at bounding box center [158, 288] width 130 height 20
type input "10"
drag, startPoint x: 237, startPoint y: 260, endPoint x: 233, endPoint y: 261, distance: 4.1
click at [233, 261] on input "12" at bounding box center [237, 262] width 17 height 11
drag, startPoint x: 242, startPoint y: 262, endPoint x: 231, endPoint y: 262, distance: 11.7
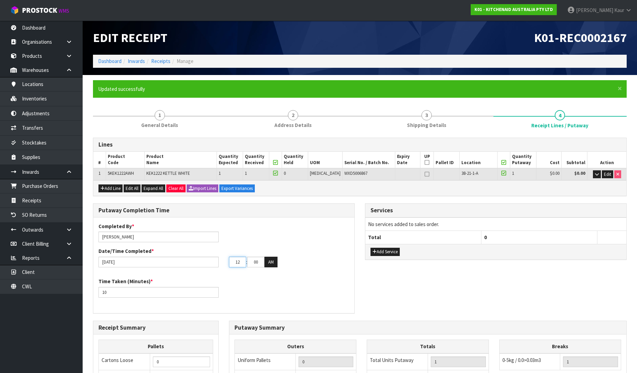
click at [231, 262] on input "12" at bounding box center [237, 262] width 17 height 11
type input "11"
drag, startPoint x: 257, startPoint y: 263, endPoint x: 234, endPoint y: 263, distance: 23.4
click at [234, 263] on tr "11 : 00 : 00 AM" at bounding box center [253, 262] width 49 height 11
type input "58"
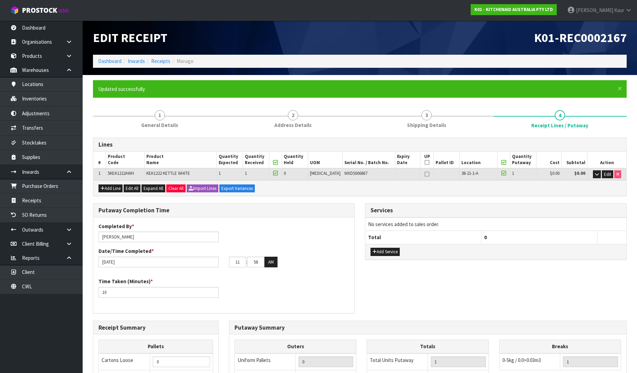
click at [272, 276] on div "Completed By * [PERSON_NAME] Date/Time Completed * [DATE] 11 : 58 : 00 AM Time …" at bounding box center [223, 265] width 261 height 85
click at [167, 121] on span "General Details" at bounding box center [159, 124] width 37 height 7
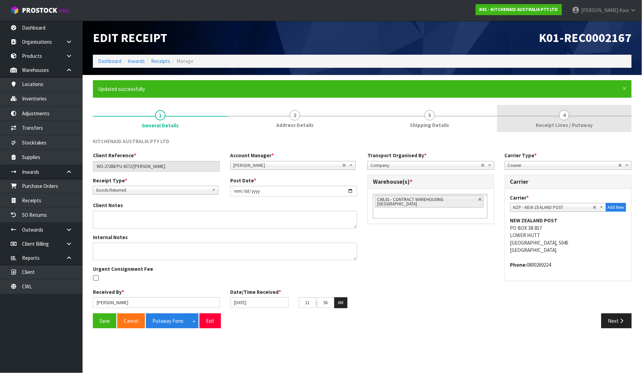
click at [562, 121] on span "Receipt Lines / Putaway" at bounding box center [564, 124] width 57 height 7
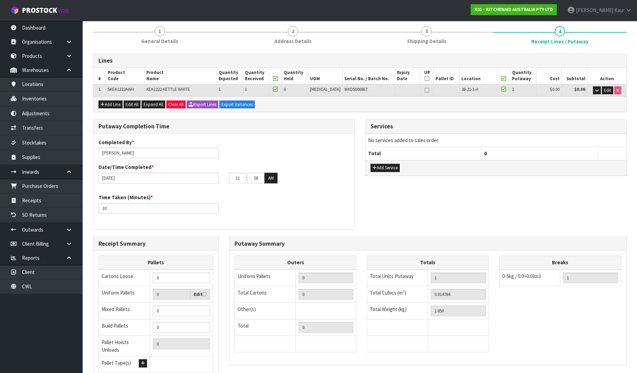
scroll to position [140, 0]
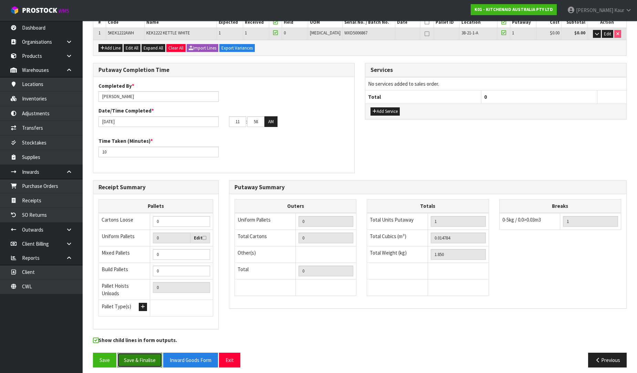
click at [137, 354] on button "Save & Finalise" at bounding box center [139, 360] width 45 height 15
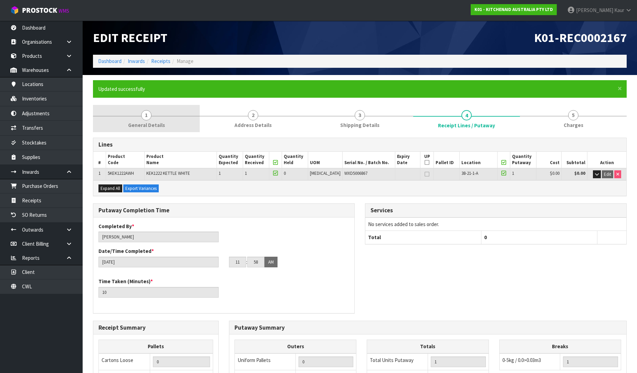
click at [135, 113] on link "1 General Details" at bounding box center [146, 118] width 107 height 27
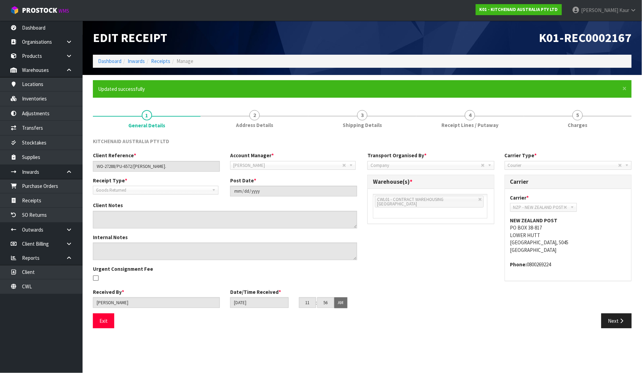
click at [441, 128] on link "4 Receipt Lines / Putaway" at bounding box center [470, 118] width 108 height 27
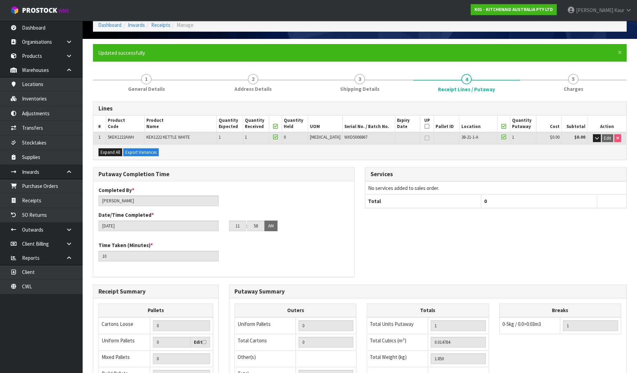
scroll to position [140, 0]
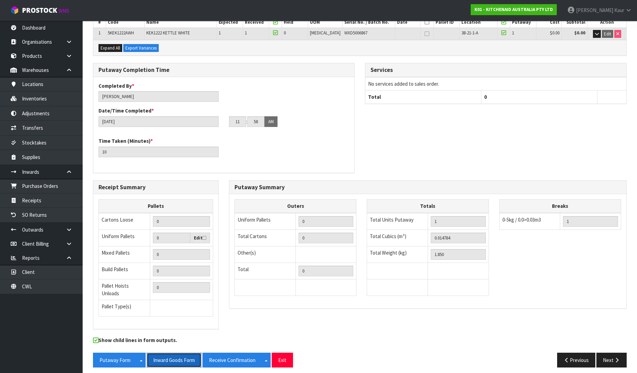
click at [181, 353] on button "Inward Goods Form" at bounding box center [174, 360] width 55 height 15
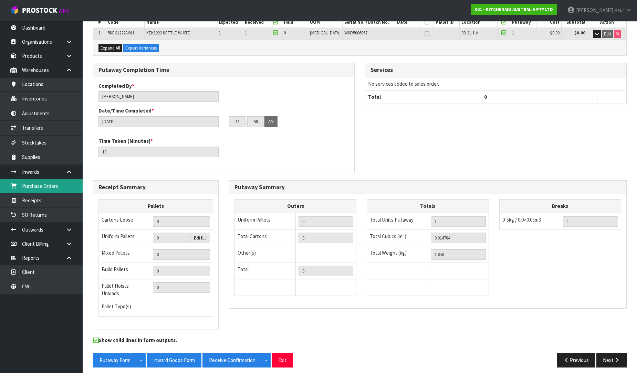
click at [56, 188] on link "Purchase Orders" at bounding box center [41, 186] width 83 height 14
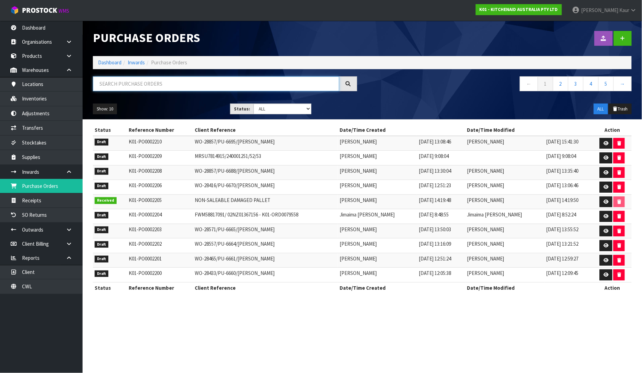
click at [115, 78] on input "text" at bounding box center [216, 83] width 246 height 15
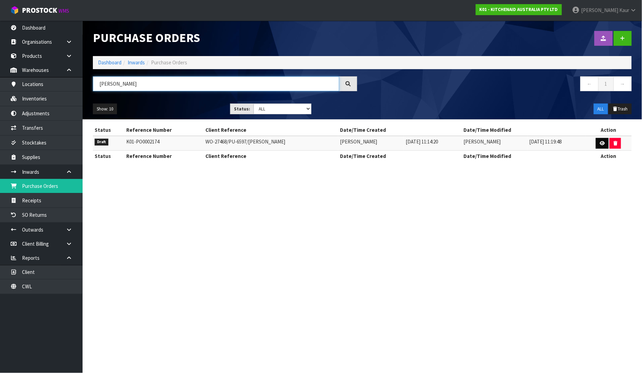
type input "[PERSON_NAME]"
click at [605, 143] on icon at bounding box center [602, 143] width 5 height 4
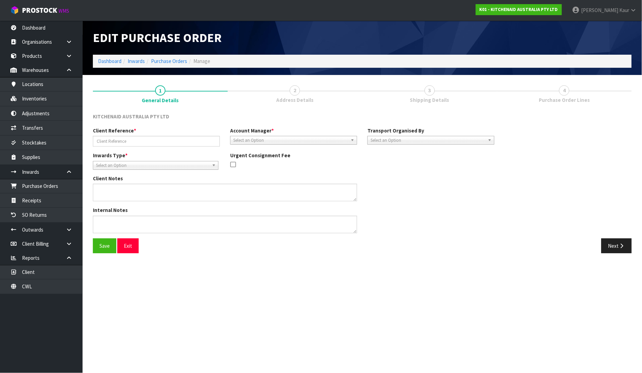
type input "WO-27468/PU-6597/[PERSON_NAME]"
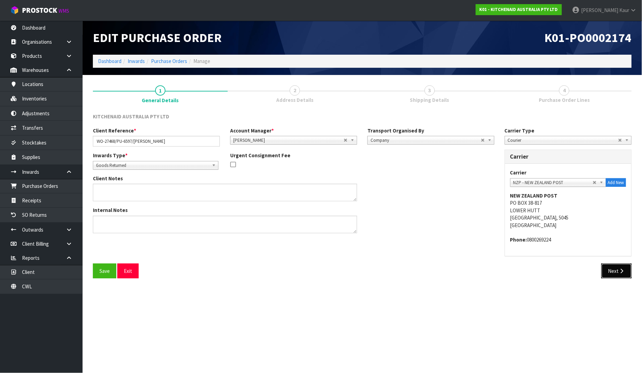
click at [620, 272] on icon "button" at bounding box center [622, 270] width 7 height 5
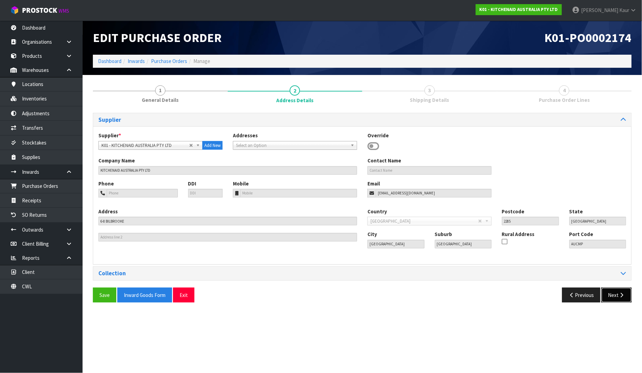
click at [618, 296] on button "Next" at bounding box center [616, 295] width 30 height 15
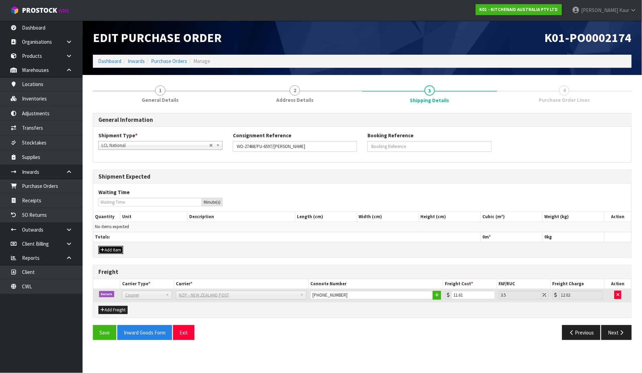
click at [103, 250] on icon "button" at bounding box center [102, 250] width 4 height 4
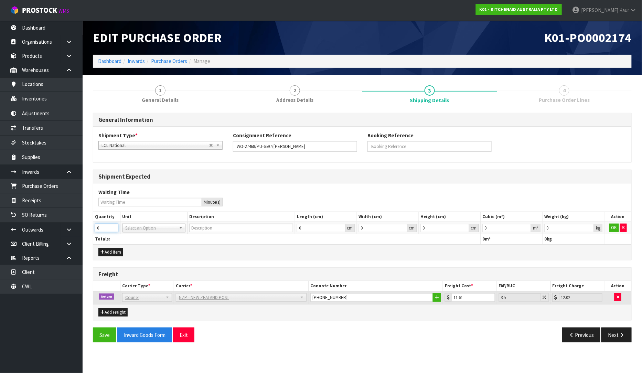
click at [114, 224] on input "0" at bounding box center [106, 228] width 23 height 9
type input "1"
click at [113, 226] on input "1" at bounding box center [106, 228] width 23 height 9
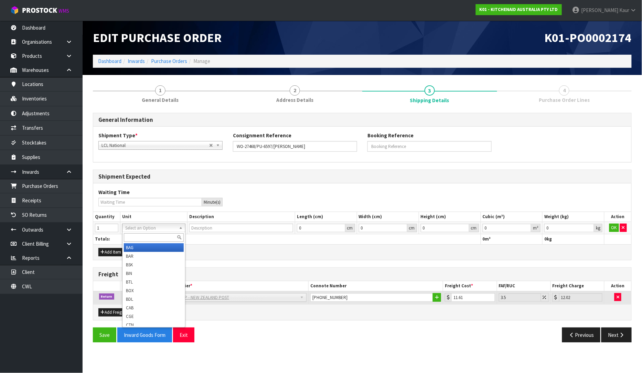
click at [129, 238] on input "text" at bounding box center [154, 237] width 60 height 9
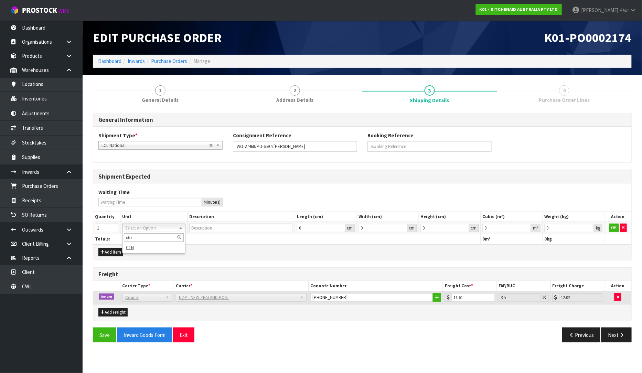
type input "ctn"
type input "CARTON"
type input "0.000001"
click at [526, 226] on input "0.000001" at bounding box center [507, 228] width 49 height 9
type input "0.001"
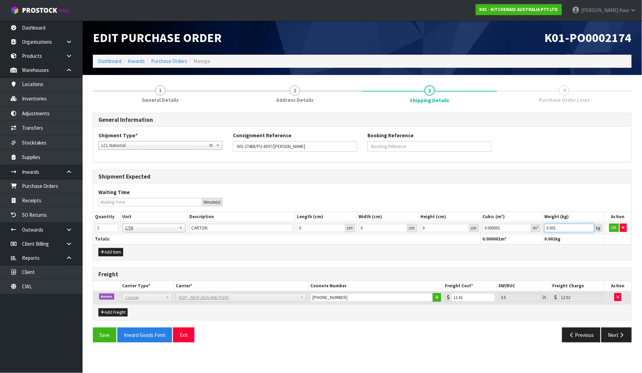
click at [589, 228] on input "0.001" at bounding box center [569, 228] width 50 height 9
click at [609, 224] on button "OK" at bounding box center [614, 228] width 10 height 8
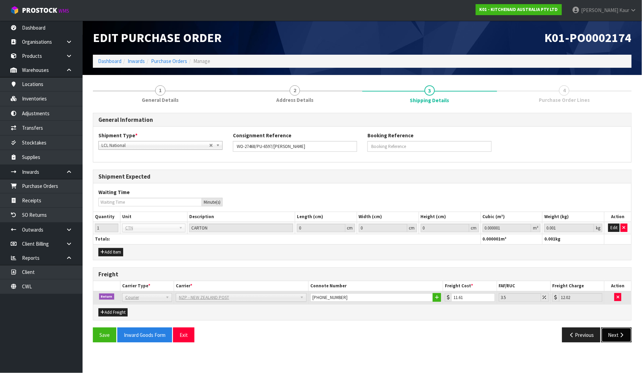
click at [611, 338] on button "Next" at bounding box center [616, 335] width 30 height 15
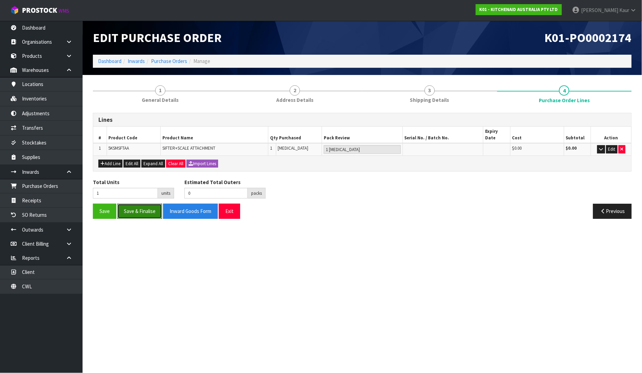
click at [136, 206] on button "Save & Finalise" at bounding box center [139, 211] width 45 height 15
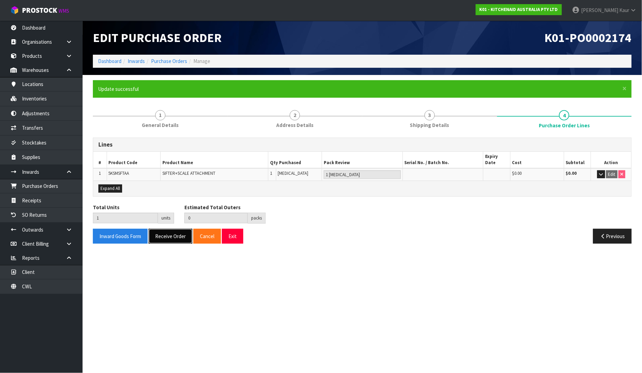
click at [167, 231] on button "Receive Order" at bounding box center [171, 236] width 44 height 15
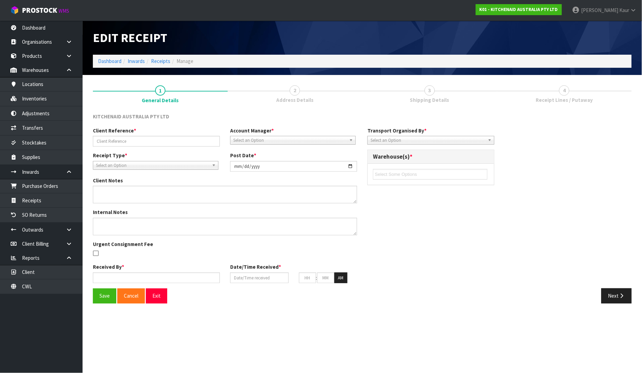
type input "WO-27468/PU-6597/[PERSON_NAME]"
type input "[DATE]"
type input "[PERSON_NAME]"
type input "[DATE]"
type input "11"
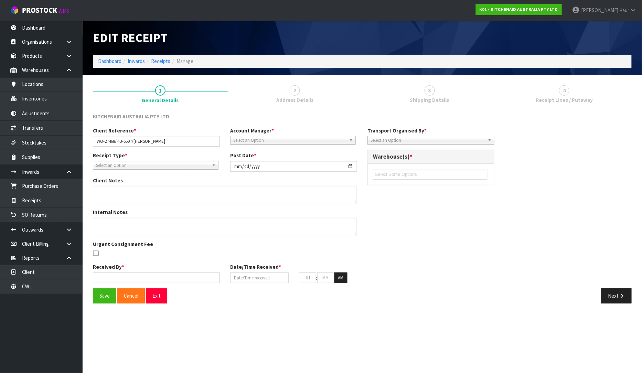
type input "59"
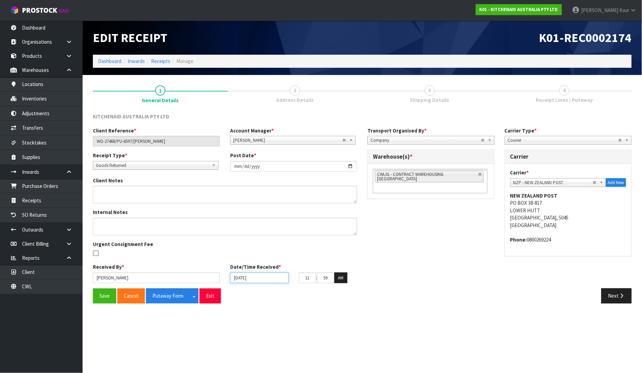
click at [237, 279] on input "[DATE]" at bounding box center [259, 277] width 58 height 11
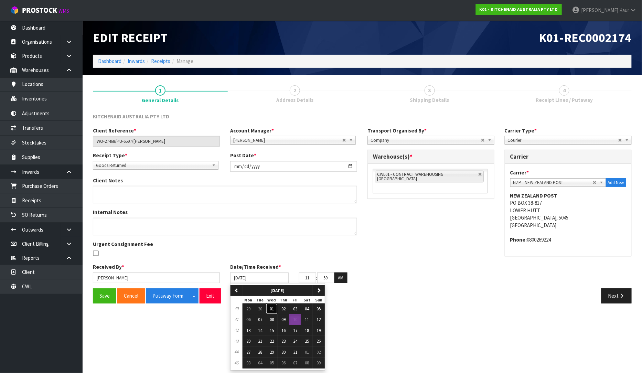
click at [272, 311] on span "01" at bounding box center [272, 309] width 4 height 6
type input "[DATE]"
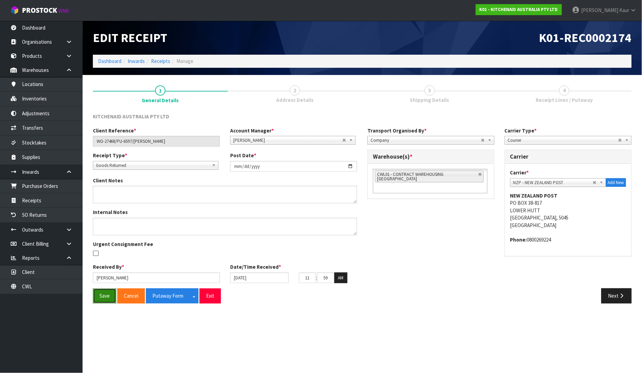
click at [105, 297] on button "Save" at bounding box center [104, 295] width 23 height 15
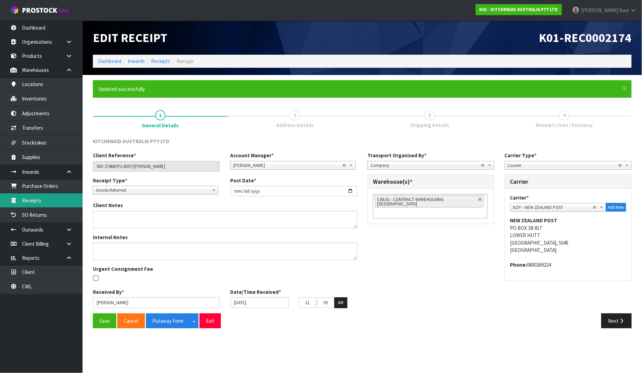
click at [42, 205] on link "Receipts" at bounding box center [41, 200] width 83 height 14
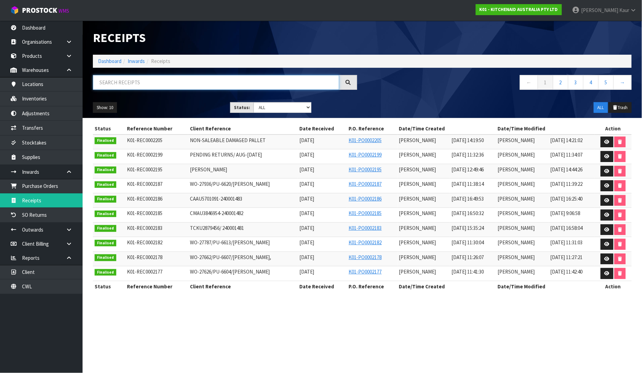
click at [133, 85] on input "text" at bounding box center [216, 82] width 246 height 15
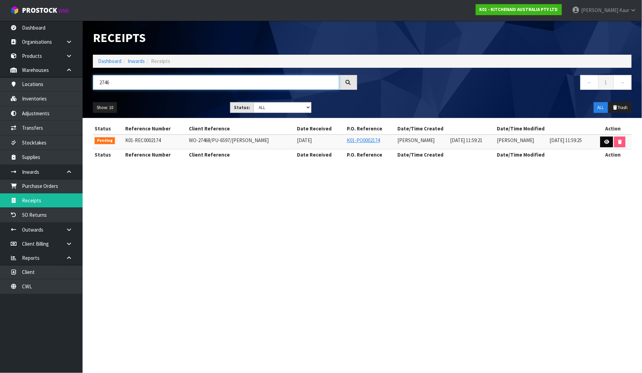
type input "2746"
click at [608, 141] on icon at bounding box center [606, 142] width 5 height 4
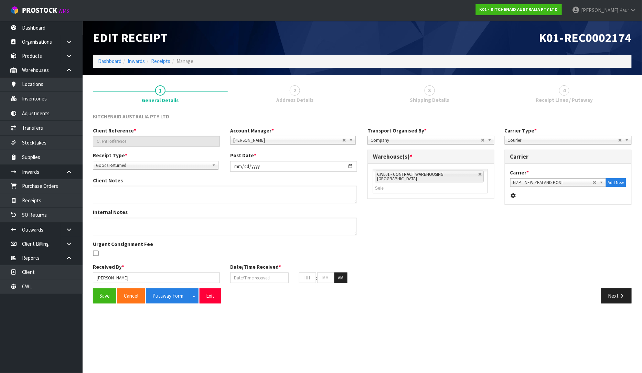
type input "WO-27468/PU-6597/[PERSON_NAME]"
type input "[DATE]"
type input "[PERSON_NAME]"
type input "[DATE]"
type input "11"
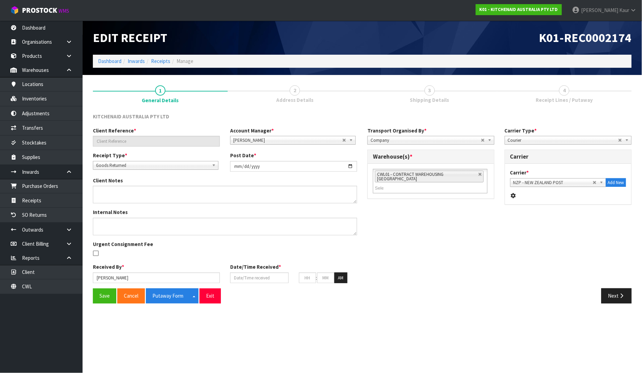
type input "59"
click at [625, 296] on icon "button" at bounding box center [622, 295] width 7 height 5
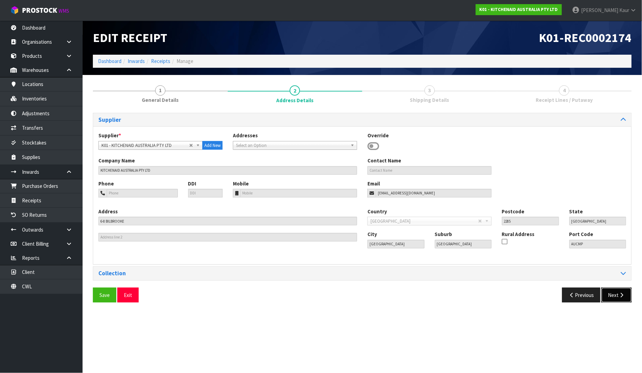
click at [615, 299] on button "Next" at bounding box center [616, 295] width 30 height 15
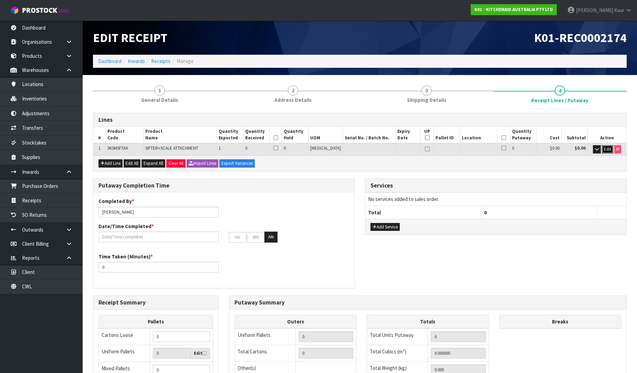
click at [607, 151] on span "Edit" at bounding box center [606, 149] width 7 height 6
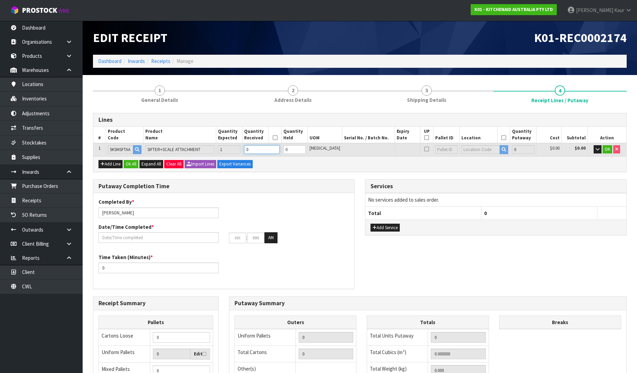
click at [270, 146] on input "0" at bounding box center [261, 149] width 35 height 9
type input "0.014144"
type input "0.5"
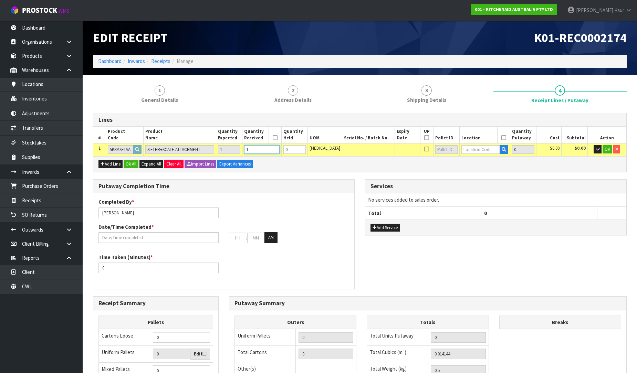
type input "1"
click at [463, 146] on input "text" at bounding box center [480, 149] width 39 height 9
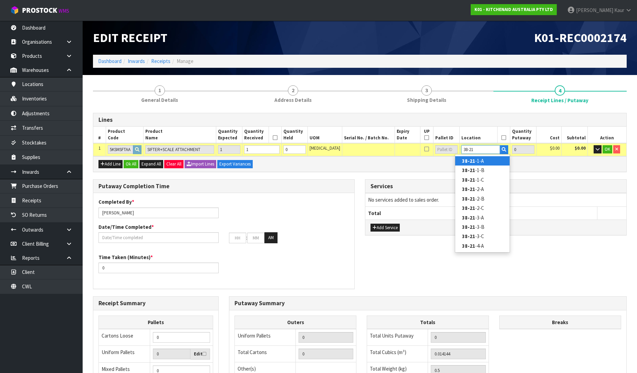
type input "38-21"
click at [468, 161] on strong "38-21" at bounding box center [468, 161] width 13 height 7
type input "1"
type input "38-21-1-A"
type input "1"
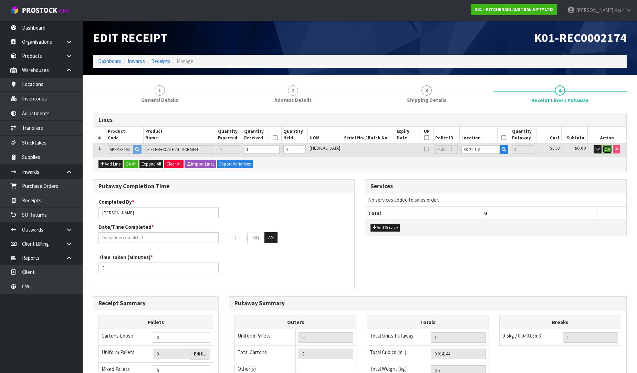
click at [604, 148] on span "OK" at bounding box center [607, 149] width 6 height 6
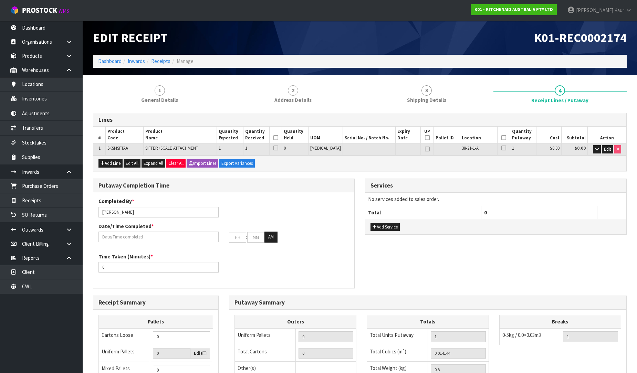
click at [278, 138] on icon at bounding box center [275, 138] width 5 height 0
click at [501, 138] on icon at bounding box center [503, 138] width 5 height 0
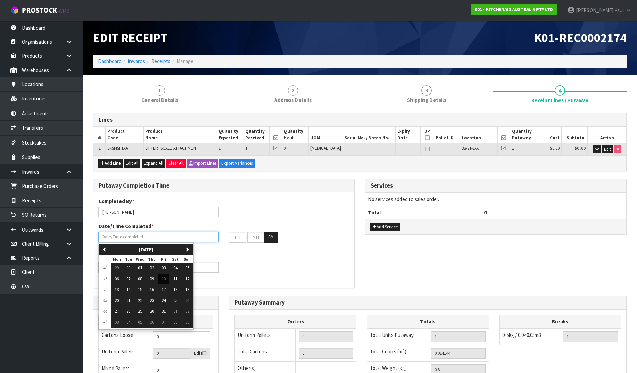
click at [121, 238] on input "text" at bounding box center [158, 237] width 120 height 11
click at [163, 280] on span "10" at bounding box center [163, 279] width 4 height 6
type input "[DATE]"
type input "12"
type input "00"
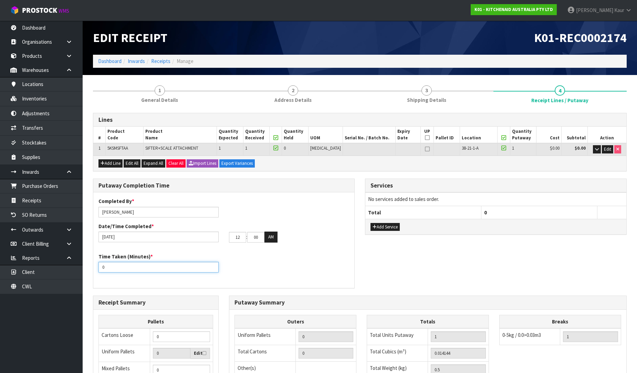
drag, startPoint x: 116, startPoint y: 272, endPoint x: 95, endPoint y: 270, distance: 20.4
click at [96, 270] on div "Time Taken (Minutes) * 0" at bounding box center [158, 263] width 130 height 20
type input "10"
click at [269, 236] on button "AM" at bounding box center [270, 237] width 13 height 11
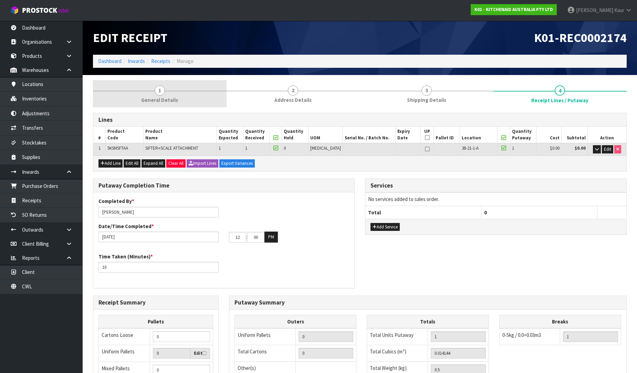
click at [143, 104] on span "General Details" at bounding box center [159, 99] width 37 height 7
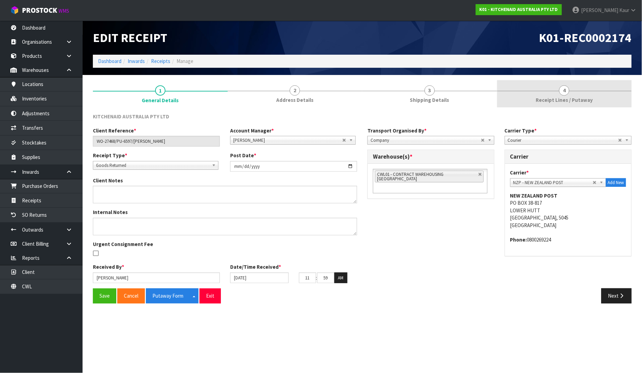
click at [575, 87] on link "4 Receipt Lines / Putaway" at bounding box center [564, 93] width 135 height 27
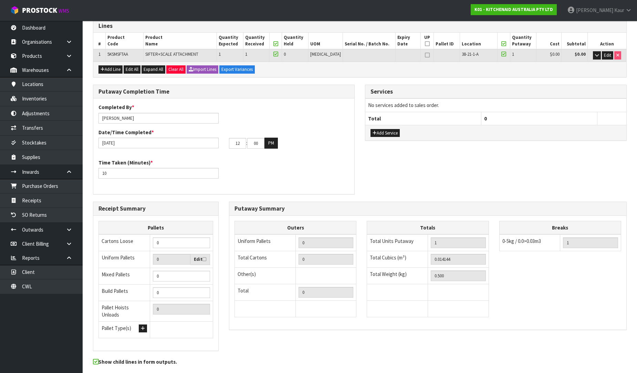
scroll to position [116, 0]
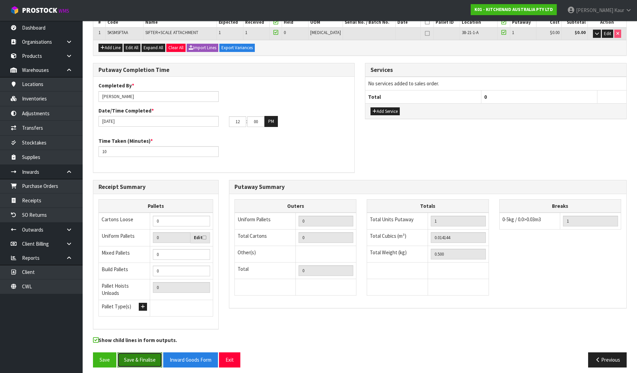
click at [142, 358] on button "Save & Finalise" at bounding box center [139, 359] width 45 height 15
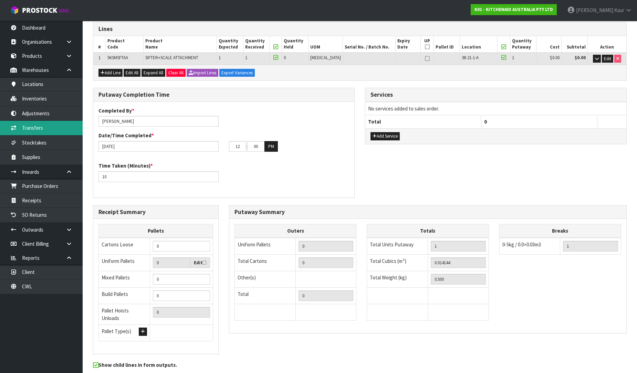
scroll to position [0, 0]
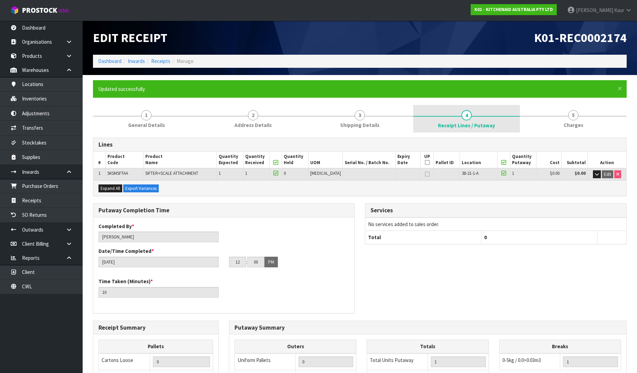
click at [443, 122] on span "Receipt Lines / Putaway" at bounding box center [466, 125] width 57 height 7
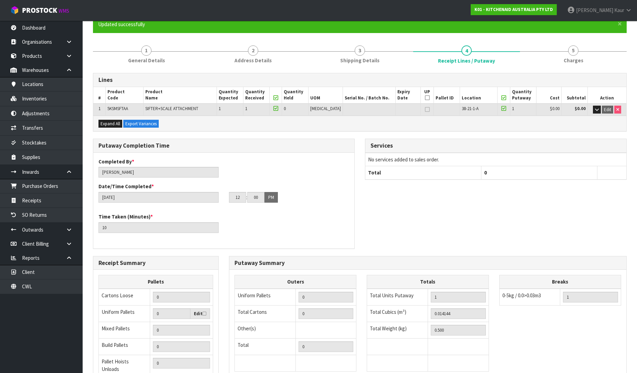
scroll to position [140, 0]
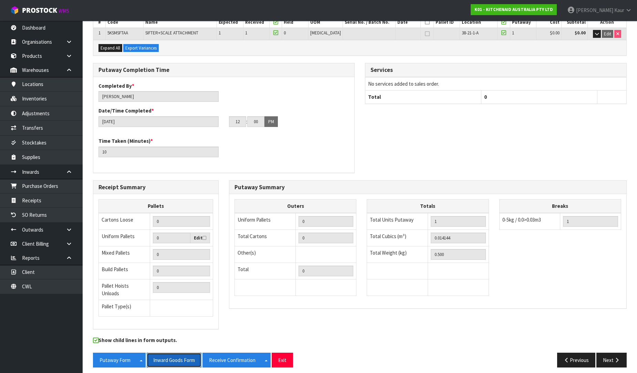
click at [180, 353] on button "Inward Goods Form" at bounding box center [174, 360] width 55 height 15
